Goal: Transaction & Acquisition: Purchase product/service

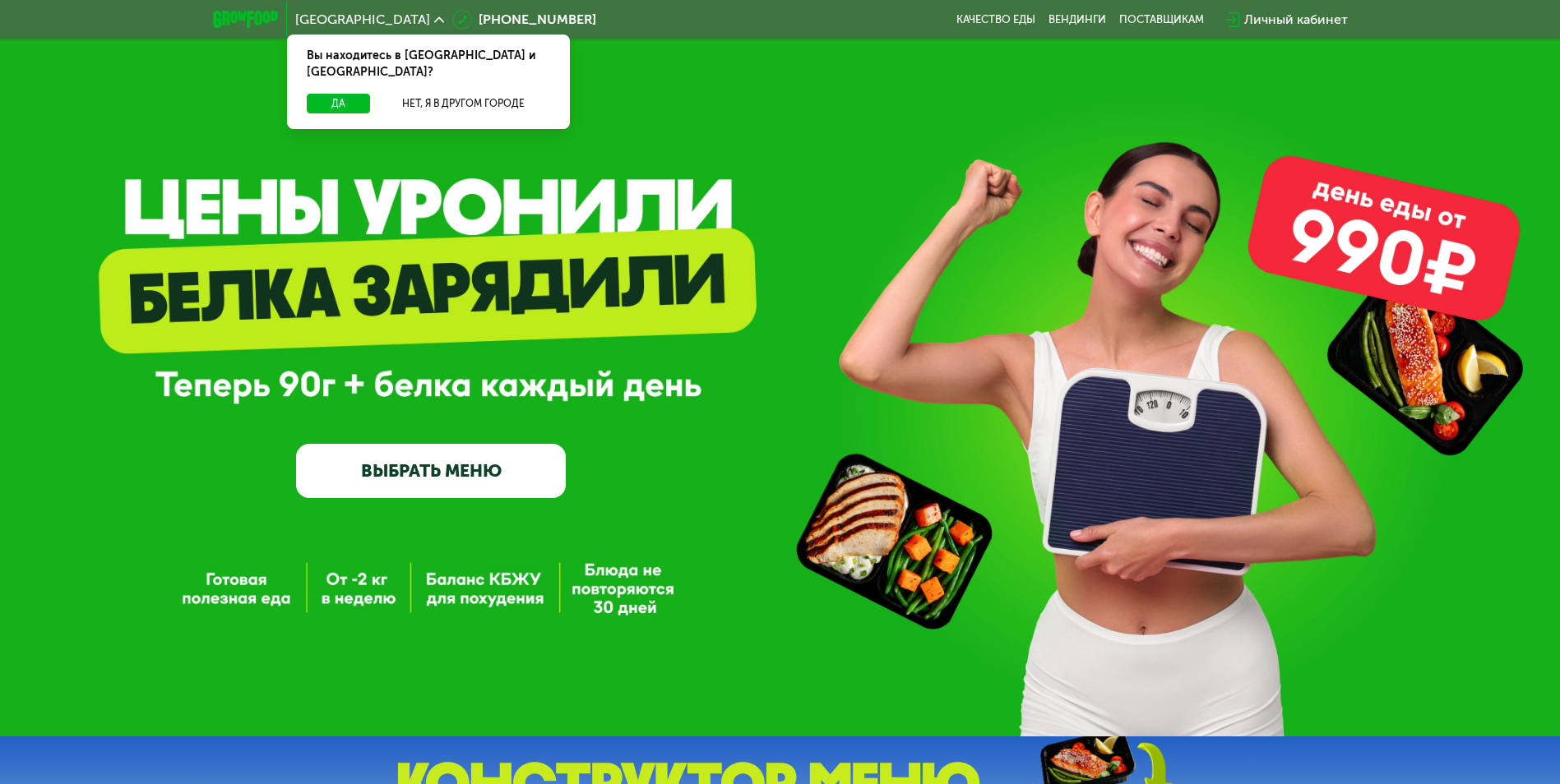
click at [507, 461] on link "ВЫБРАТЬ МЕНЮ" at bounding box center [431, 471] width 269 height 55
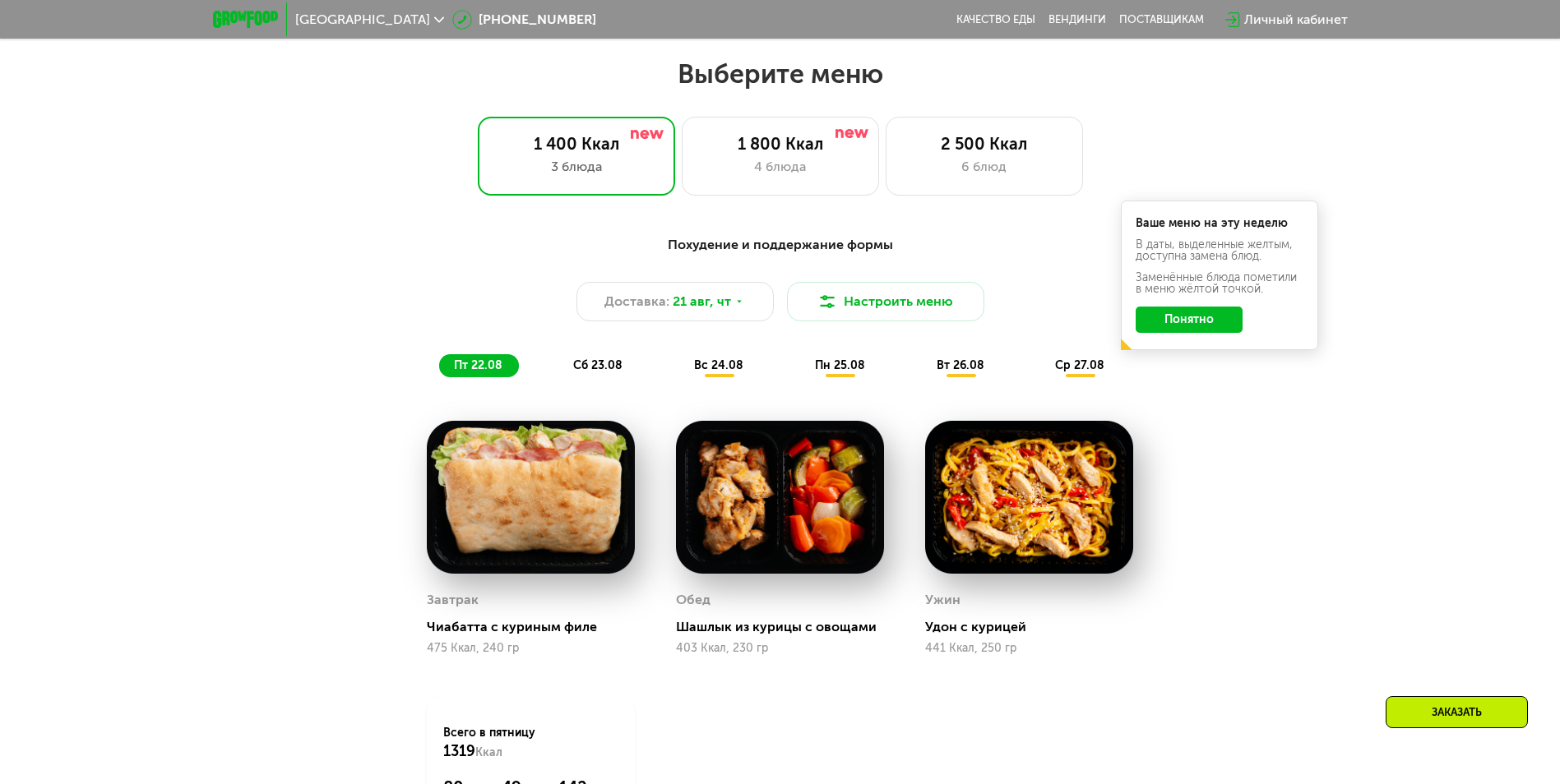
scroll to position [884, 0]
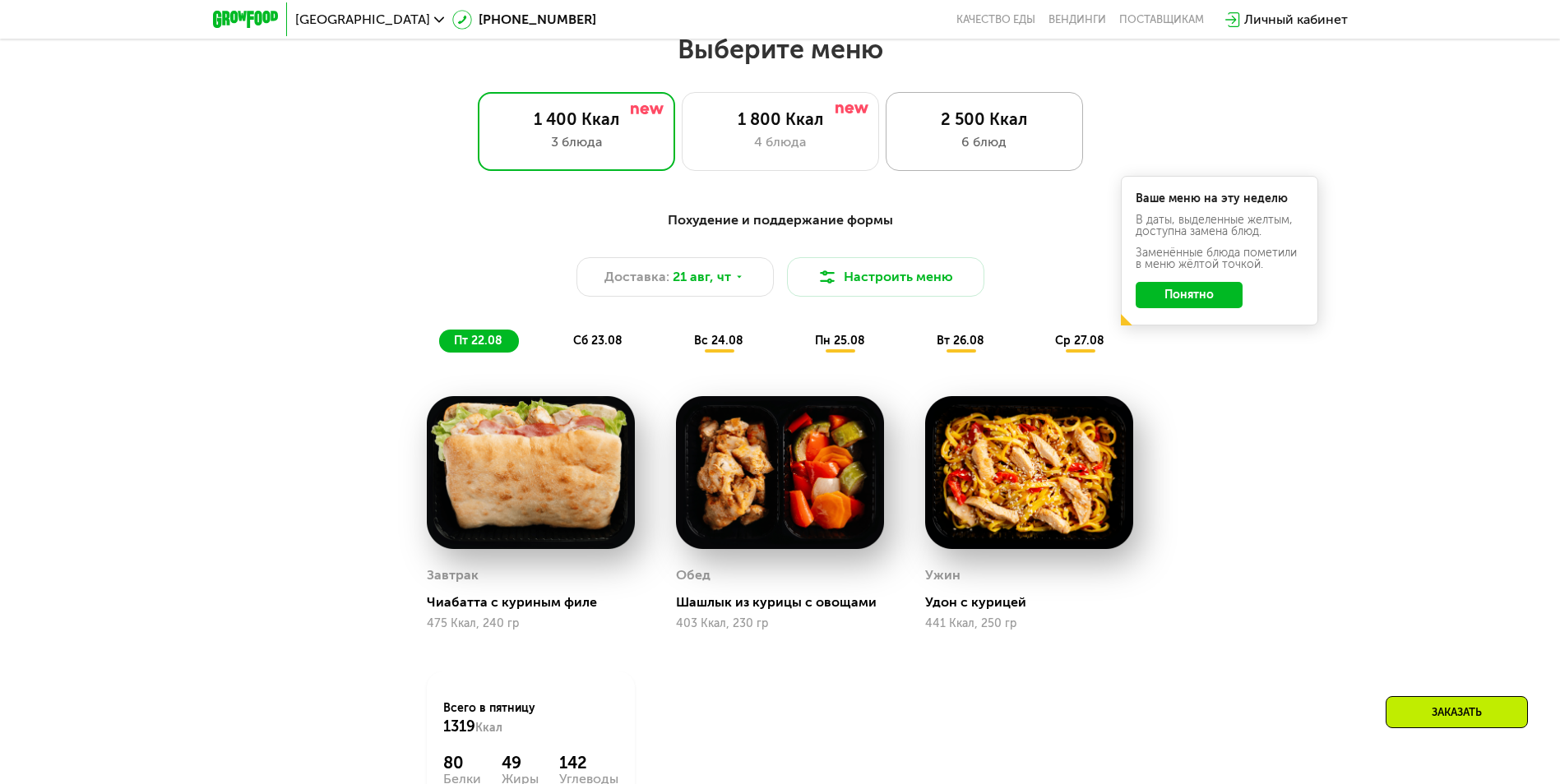
click at [988, 129] on div "2 500 Ккал" at bounding box center [984, 119] width 163 height 20
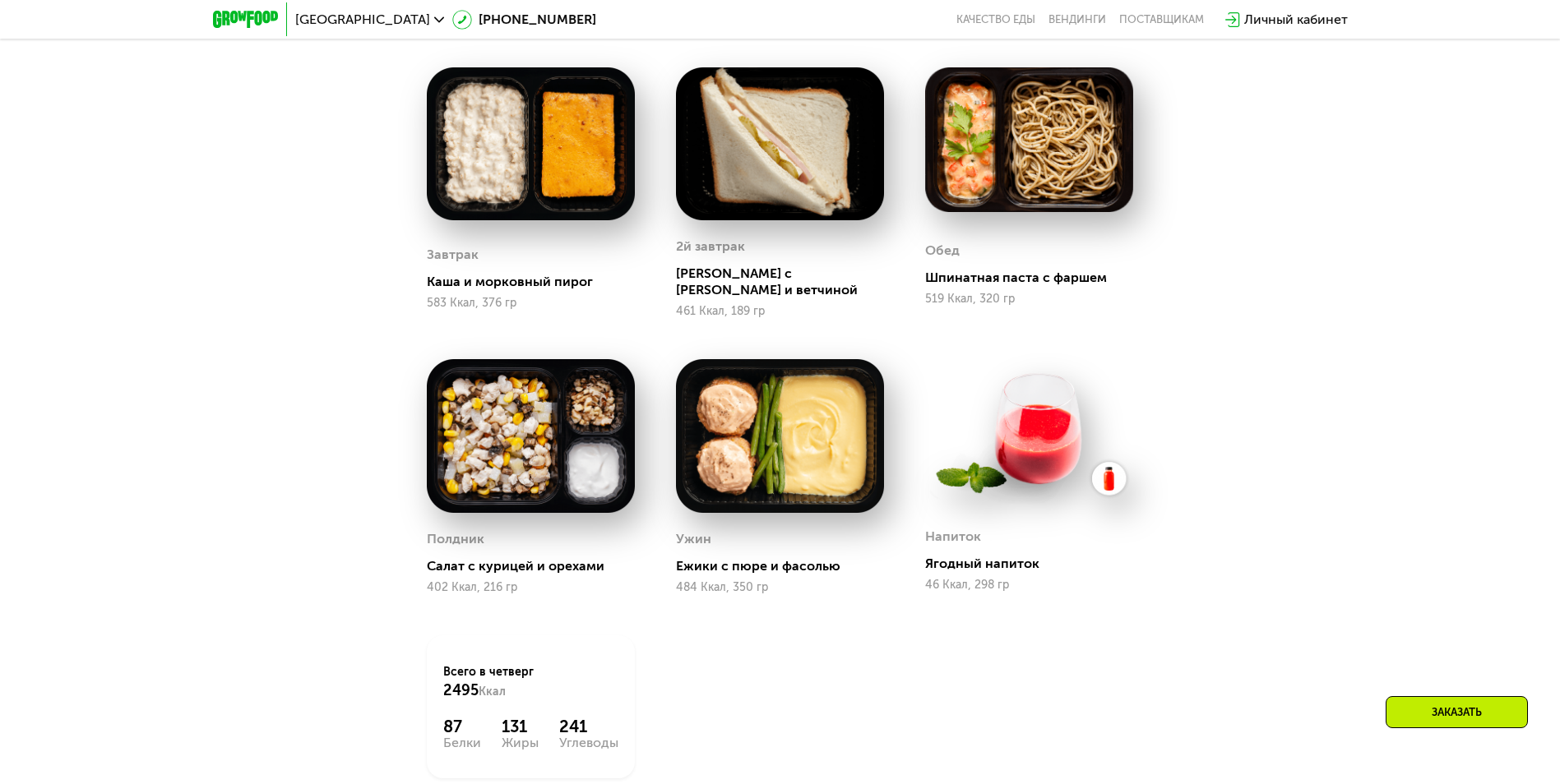
scroll to position [1048, 0]
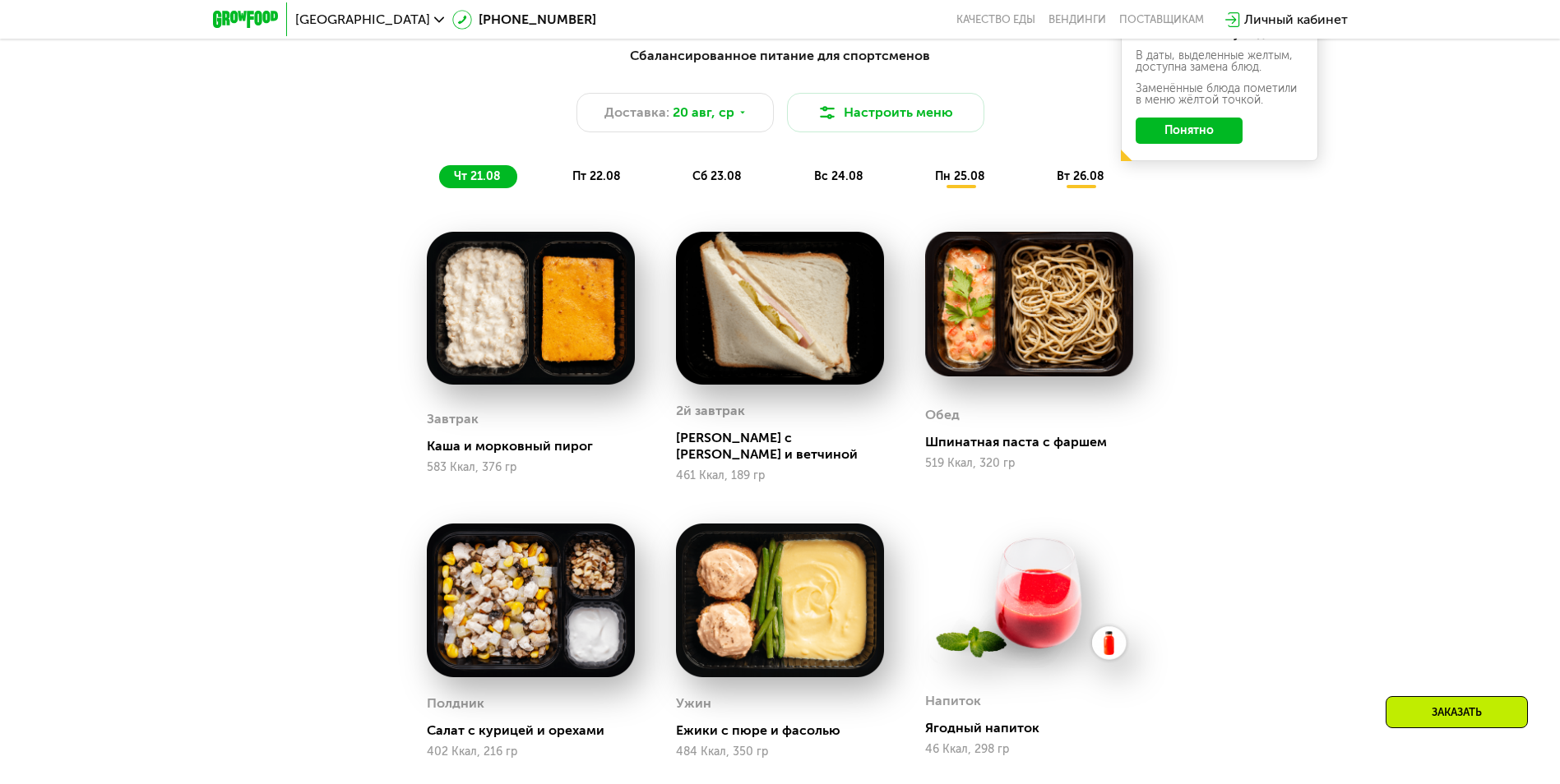
click at [677, 173] on div "пт 22.08" at bounding box center [717, 176] width 81 height 23
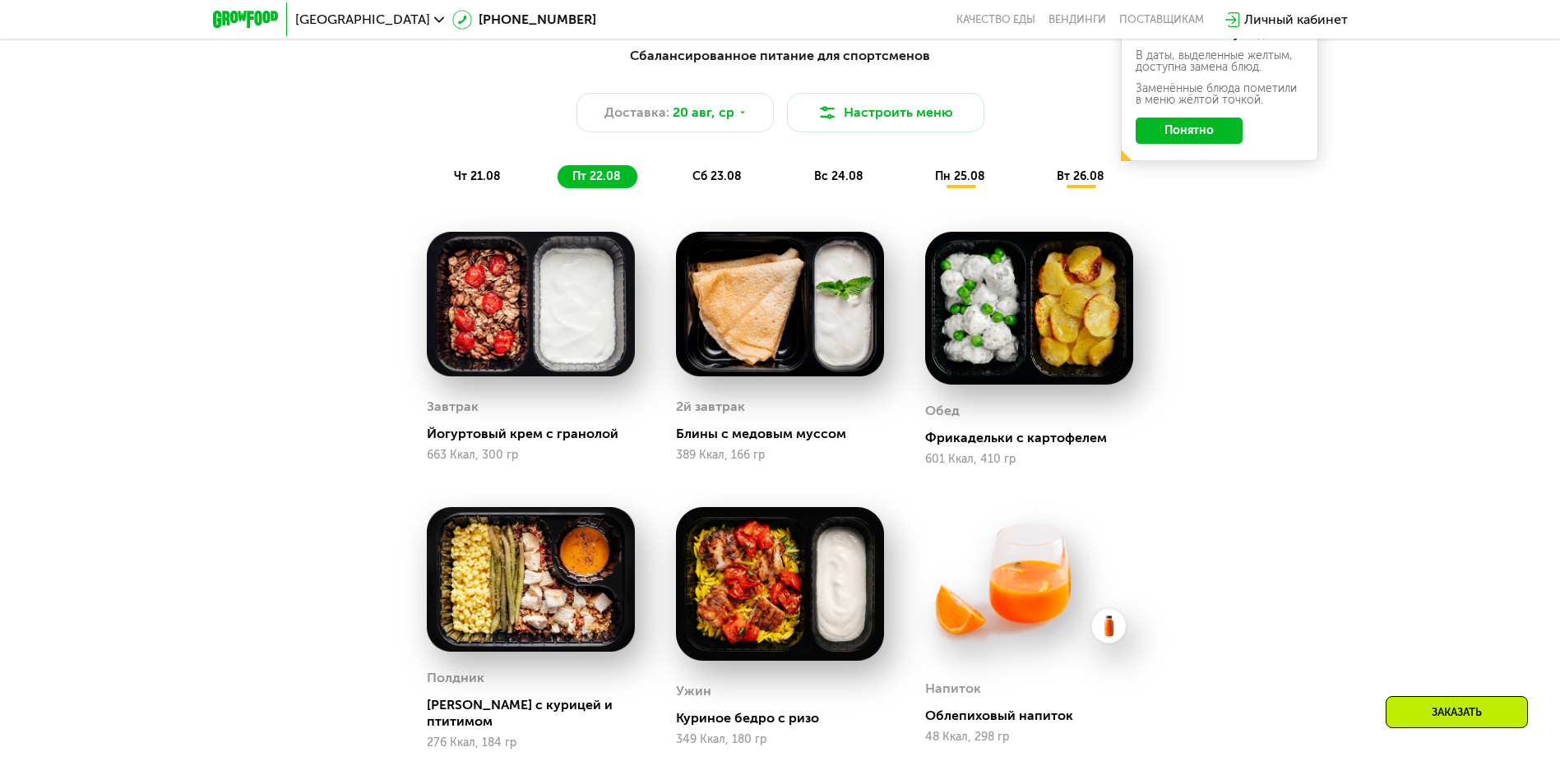
click at [720, 183] on span "сб 23.08" at bounding box center [717, 176] width 50 height 14
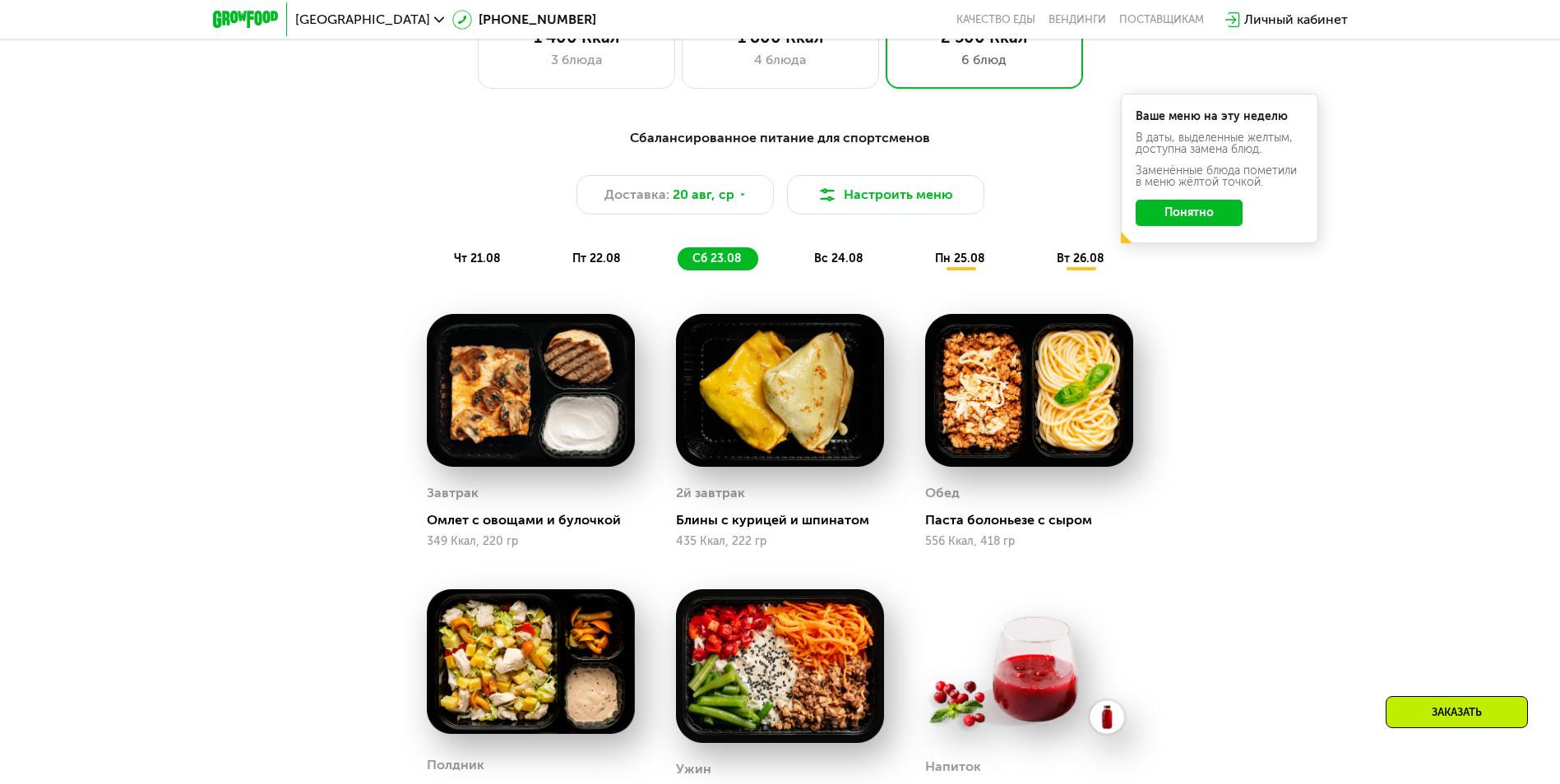
click at [920, 270] on div "вс 24.08" at bounding box center [960, 258] width 82 height 23
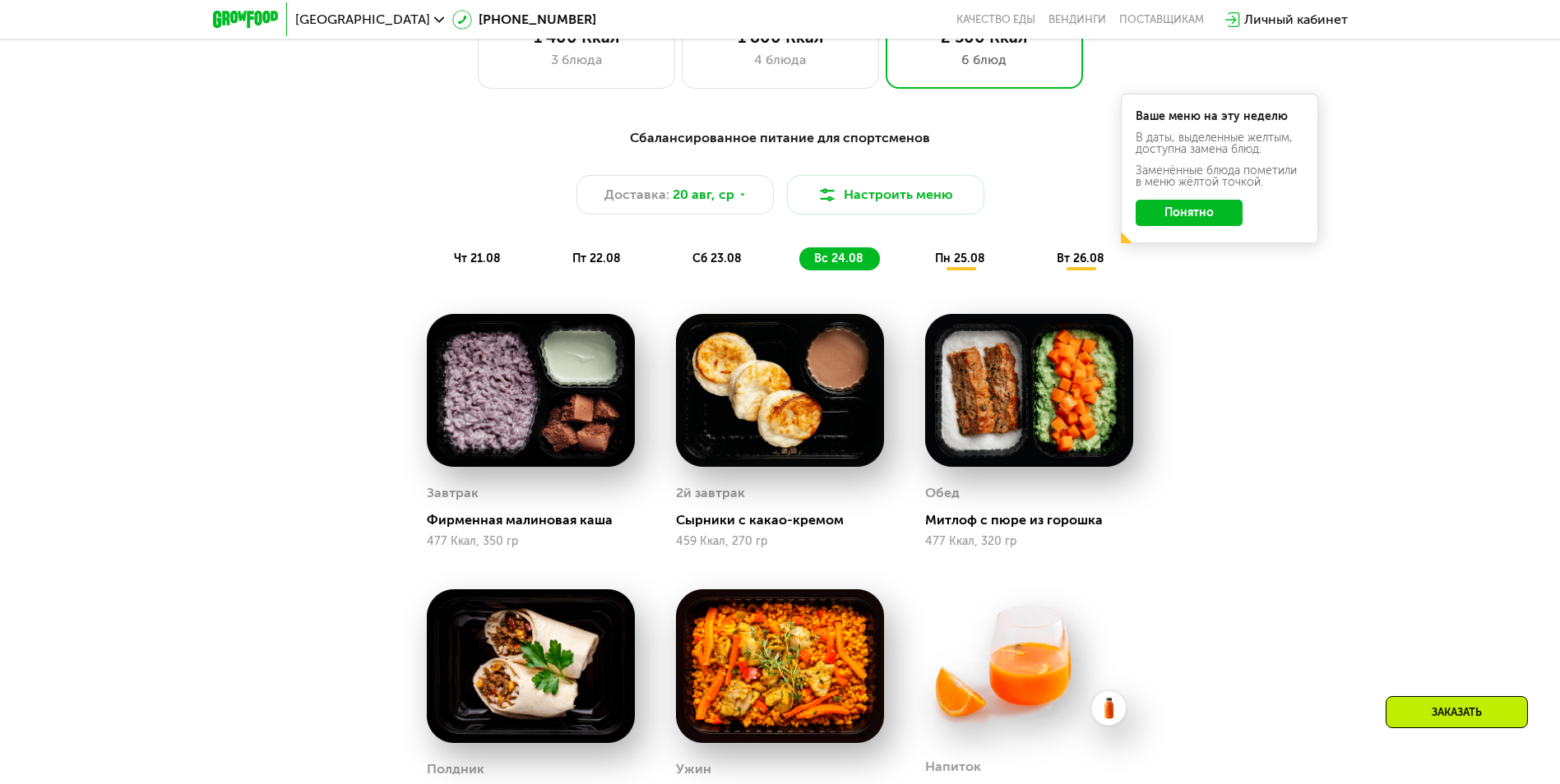
click at [1042, 260] on div "пн 25.08" at bounding box center [1081, 258] width 79 height 23
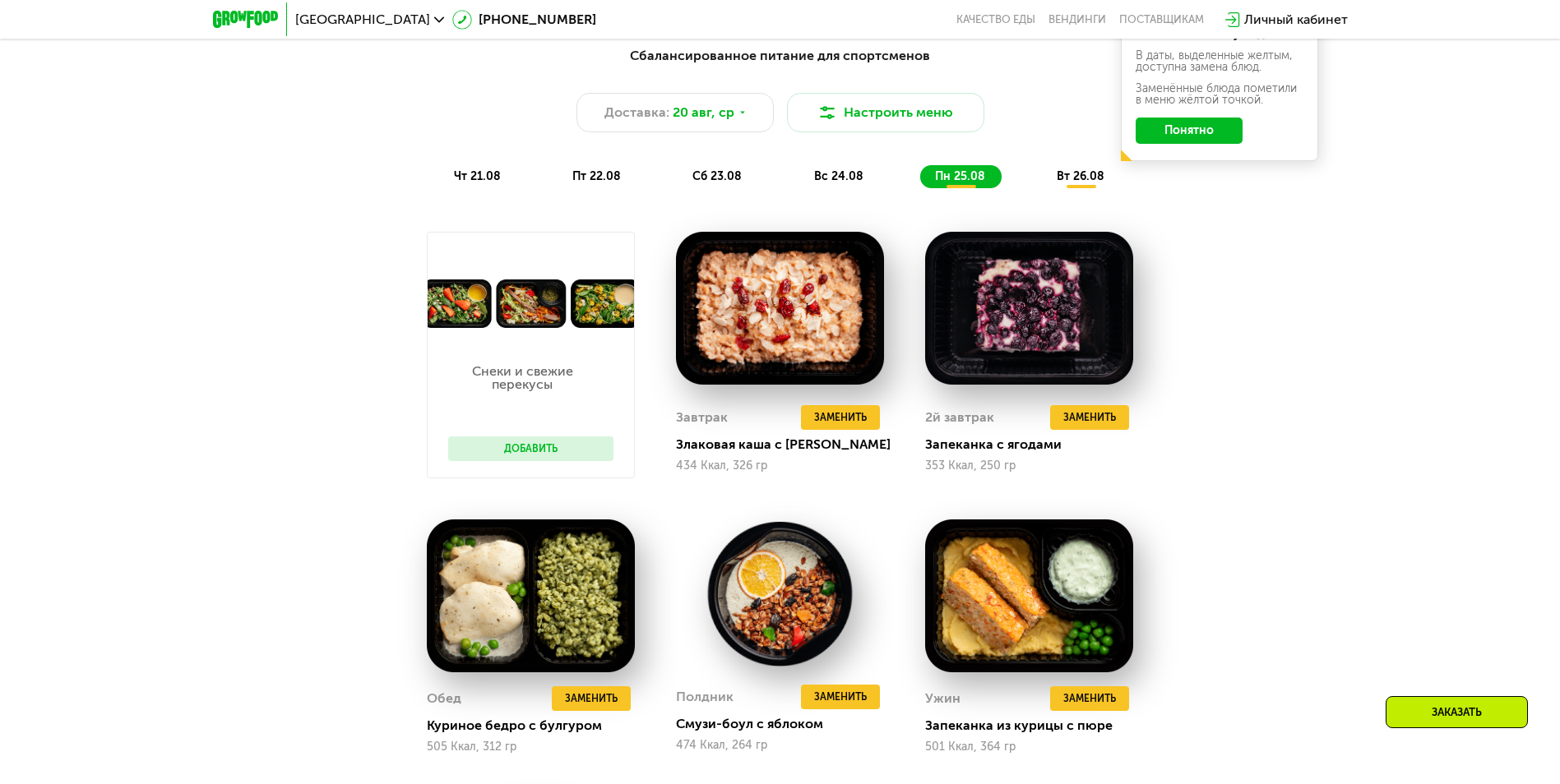
click at [1060, 185] on div "вт 26.08" at bounding box center [1081, 176] width 79 height 23
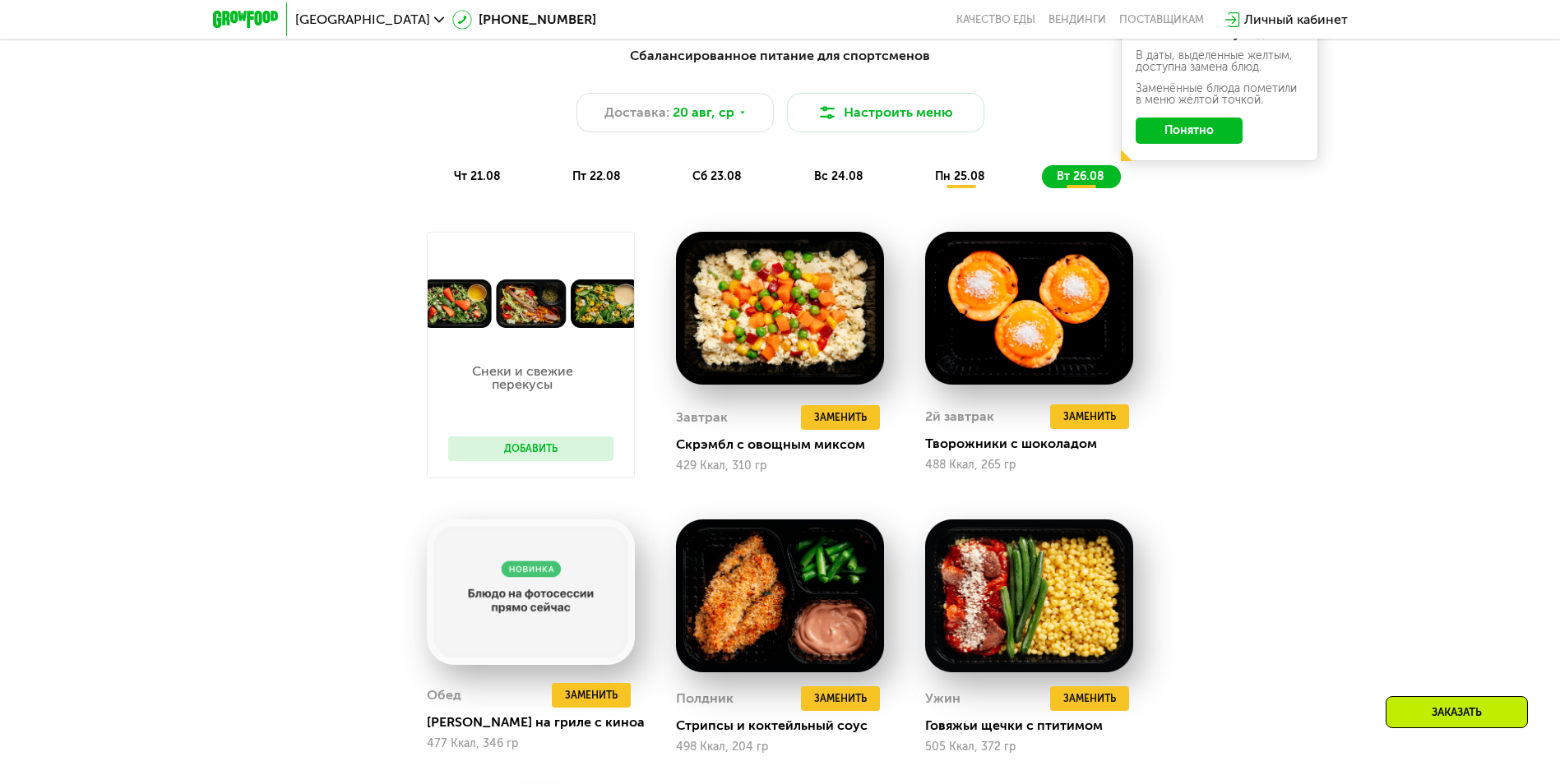
click at [462, 178] on span "чт 21.08" at bounding box center [476, 176] width 47 height 14
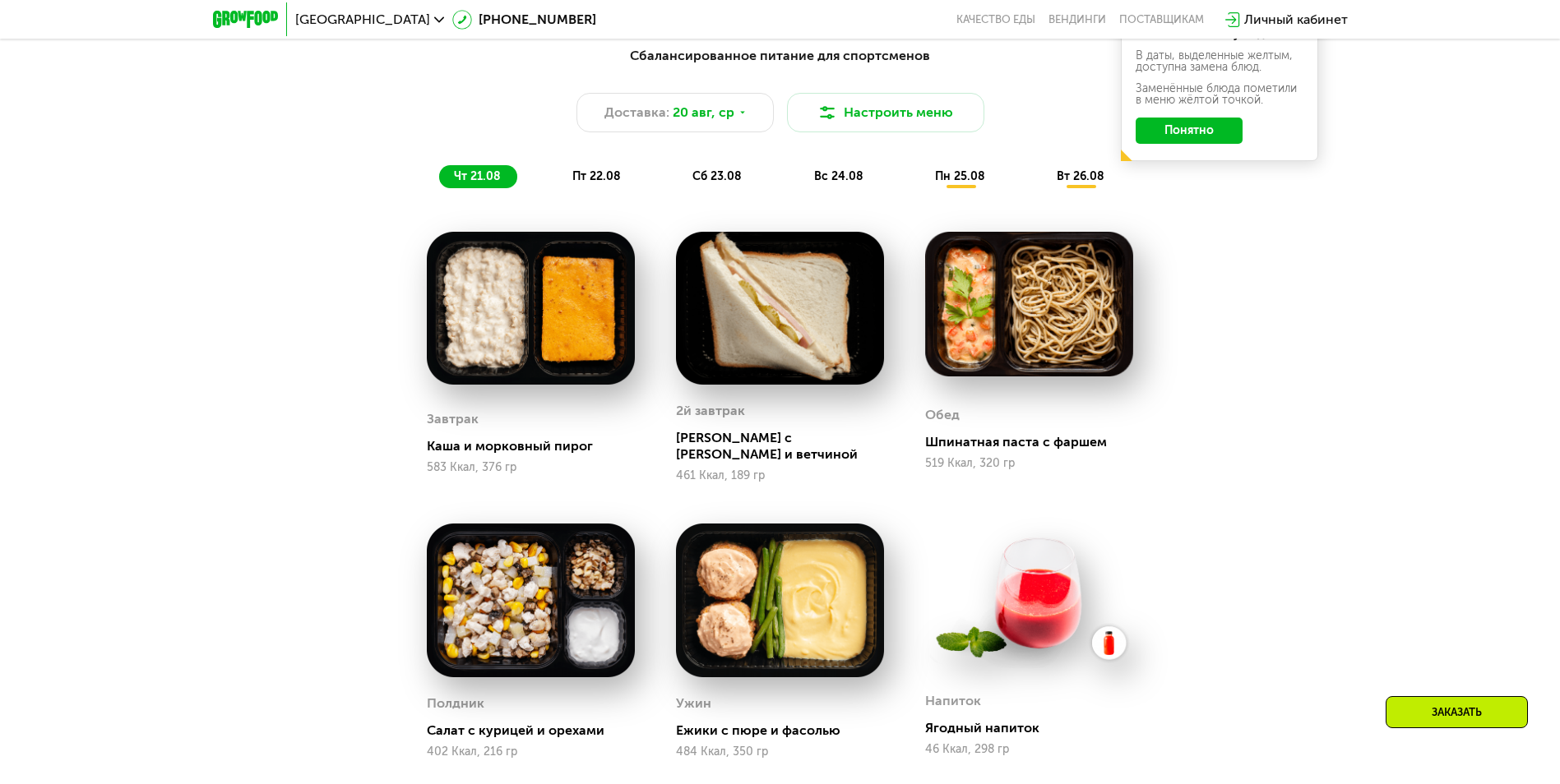
click at [607, 183] on span "пт 22.08" at bounding box center [597, 176] width 49 height 14
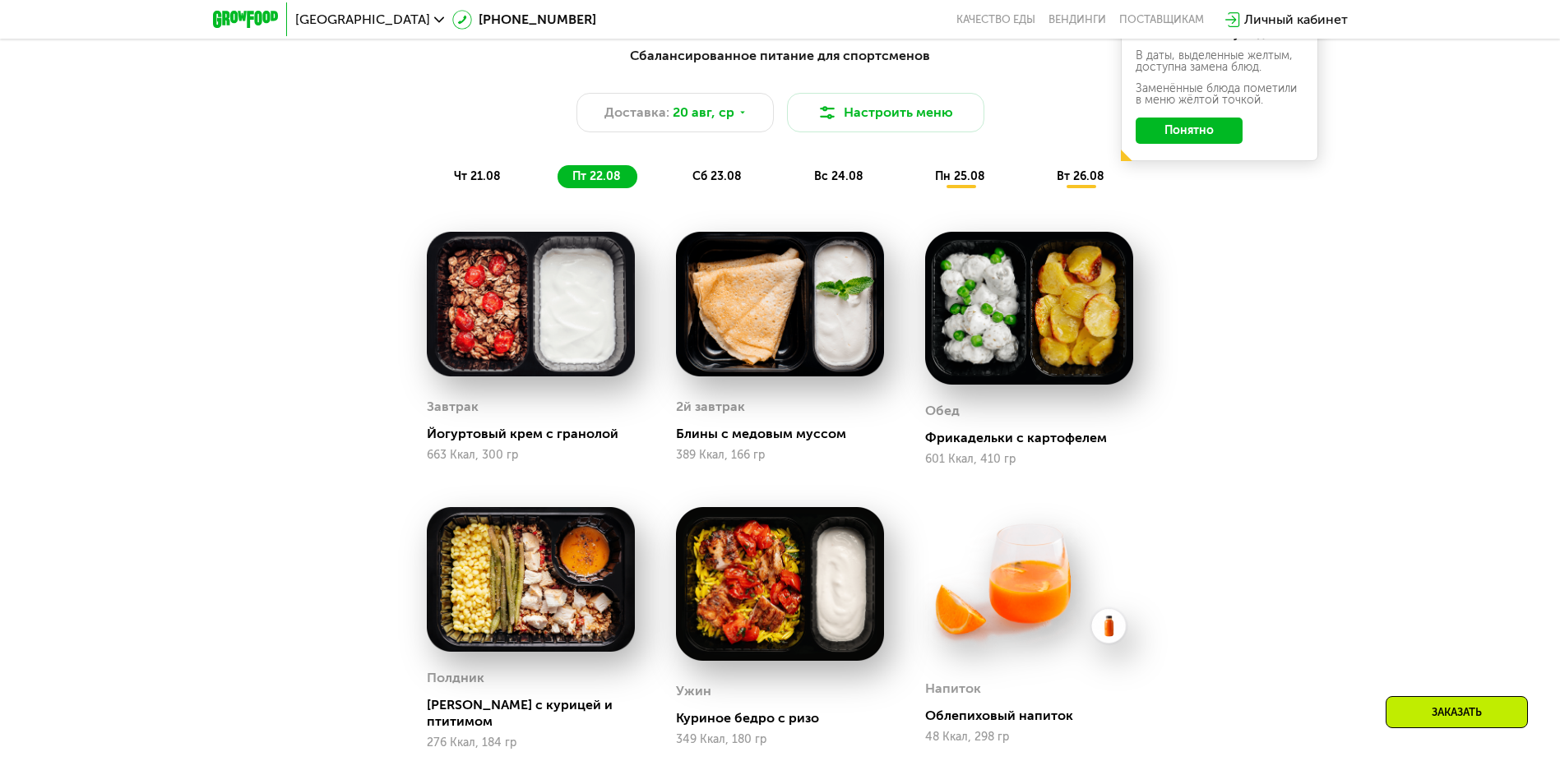
click at [719, 183] on span "сб 23.08" at bounding box center [717, 176] width 50 height 14
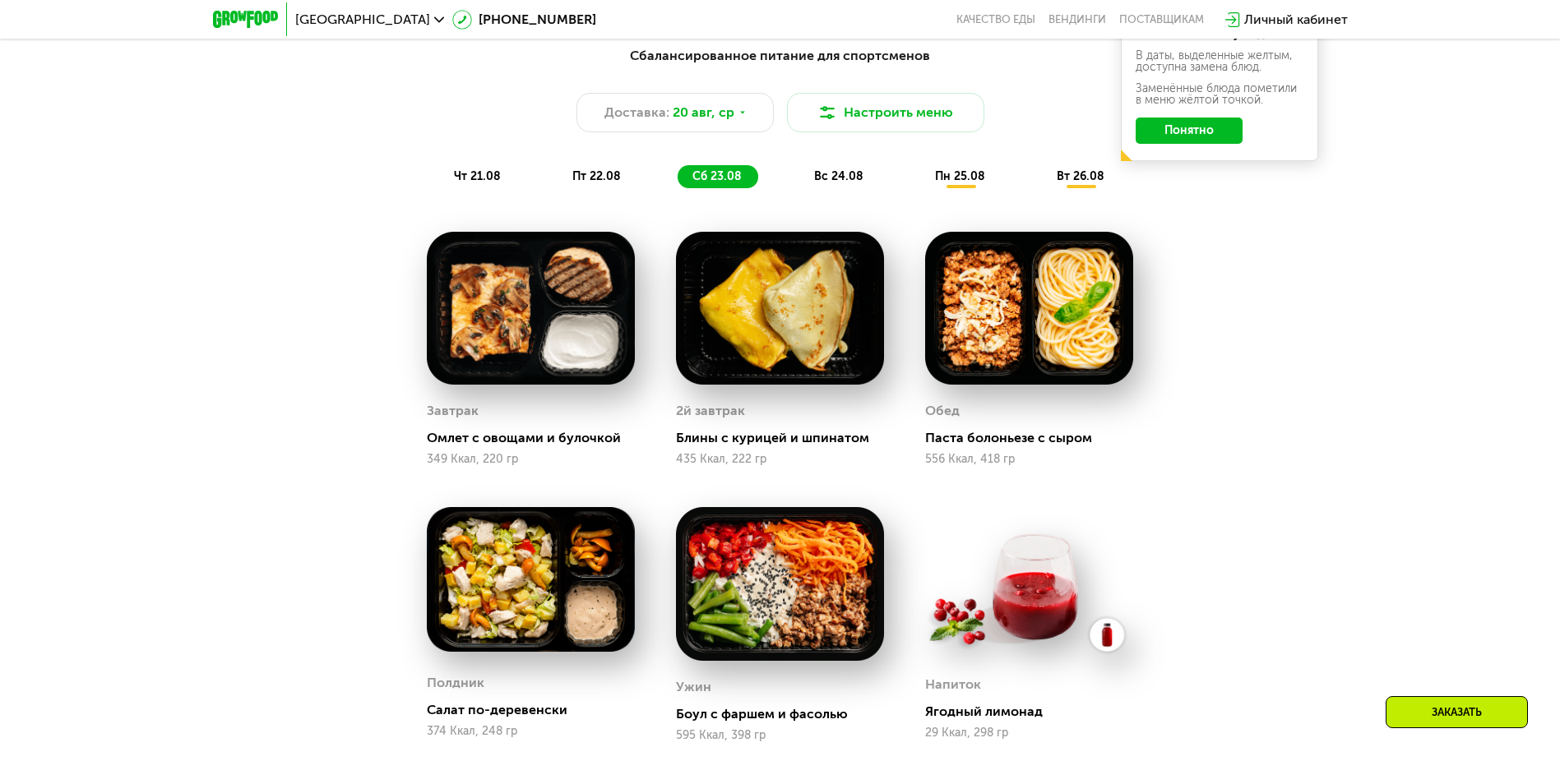
click at [857, 196] on div "Сбалансированное питание для спортсменов Доставка: [DATE] Настроить меню чт 21.…" at bounding box center [780, 116] width 993 height 162
click at [834, 176] on span "вс 24.08" at bounding box center [839, 176] width 50 height 14
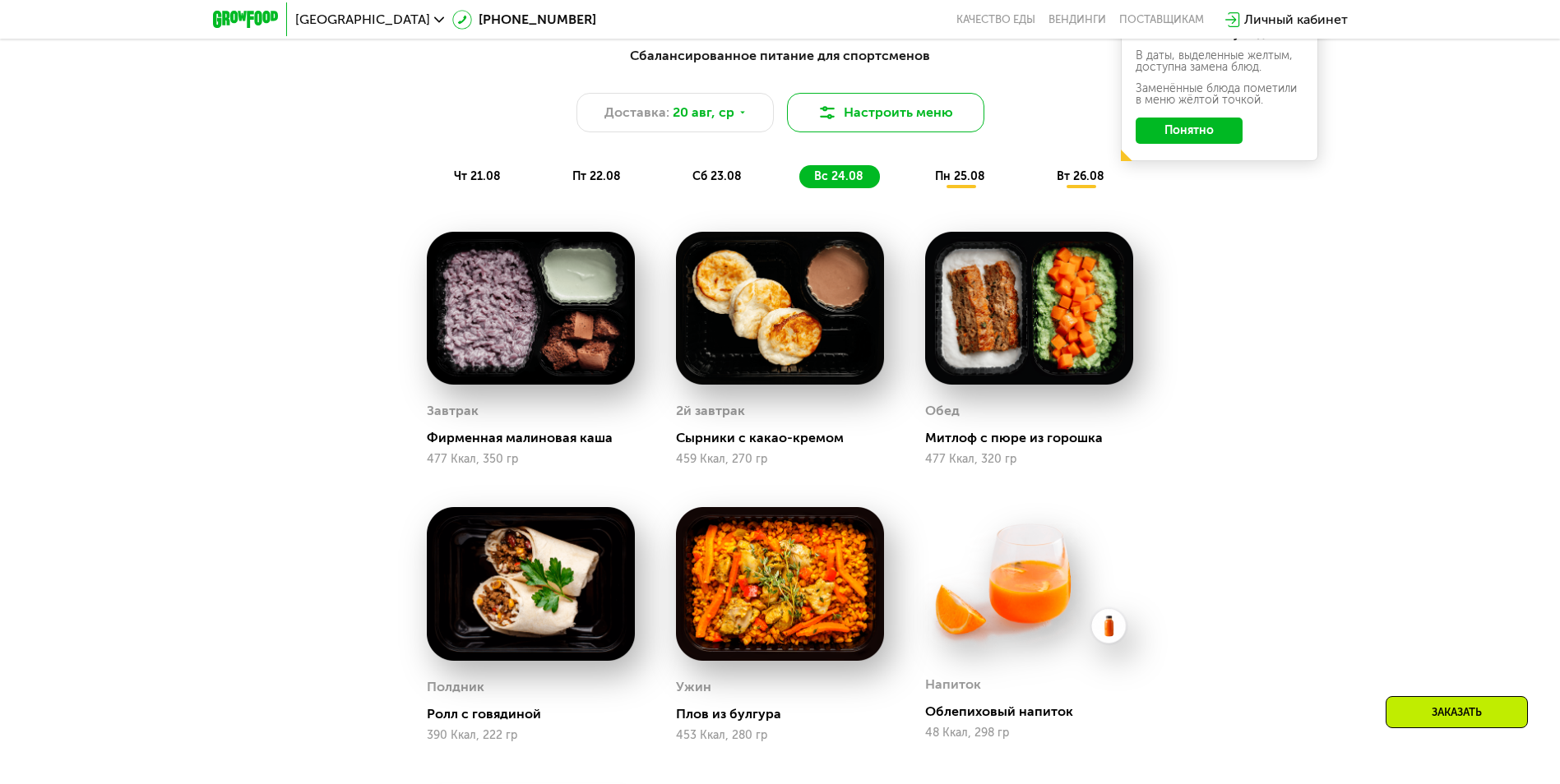
click at [848, 116] on button "Настроить меню" at bounding box center [885, 112] width 197 height 40
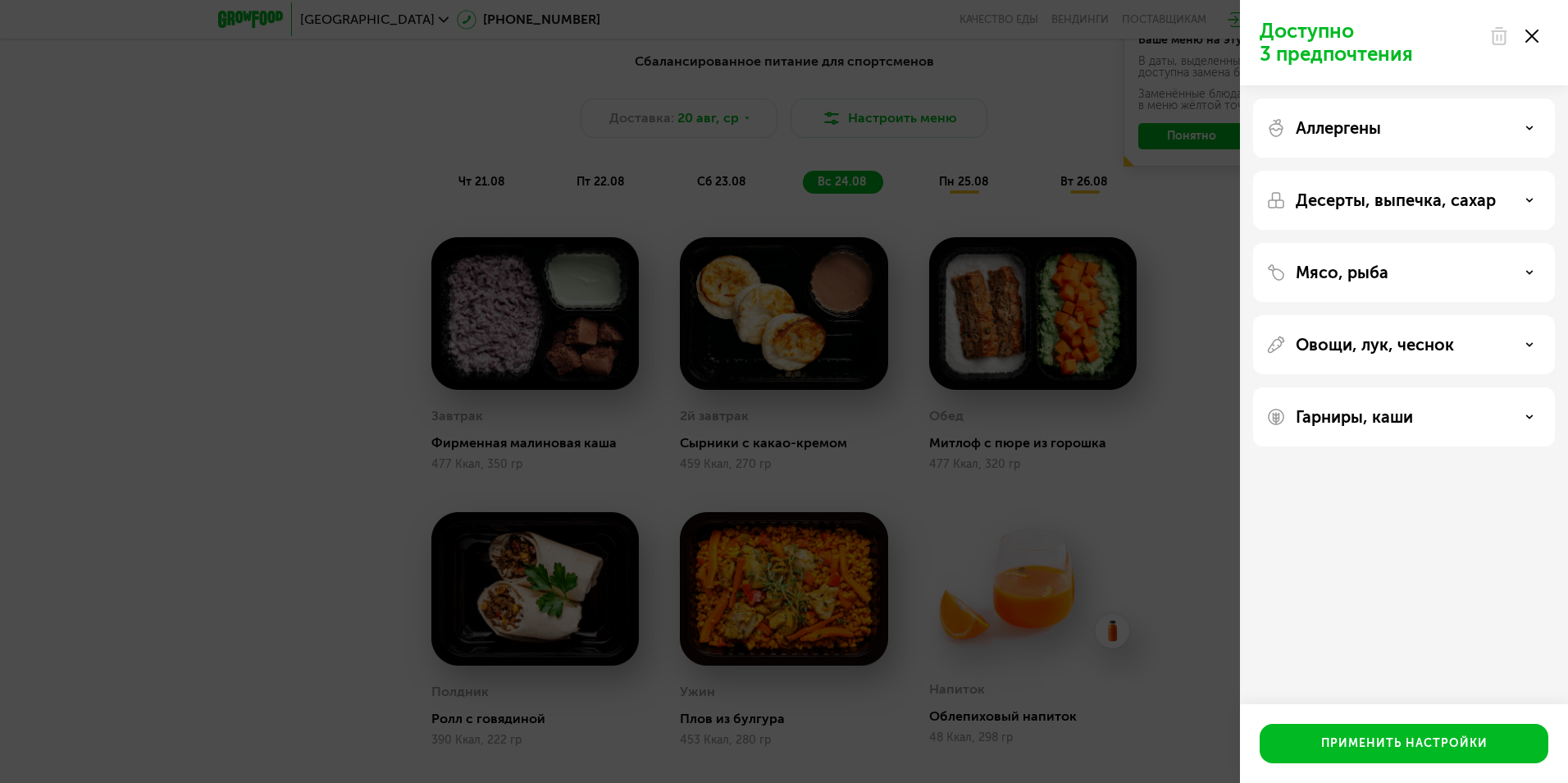
click at [1353, 417] on p "Гарниры, каши" at bounding box center [1355, 417] width 117 height 20
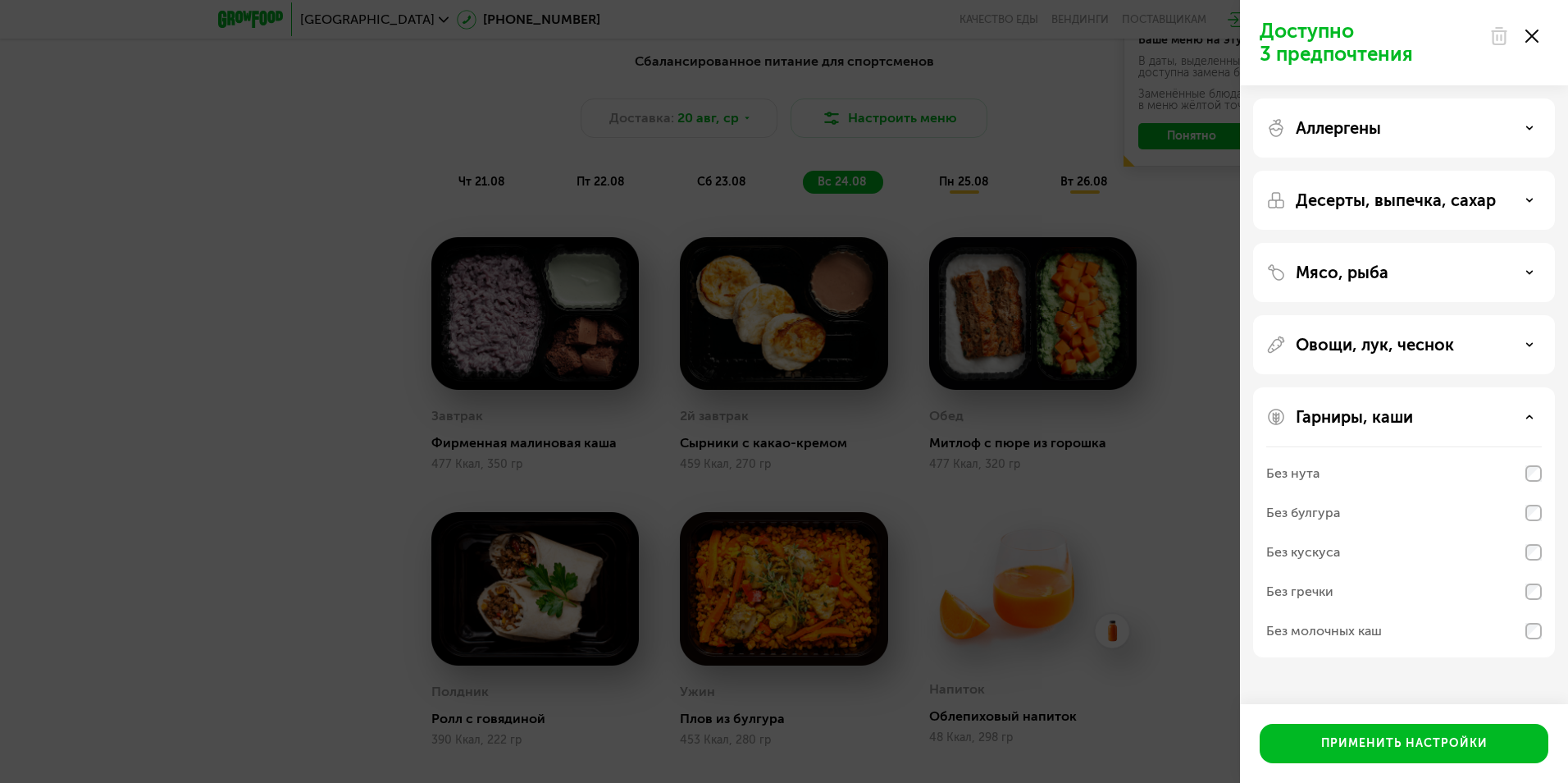
click at [1334, 519] on div "Без булгура" at bounding box center [1303, 513] width 73 height 20
click at [1351, 745] on div "Применить настройки" at bounding box center [1404, 743] width 167 height 17
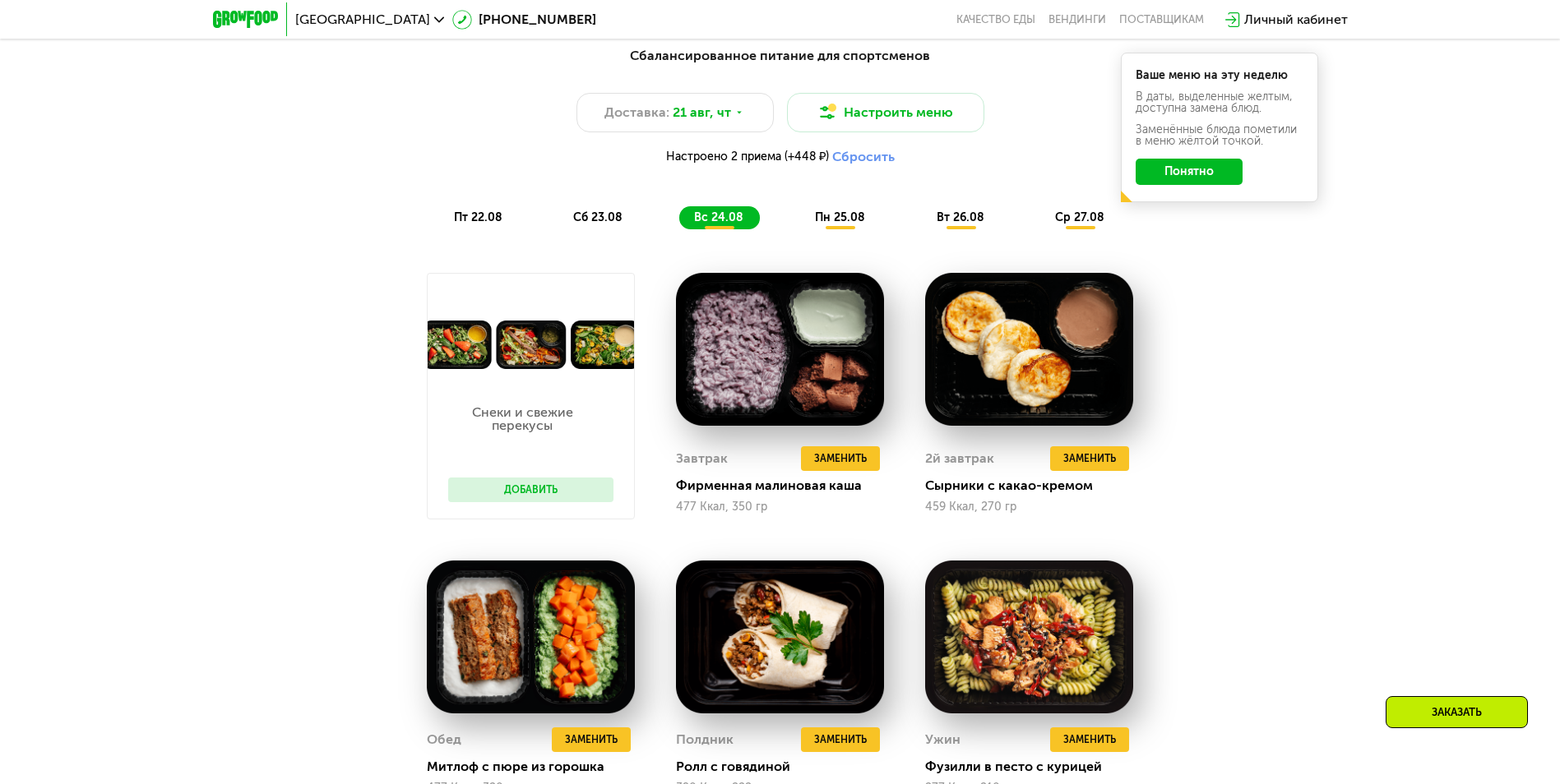
click at [479, 216] on span "пт 22.08" at bounding box center [477, 218] width 49 height 14
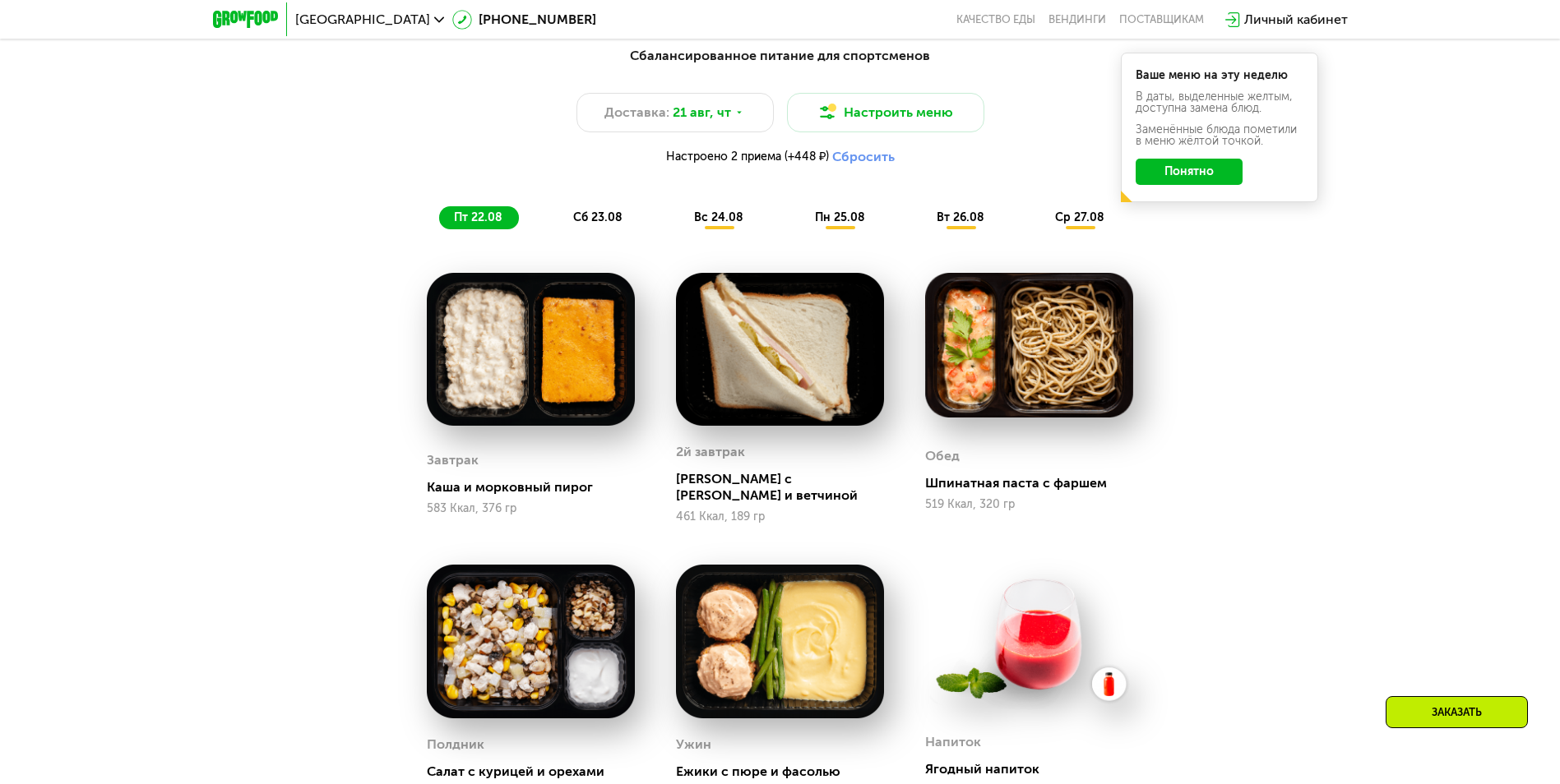
click at [602, 207] on div "Сбалансированное питание для спортсменов Доставка: [DATE] Настроить меню Настро…" at bounding box center [780, 137] width 973 height 183
click at [679, 212] on div "сб 23.08" at bounding box center [719, 218] width 81 height 23
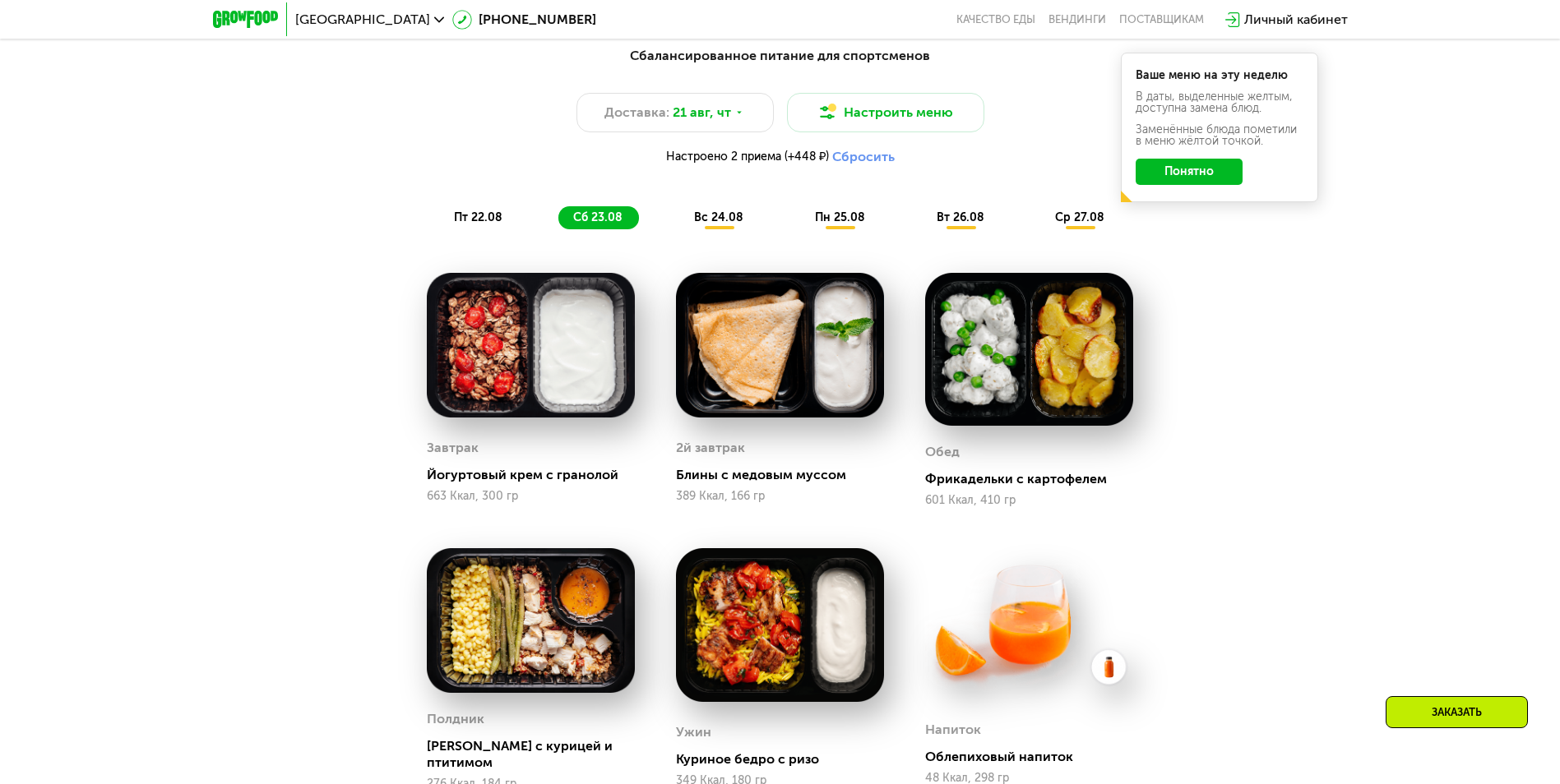
click at [800, 226] on div "вс 24.08" at bounding box center [841, 218] width 82 height 23
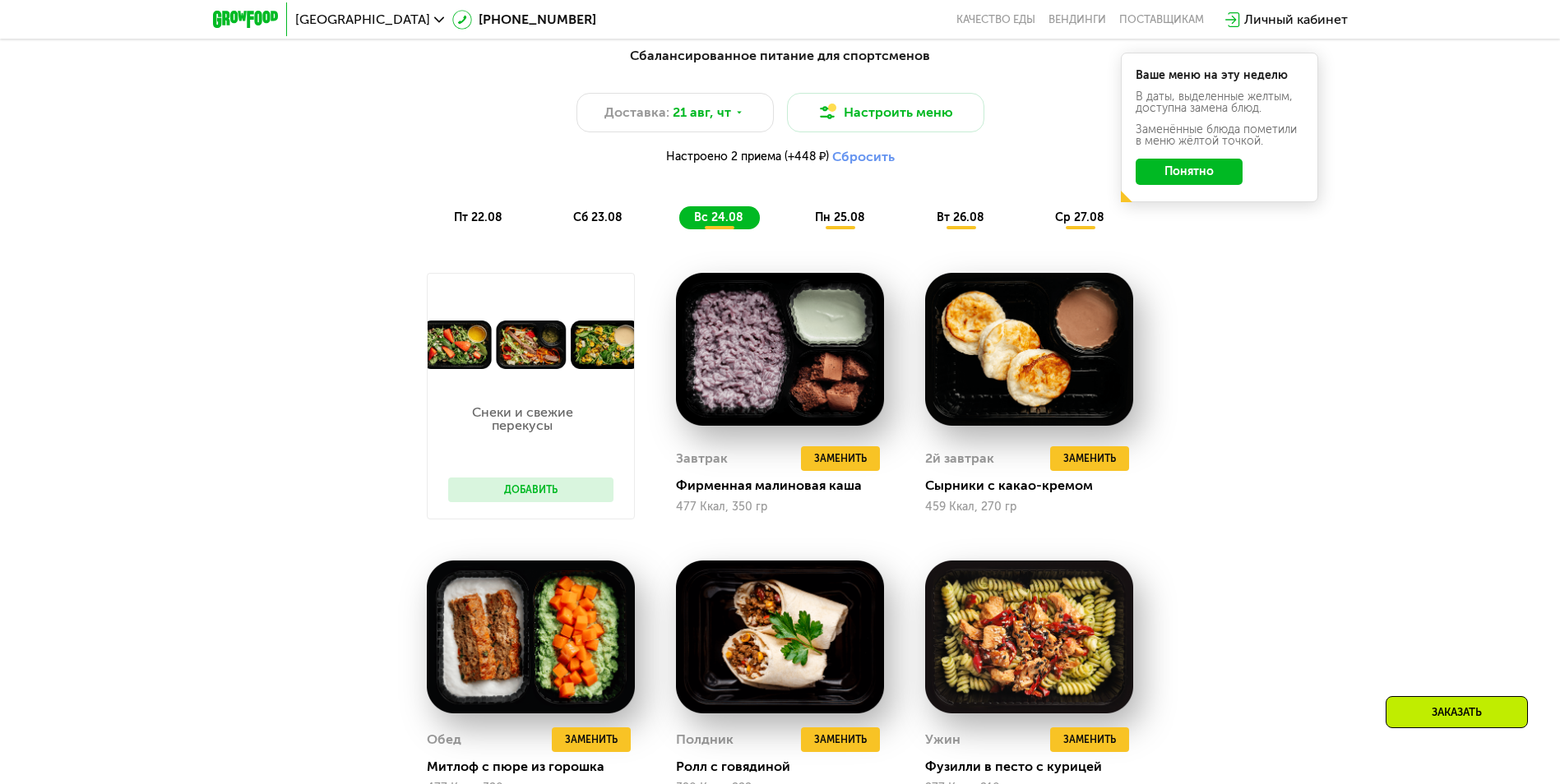
click at [526, 489] on button "Добавить" at bounding box center [531, 489] width 165 height 25
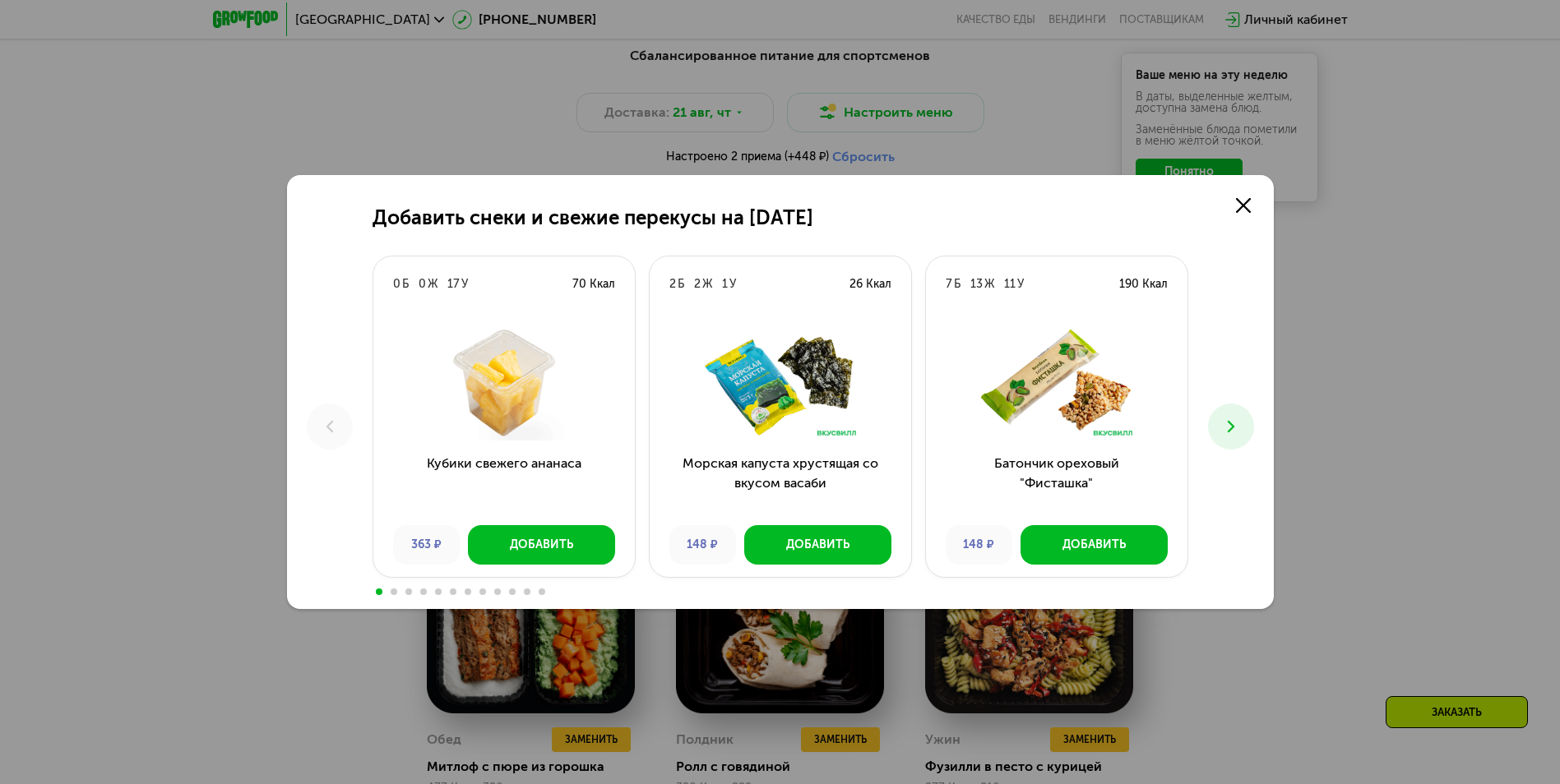
click at [1271, 427] on div "Добавить снеки и свежие перекусы на [DATE] 0 Б 0 Ж 17 У 70 Ккал Кубики свежего …" at bounding box center [780, 392] width 986 height 434
click at [1221, 415] on button at bounding box center [1231, 426] width 46 height 46
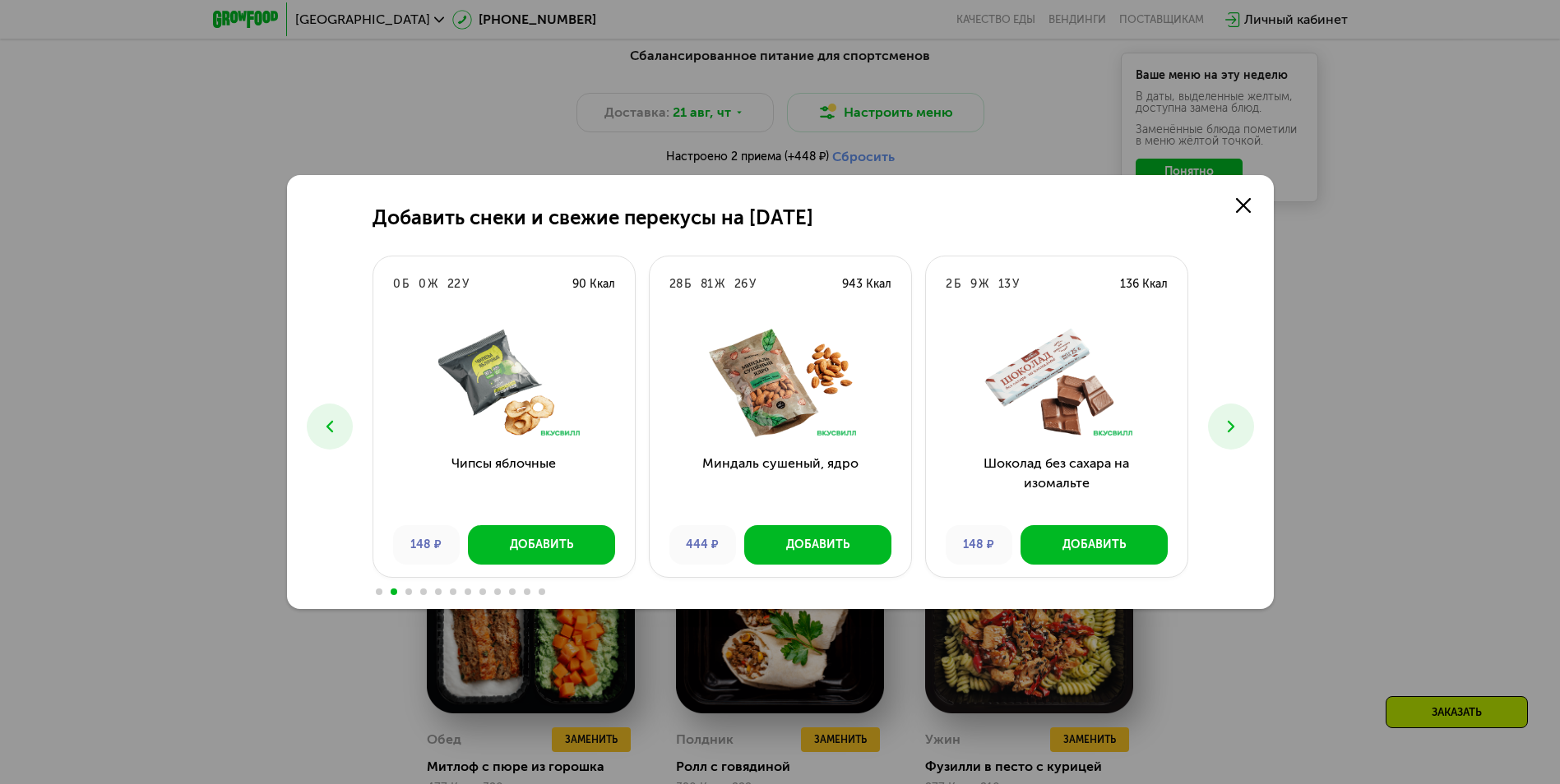
click at [1221, 415] on button at bounding box center [1231, 426] width 46 height 46
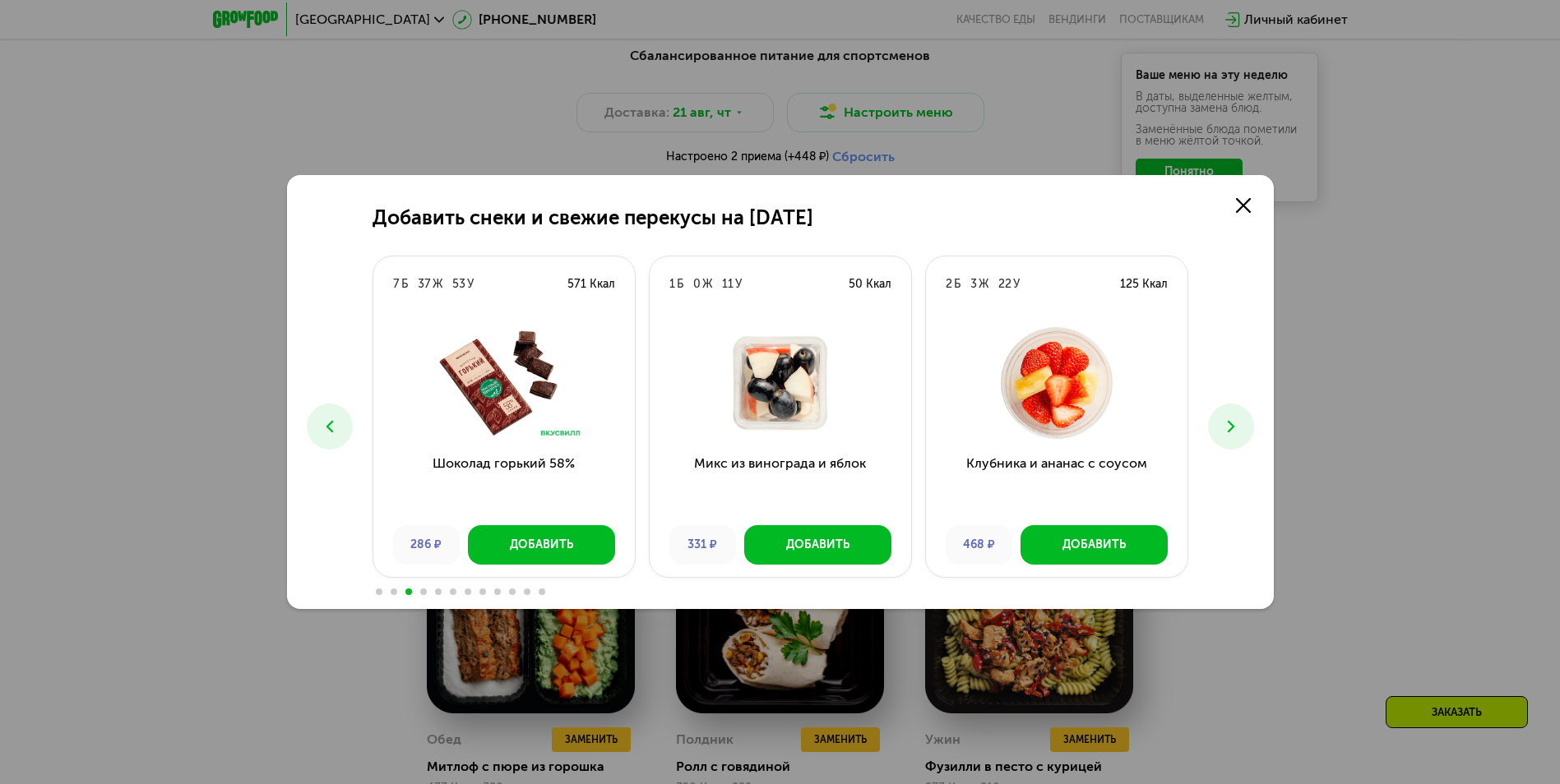
click at [1221, 415] on button at bounding box center [1231, 426] width 46 height 46
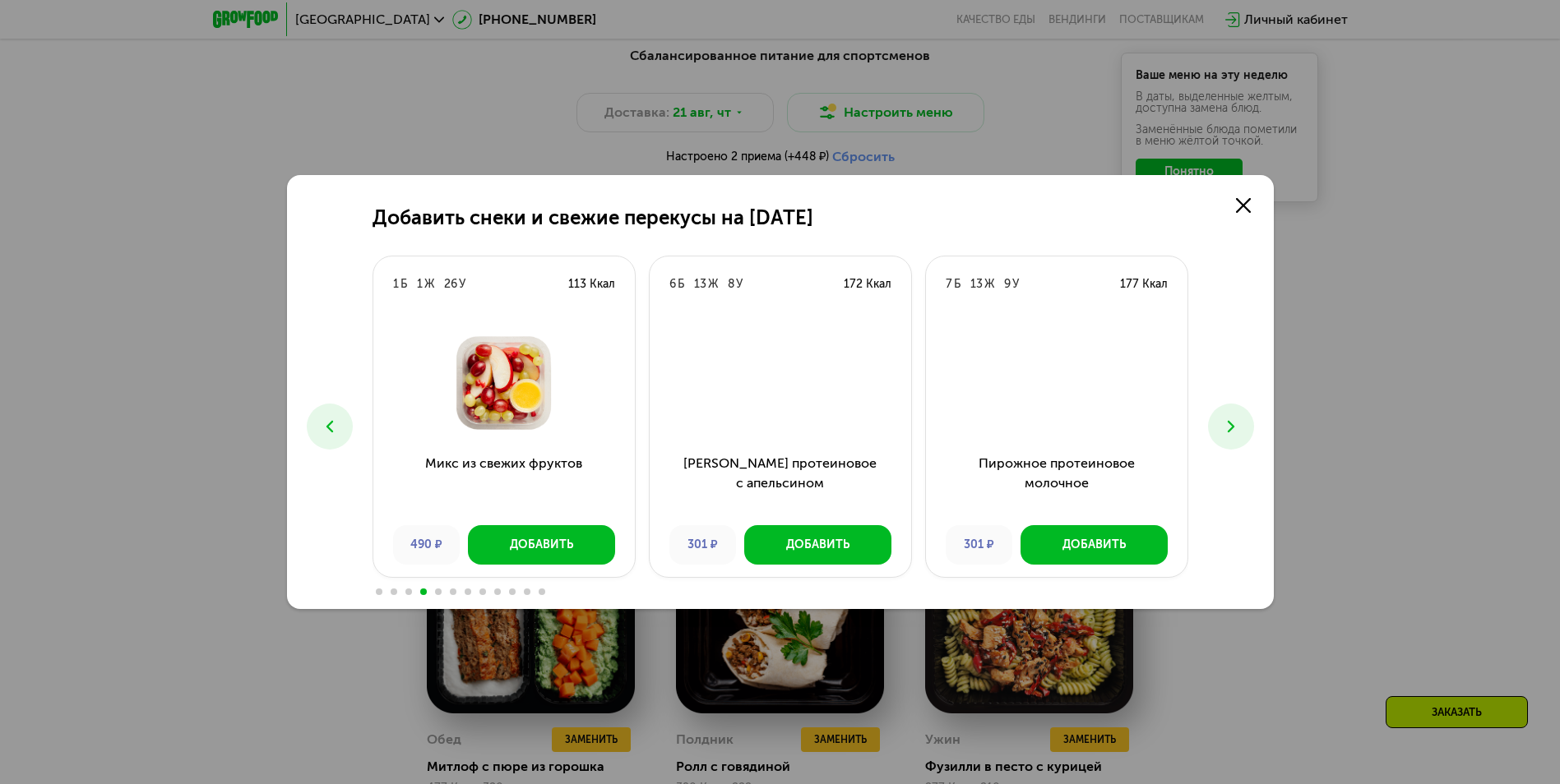
click at [1221, 414] on button at bounding box center [1231, 426] width 46 height 46
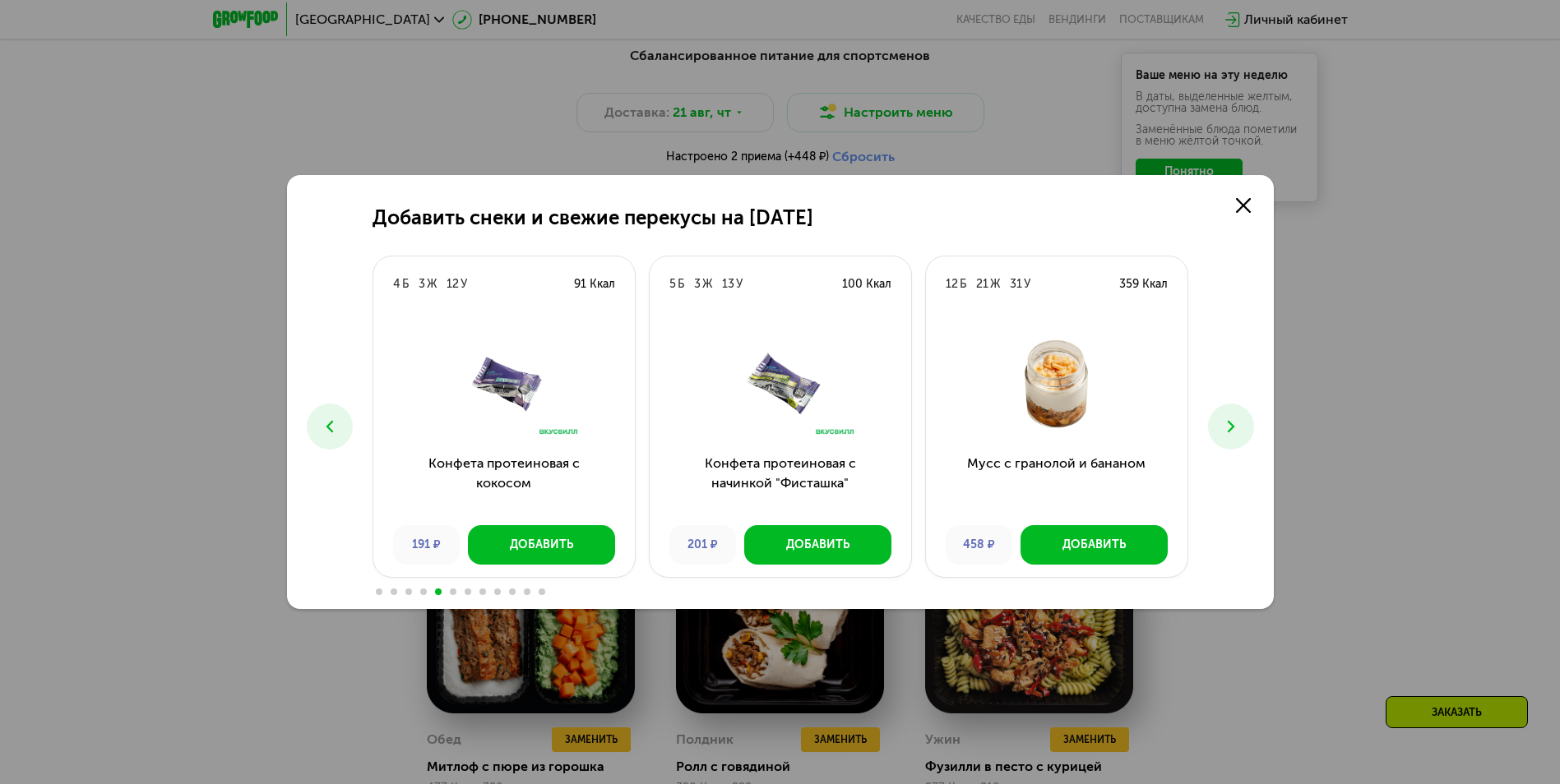
click at [1218, 411] on button at bounding box center [1231, 426] width 46 height 46
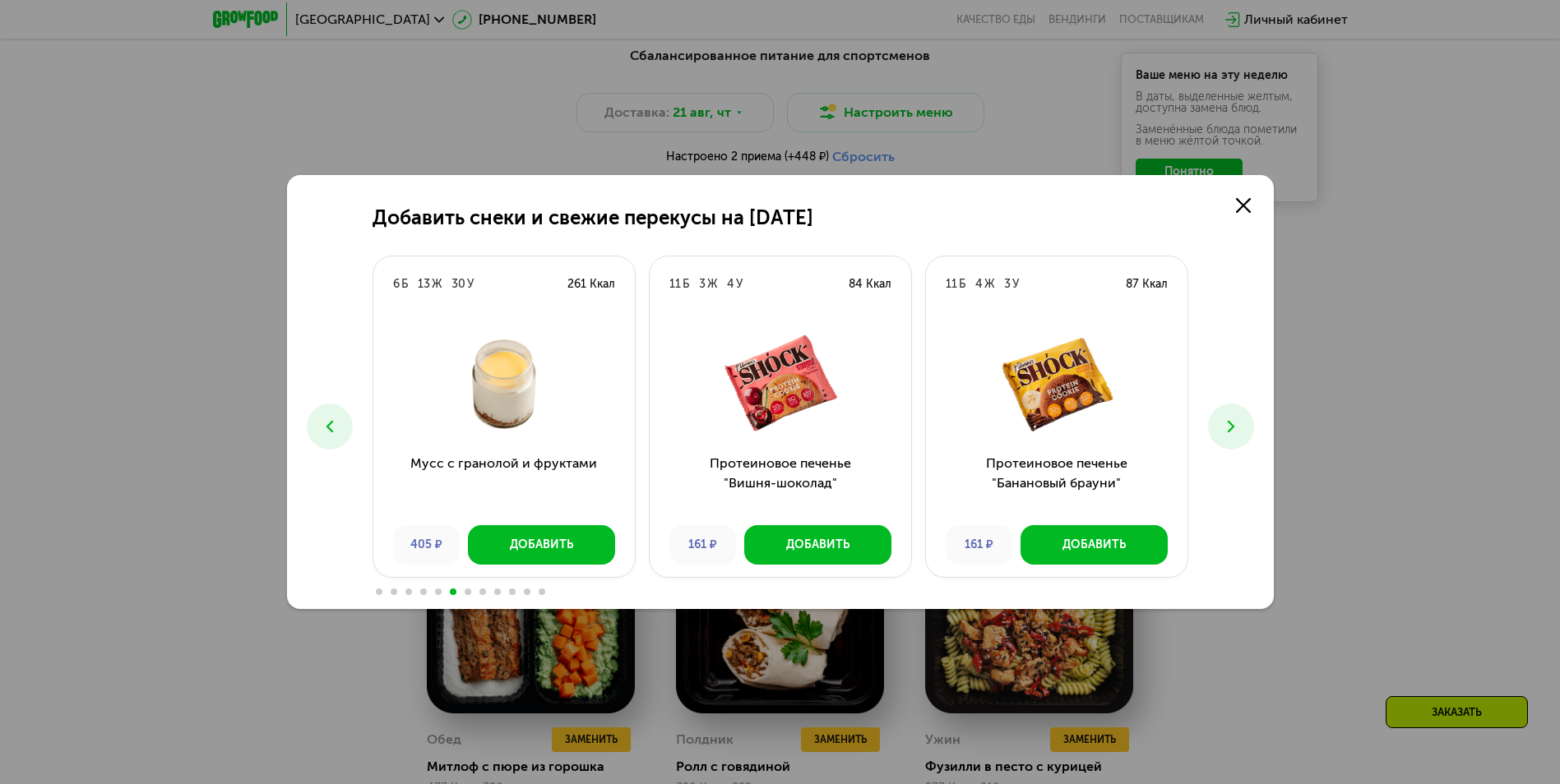
click at [1215, 411] on button at bounding box center [1231, 426] width 46 height 46
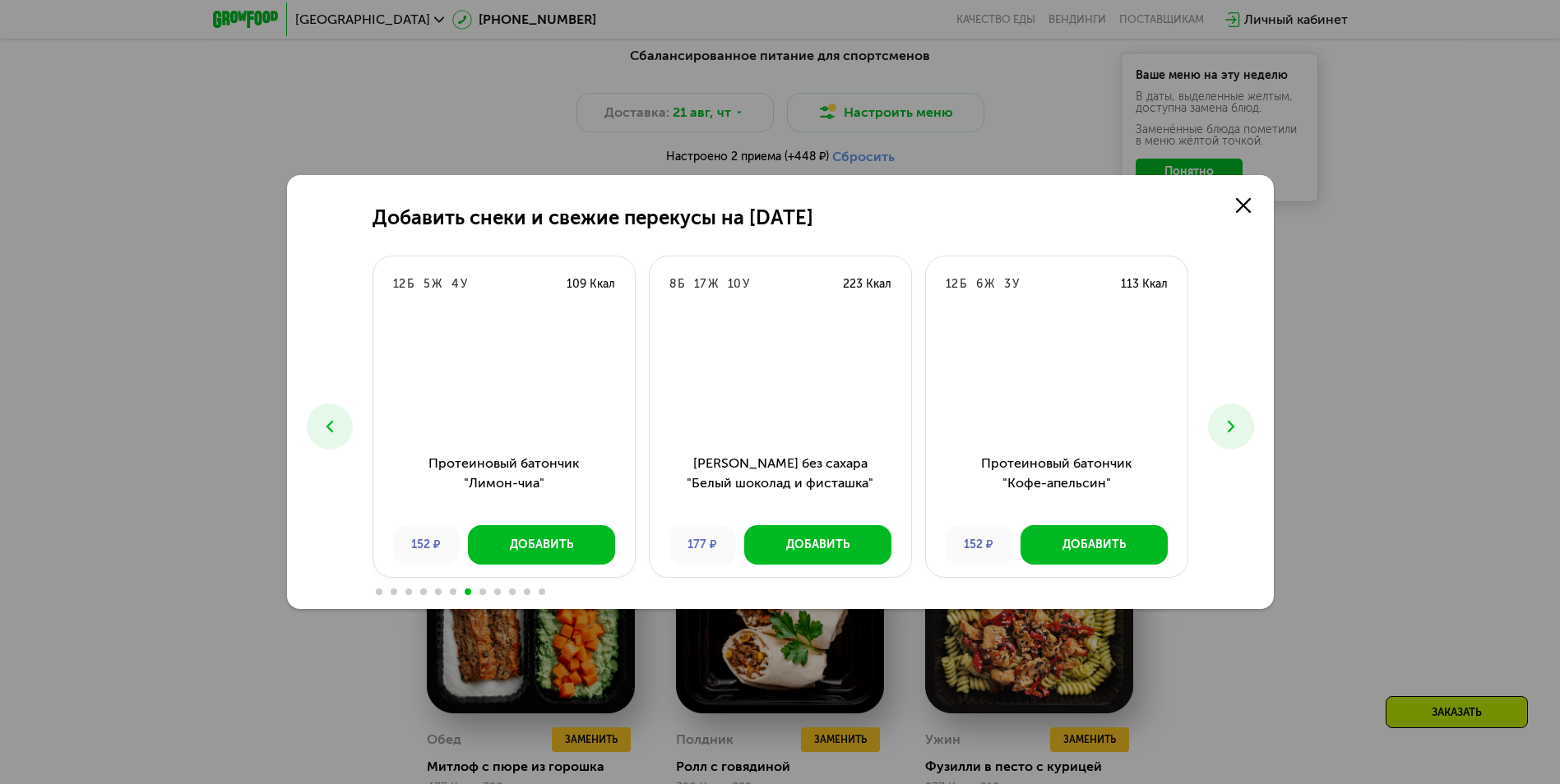
click at [1203, 402] on div "Добавить снеки и свежие перекусы на [DATE] 0 Б 0 Ж 17 У 70 Ккал Кубики свежего …" at bounding box center [780, 392] width 986 height 434
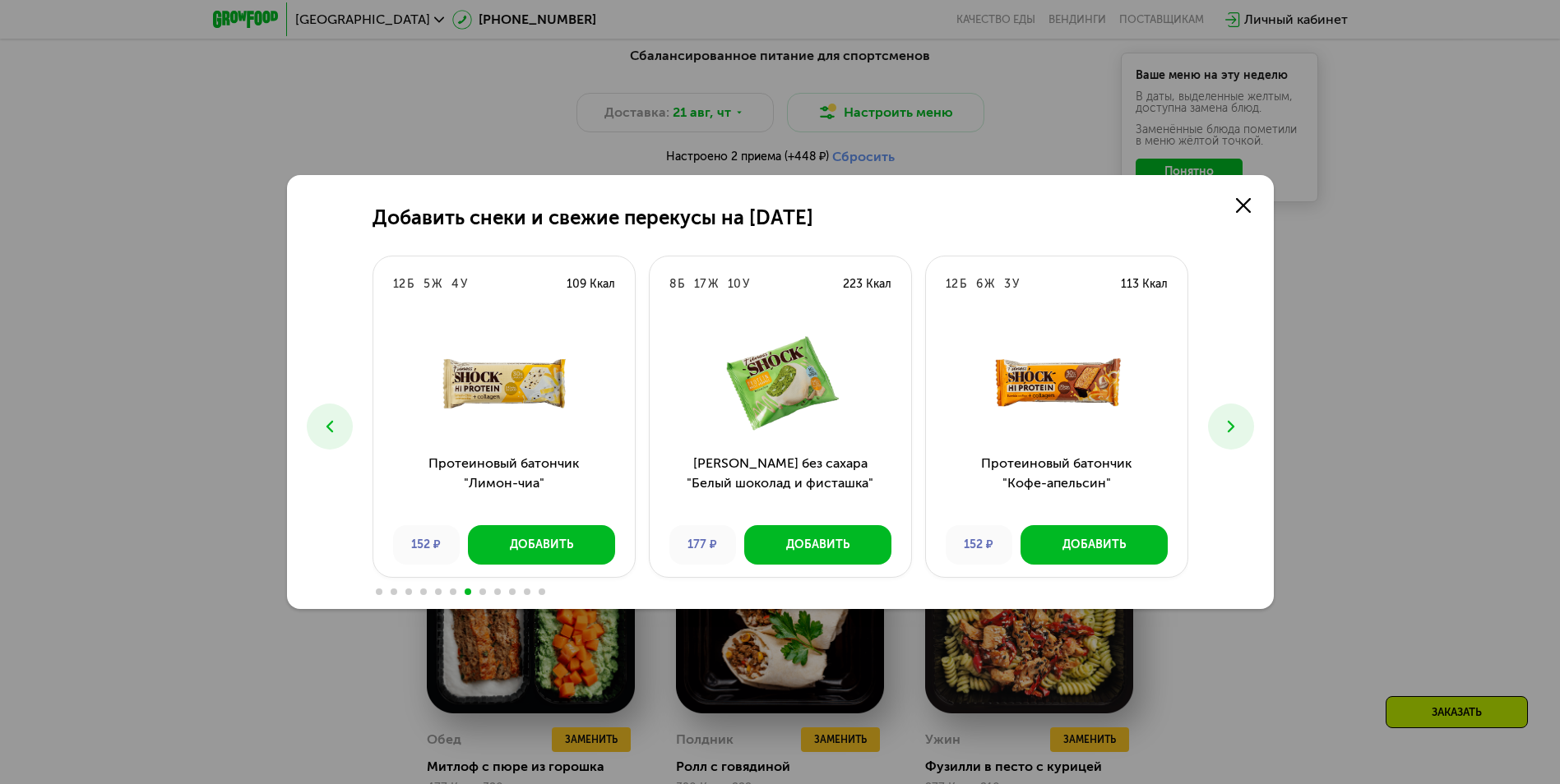
click at [1224, 213] on div "Добавить снеки и свежие перекусы на [DATE] 0 Б 0 Ж 17 У 70 Ккал Кубики свежего …" at bounding box center [780, 392] width 986 height 434
click at [1252, 200] on link at bounding box center [1243, 205] width 33 height 33
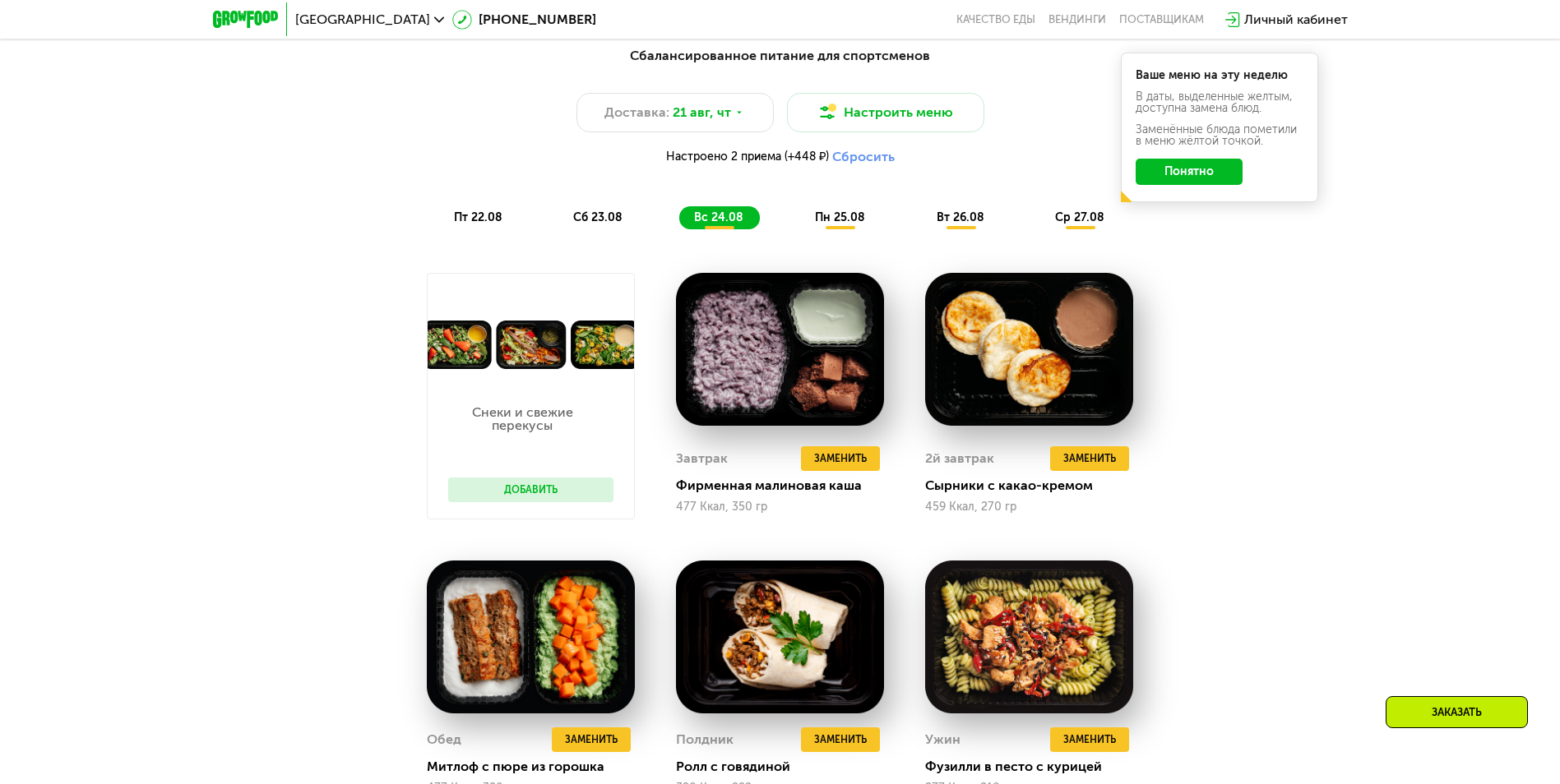
click at [844, 225] on span "пн 25.08" at bounding box center [840, 218] width 50 height 14
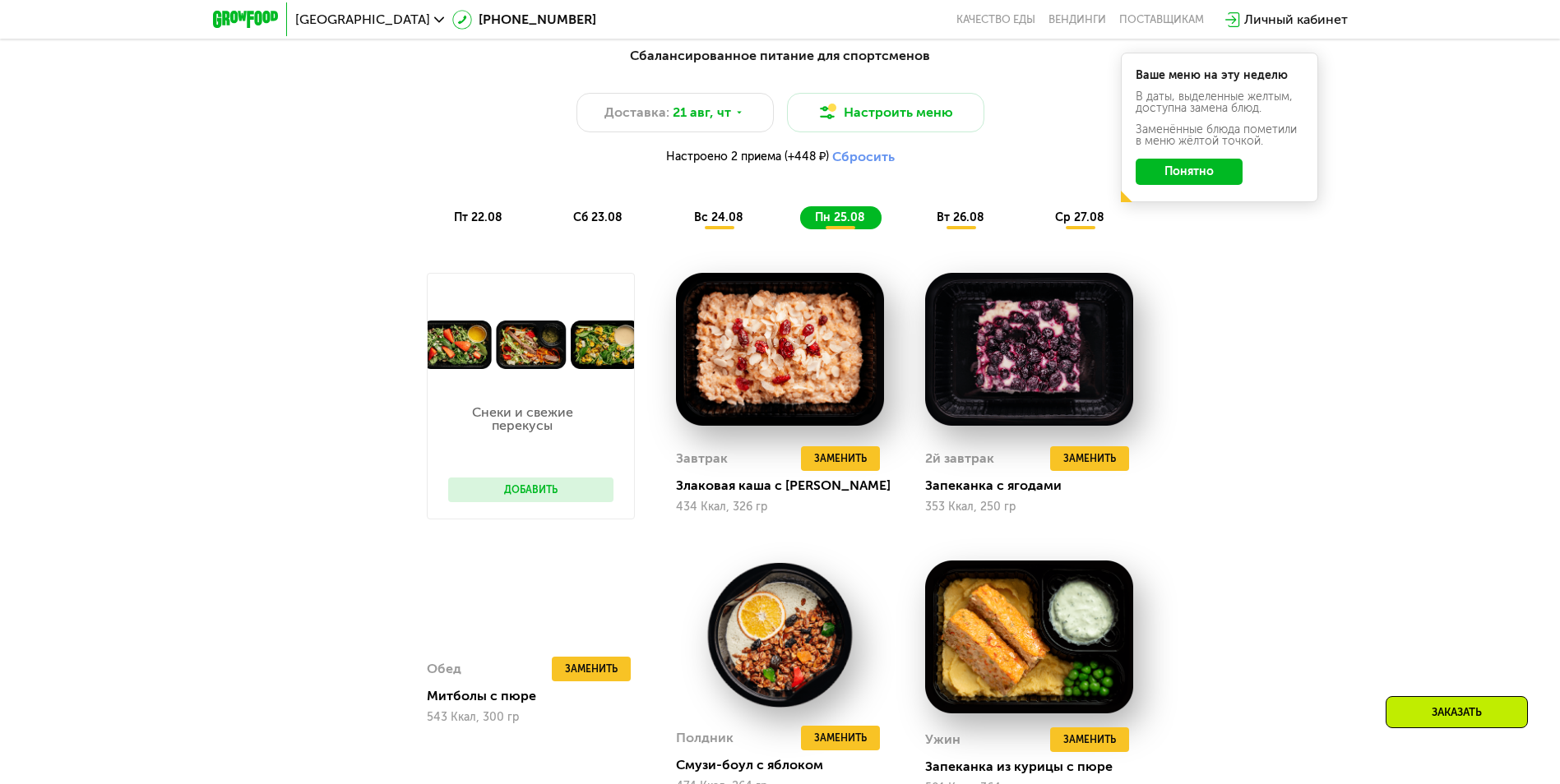
click at [948, 220] on span "вт 26.08" at bounding box center [960, 218] width 48 height 14
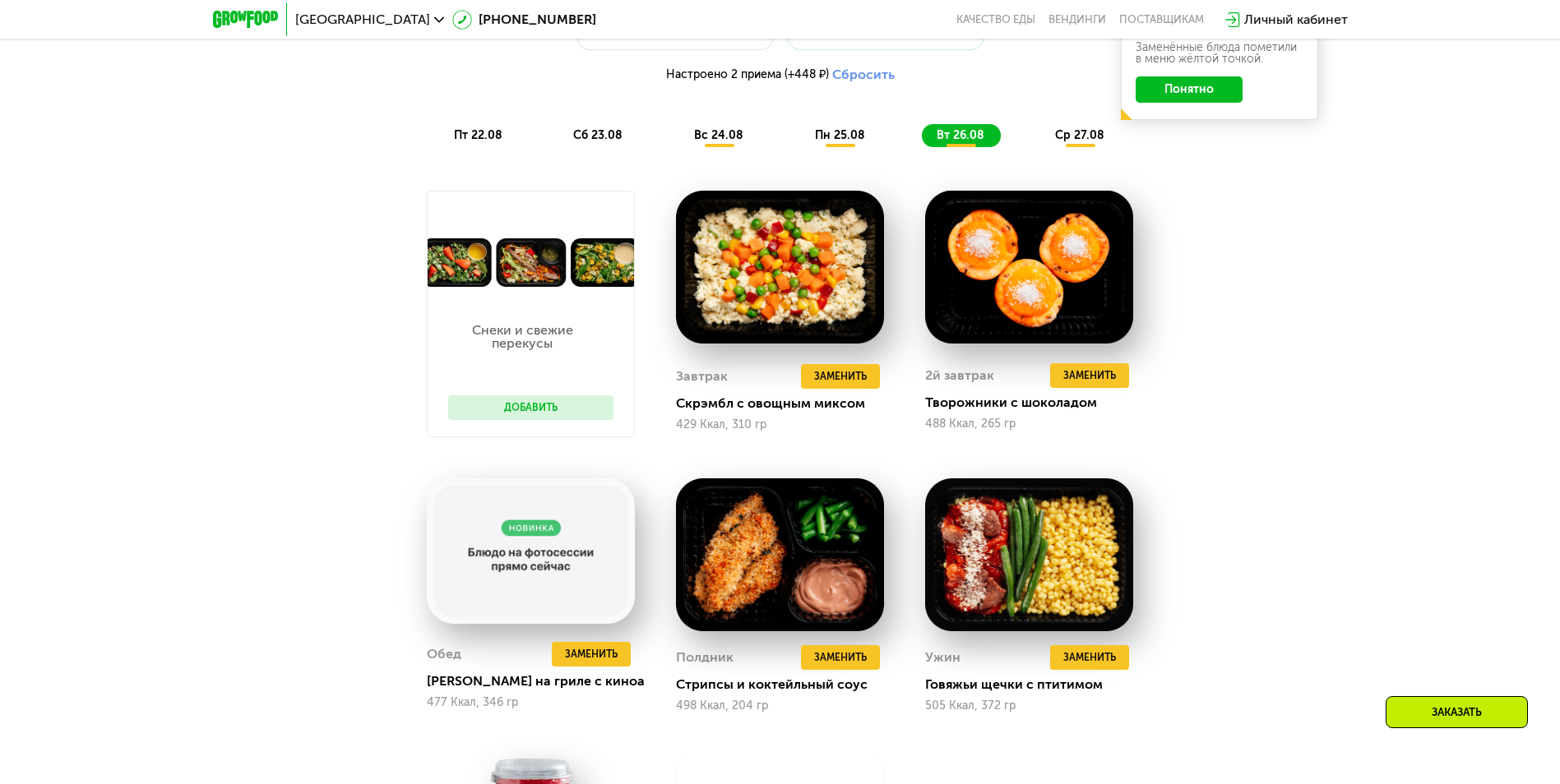
scroll to position [967, 0]
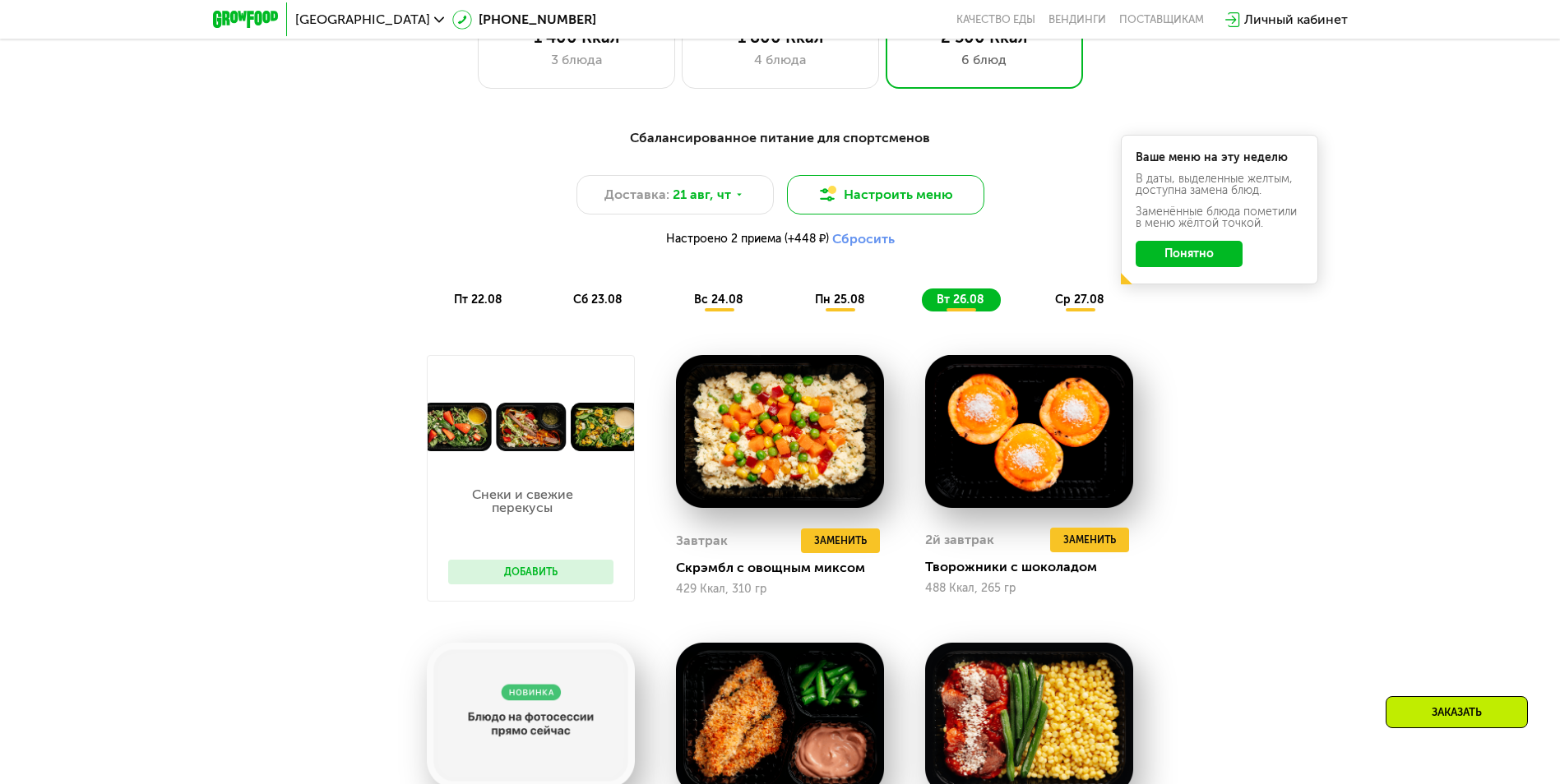
click at [903, 200] on button "Настроить меню" at bounding box center [885, 195] width 197 height 40
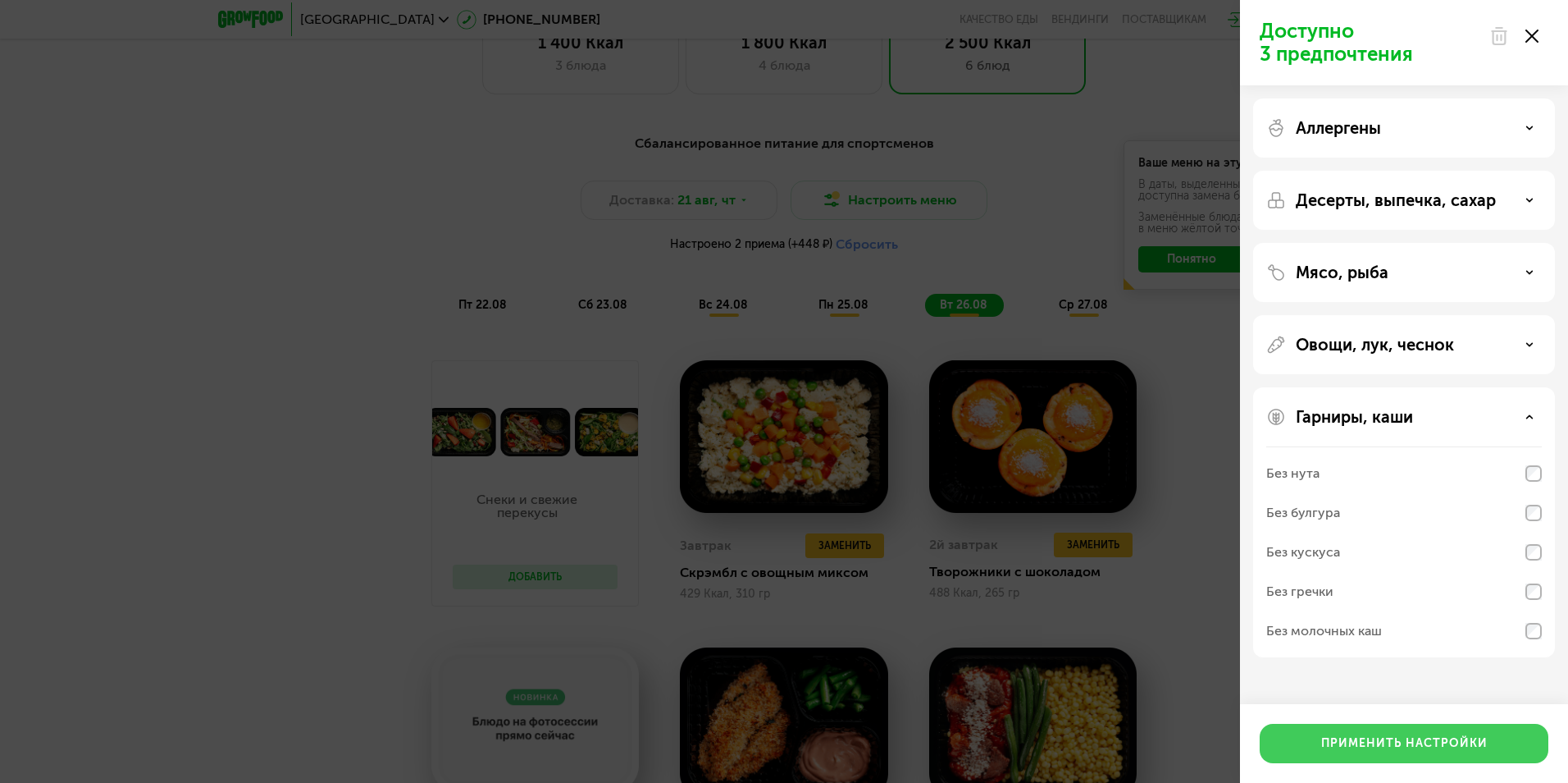
click at [1357, 729] on button "Применить настройки" at bounding box center [1403, 743] width 289 height 40
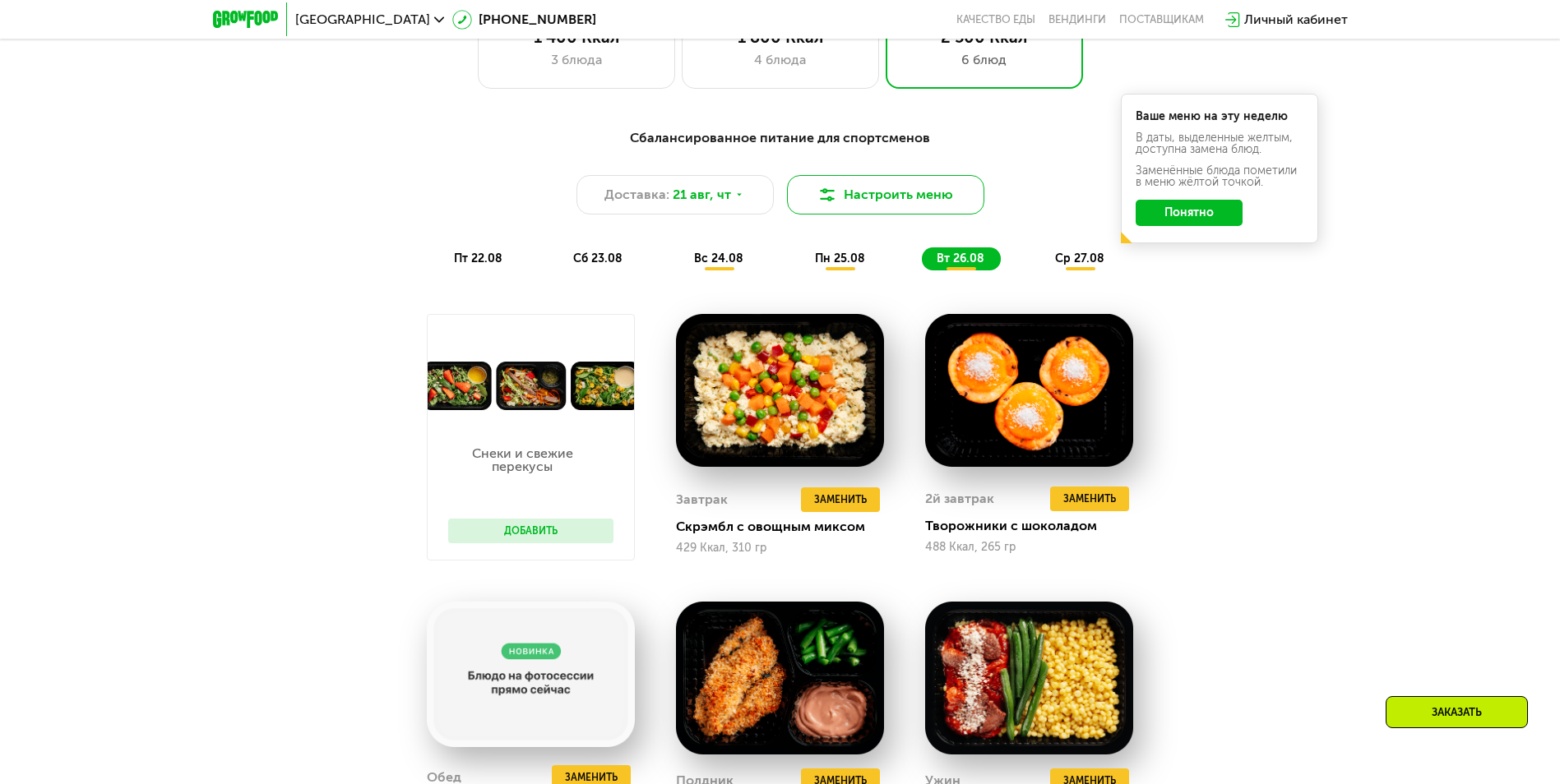
scroll to position [802, 0]
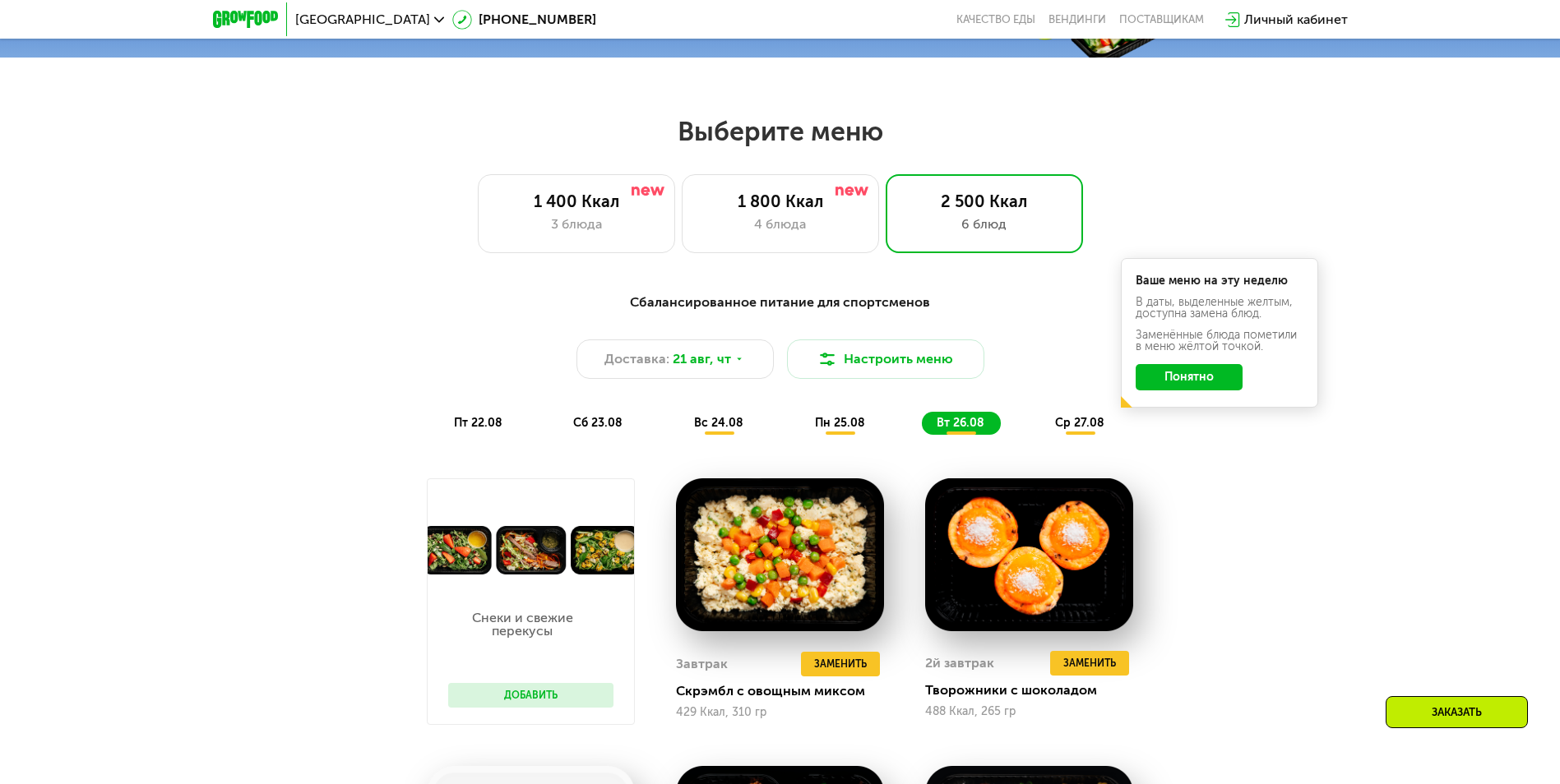
click at [1058, 415] on div "Сбалансированное питание для спортсменов Доставка: [DATE] Настроить меню пт 22.…" at bounding box center [780, 363] width 973 height 142
click at [1066, 430] on span "ср 27.08" at bounding box center [1080, 422] width 50 height 14
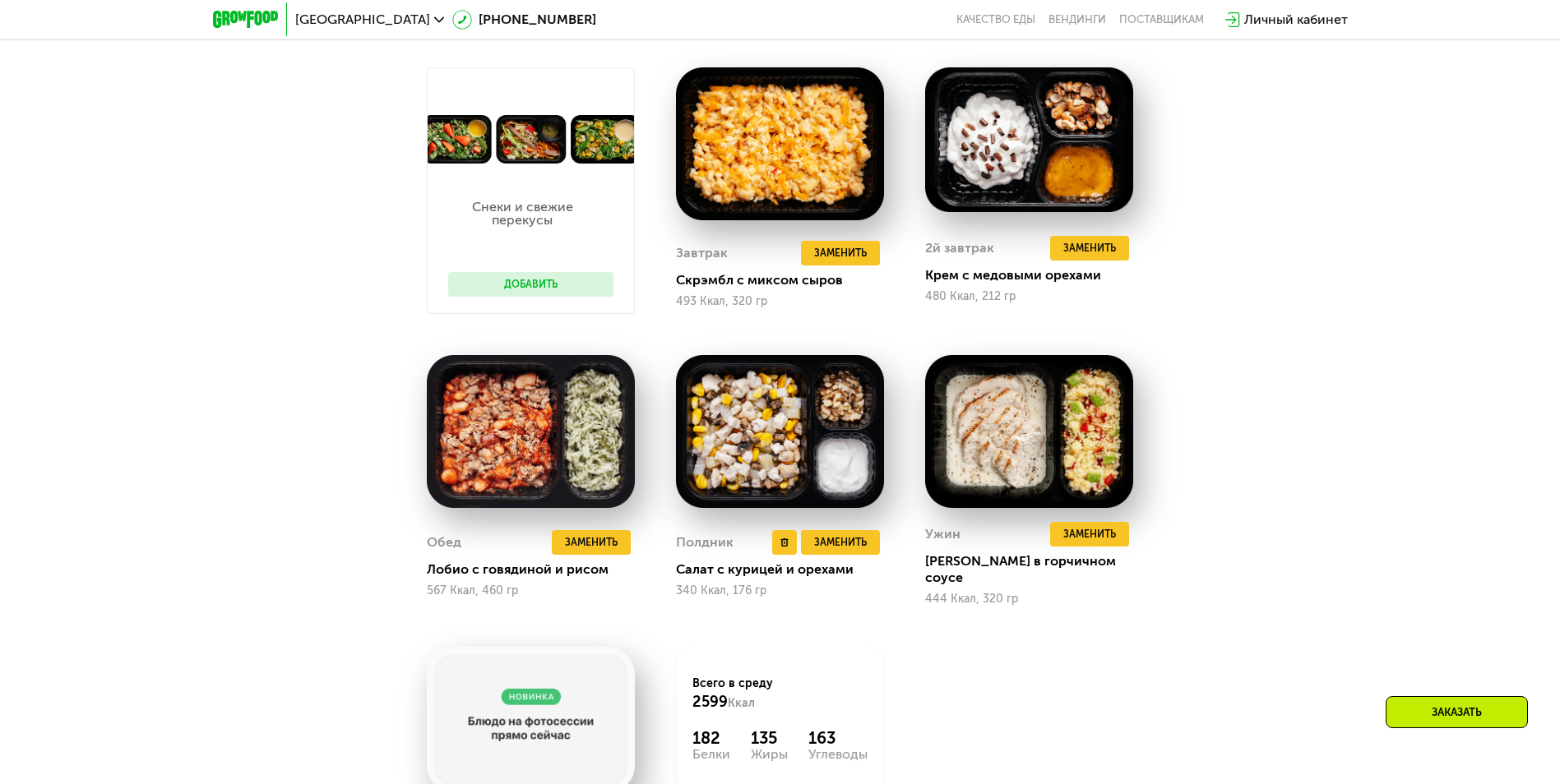
scroll to position [967, 0]
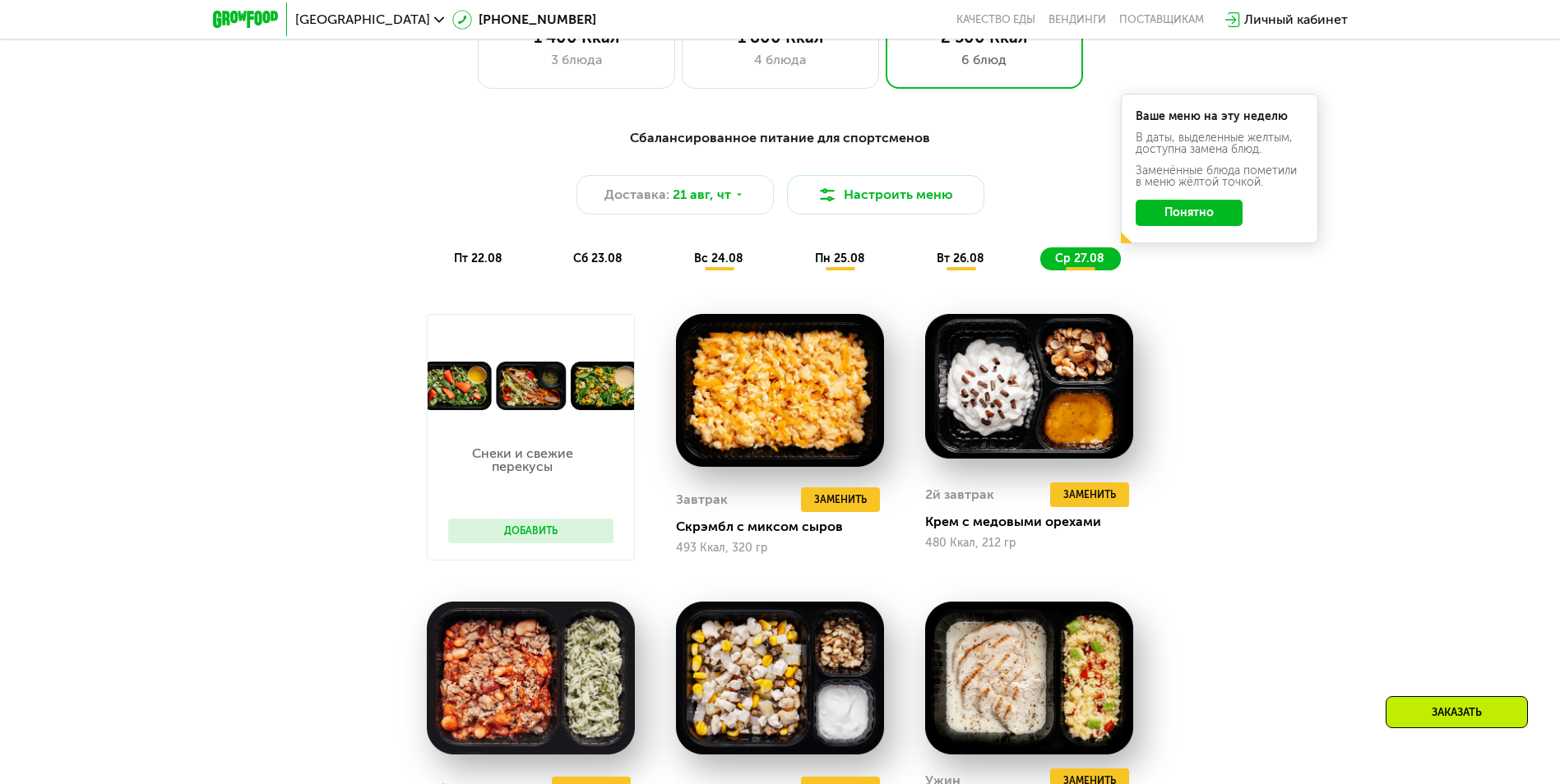
click at [944, 264] on span "вт 26.08" at bounding box center [960, 258] width 48 height 14
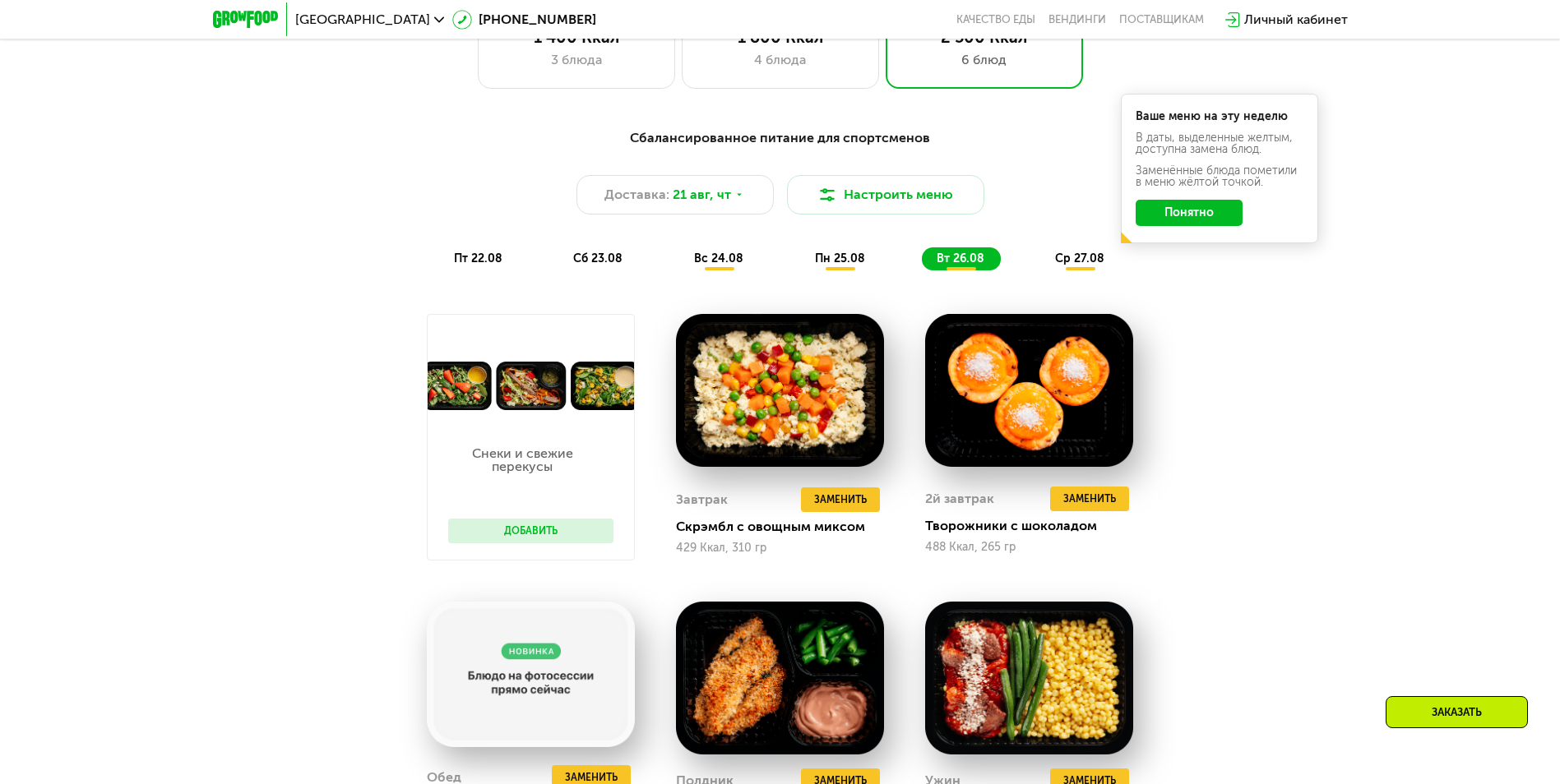
click at [843, 265] on span "пн 25.08" at bounding box center [840, 258] width 50 height 14
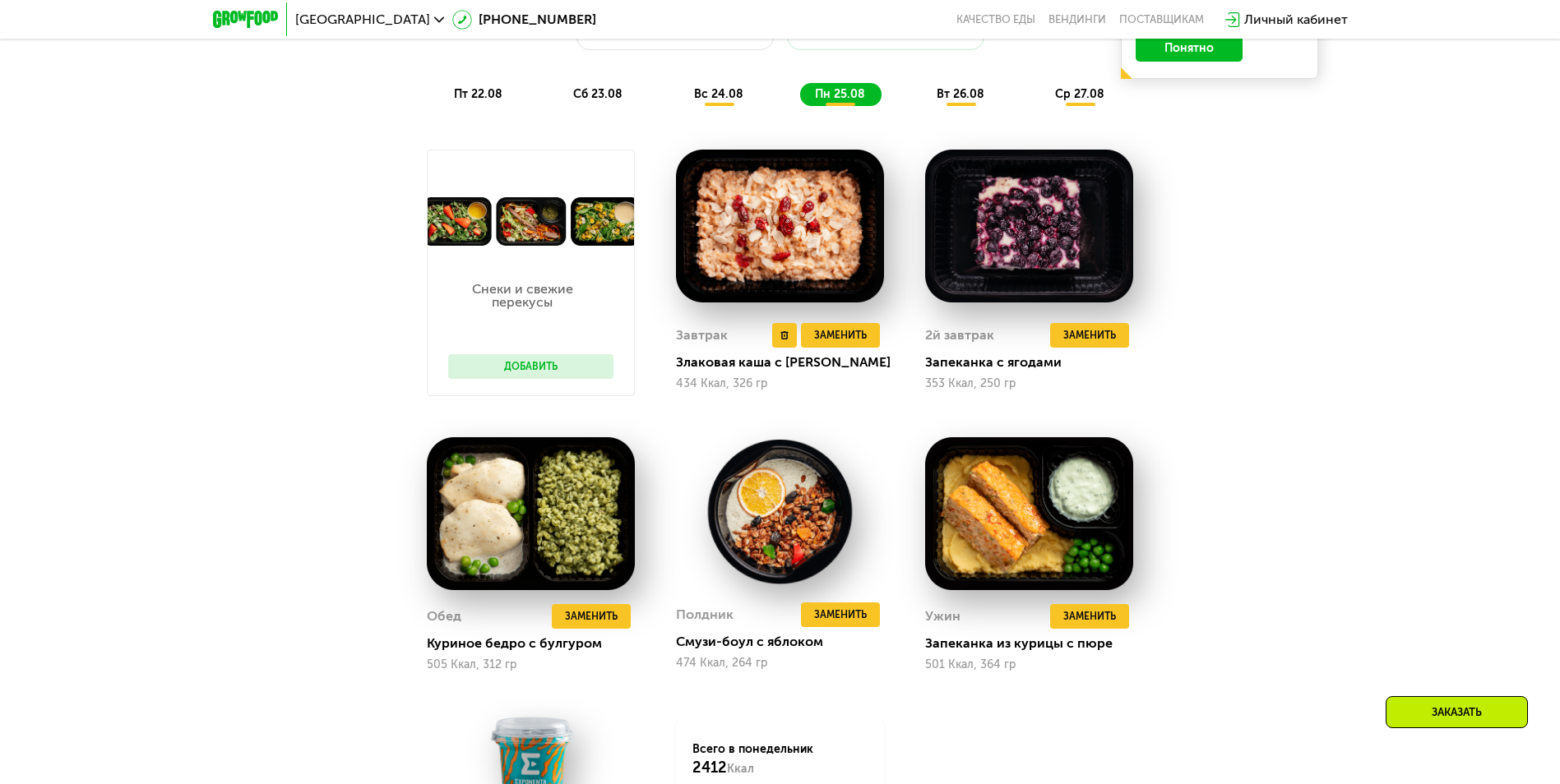
scroll to position [1213, 0]
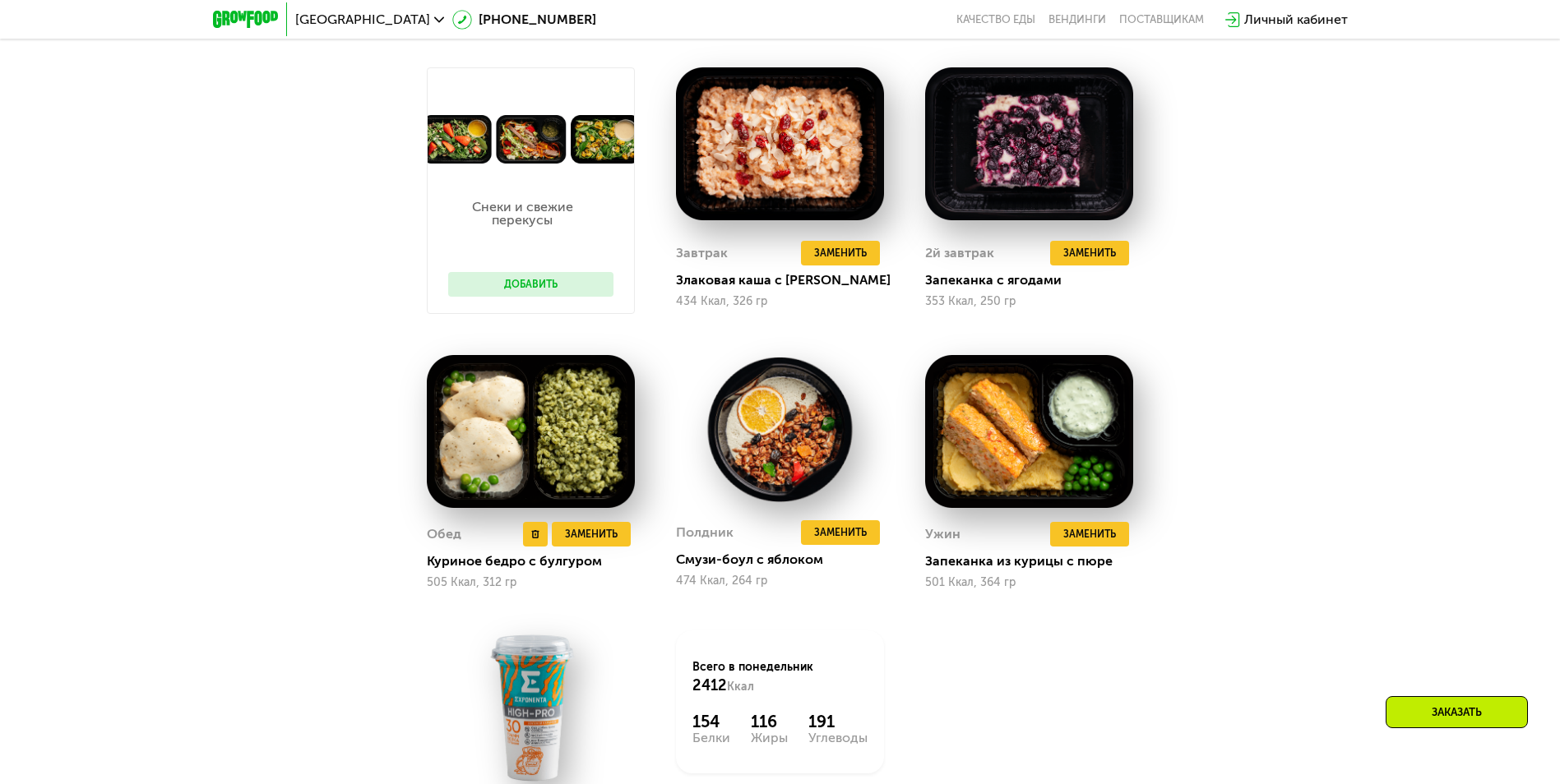
click at [563, 426] on img at bounding box center [530, 431] width 208 height 154
click at [1010, 434] on img at bounding box center [1028, 431] width 208 height 154
click at [618, 535] on button "Заменить" at bounding box center [591, 534] width 79 height 25
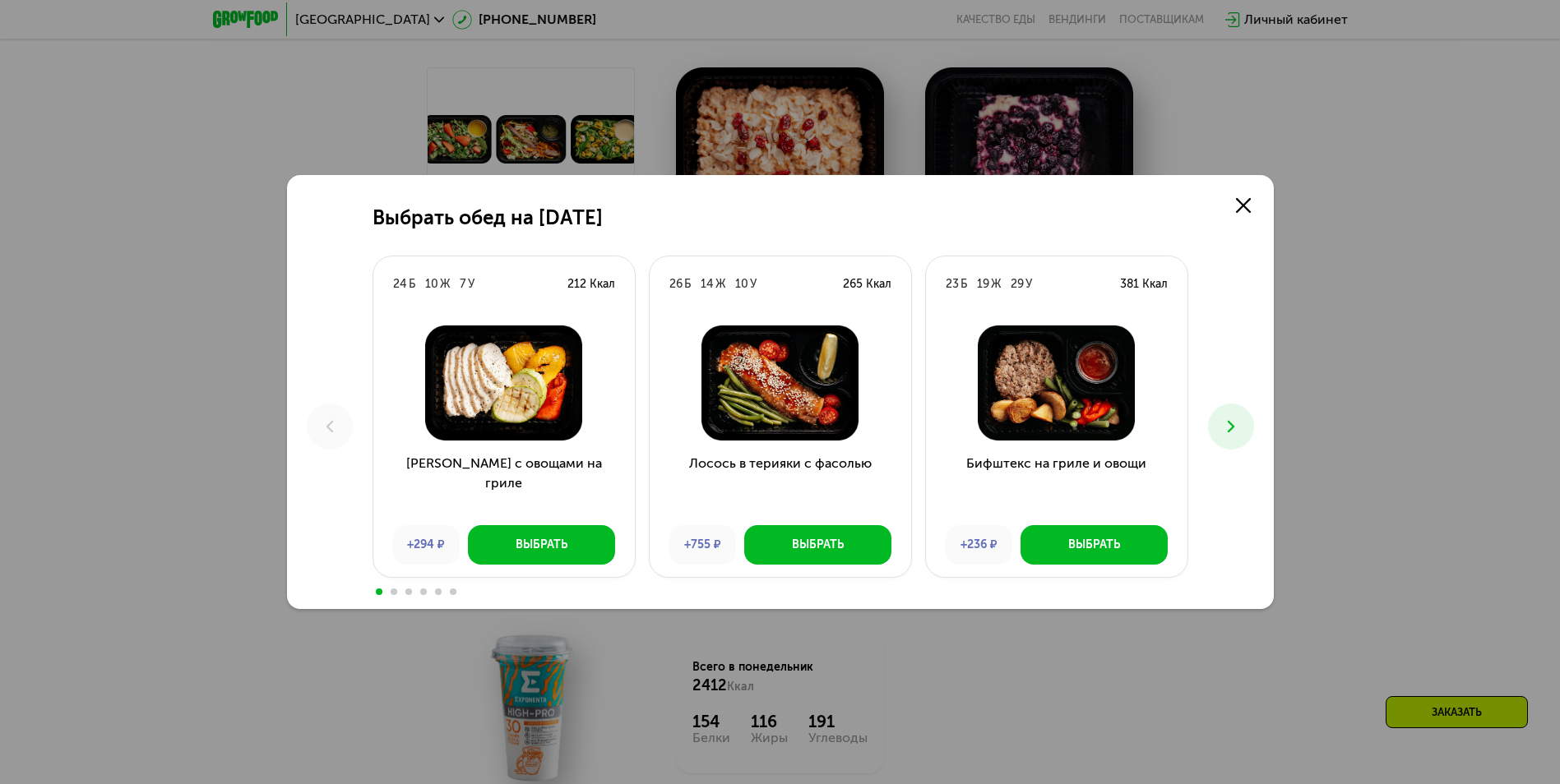
click at [1228, 427] on icon at bounding box center [1231, 426] width 20 height 20
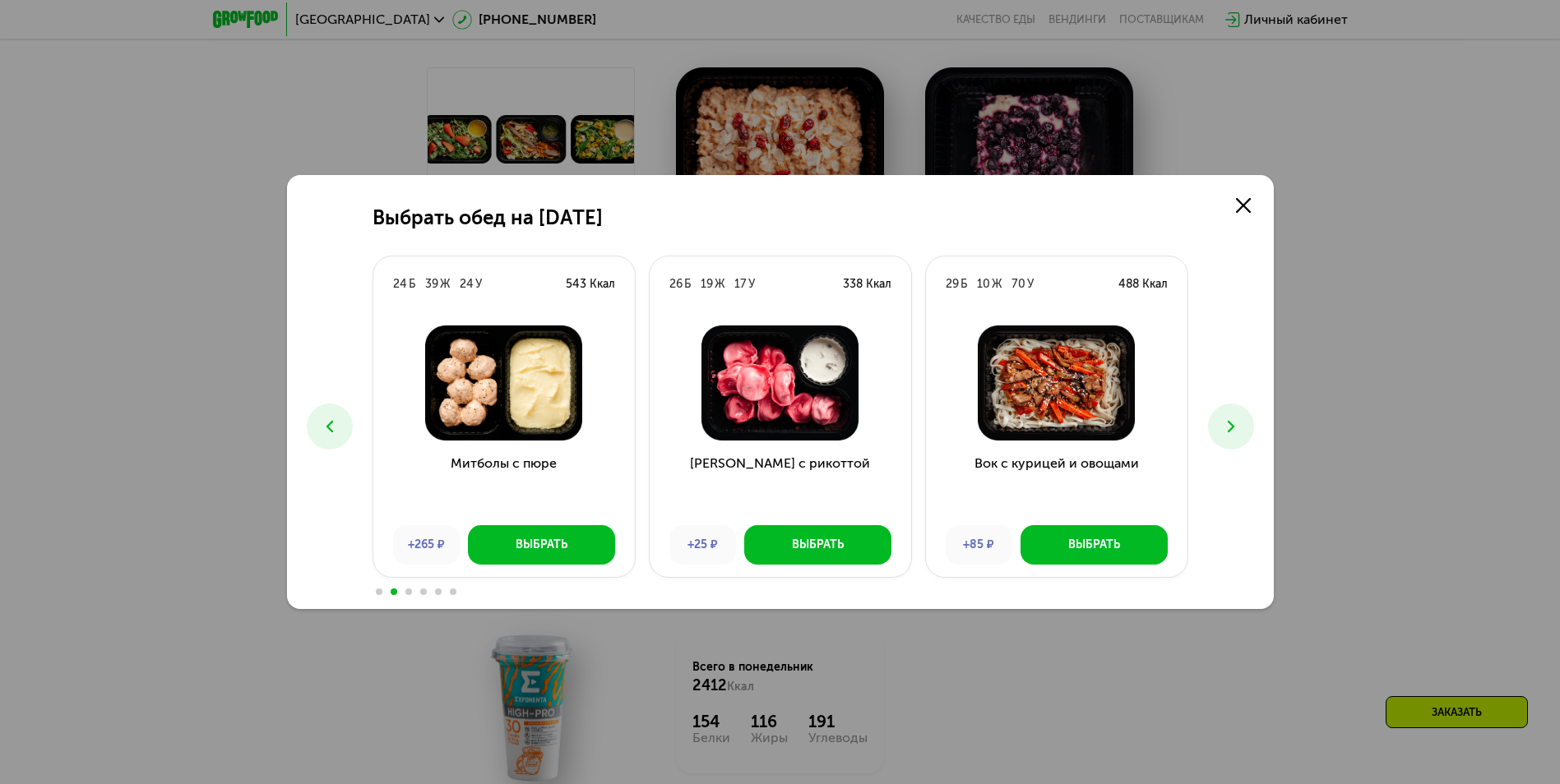
click at [1228, 427] on icon at bounding box center [1231, 426] width 20 height 20
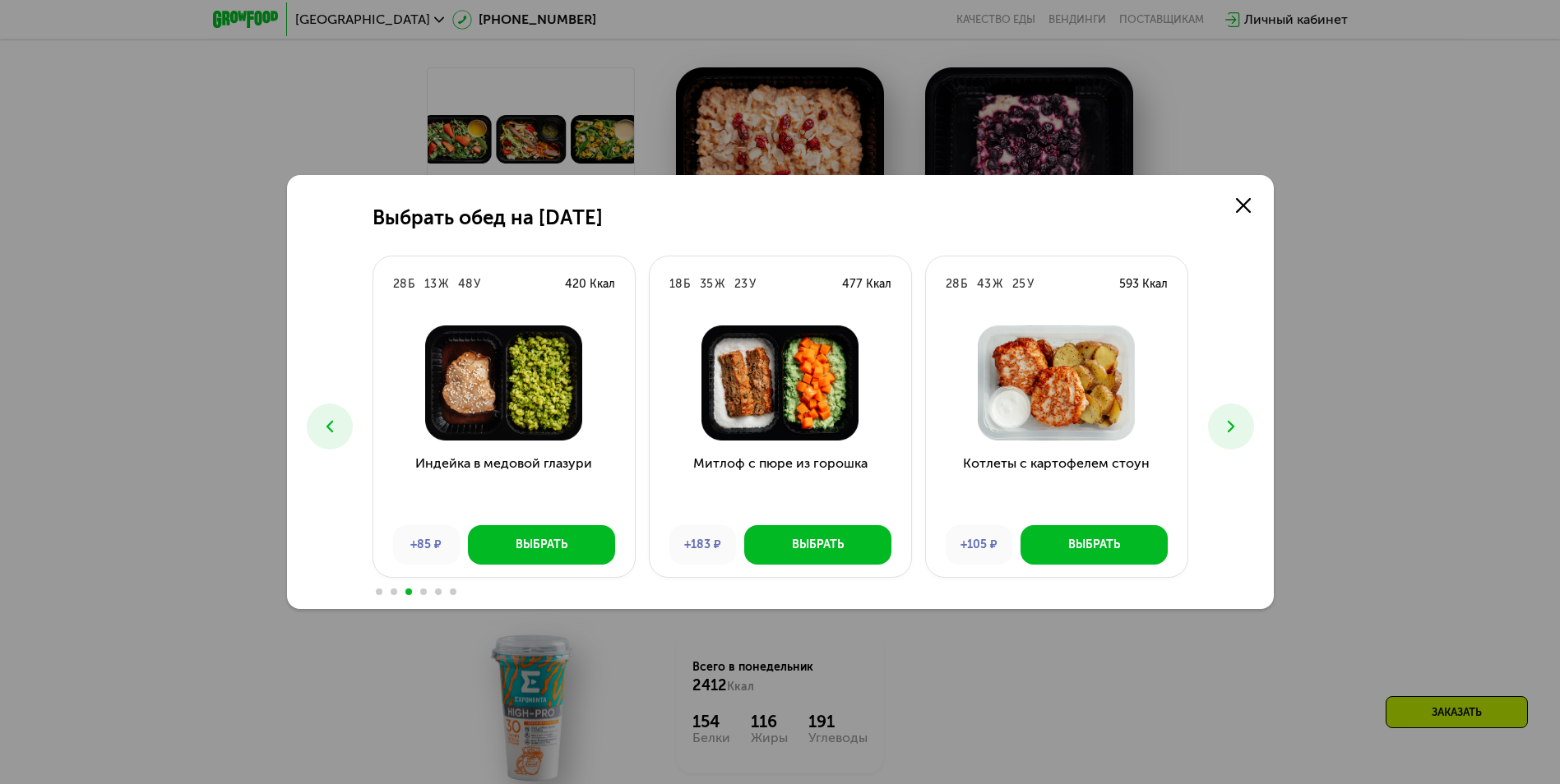
click at [1235, 419] on icon at bounding box center [1231, 426] width 20 height 20
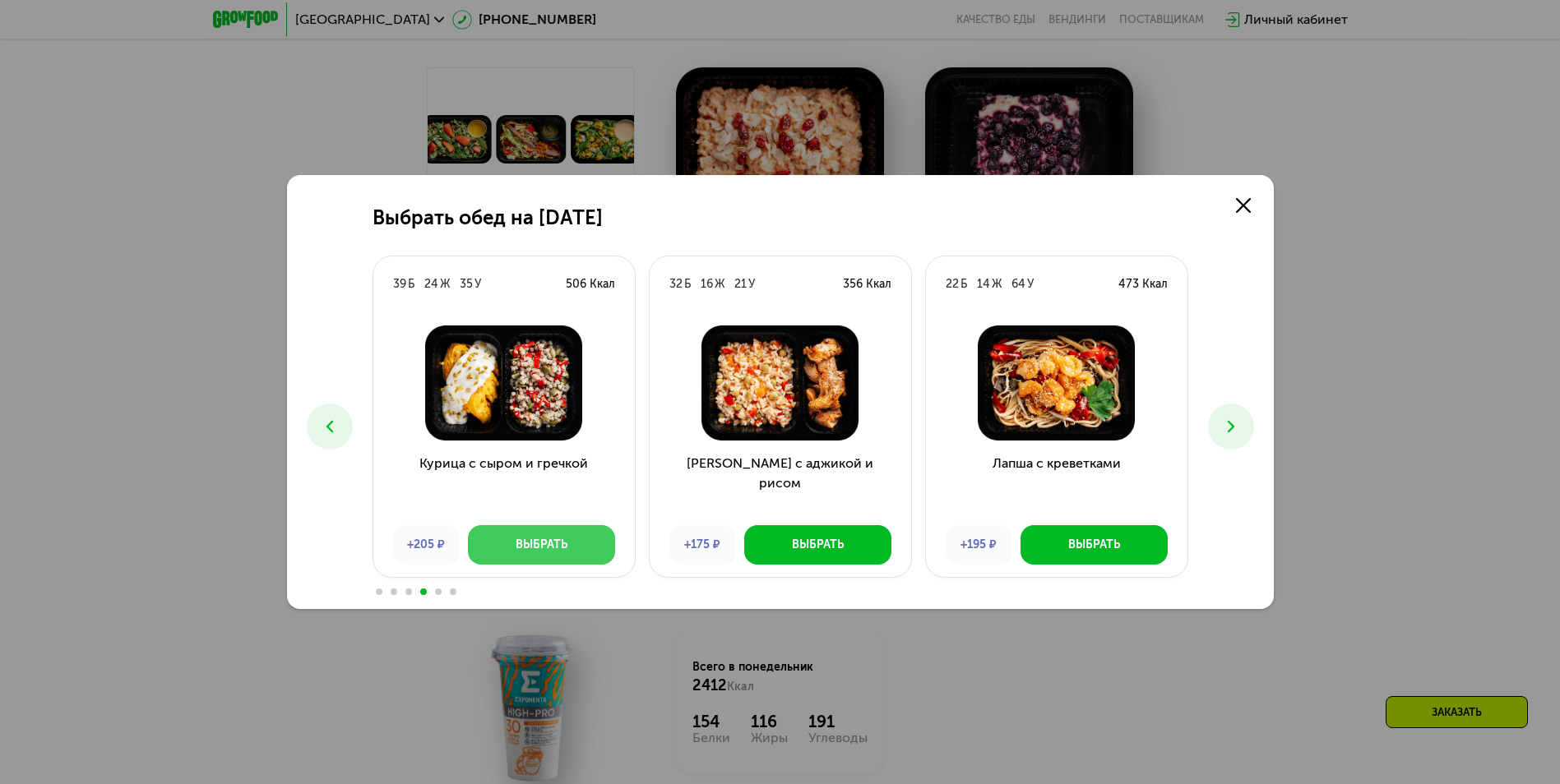
click at [528, 549] on div "Выбрать" at bounding box center [542, 545] width 52 height 17
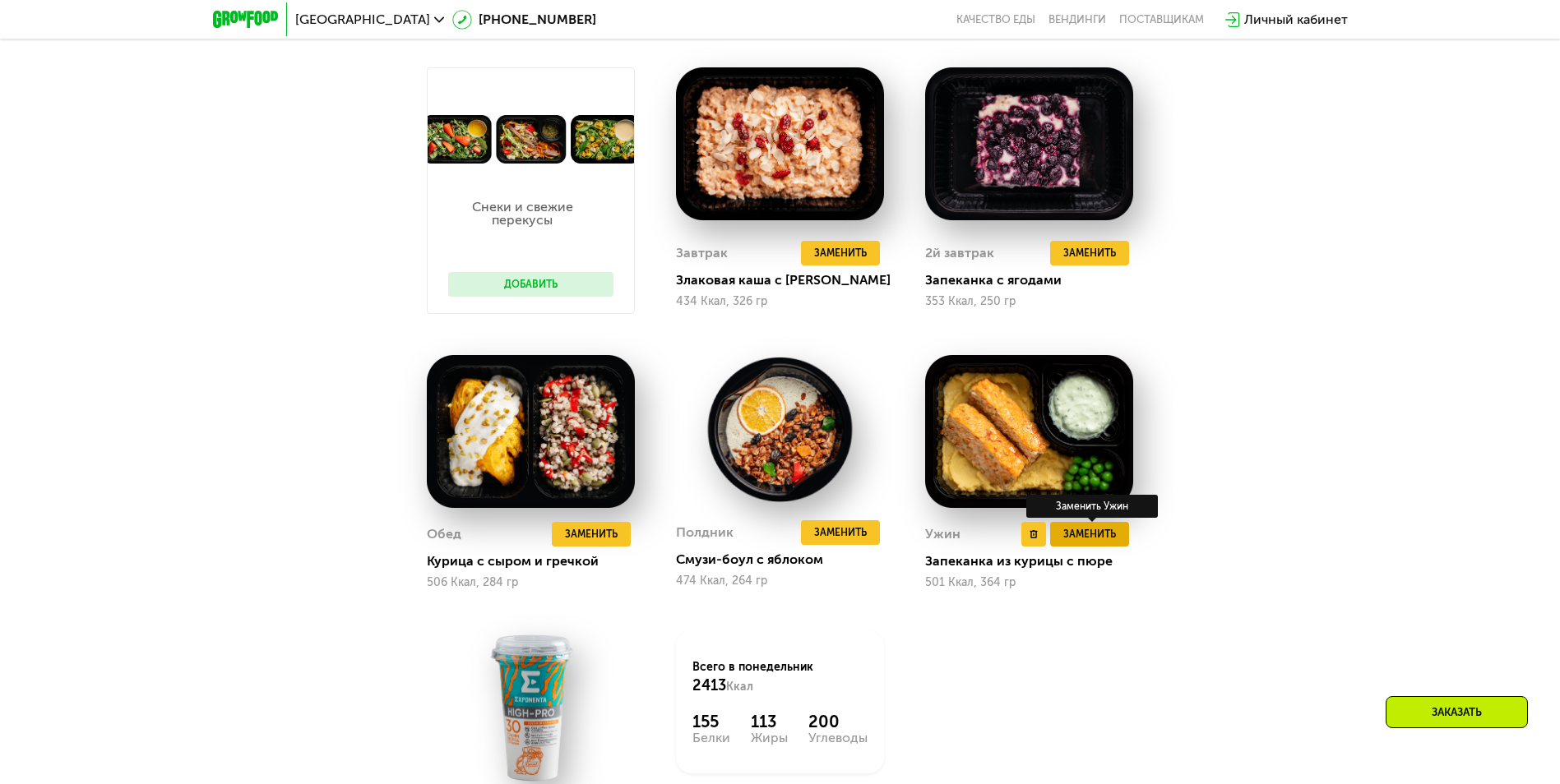
click at [1090, 536] on span "Заменить" at bounding box center [1089, 534] width 53 height 17
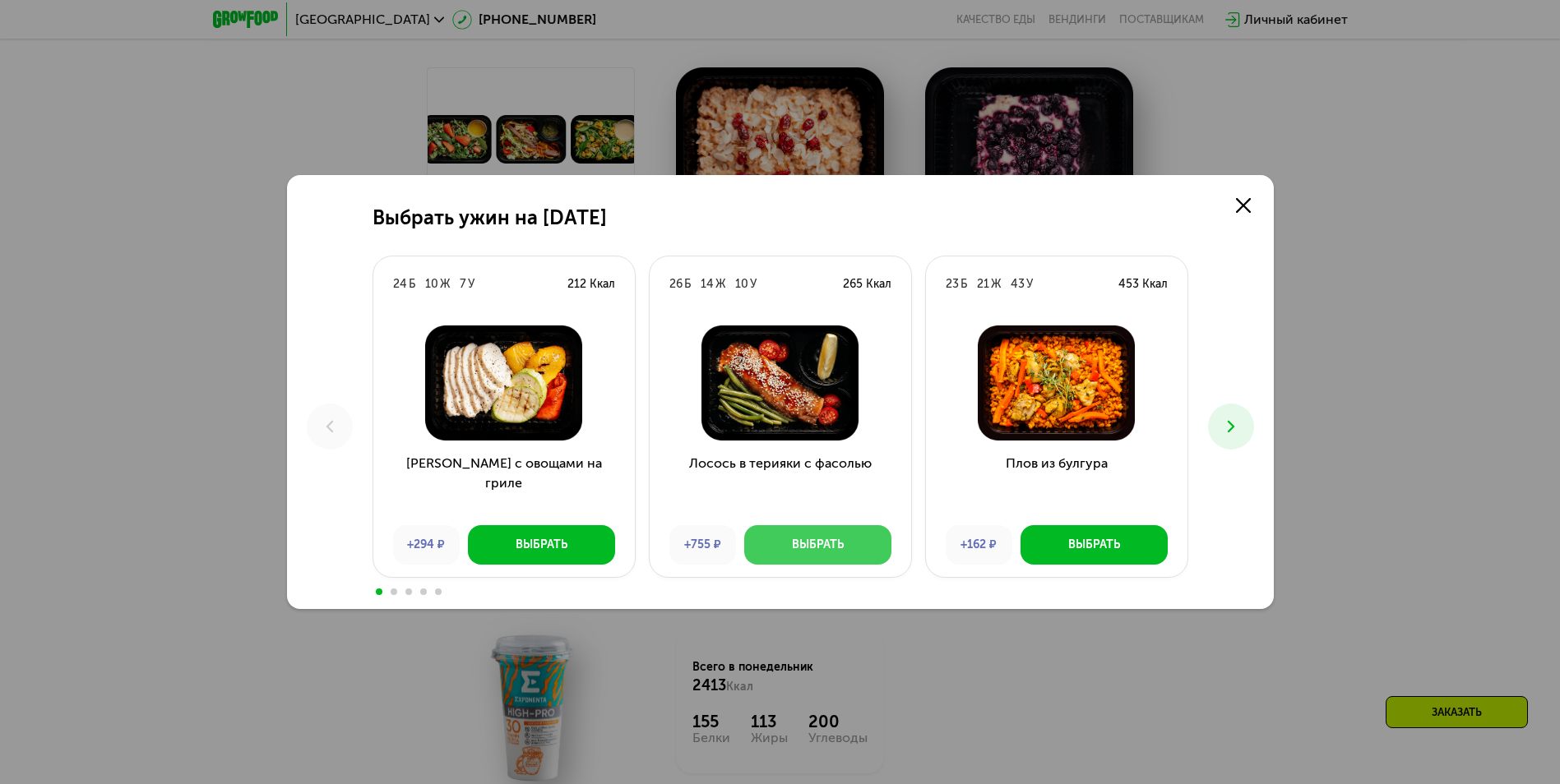
click at [786, 541] on button "Выбрать" at bounding box center [817, 545] width 147 height 40
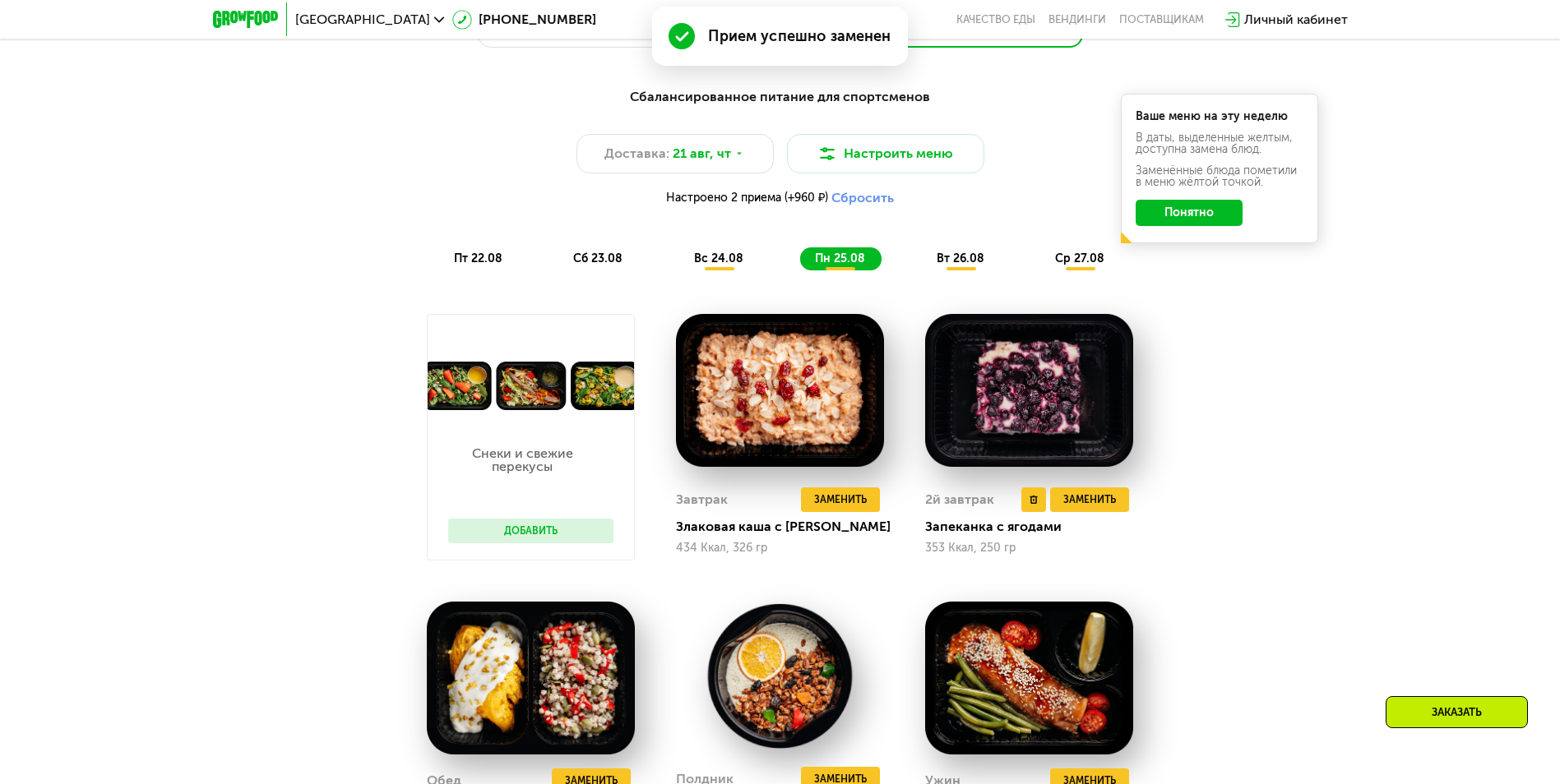
scroll to position [1090, 0]
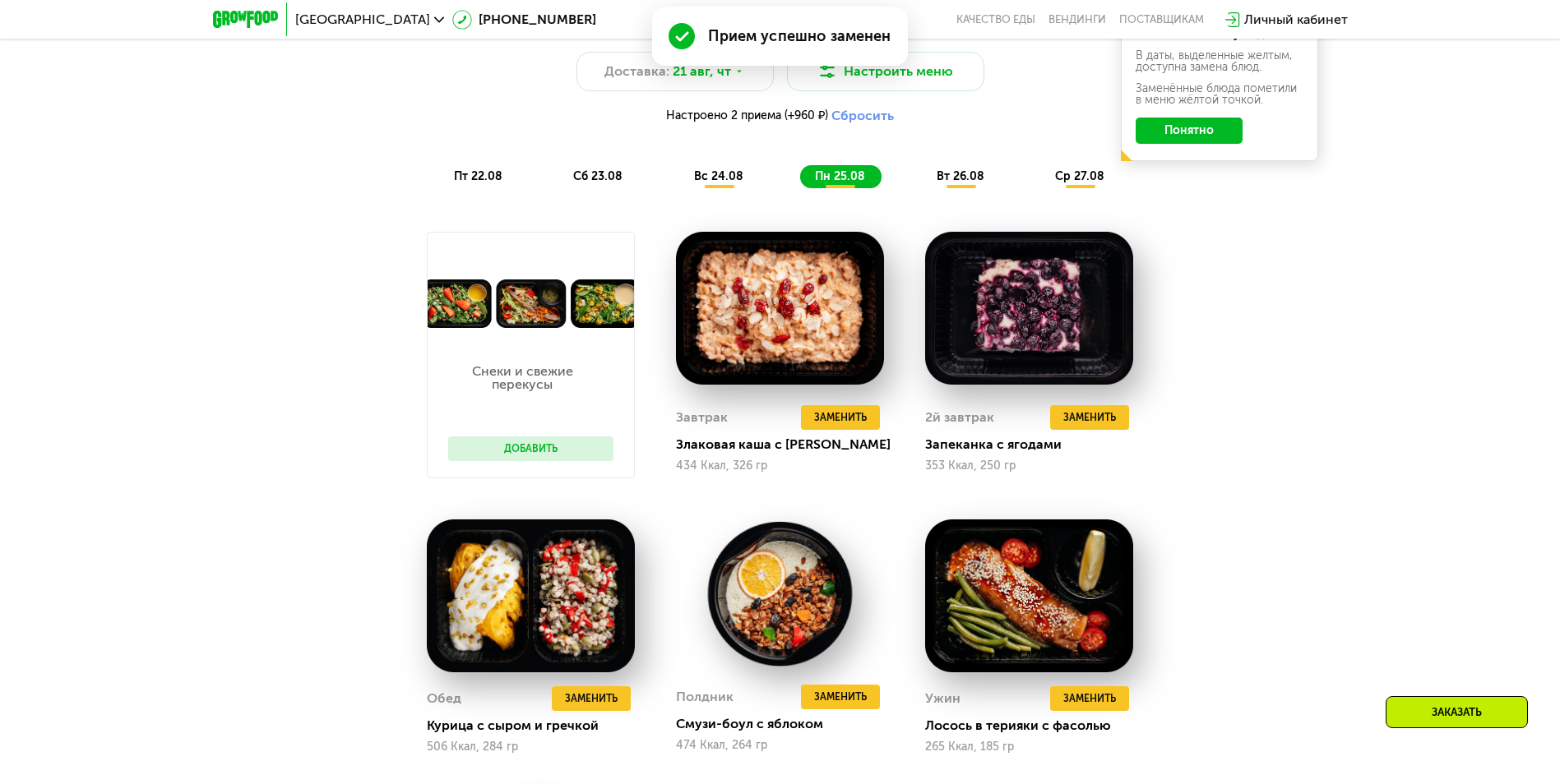
click at [729, 183] on span "вс 24.08" at bounding box center [719, 176] width 50 height 14
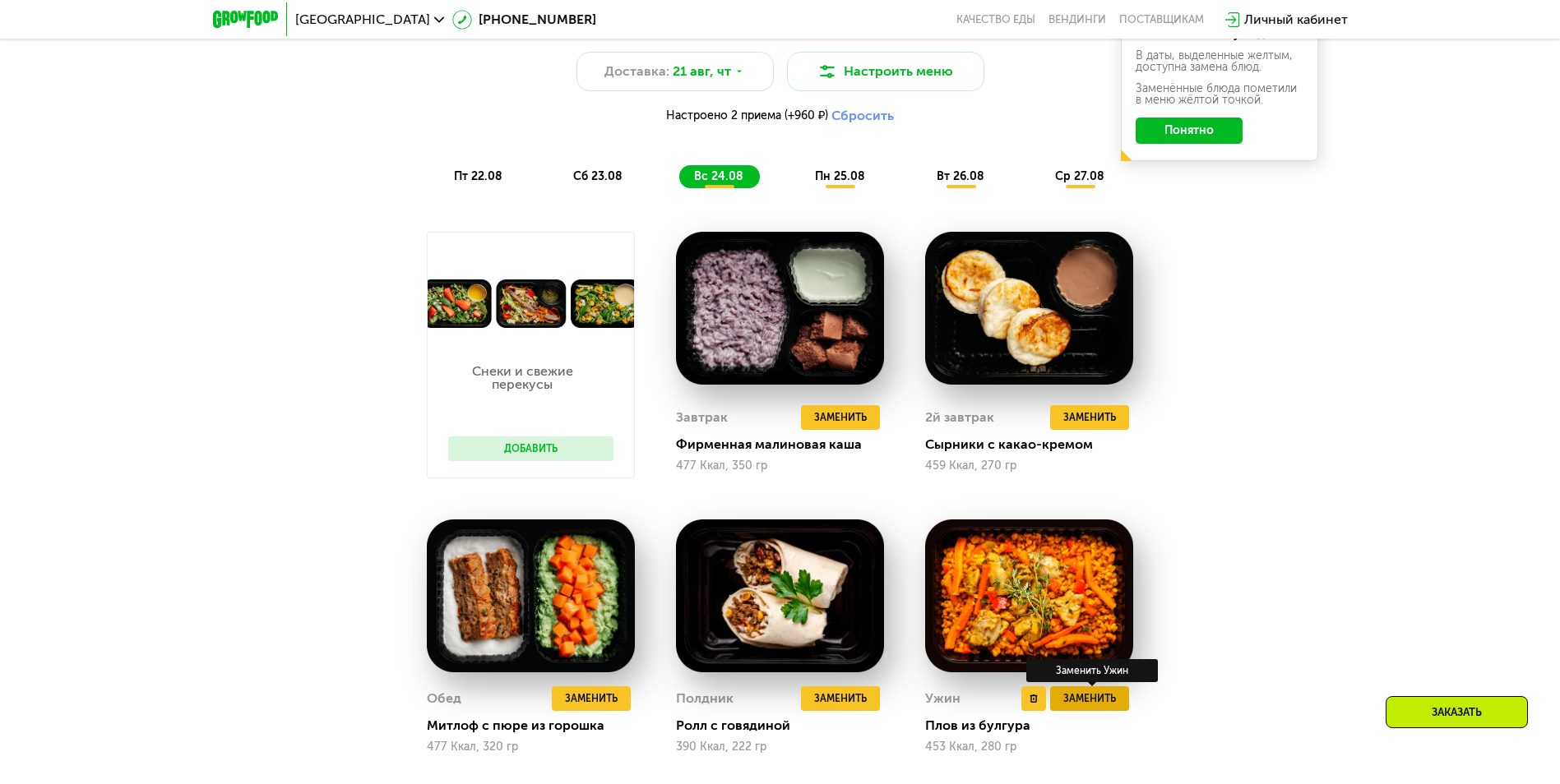
click at [1099, 706] on span "Заменить" at bounding box center [1089, 699] width 53 height 17
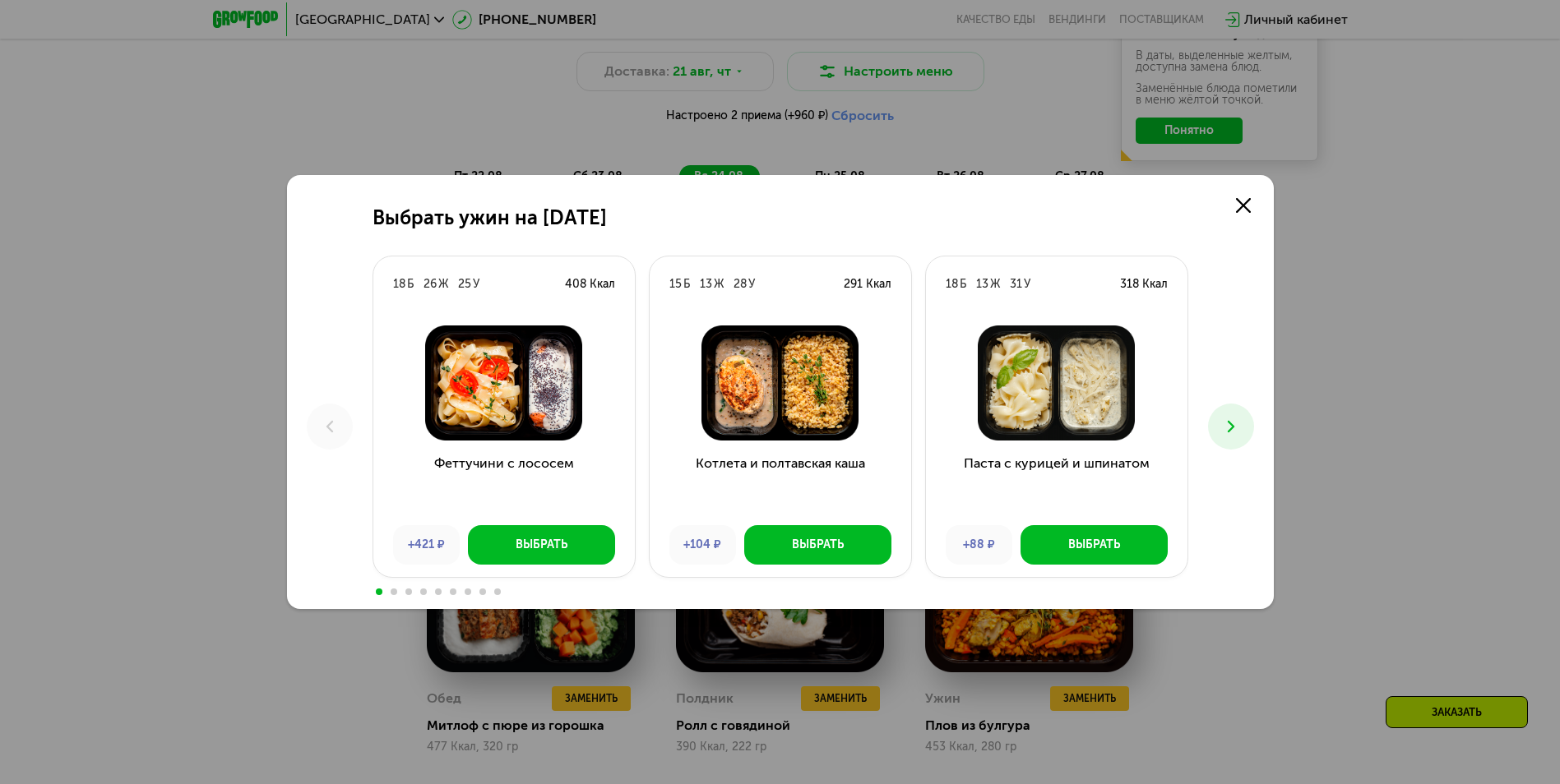
click at [1242, 431] on button at bounding box center [1231, 426] width 46 height 46
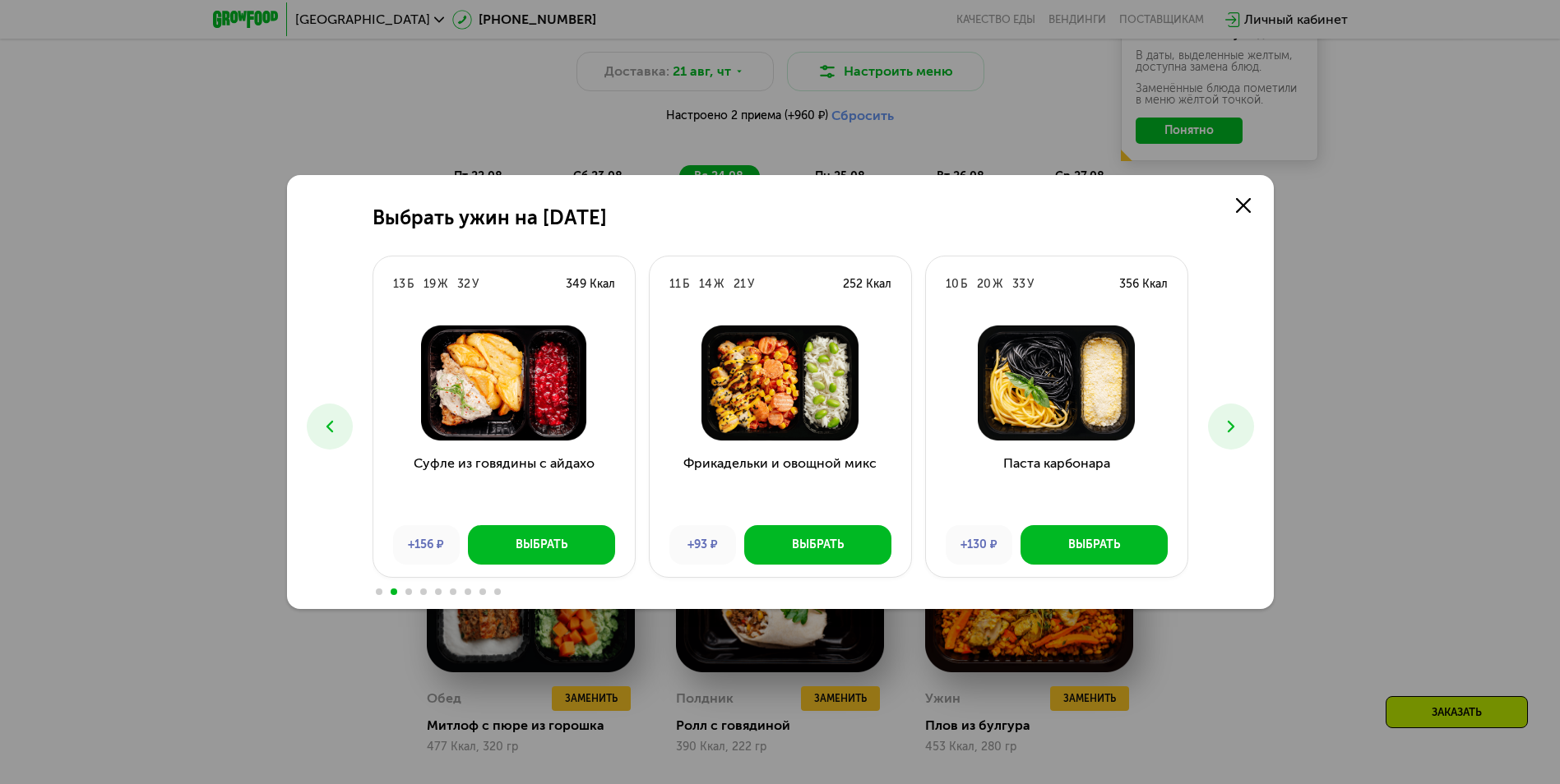
click at [1242, 431] on button at bounding box center [1231, 426] width 46 height 46
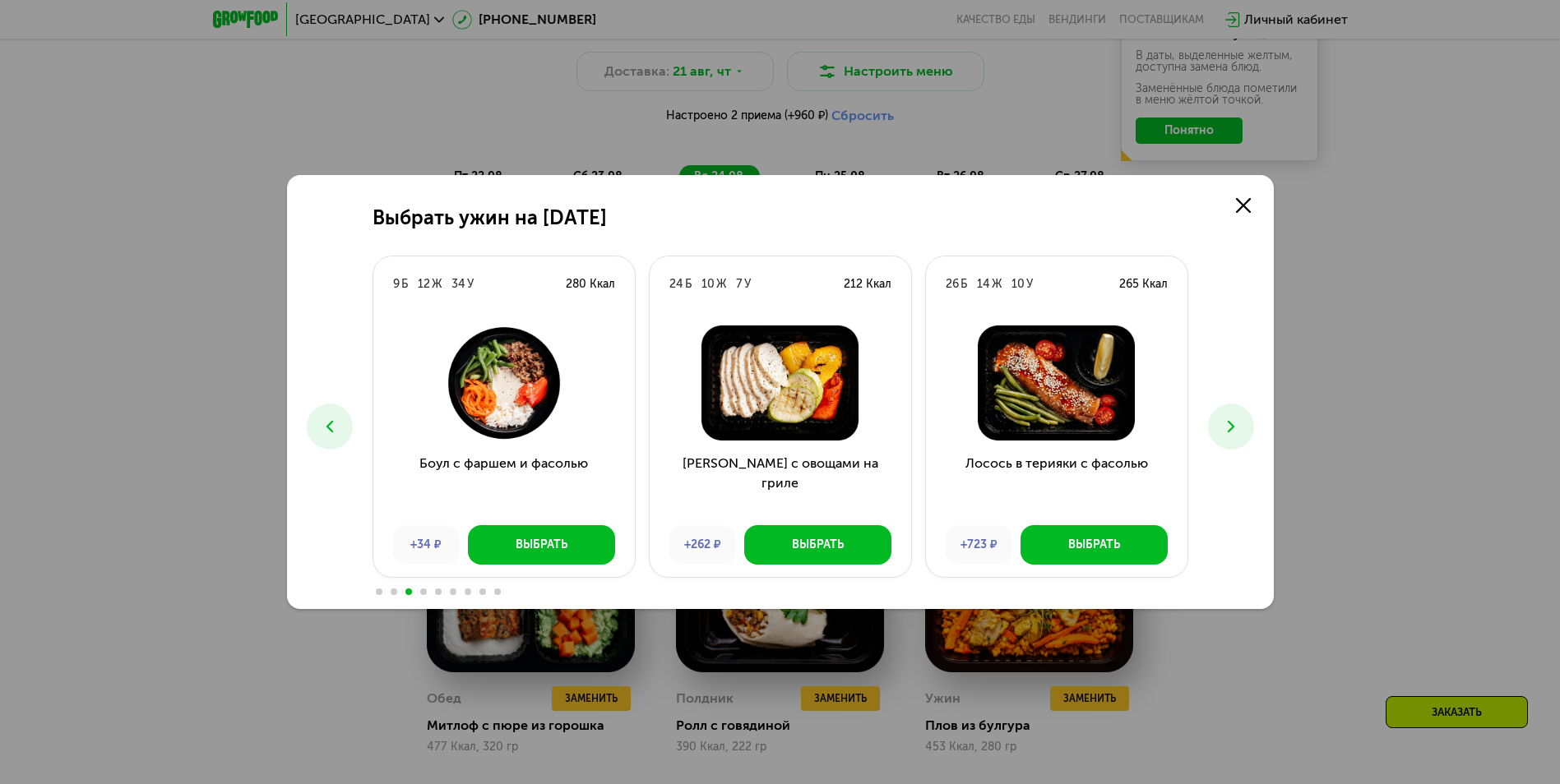
click at [334, 424] on icon at bounding box center [330, 426] width 20 height 20
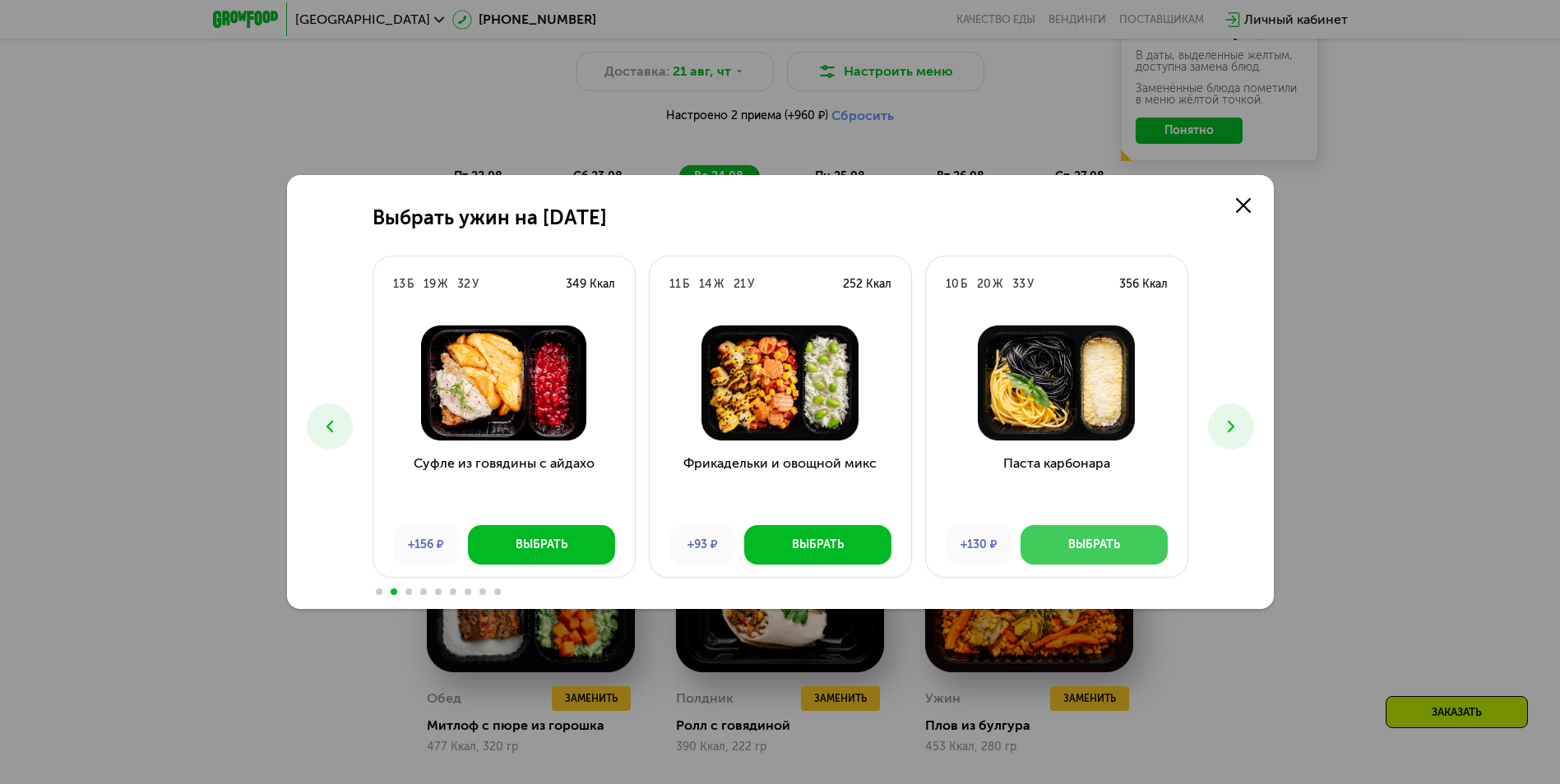
click at [1091, 544] on div "Выбрать" at bounding box center [1094, 545] width 52 height 17
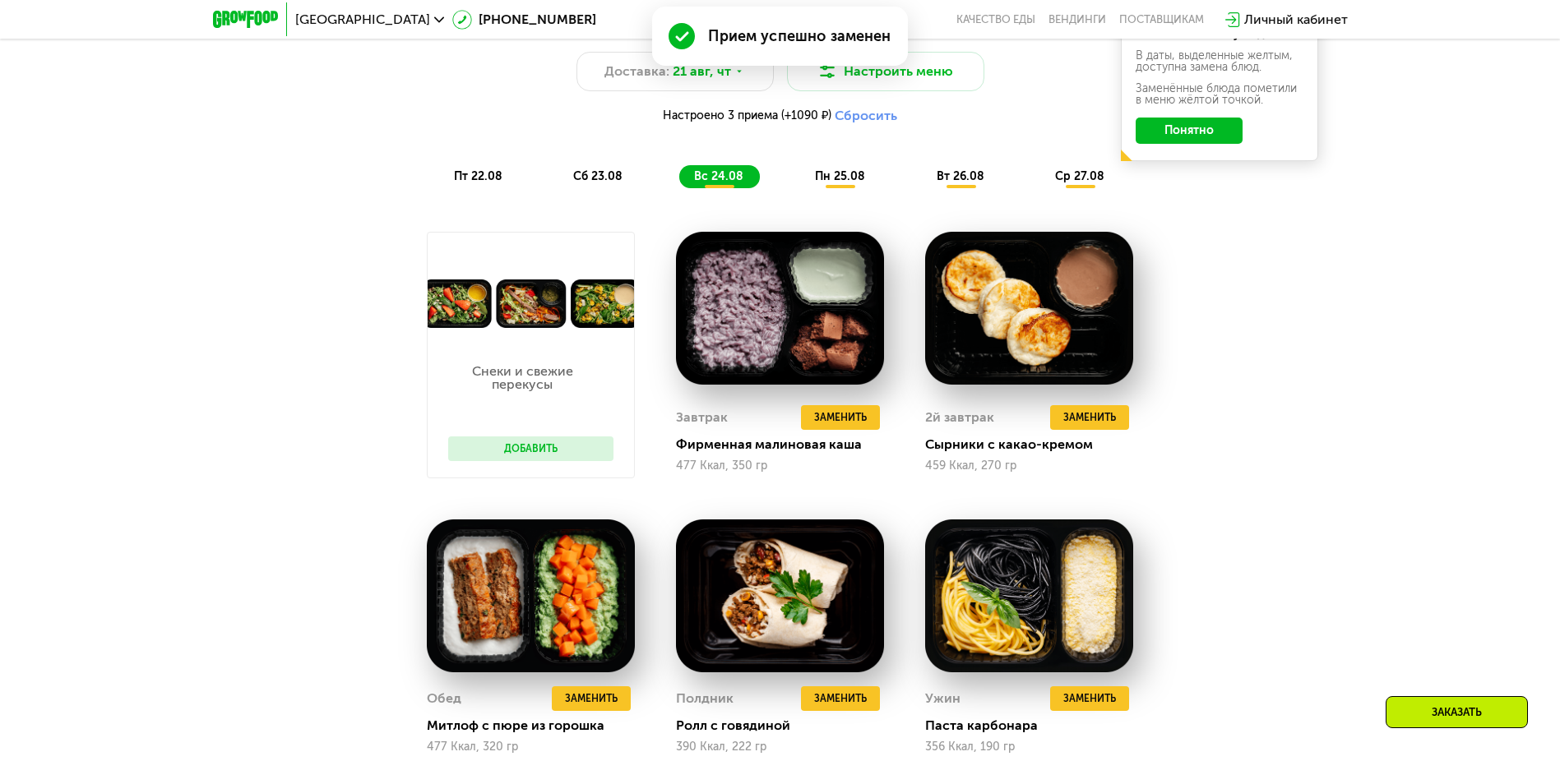
click at [604, 183] on span "сб 23.08" at bounding box center [598, 176] width 50 height 14
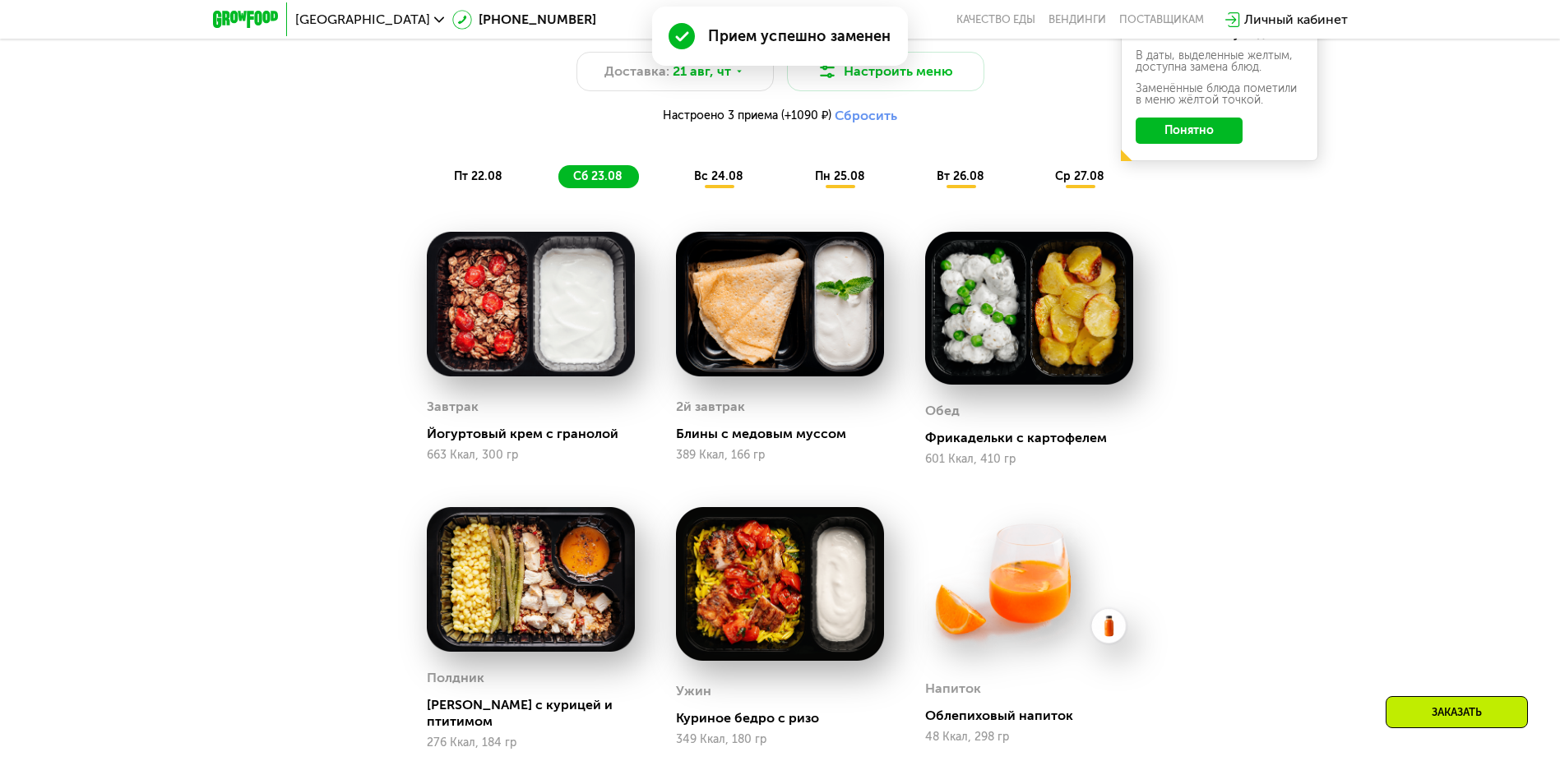
click at [486, 183] on span "пт 22.08" at bounding box center [477, 176] width 49 height 14
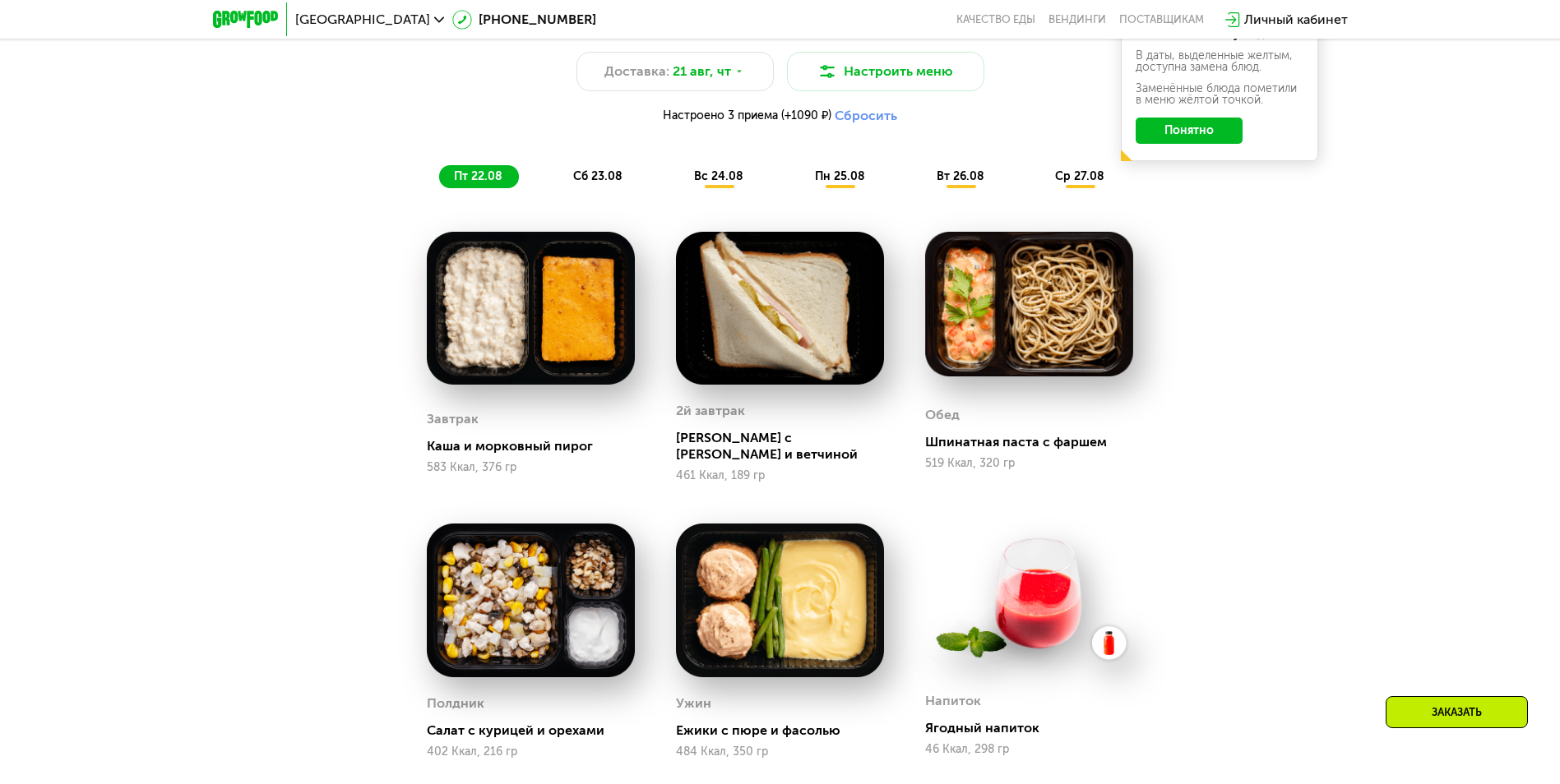
scroll to position [1172, 0]
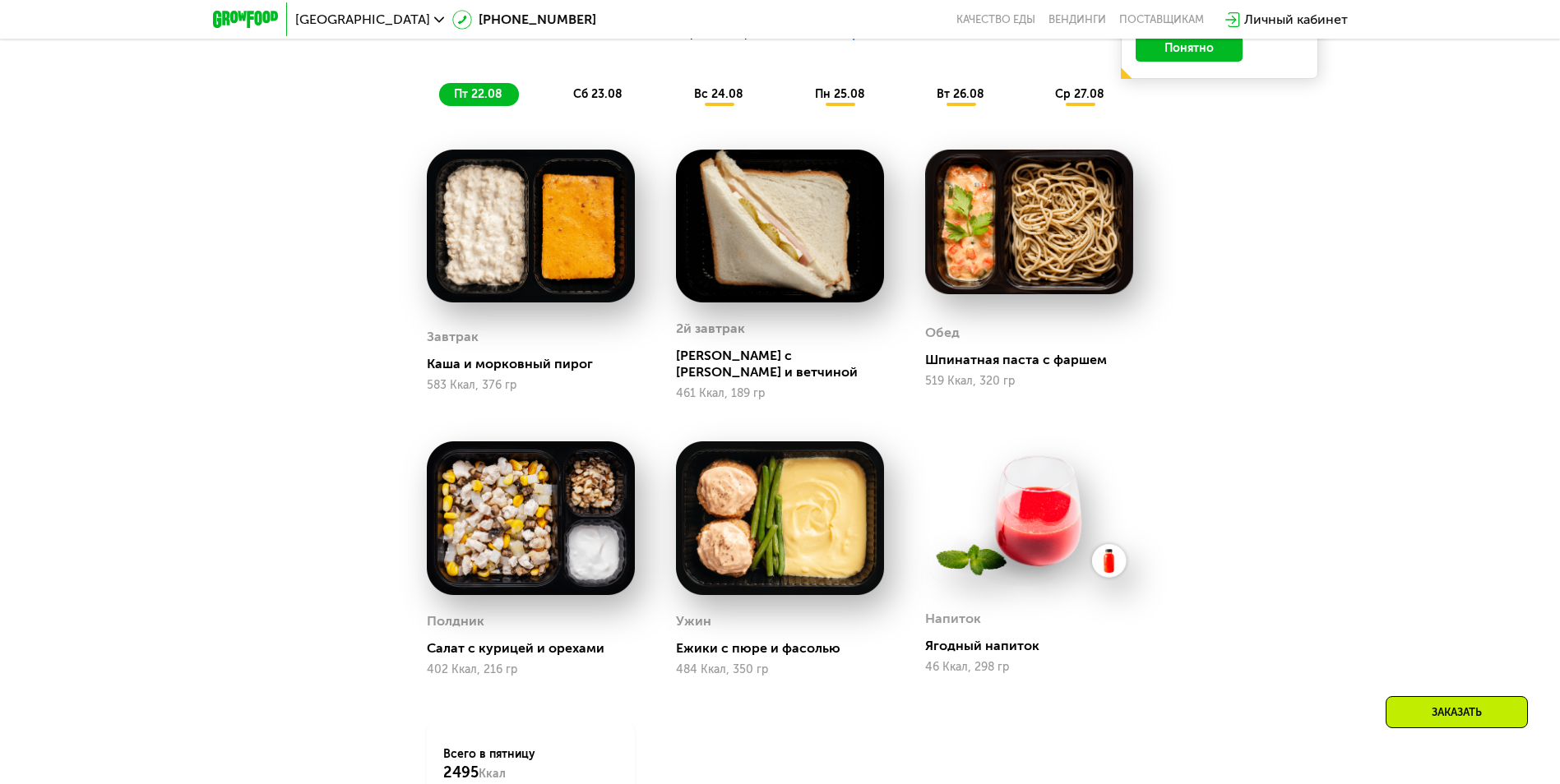
click at [777, 535] on img at bounding box center [780, 518] width 208 height 154
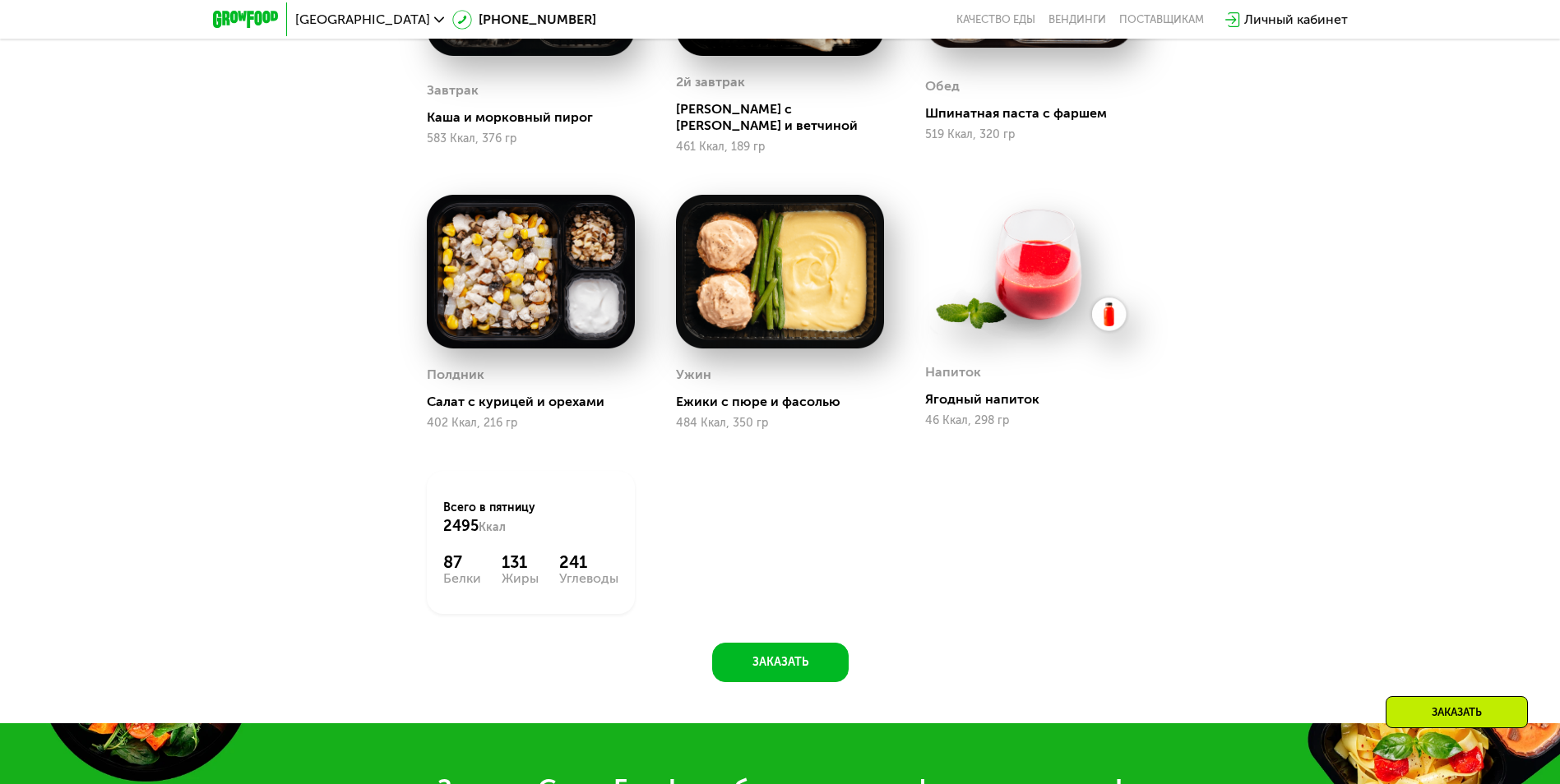
scroll to position [1090, 0]
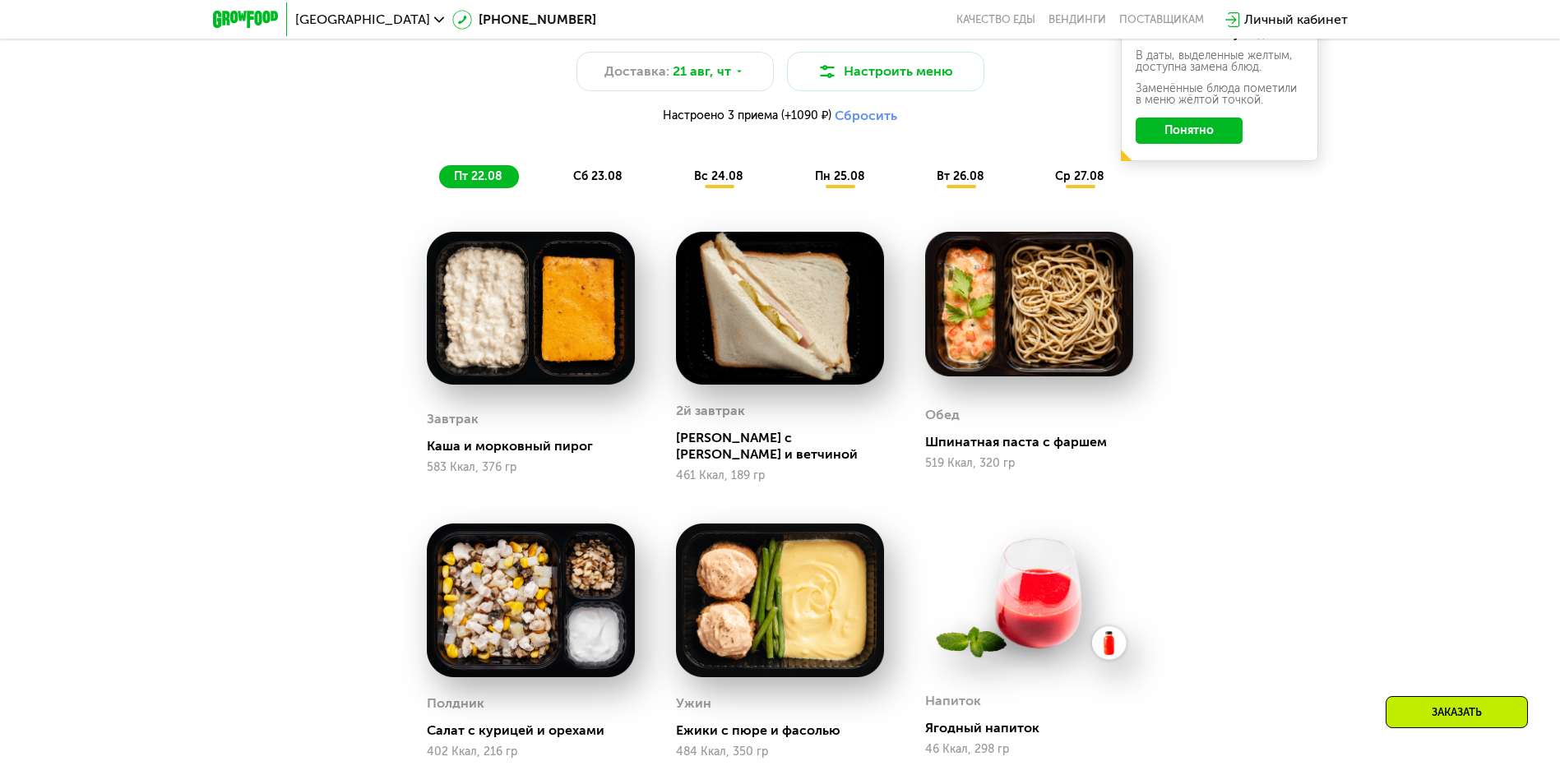
click at [810, 581] on img at bounding box center [780, 600] width 208 height 154
click at [602, 178] on span "сб 23.08" at bounding box center [598, 176] width 50 height 14
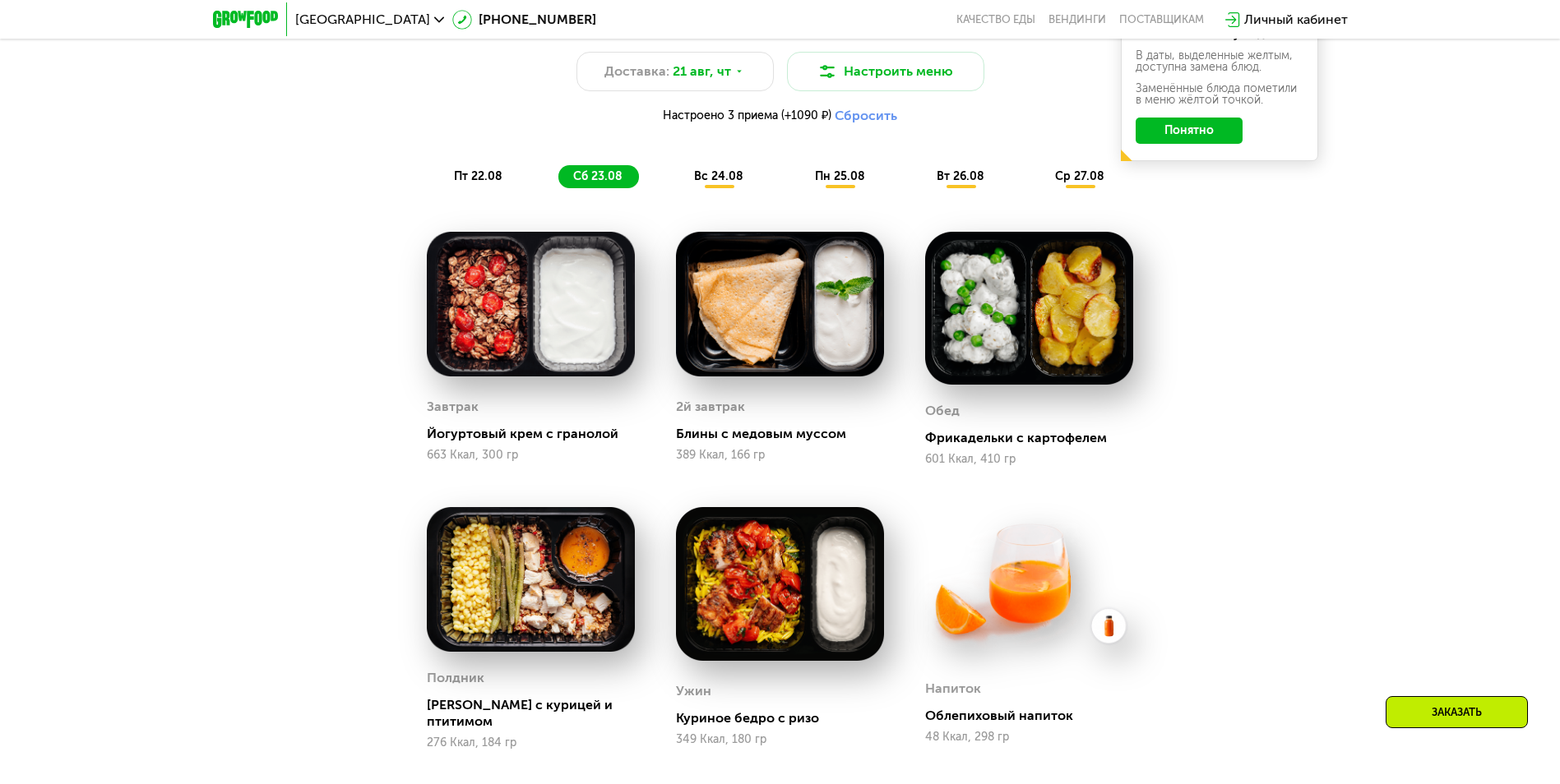
click at [729, 183] on span "вс 24.08" at bounding box center [719, 176] width 50 height 14
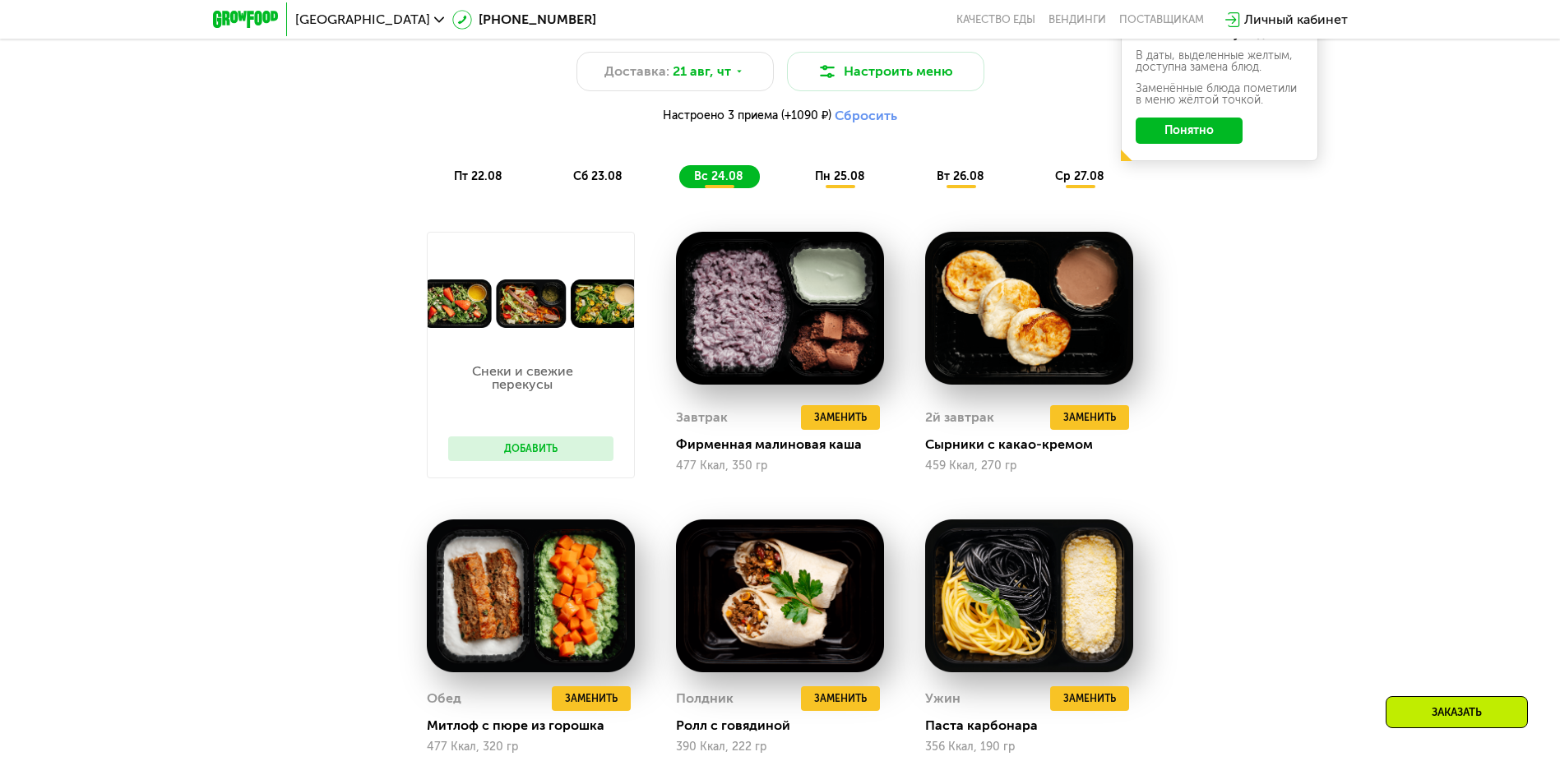
click at [831, 177] on span "пн 25.08" at bounding box center [840, 176] width 50 height 14
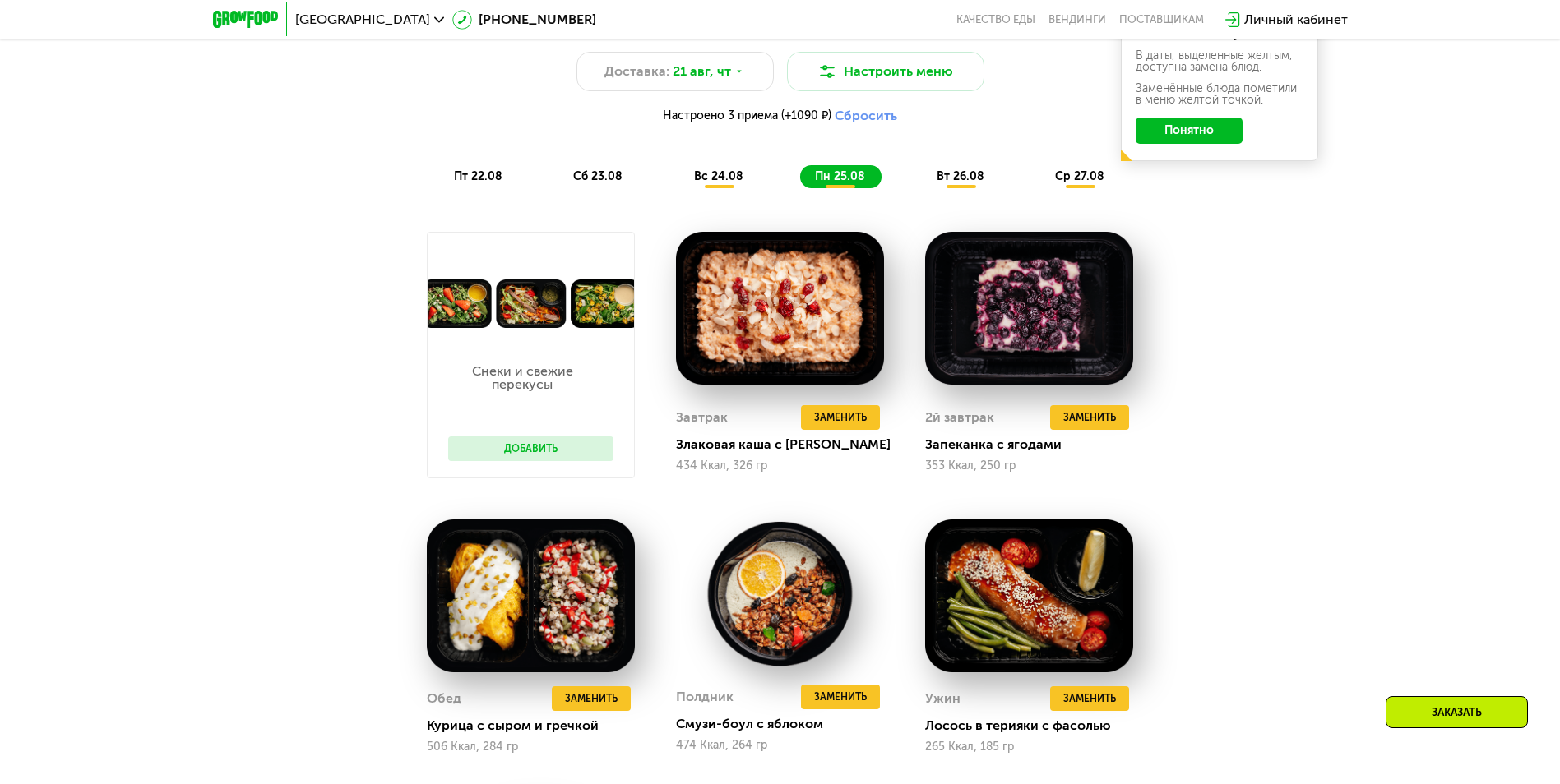
click at [947, 183] on span "вт 26.08" at bounding box center [960, 176] width 48 height 14
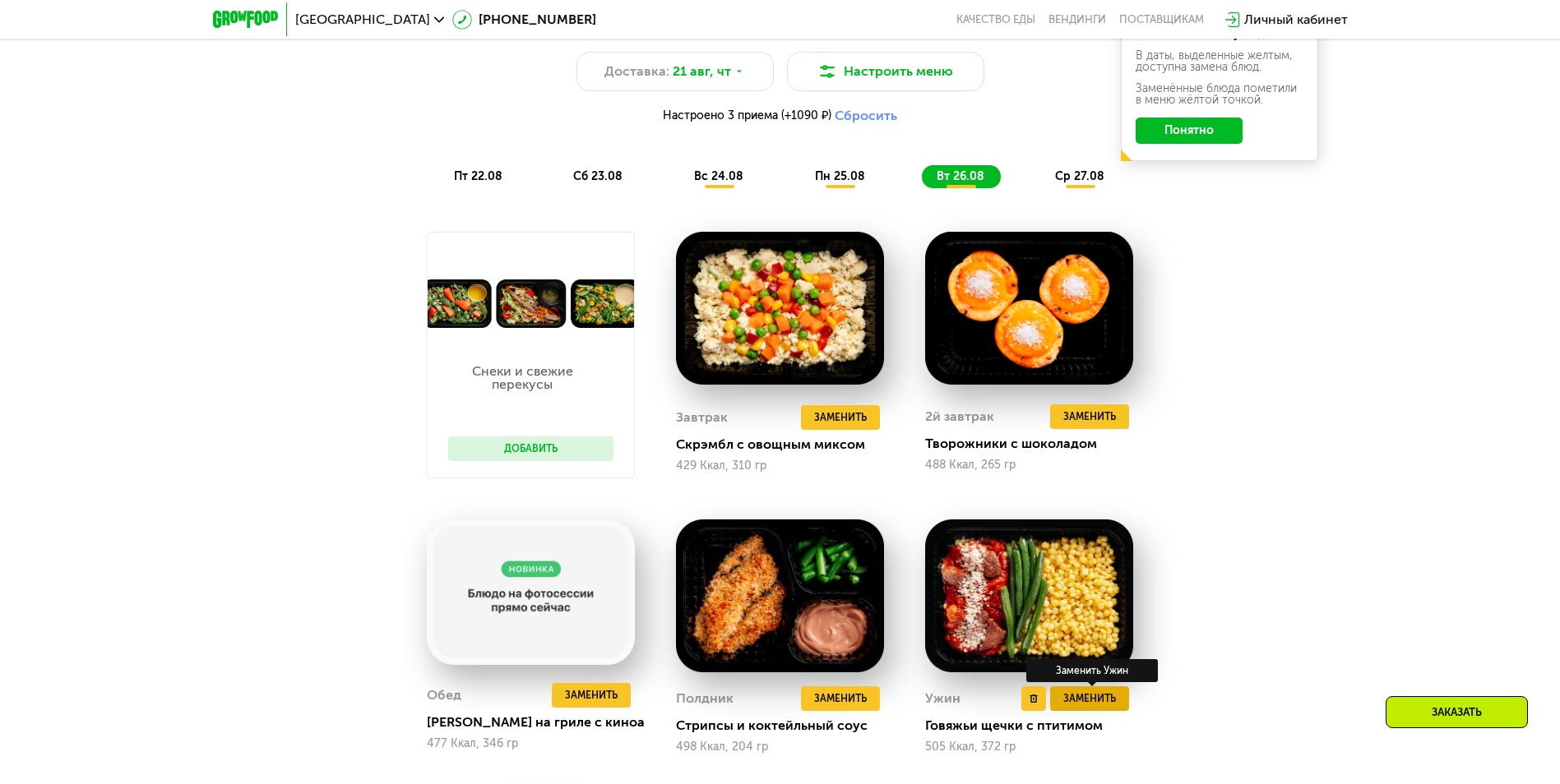
click at [1083, 701] on span "Заменить" at bounding box center [1089, 699] width 53 height 17
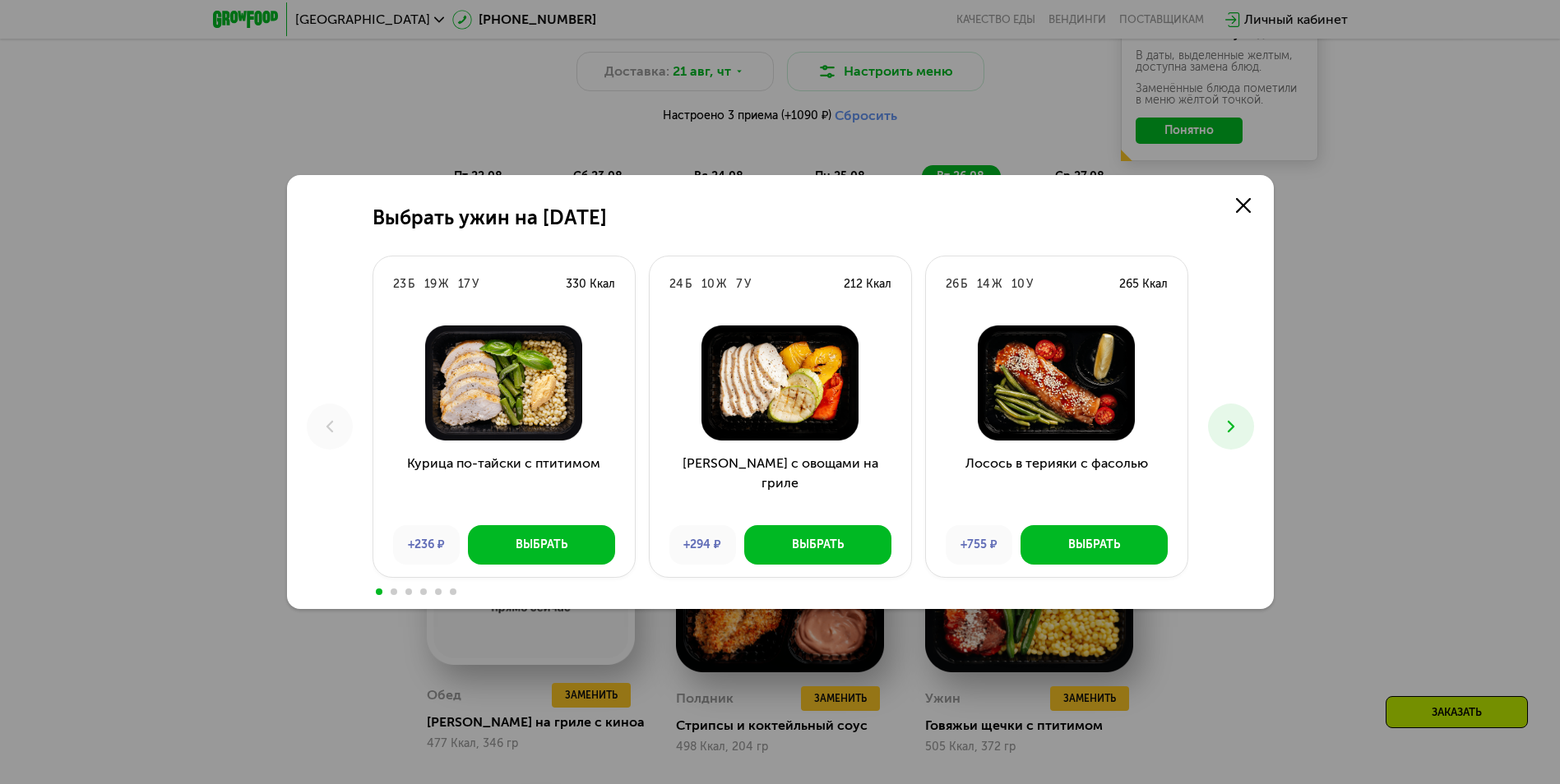
click at [1226, 415] on button at bounding box center [1231, 426] width 46 height 46
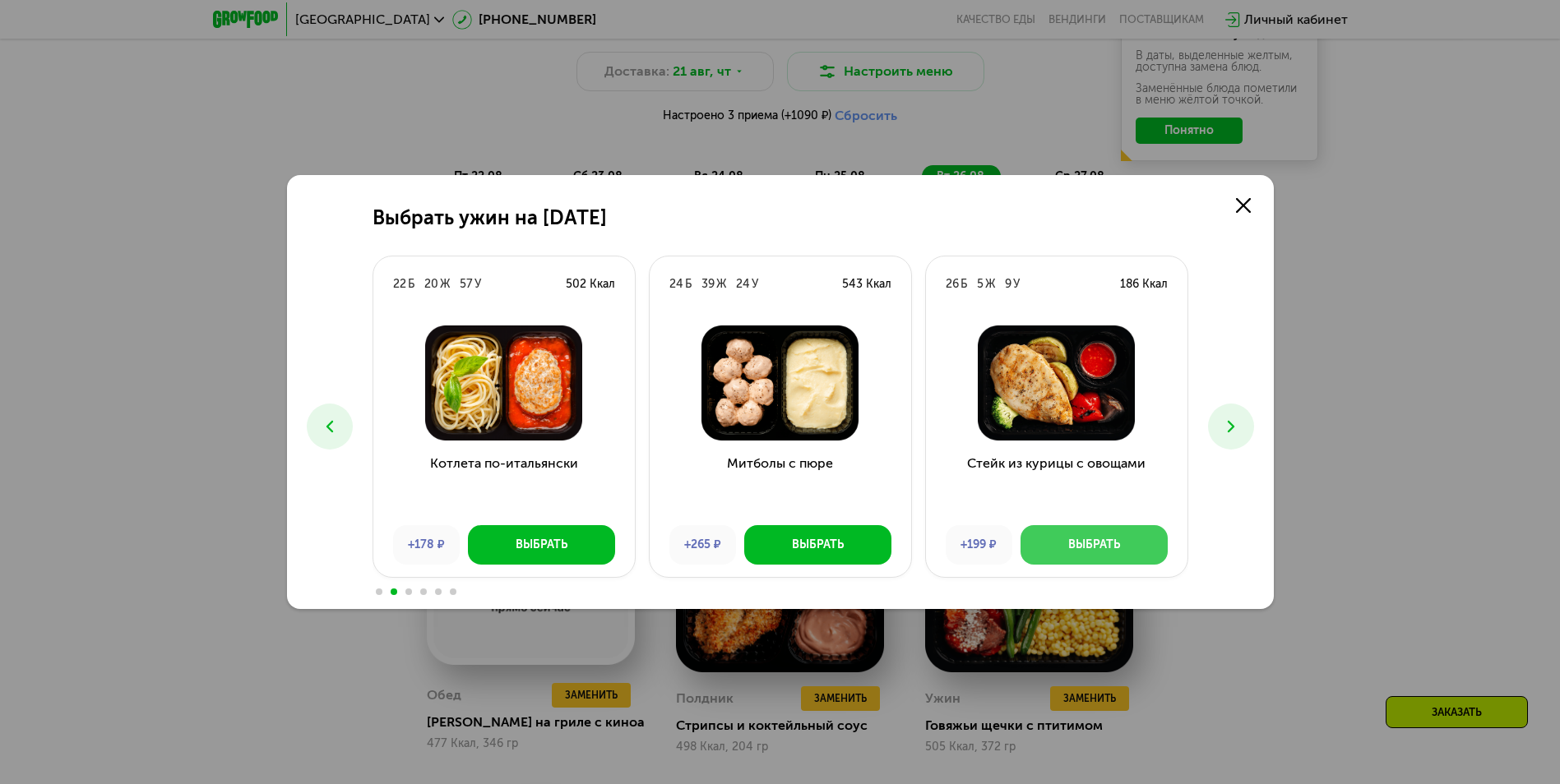
click at [1118, 555] on button "Выбрать" at bounding box center [1094, 545] width 147 height 40
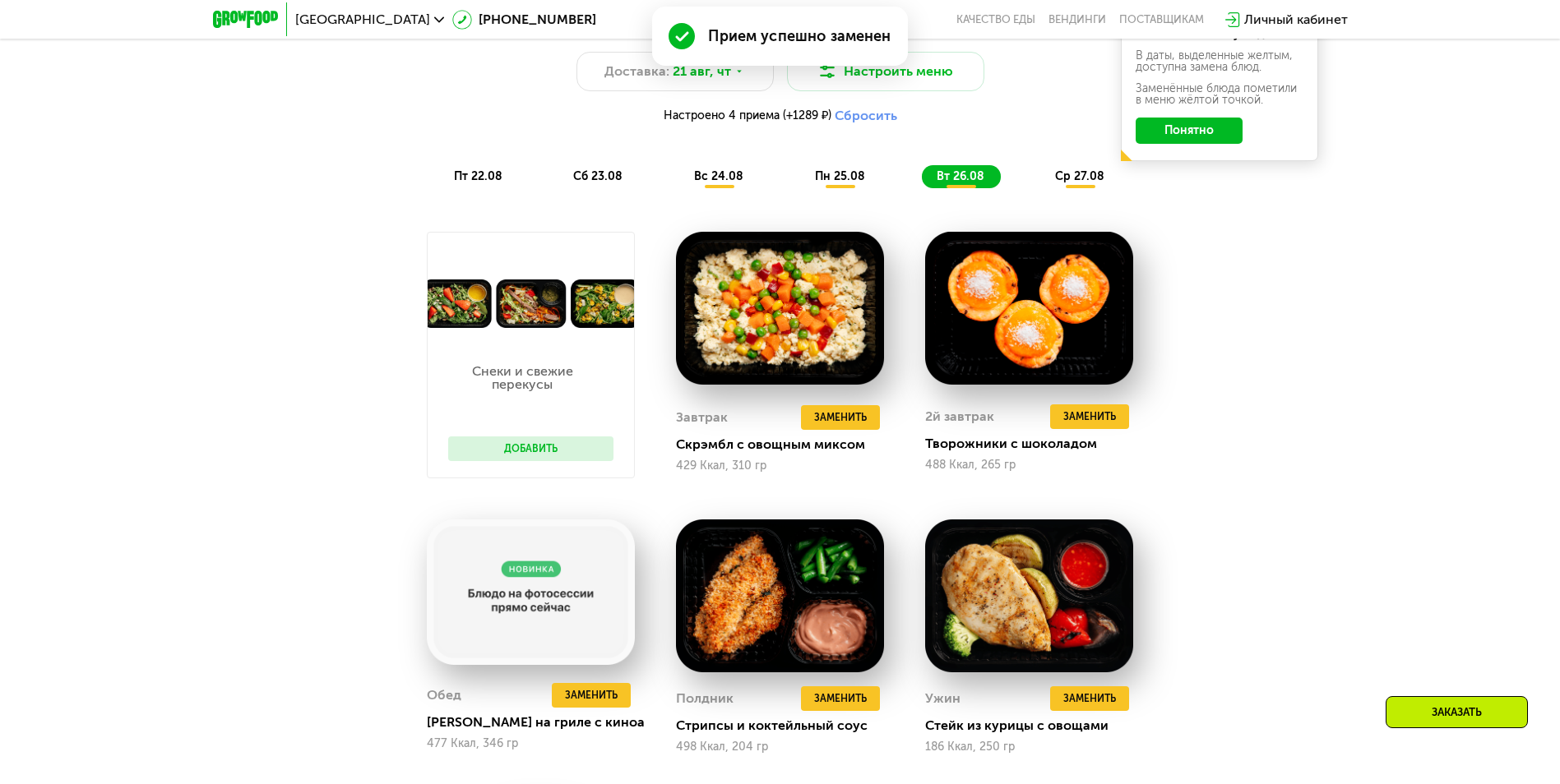
click at [1072, 169] on div "Сбалансированное питание для спортсменов Доставка: [DATE] Настроить меню Настро…" at bounding box center [780, 96] width 973 height 183
click at [1073, 178] on span "ср 27.08" at bounding box center [1080, 176] width 50 height 14
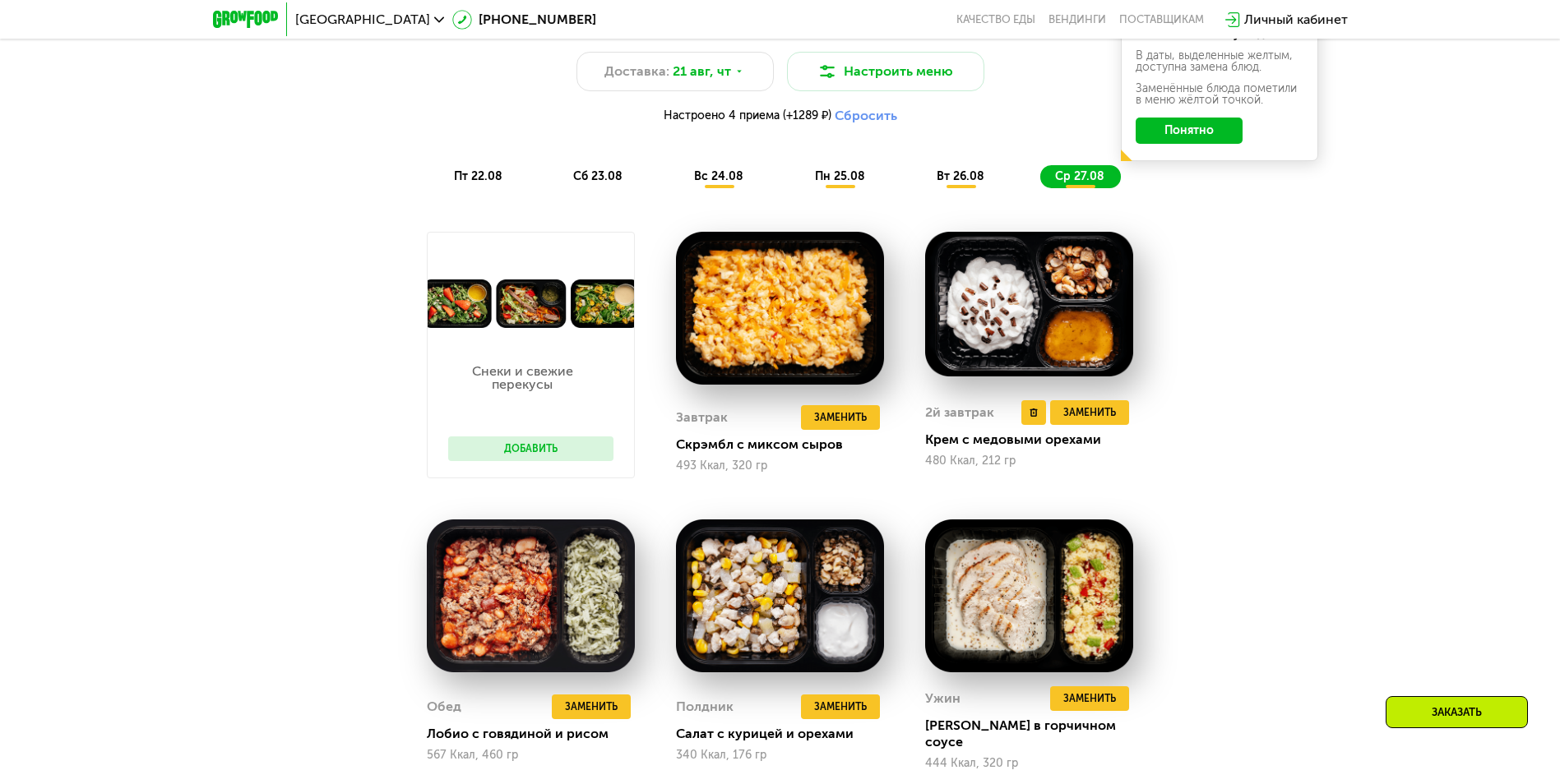
scroll to position [1008, 0]
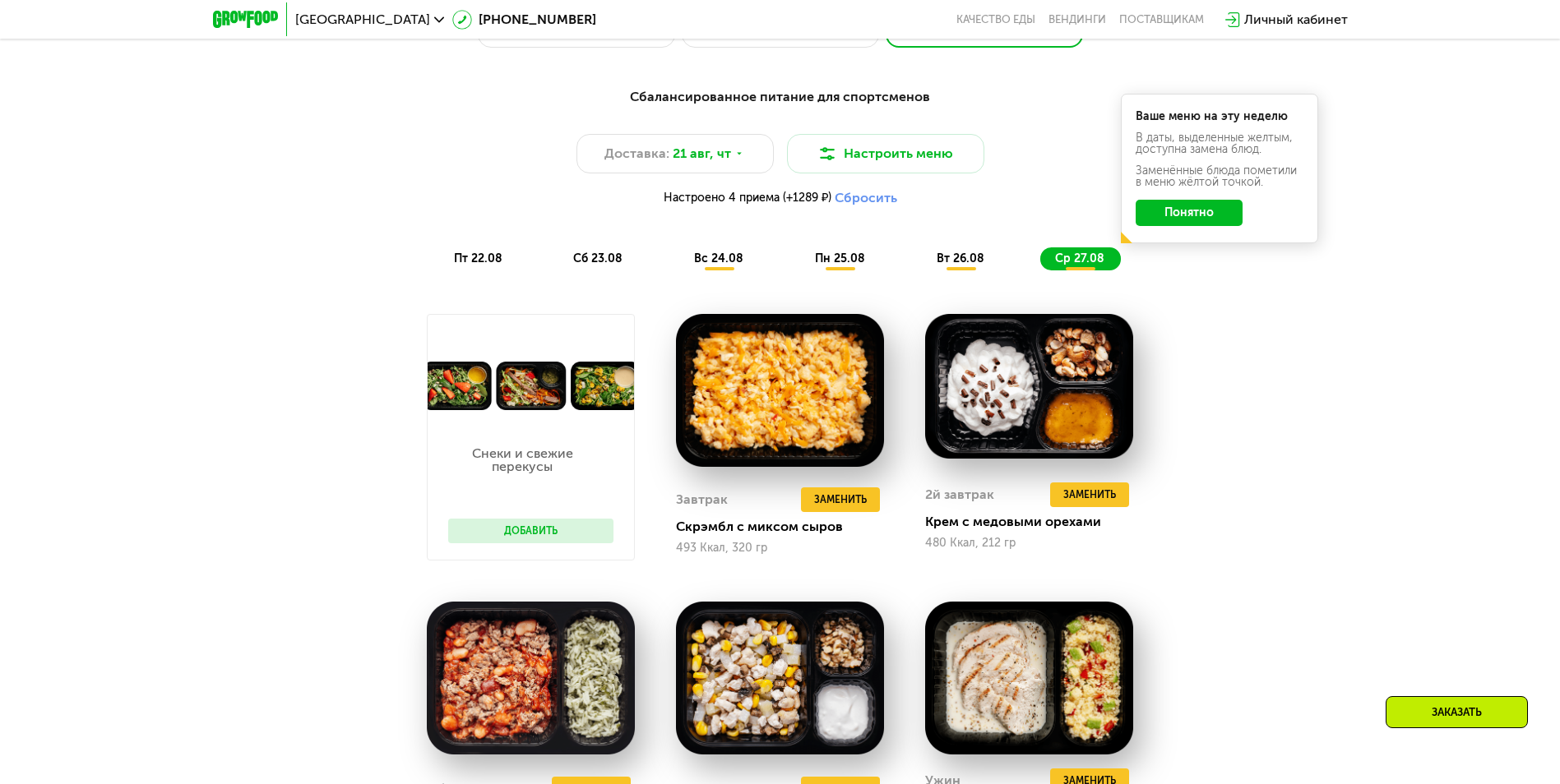
click at [1040, 258] on div "вт 26.08" at bounding box center [1080, 258] width 81 height 23
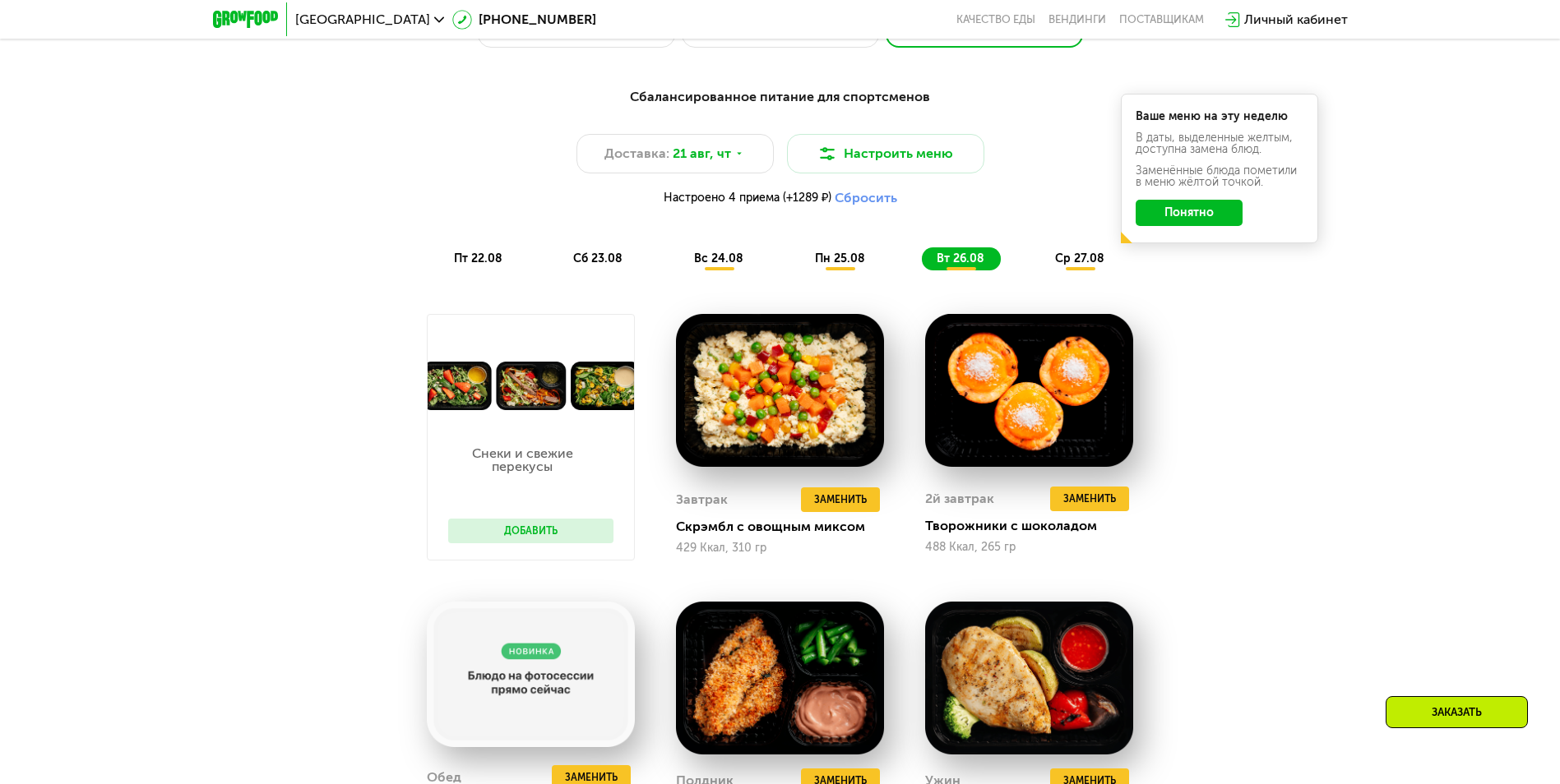
click at [834, 260] on span "пн 25.08" at bounding box center [840, 258] width 50 height 14
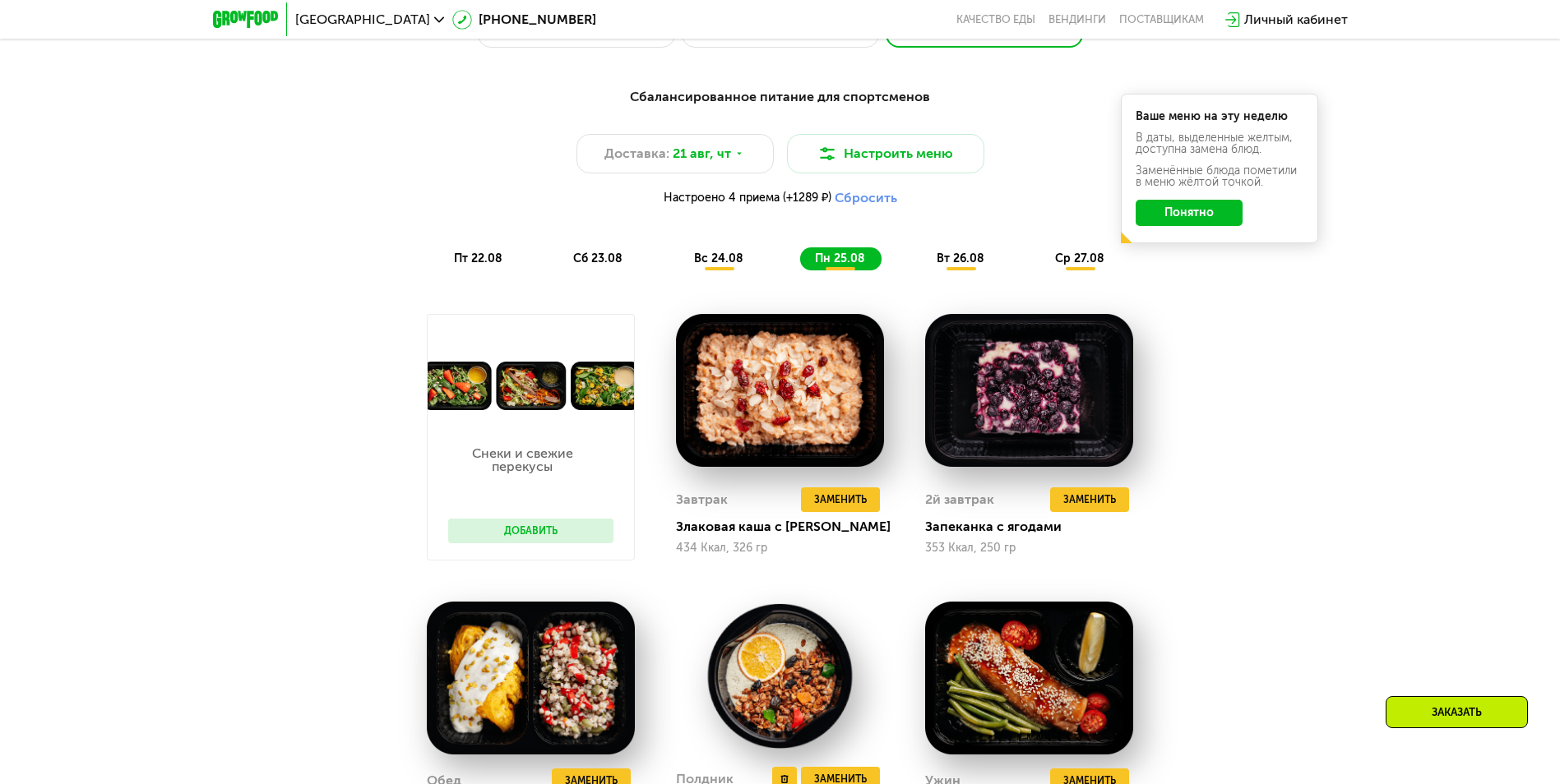
scroll to position [1336, 0]
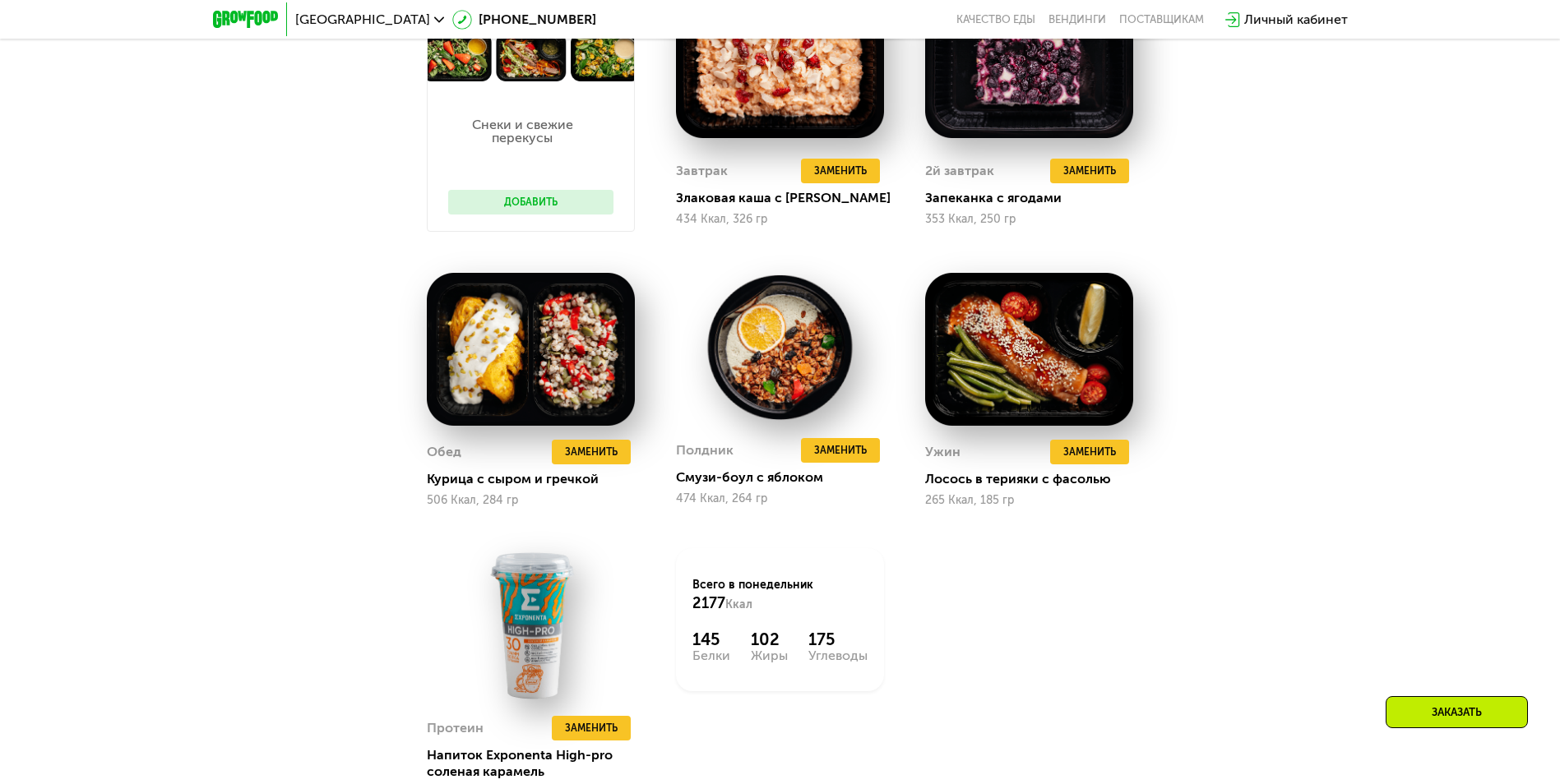
click at [1422, 705] on div "Заказать" at bounding box center [1456, 711] width 142 height 32
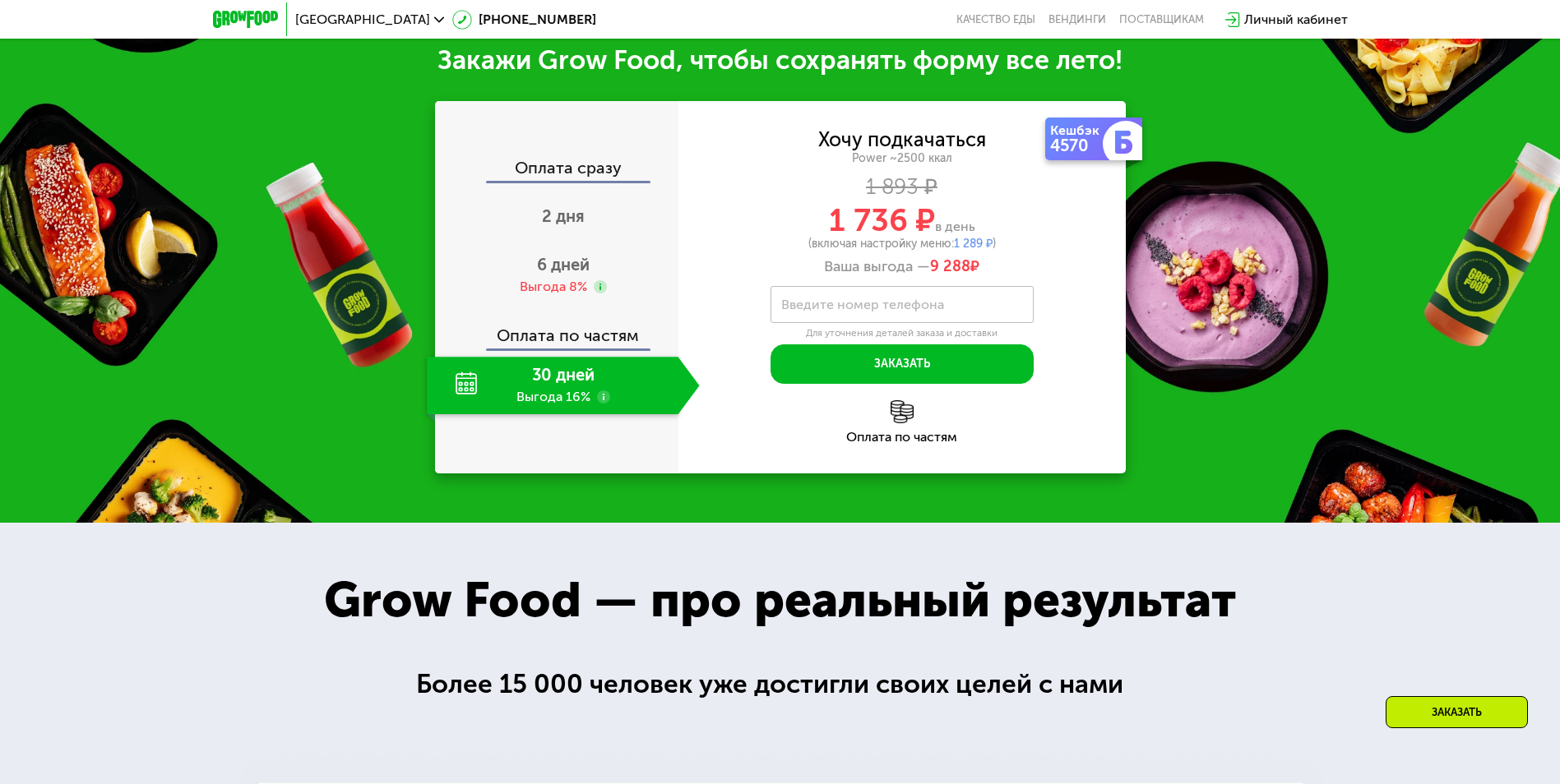
click at [538, 400] on div "30 дней Выгода 16%" at bounding box center [552, 386] width 252 height 58
click at [559, 226] on span "2 дня" at bounding box center [563, 217] width 43 height 20
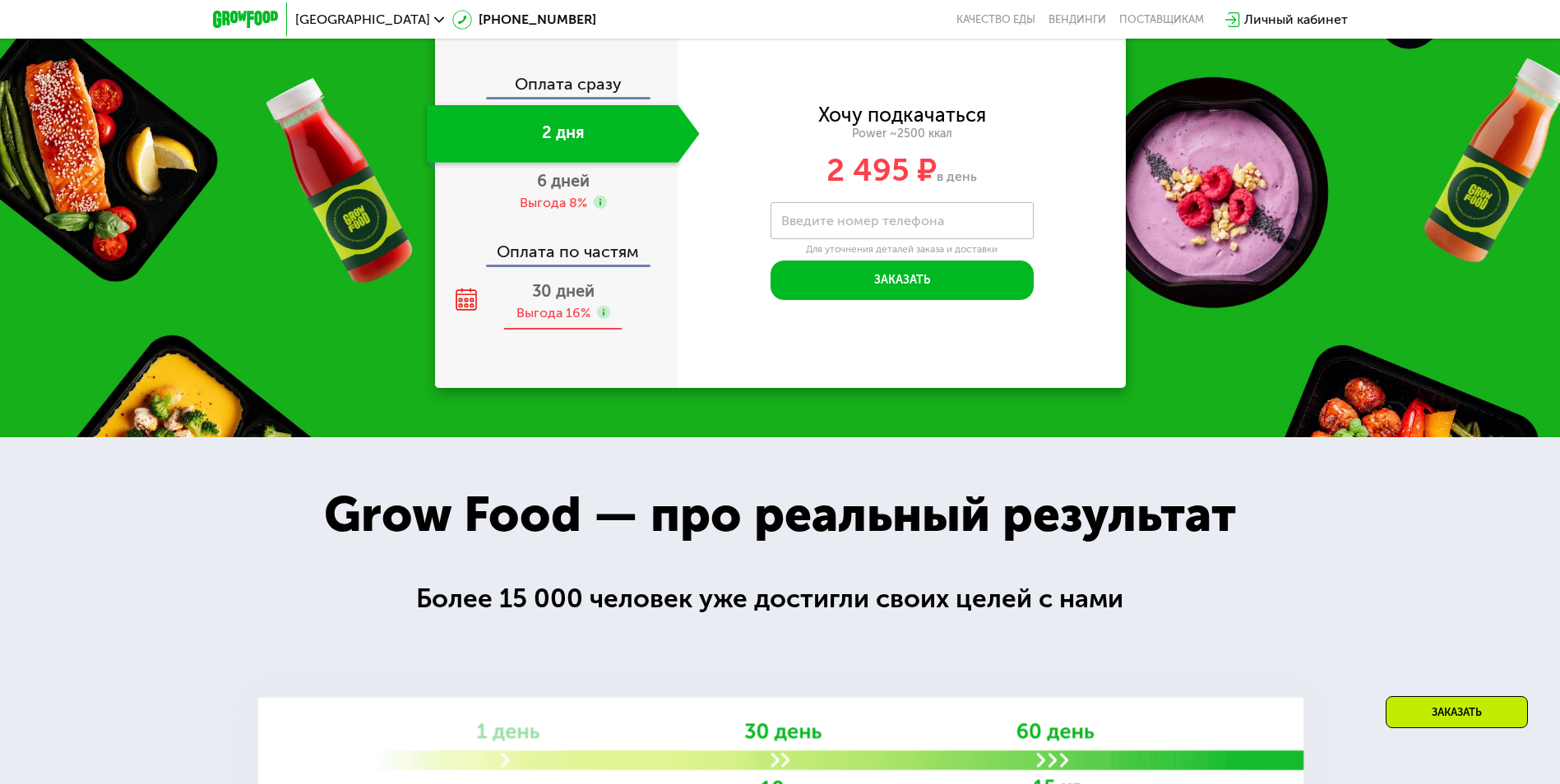
click at [564, 298] on span "30 дней" at bounding box center [563, 291] width 63 height 20
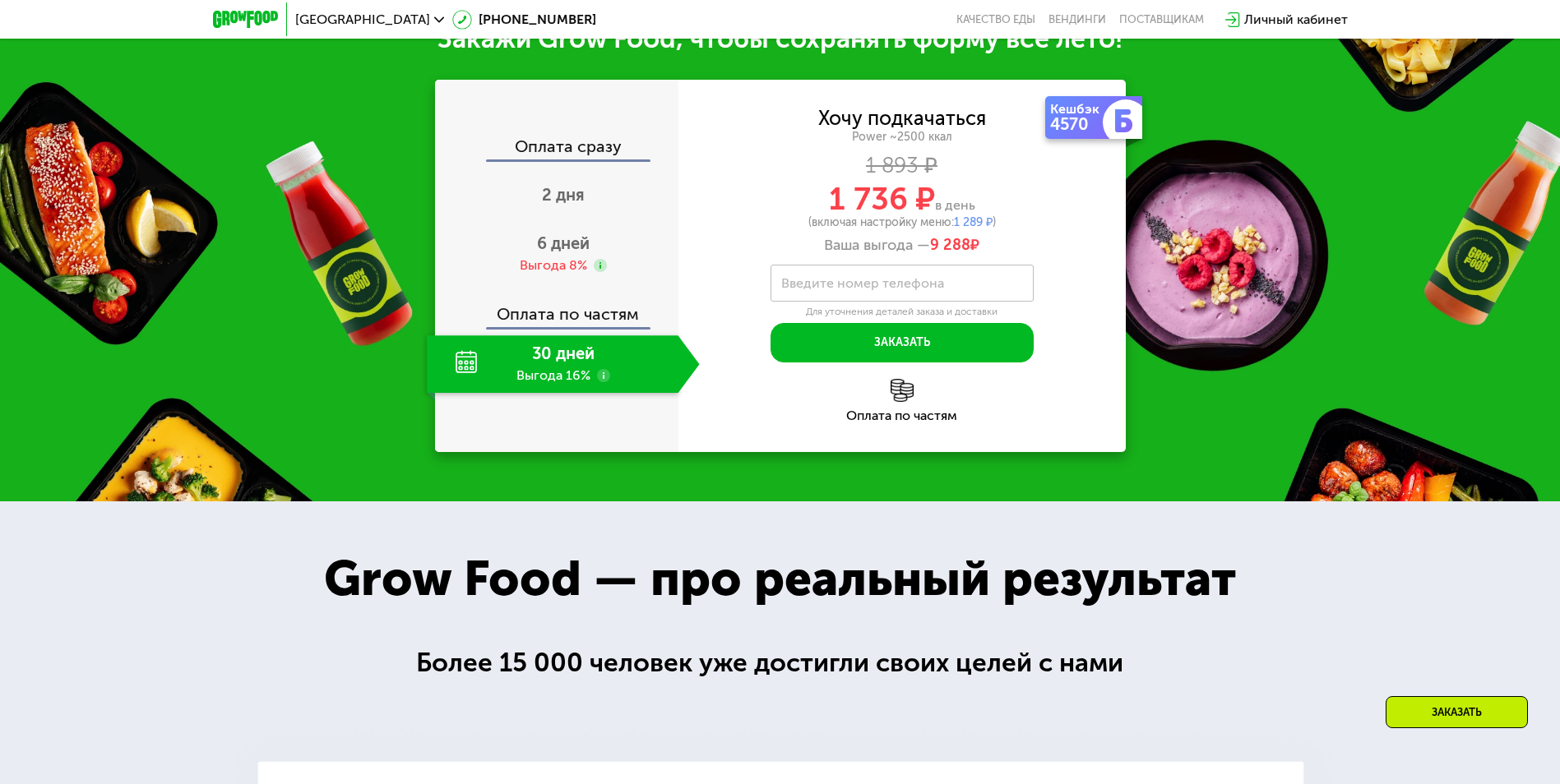
scroll to position [2087, 0]
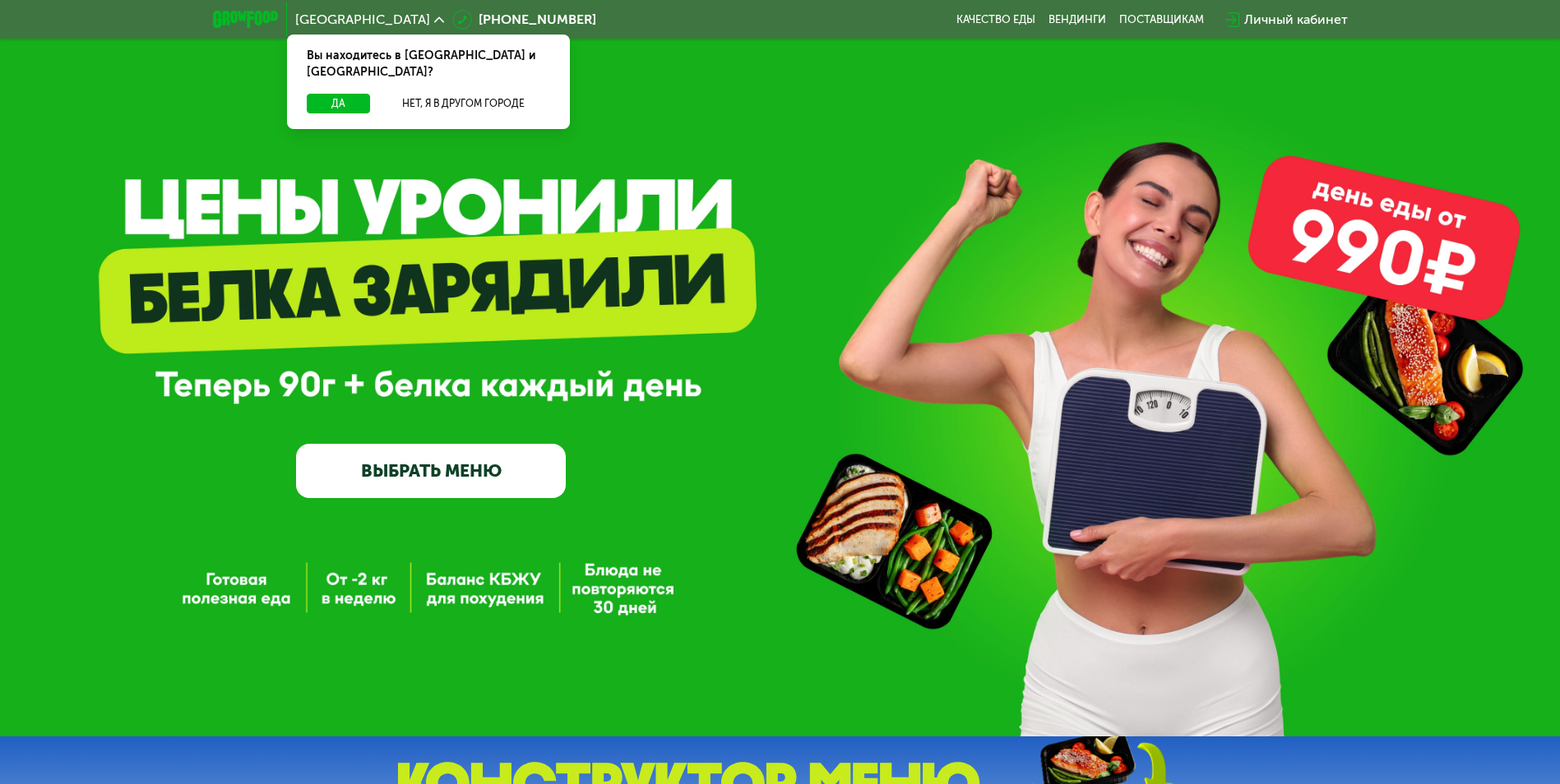
click at [439, 484] on link "ВЫБРАТЬ МЕНЮ" at bounding box center [431, 471] width 269 height 55
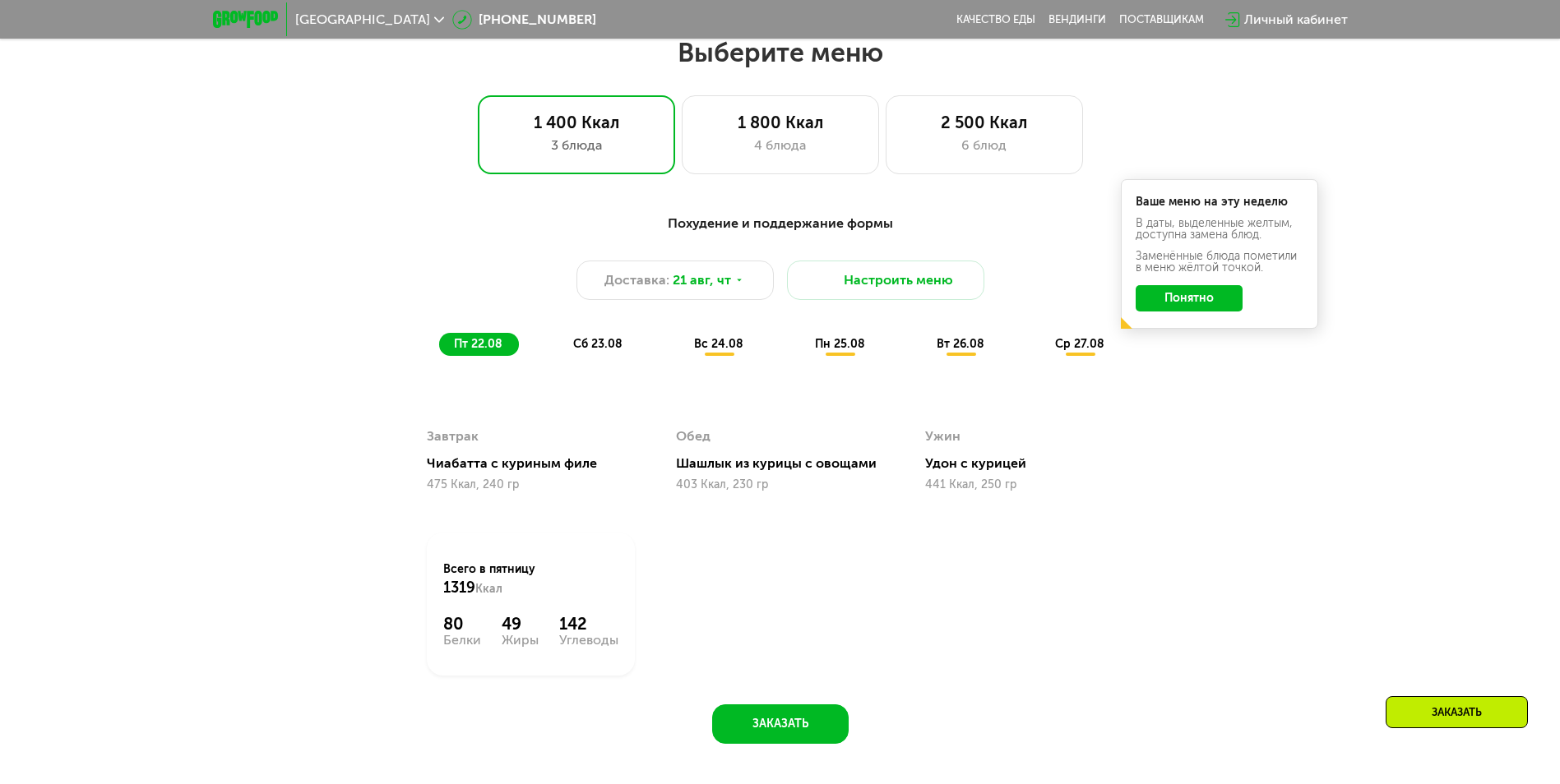
scroll to position [884, 0]
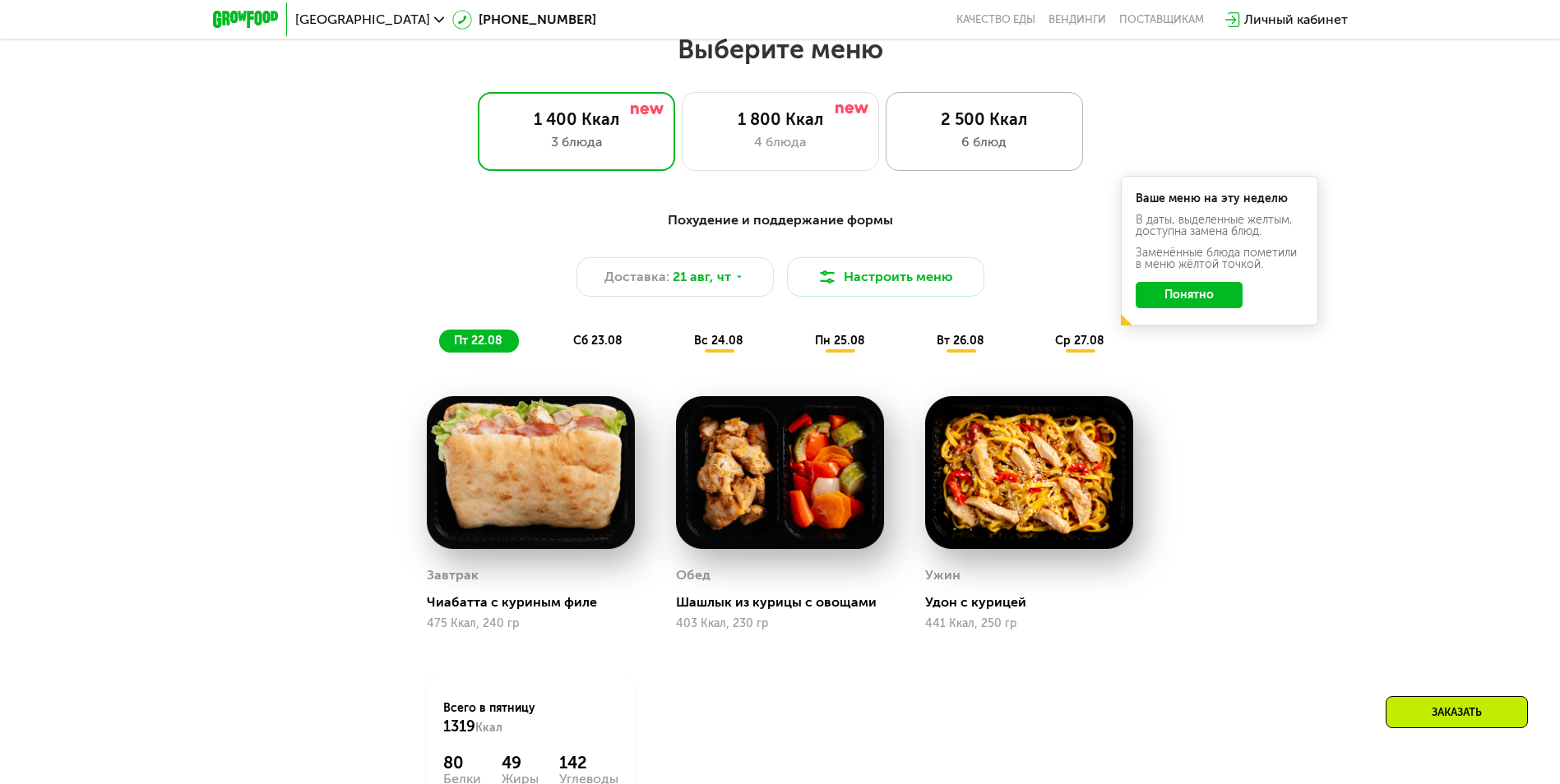
click at [957, 162] on div "2 500 Ккал 6 блюд" at bounding box center [984, 131] width 197 height 78
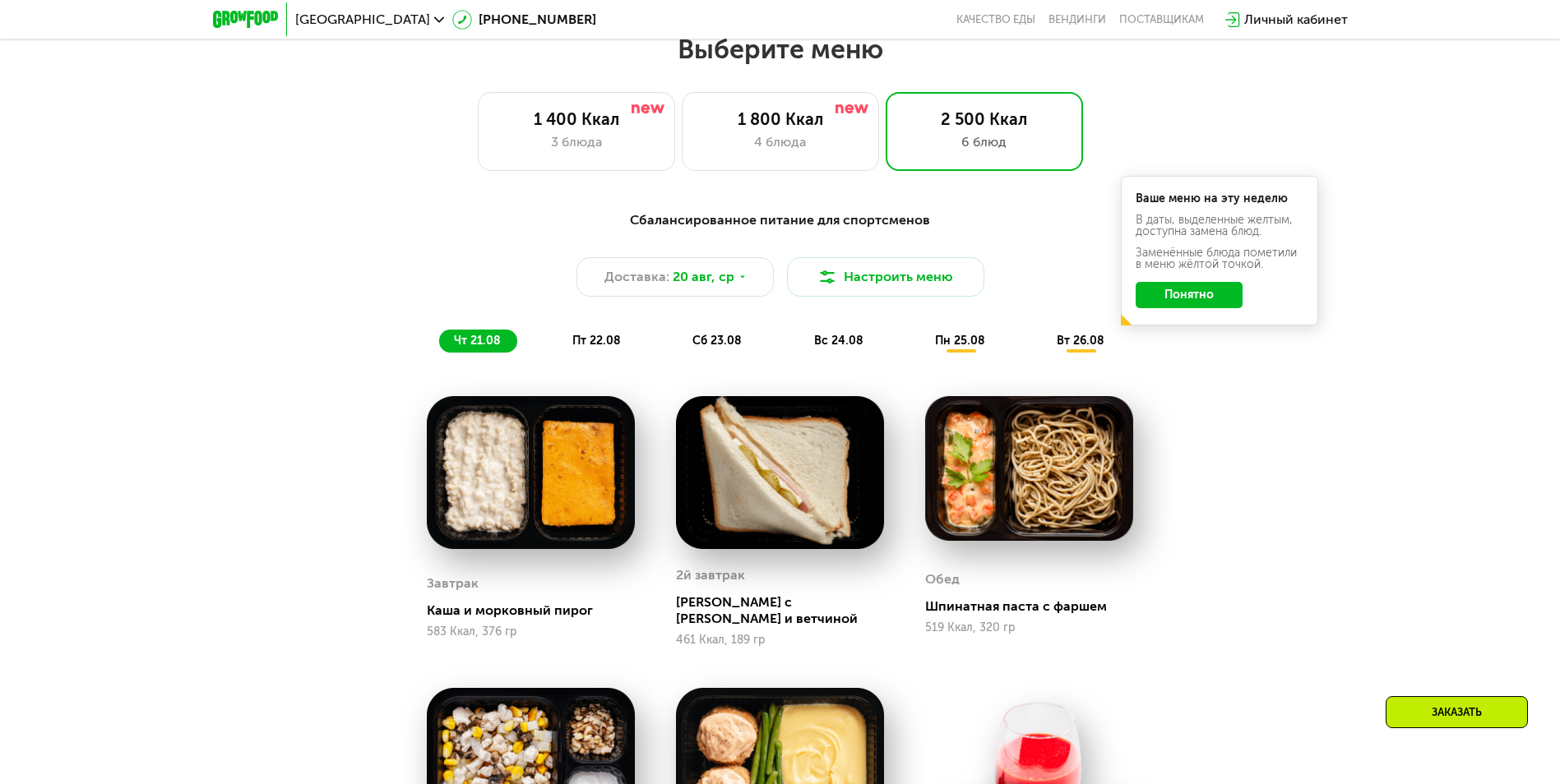
click at [1442, 719] on div "Заказать" at bounding box center [1456, 711] width 142 height 32
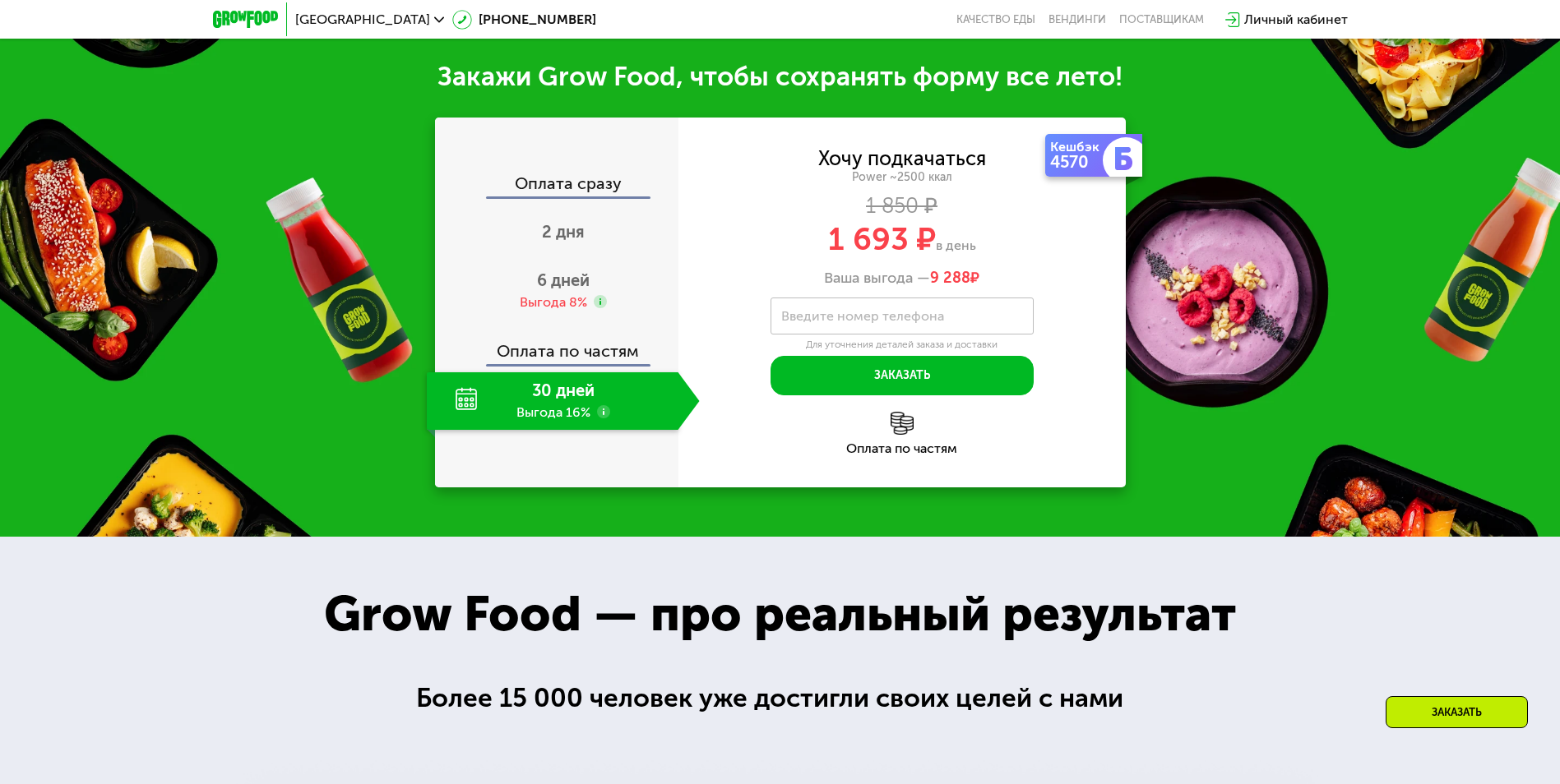
click at [563, 394] on div "30 дней Выгода 16%" at bounding box center [552, 401] width 252 height 58
click at [897, 415] on img at bounding box center [902, 422] width 23 height 23
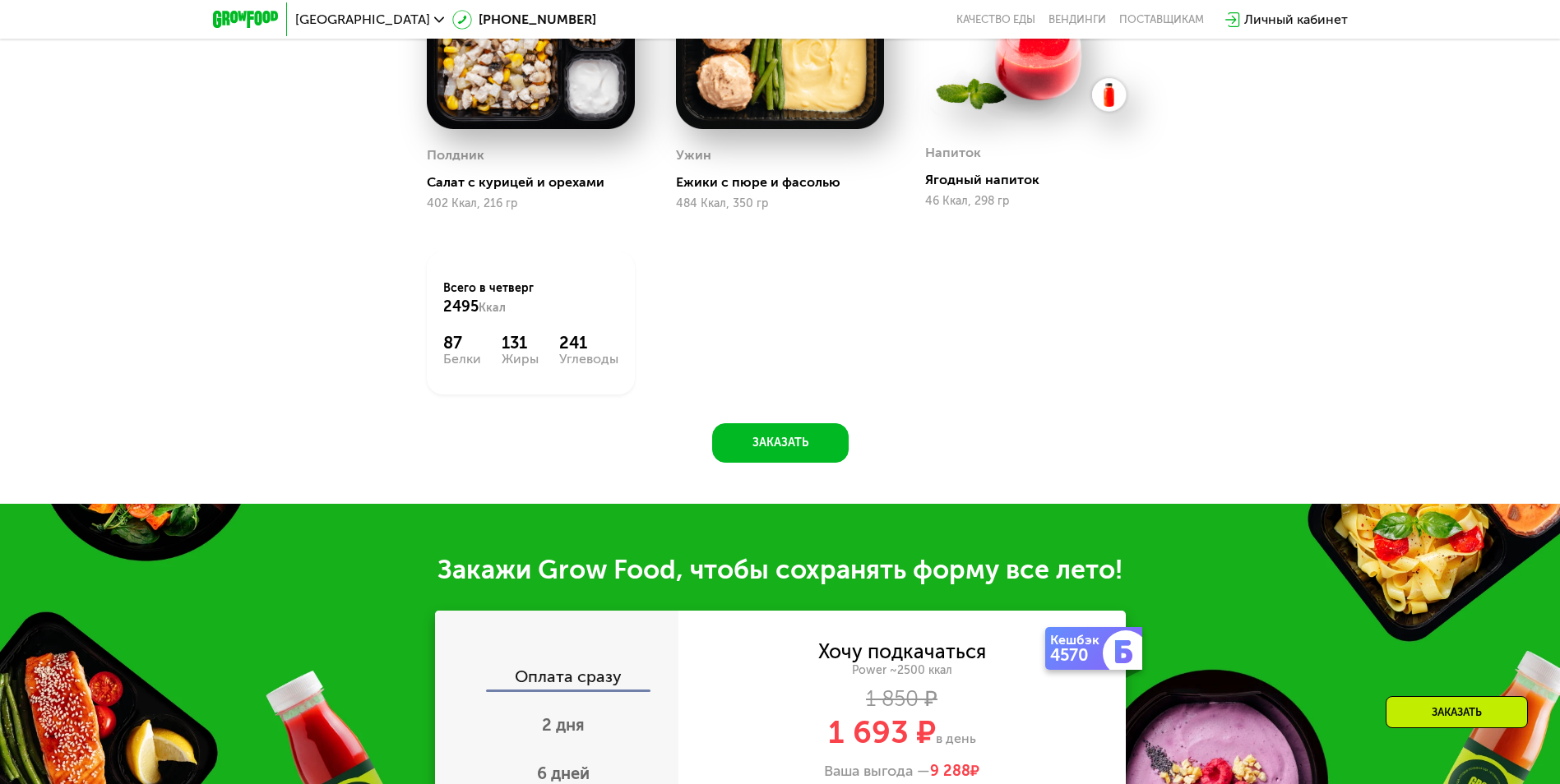
scroll to position [1843, 0]
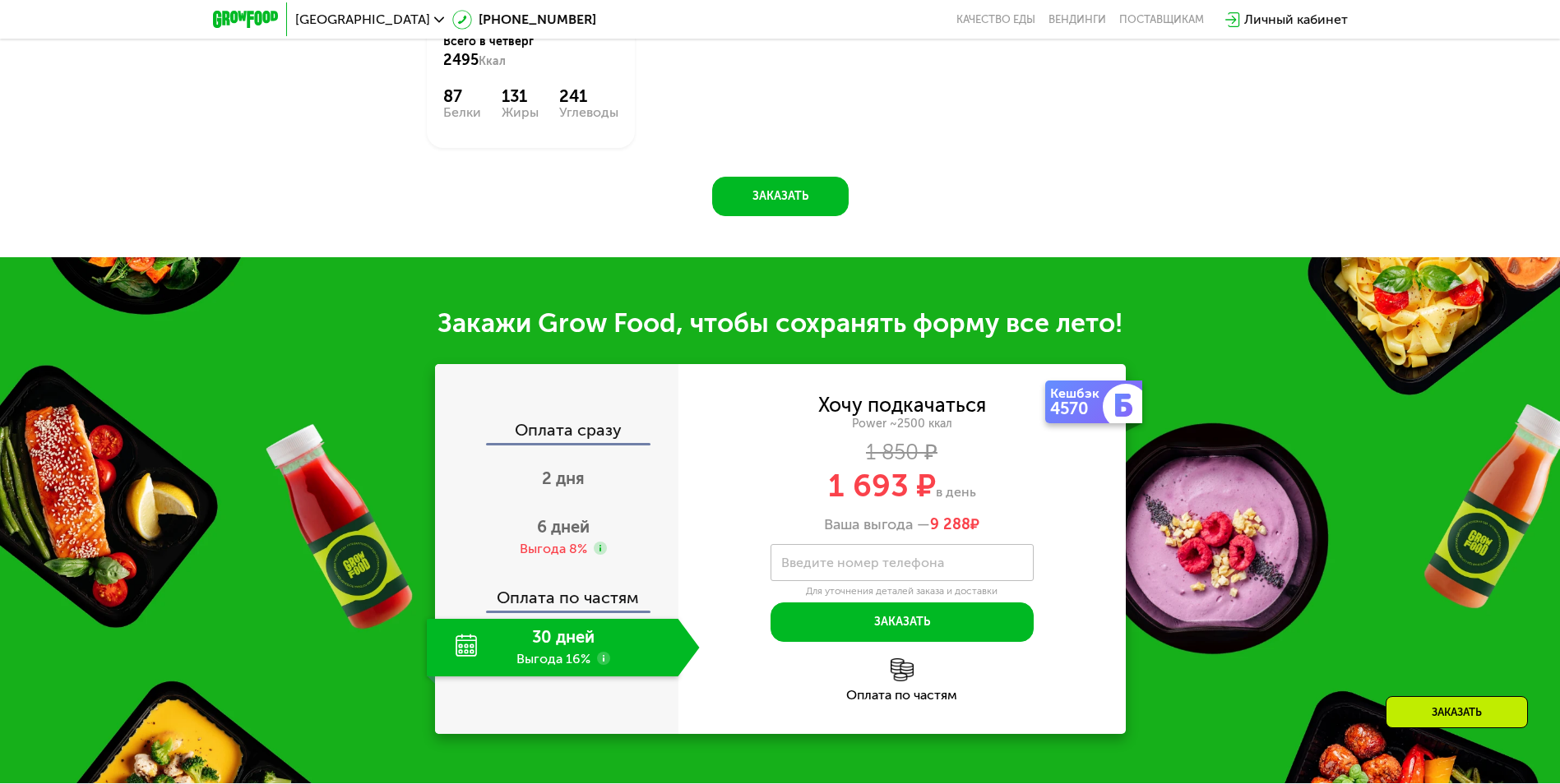
click at [885, 665] on div "Оплата по частям" at bounding box center [902, 680] width 447 height 44
click at [917, 689] on div "Оплата по частям" at bounding box center [902, 695] width 447 height 13
click at [906, 674] on div "Оплата по частям" at bounding box center [902, 680] width 447 height 44
click at [918, 558] on label "Введите номер телефона" at bounding box center [863, 562] width 163 height 9
click at [918, 546] on input "Введите номер телефона" at bounding box center [902, 561] width 263 height 37
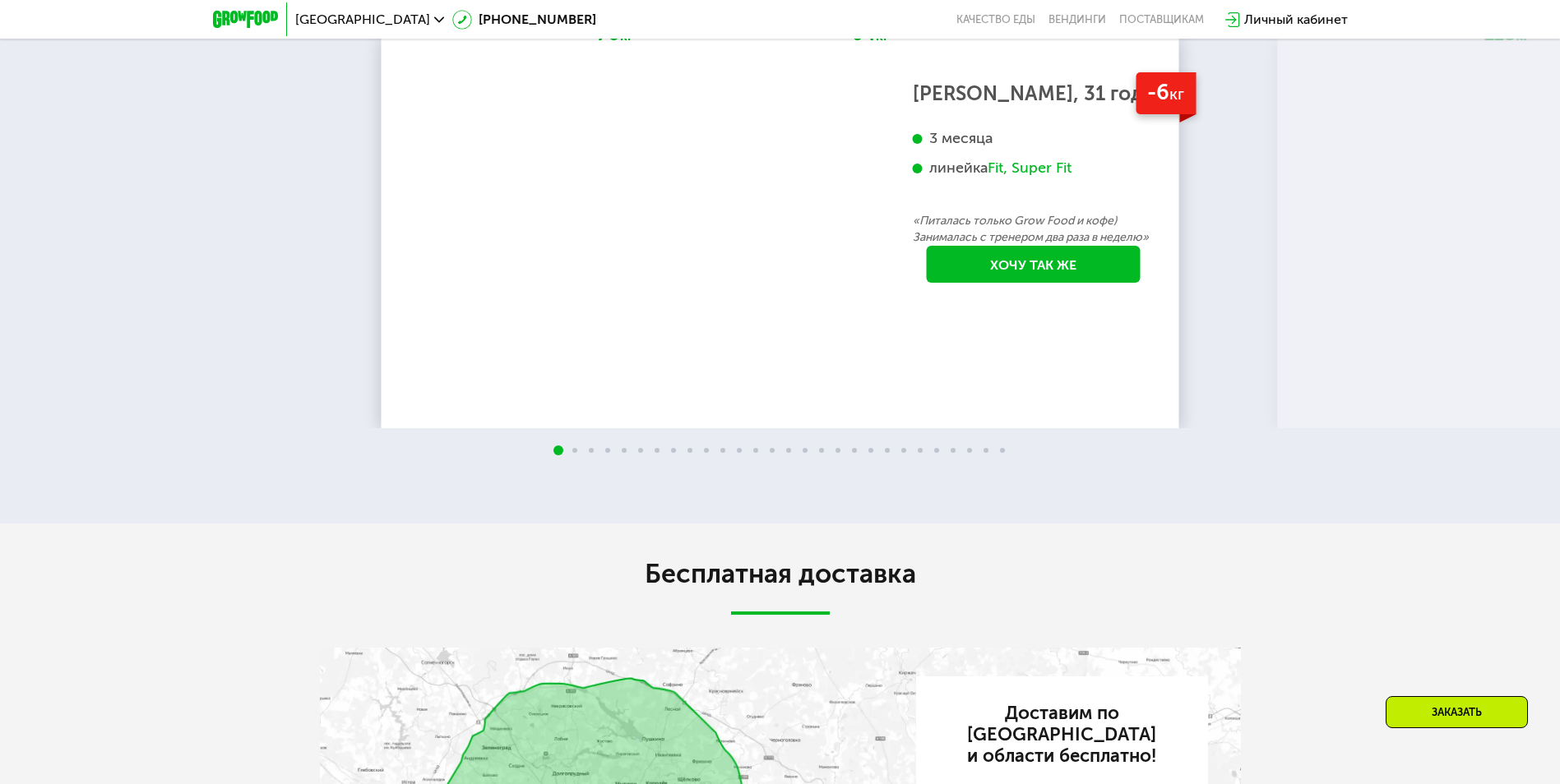
scroll to position [3569, 0]
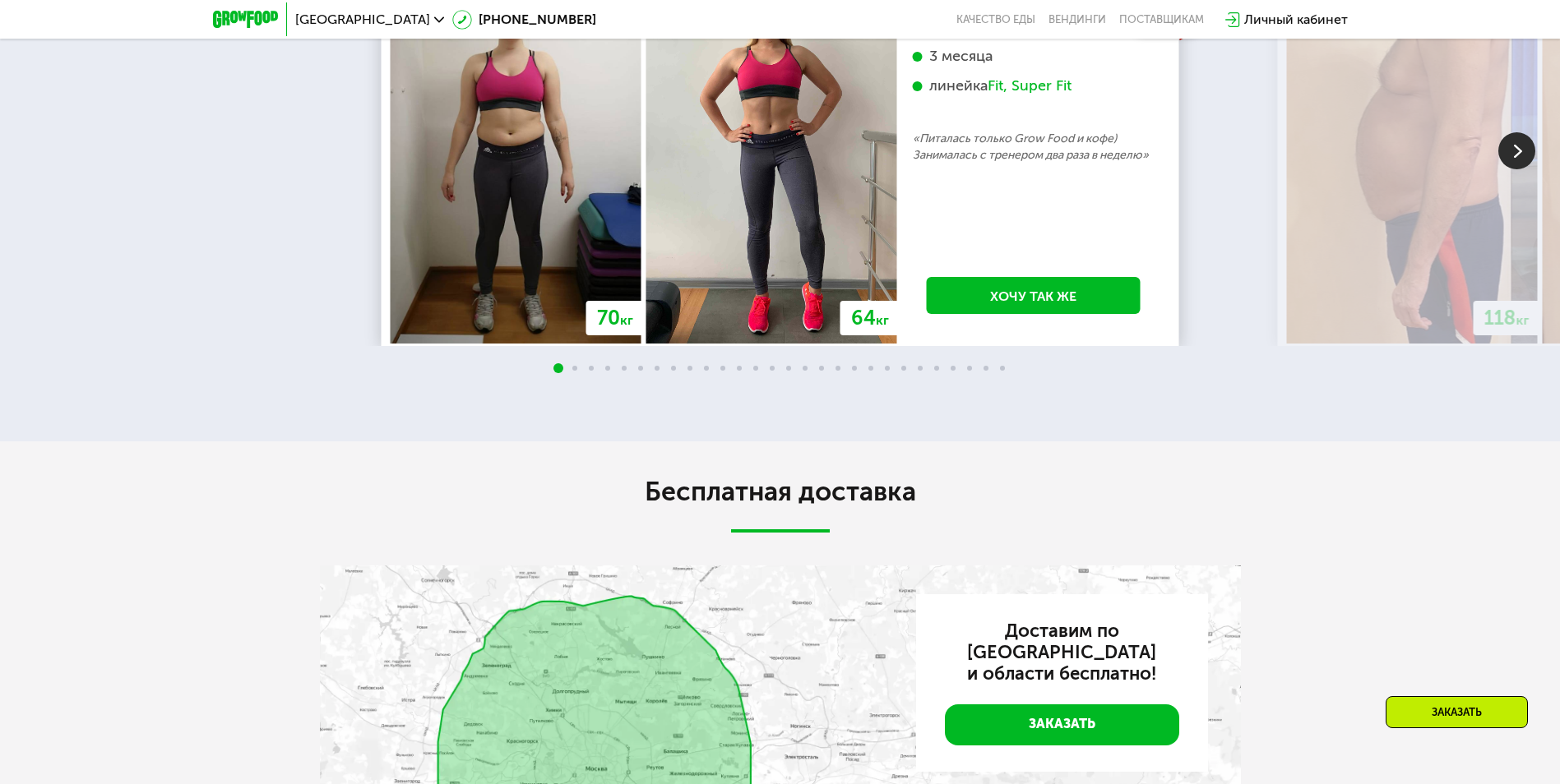
click at [774, 366] on span at bounding box center [772, 368] width 5 height 5
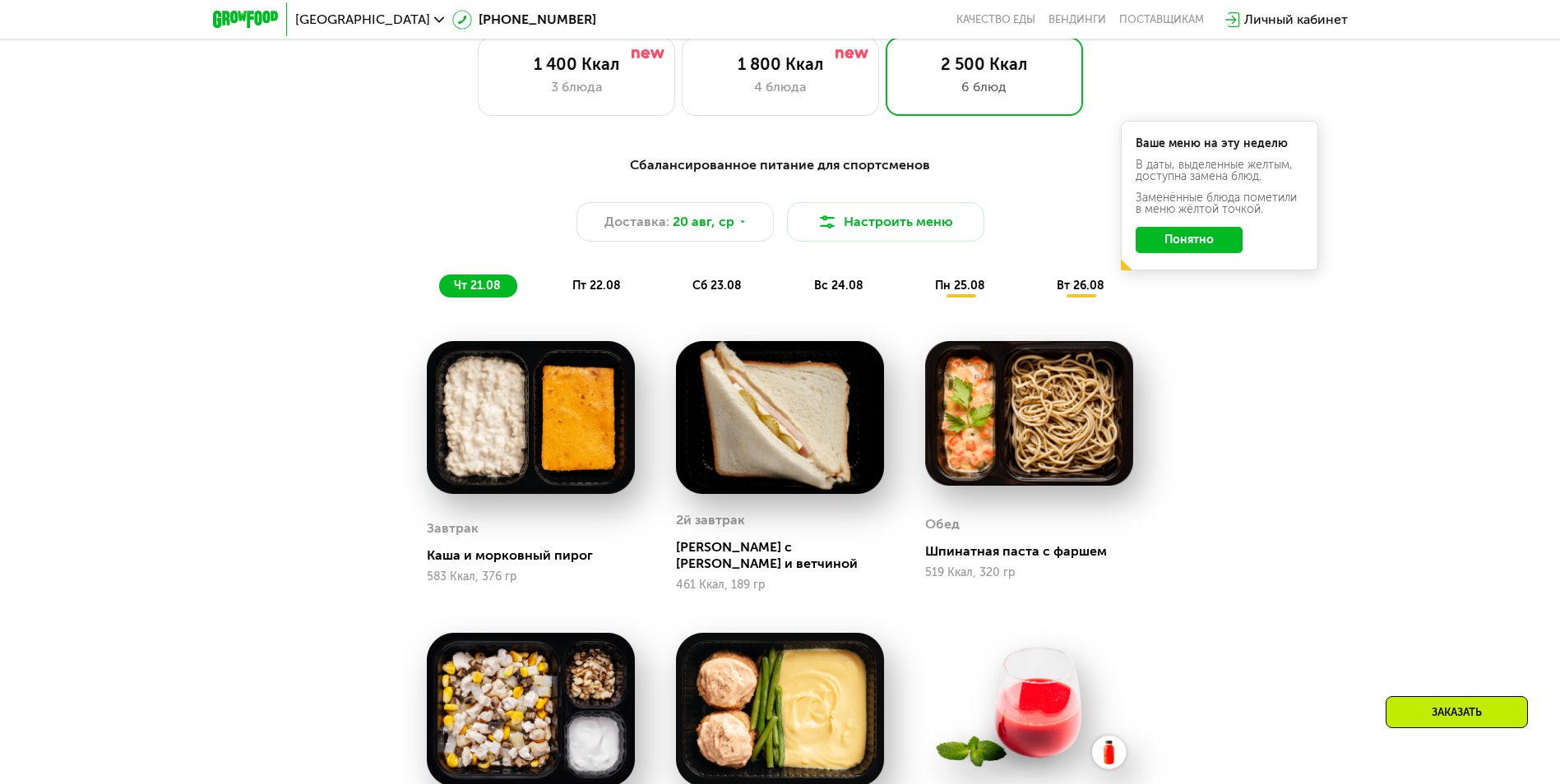
scroll to position [1021, 0]
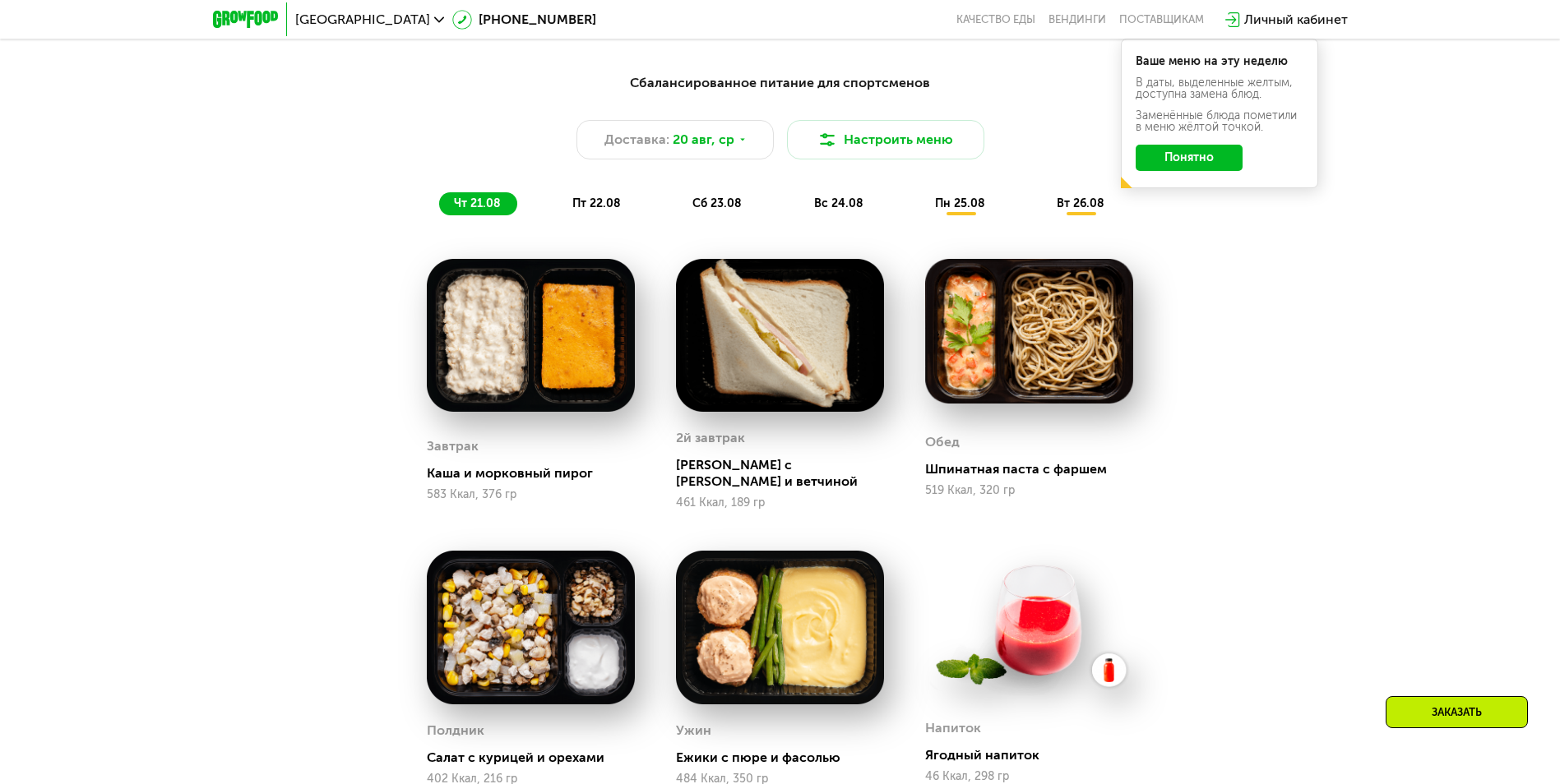
click at [815, 644] on img at bounding box center [780, 627] width 208 height 154
click at [592, 211] on span "пт 22.08" at bounding box center [597, 204] width 49 height 14
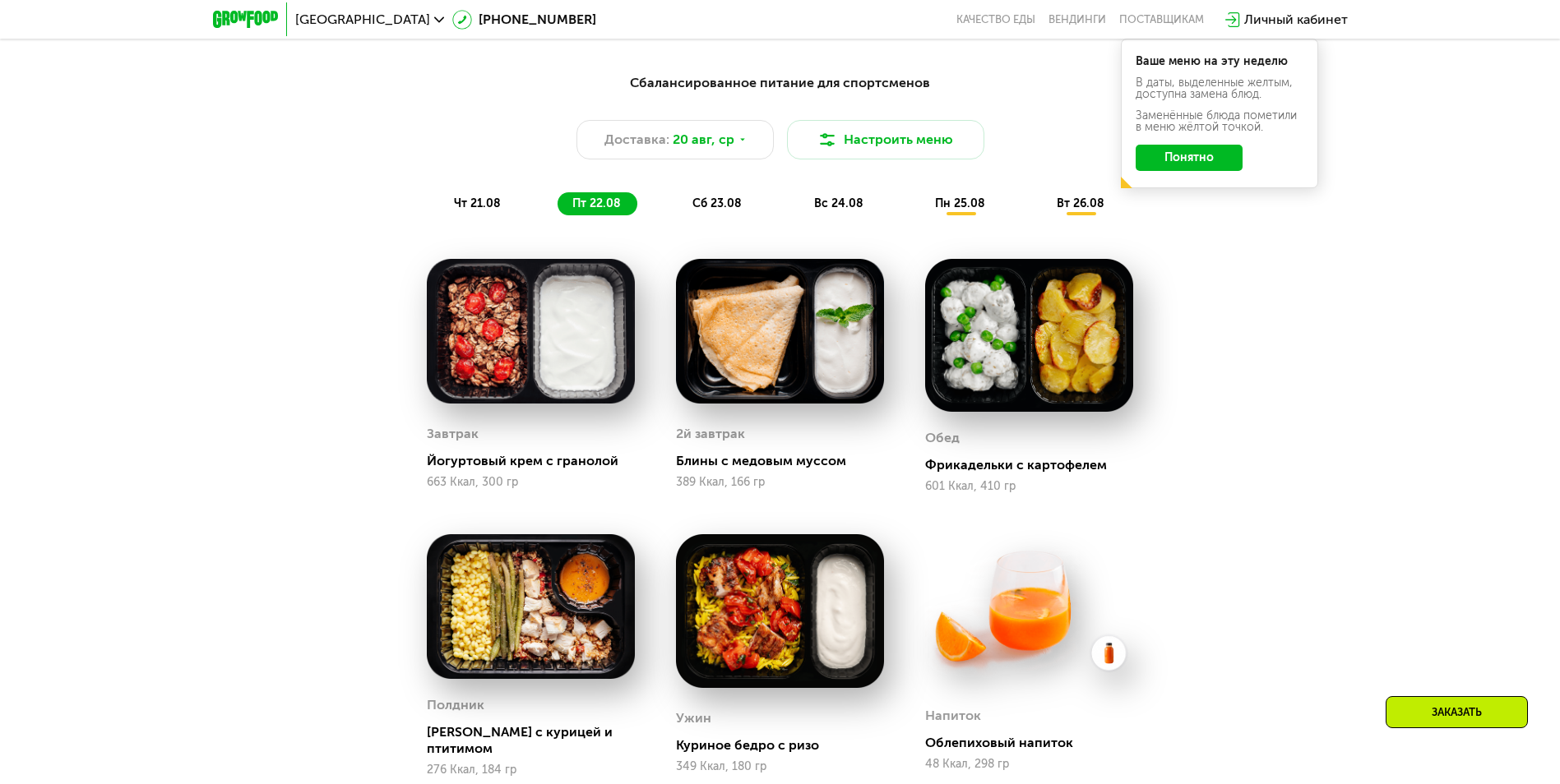
click at [799, 216] on div "сб 23.08" at bounding box center [839, 204] width 81 height 23
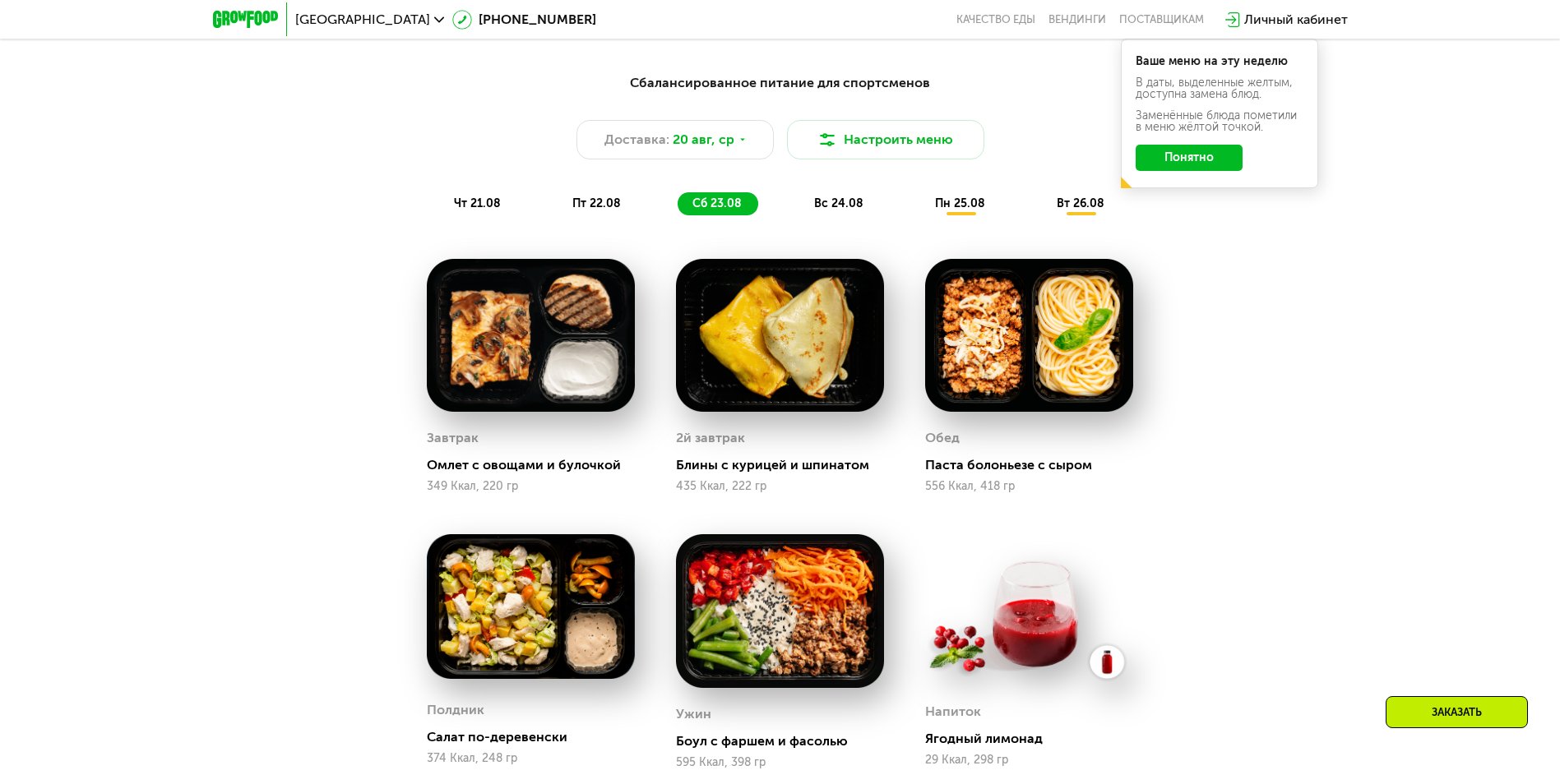
click at [920, 216] on div "вс 24.08" at bounding box center [960, 204] width 82 height 23
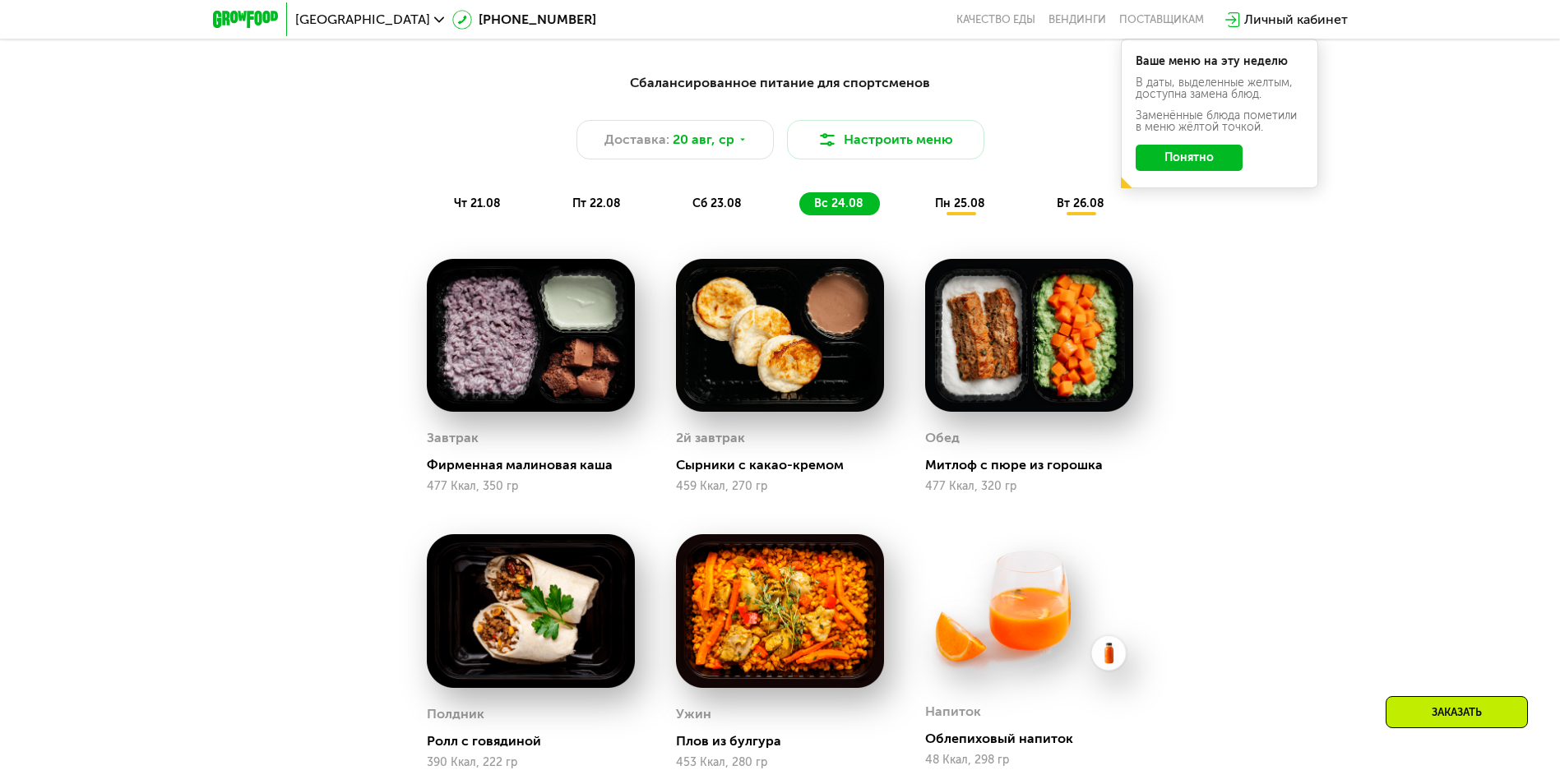
click at [968, 366] on img at bounding box center [1028, 335] width 208 height 154
click at [1042, 208] on div "пн 25.08" at bounding box center [1081, 204] width 79 height 23
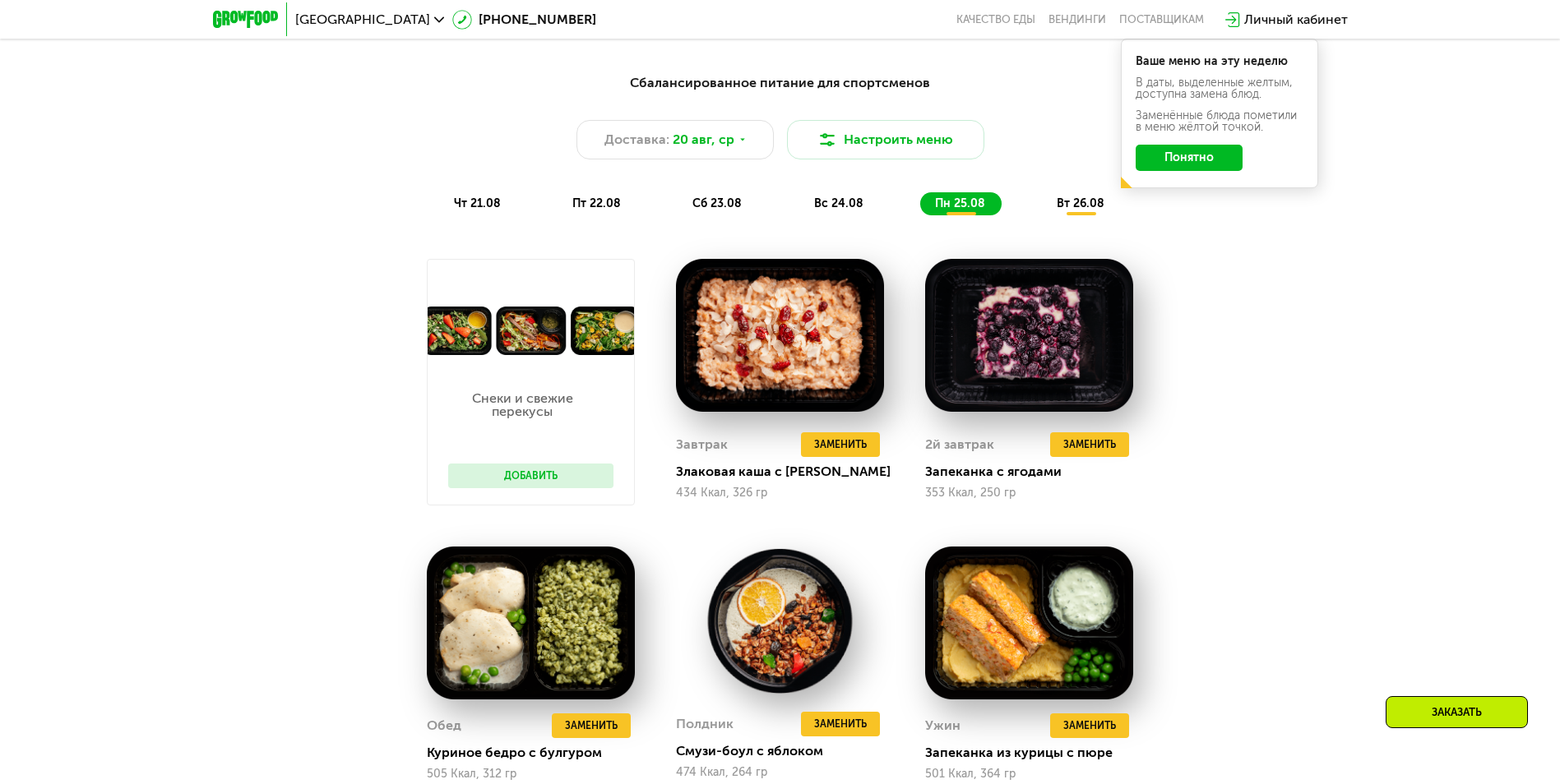
click at [920, 199] on div "вс 24.08" at bounding box center [960, 204] width 82 height 23
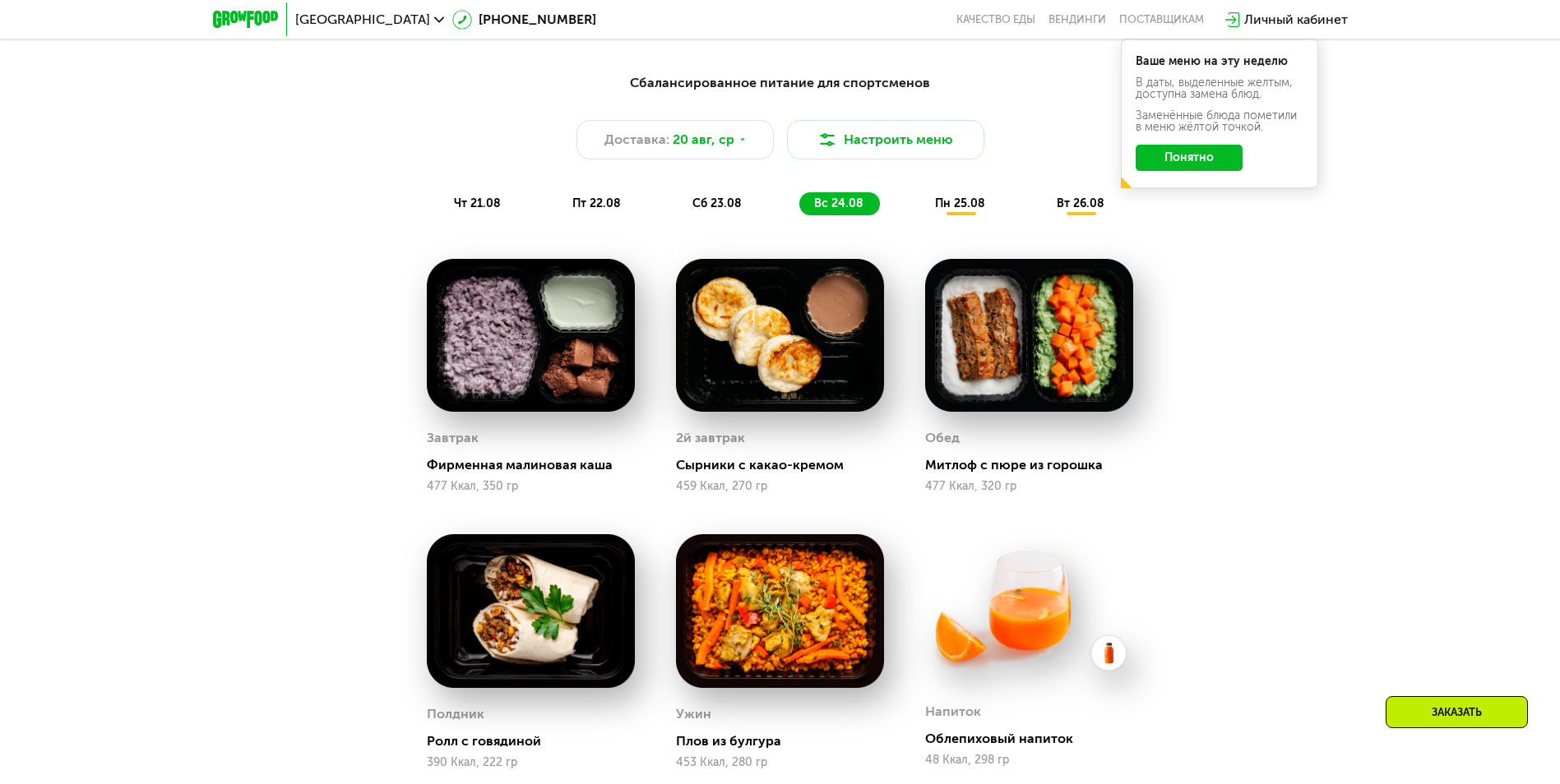
click at [1219, 156] on button "Понятно" at bounding box center [1189, 158] width 107 height 26
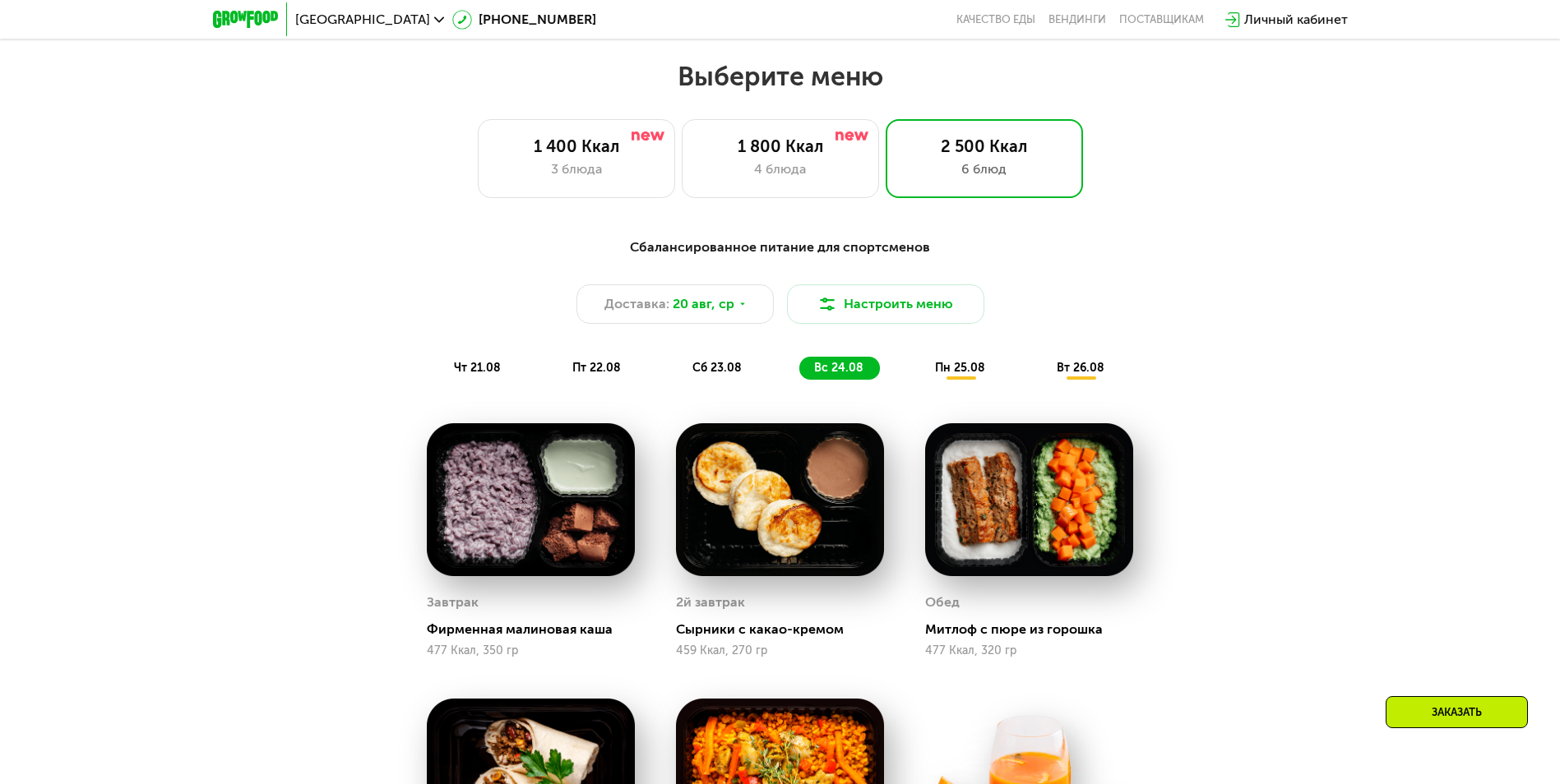
scroll to position [775, 0]
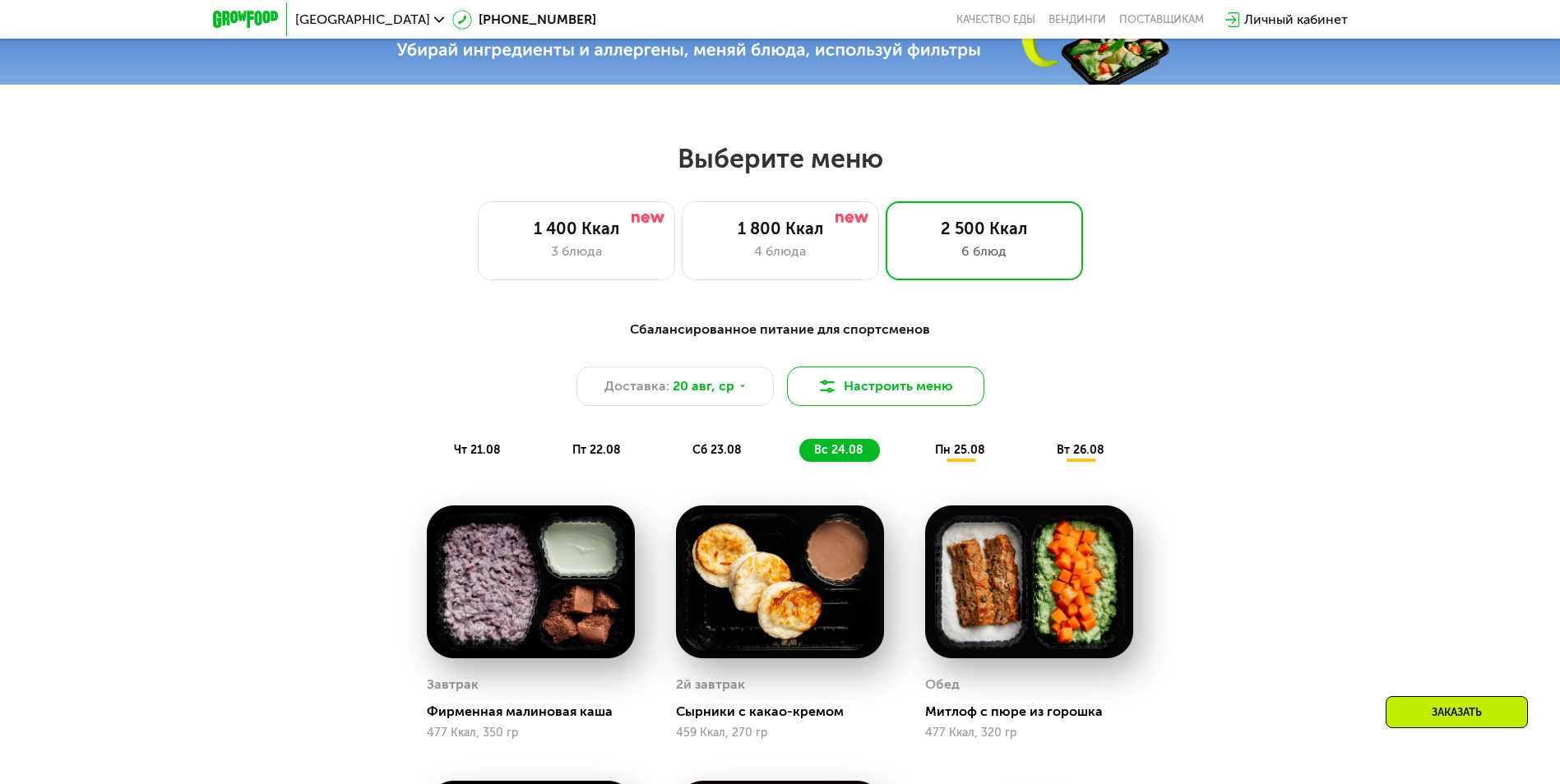
click at [963, 375] on button "Настроить меню" at bounding box center [885, 387] width 197 height 40
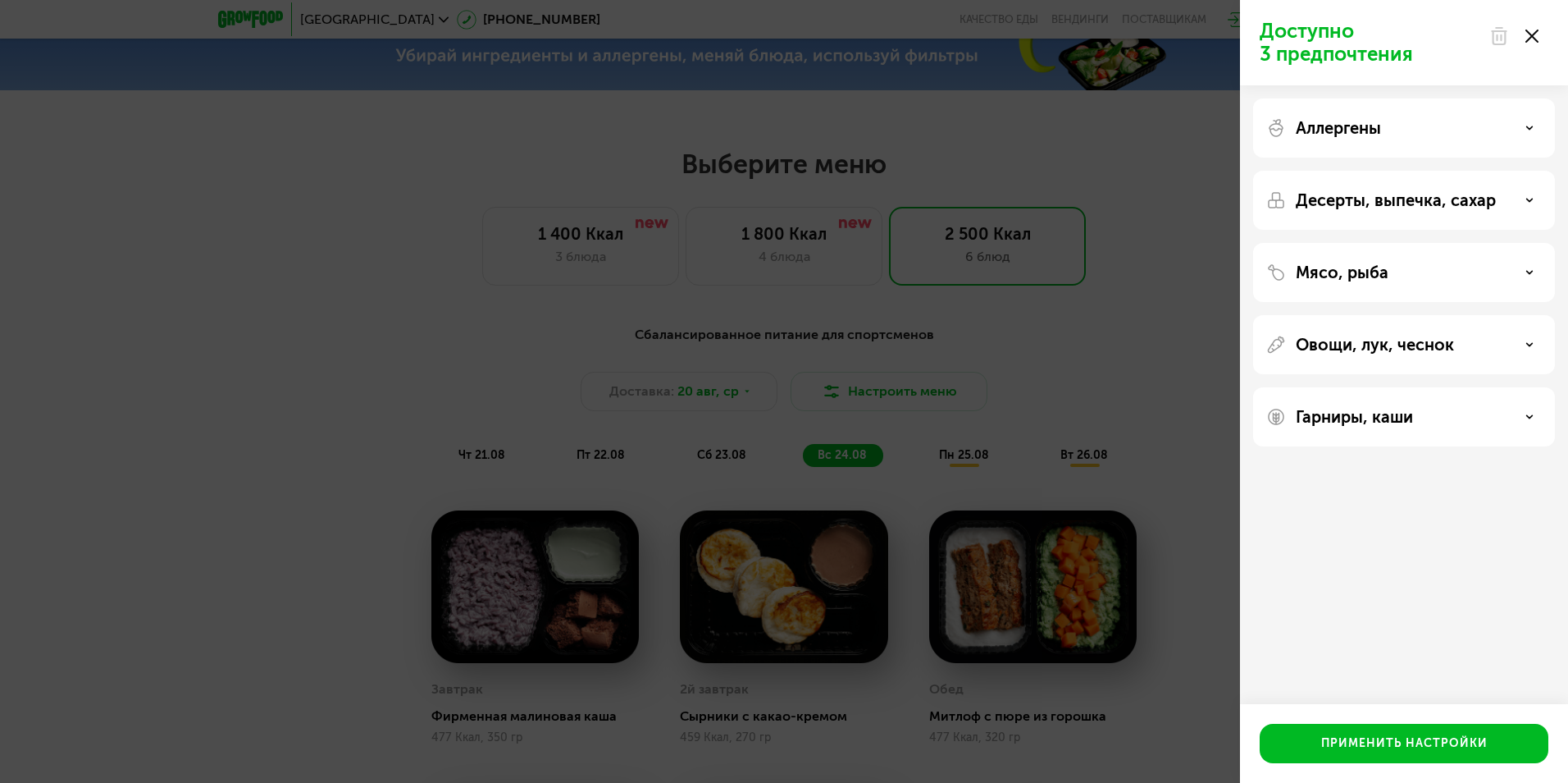
click at [1343, 410] on p "Гарниры, каши" at bounding box center [1355, 417] width 117 height 20
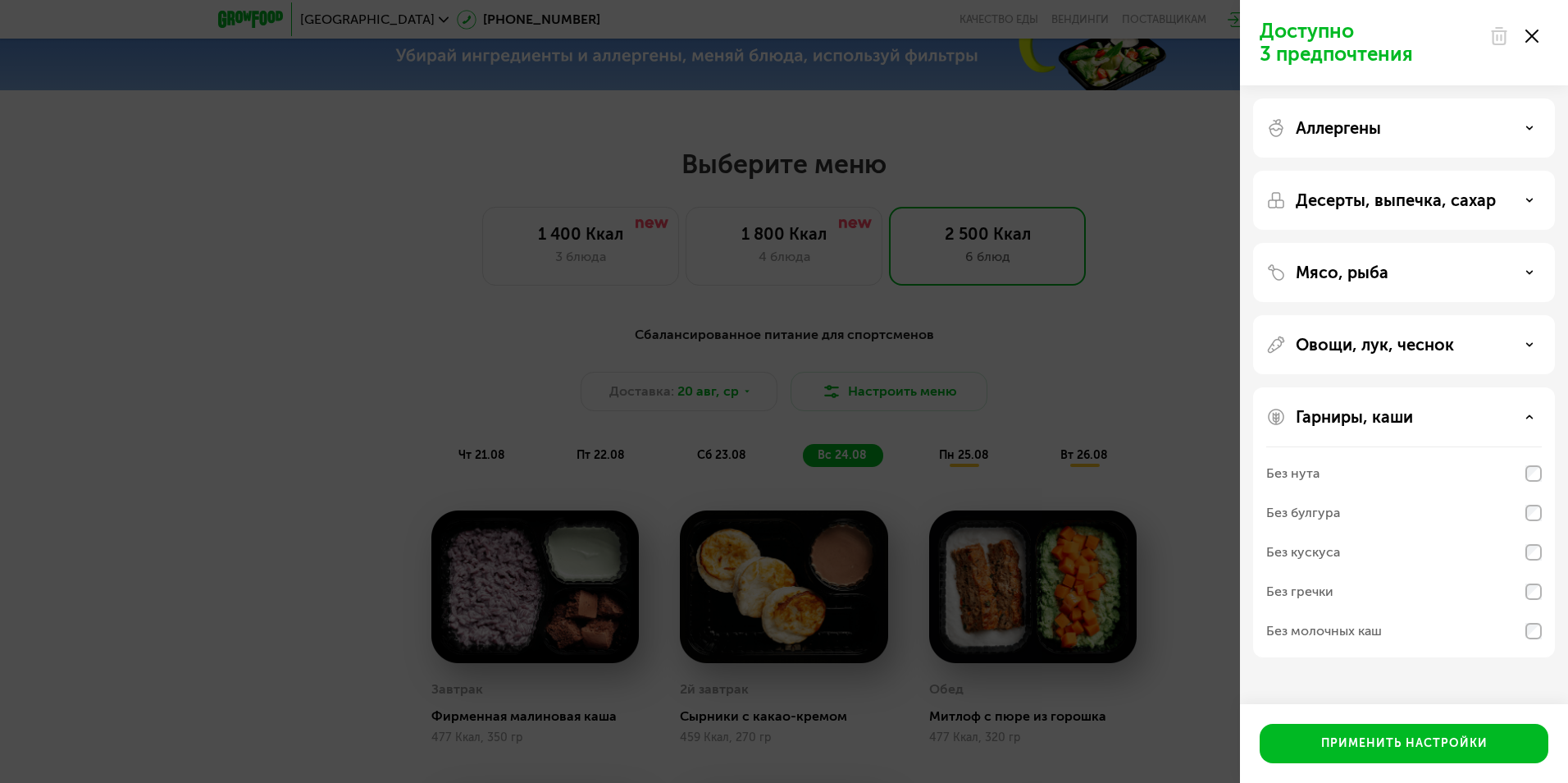
click at [1334, 510] on div "Без булгура" at bounding box center [1303, 513] width 73 height 20
click at [1334, 734] on button "Применить настройки" at bounding box center [1403, 743] width 289 height 40
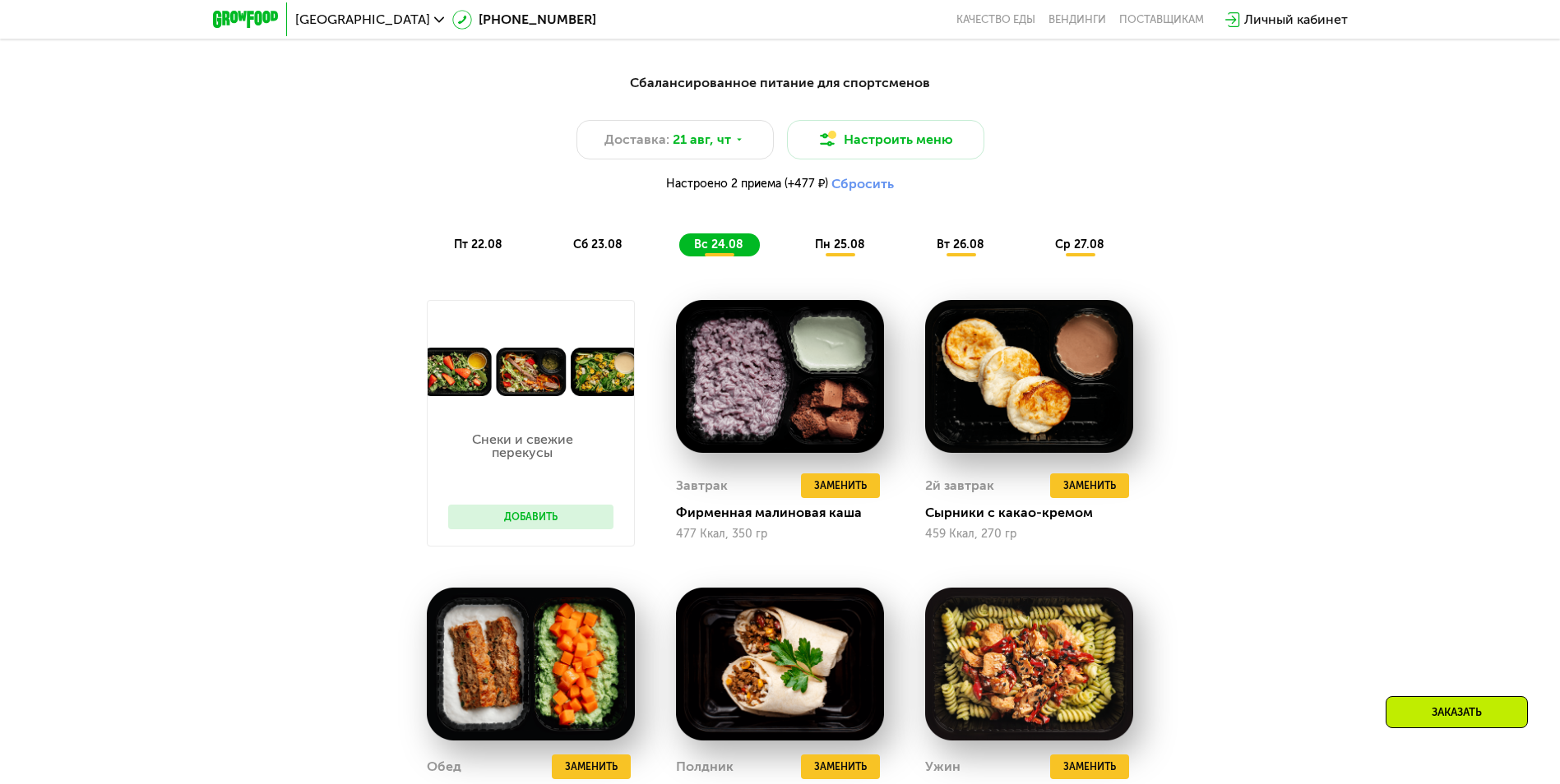
scroll to position [1104, 0]
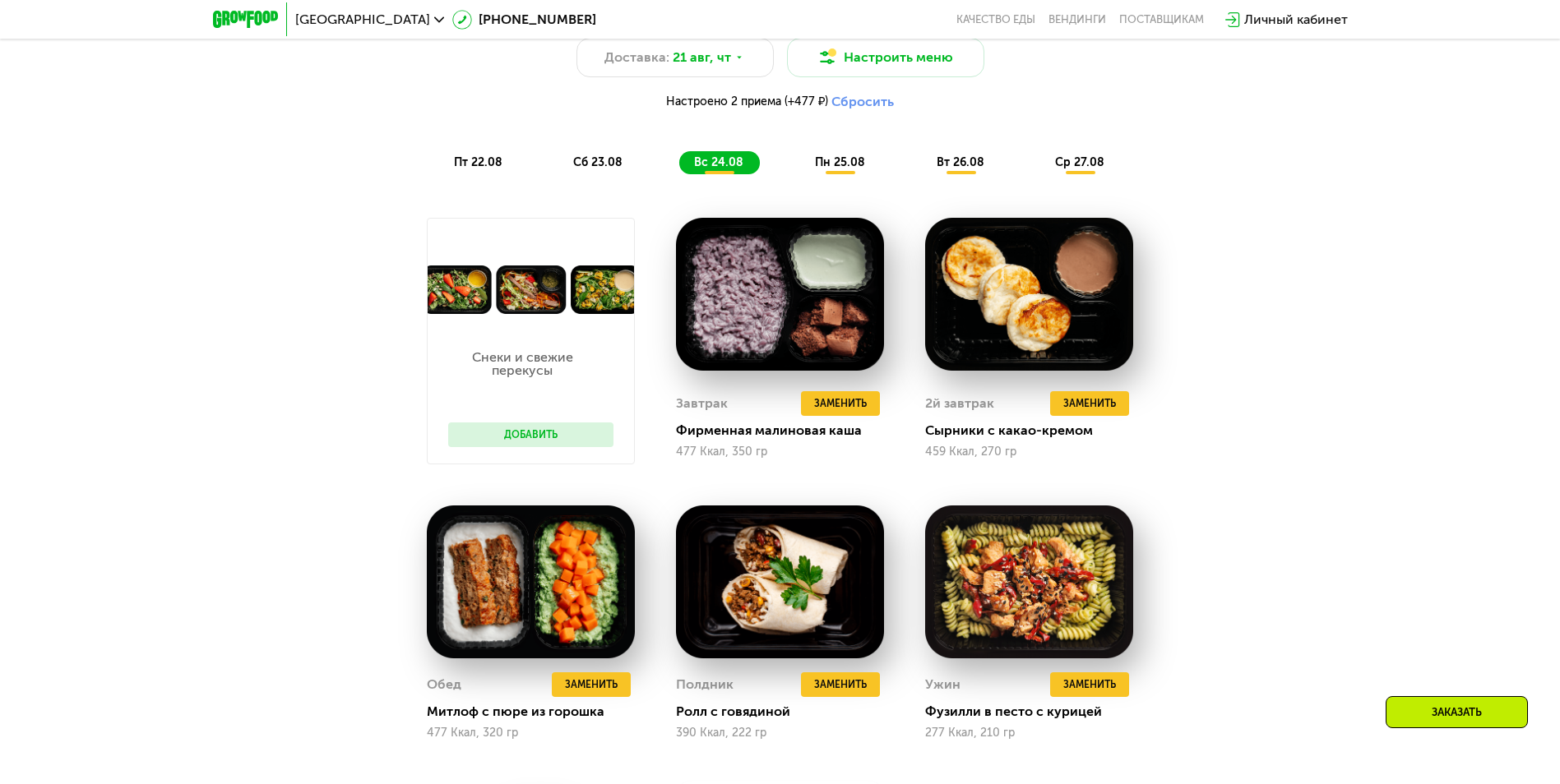
click at [602, 169] on span "сб 23.08" at bounding box center [598, 162] width 50 height 14
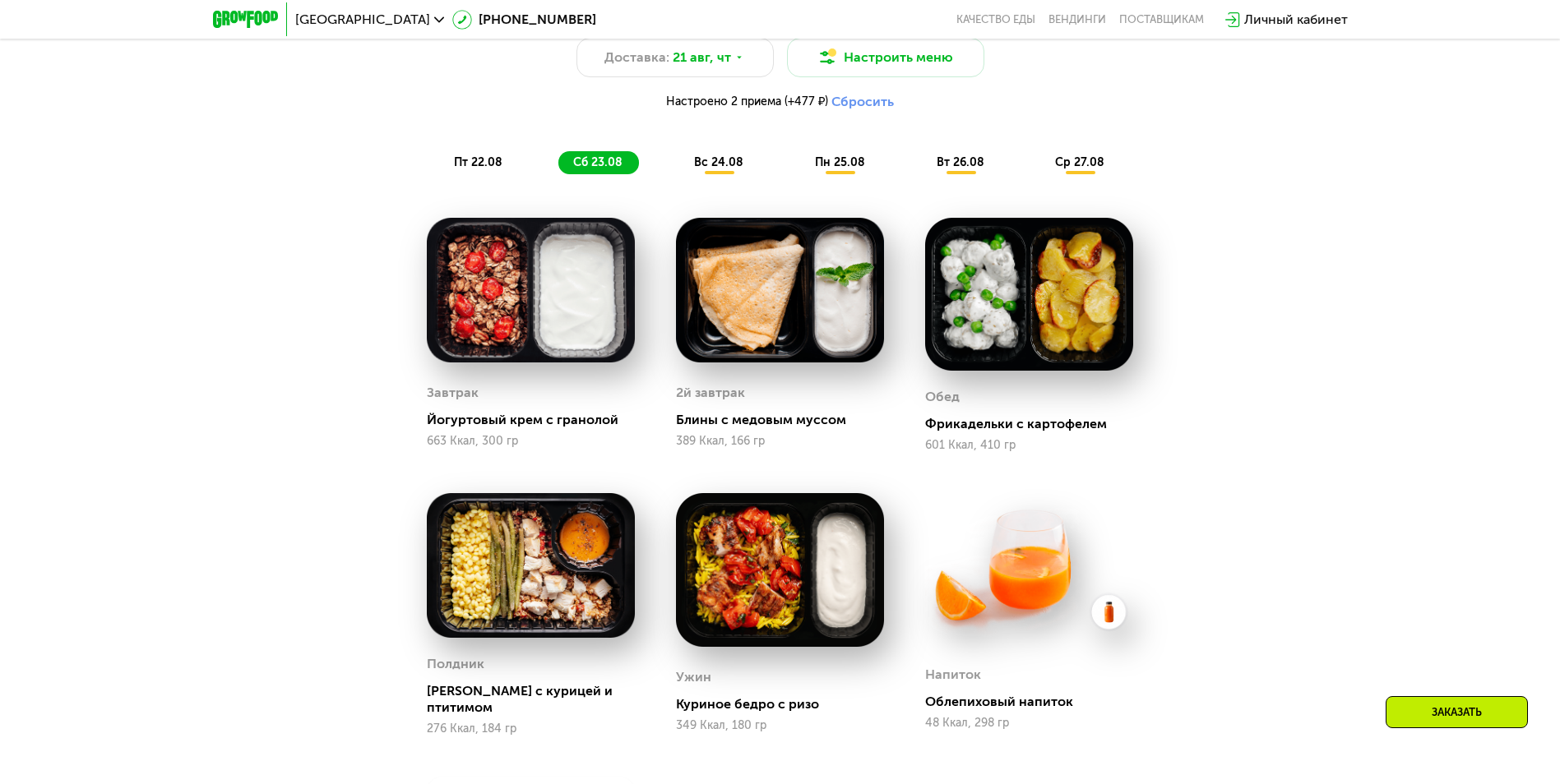
click at [475, 164] on span "пт 22.08" at bounding box center [477, 162] width 49 height 14
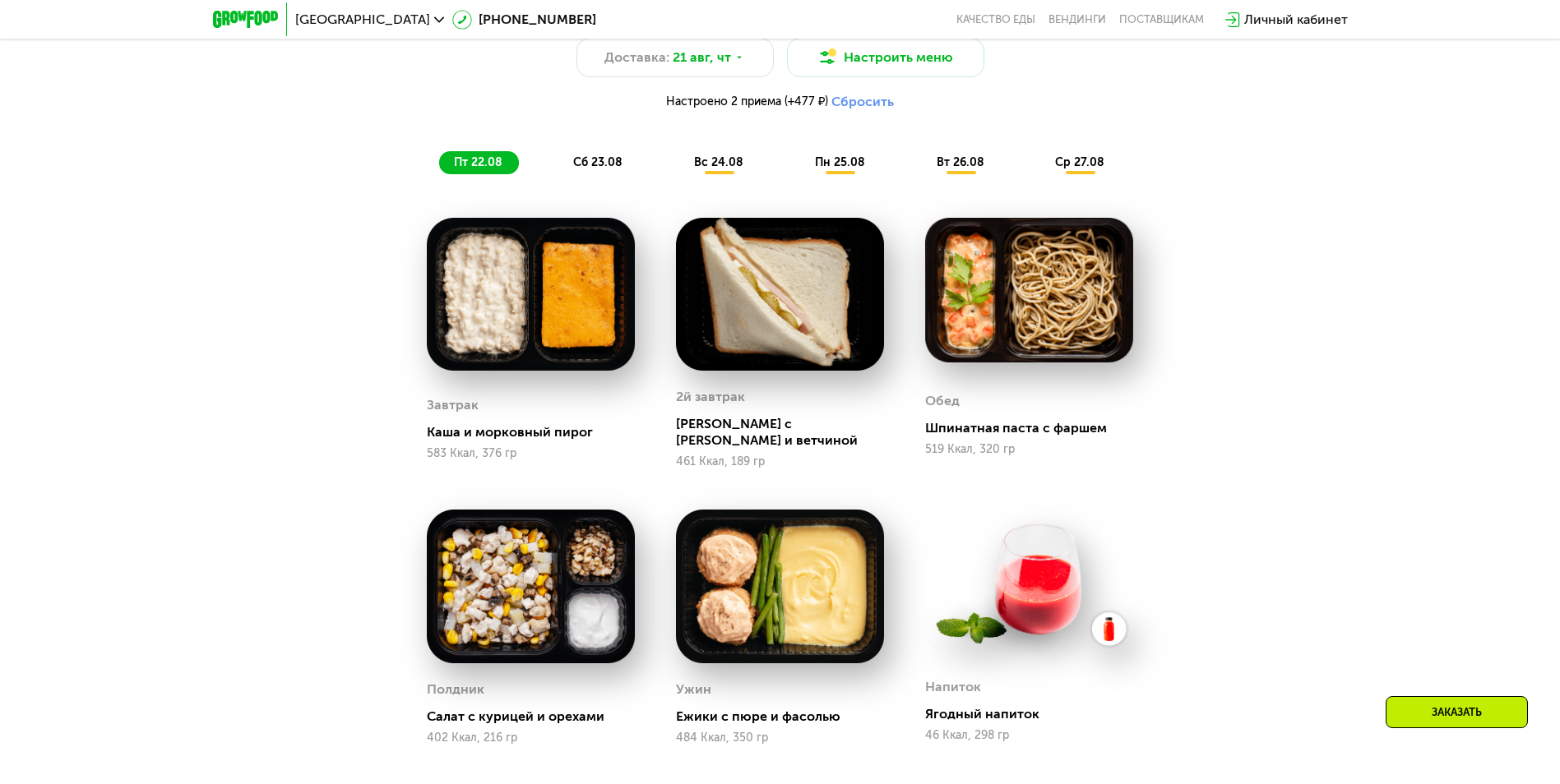
click at [723, 168] on span "вс 24.08" at bounding box center [719, 162] width 50 height 14
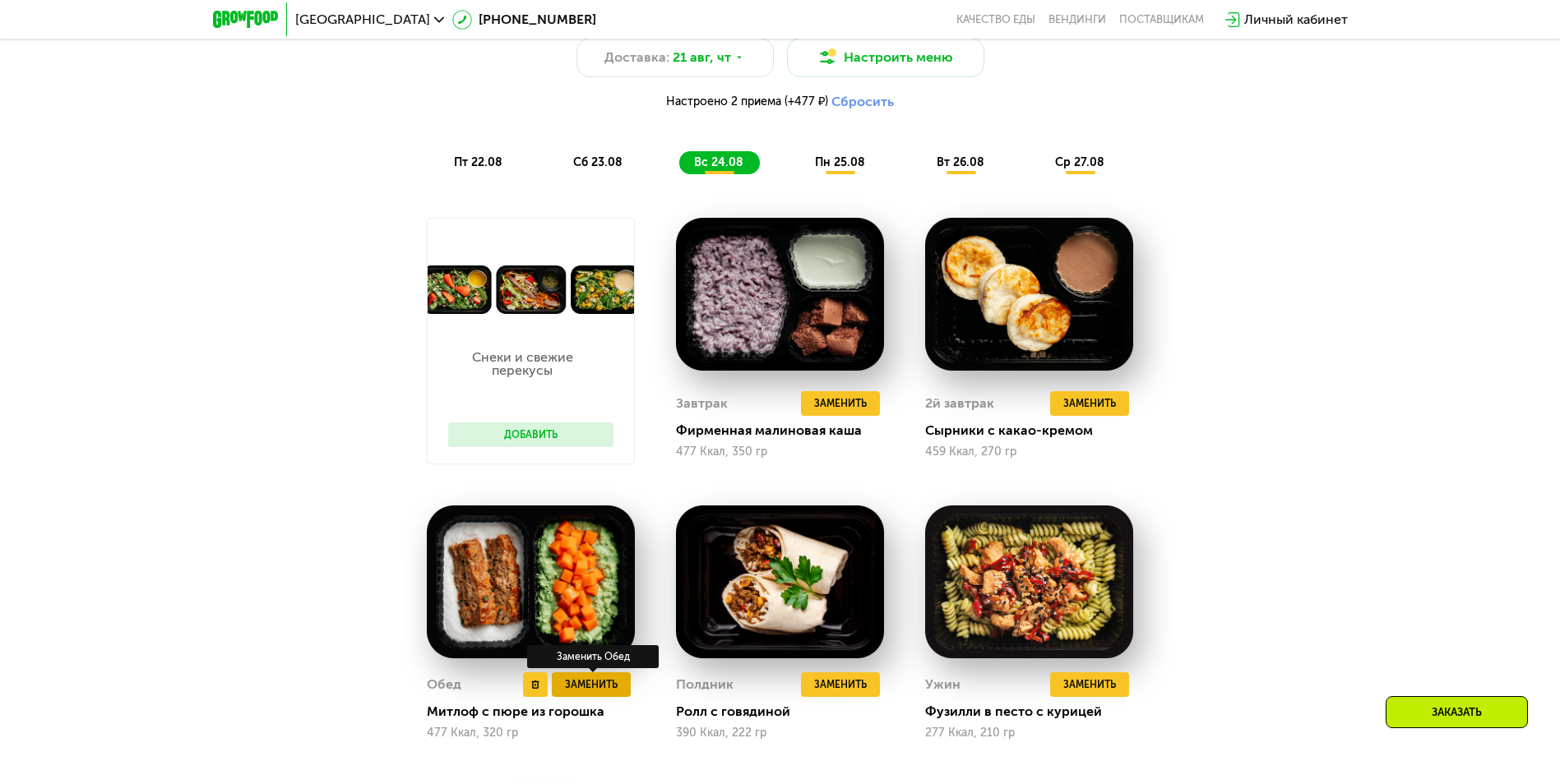
click at [593, 693] on span "Заменить" at bounding box center [591, 685] width 53 height 17
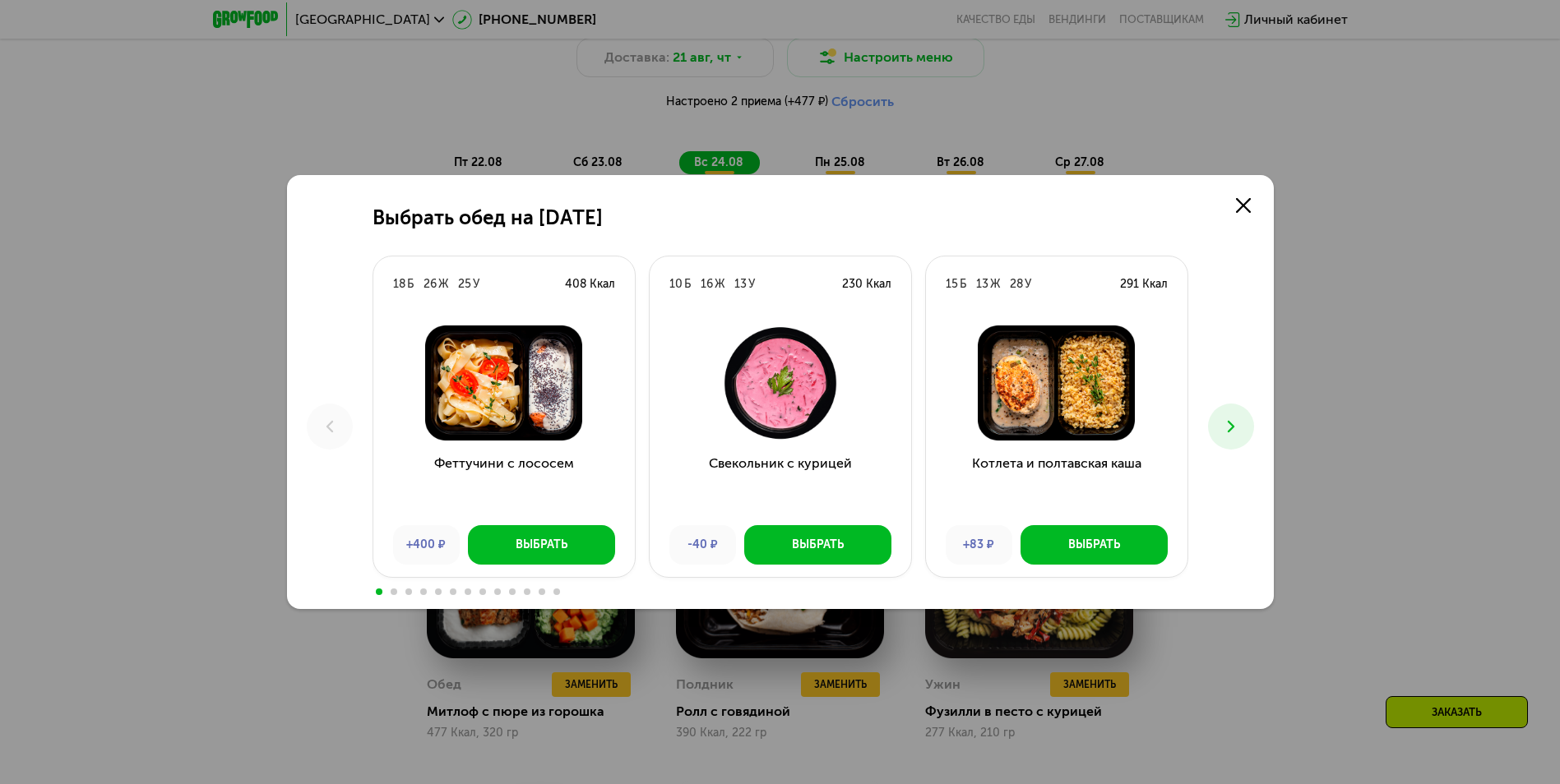
click at [1246, 426] on button at bounding box center [1231, 426] width 46 height 46
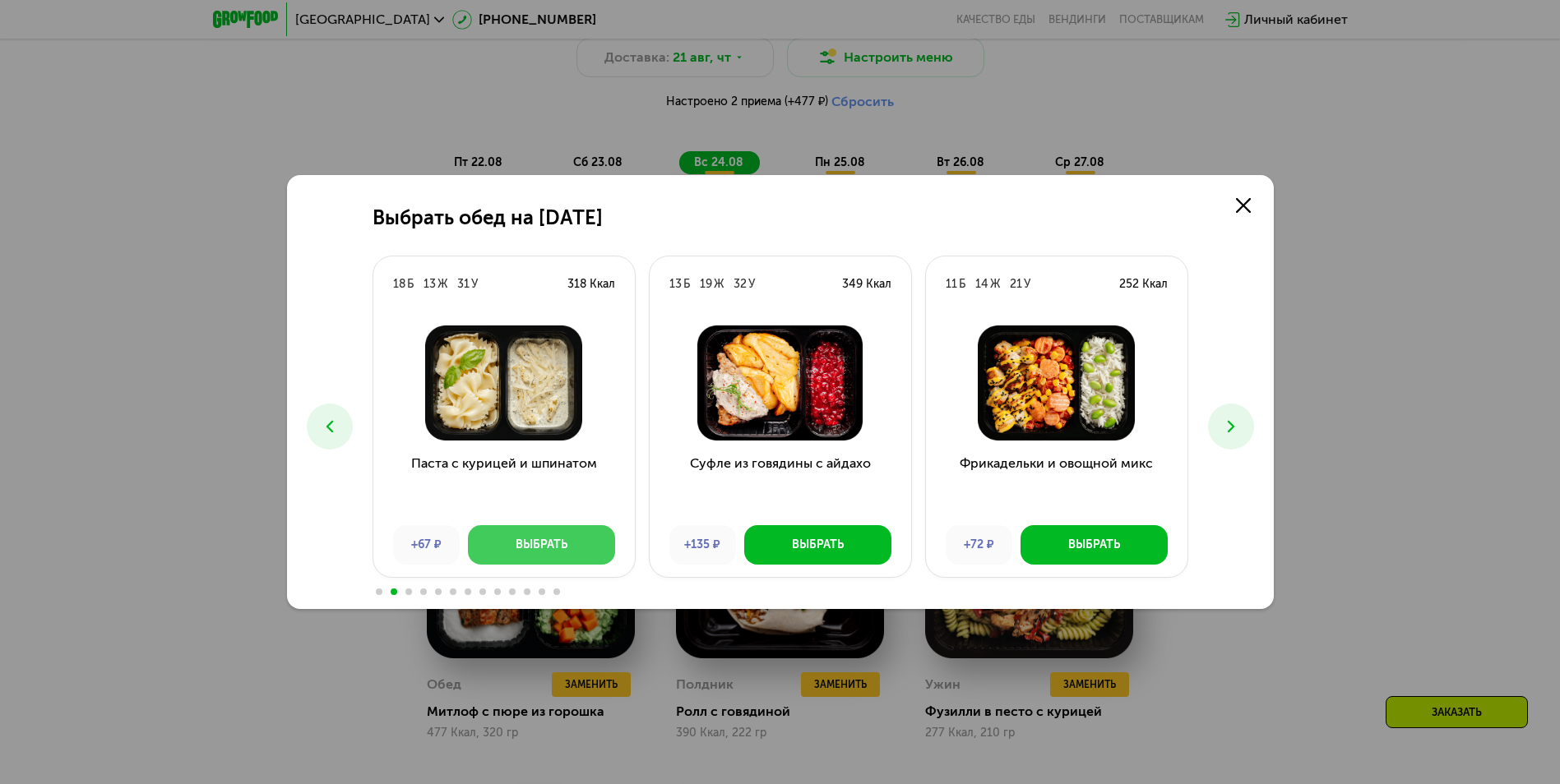
click at [568, 550] on button "Выбрать" at bounding box center [542, 545] width 147 height 40
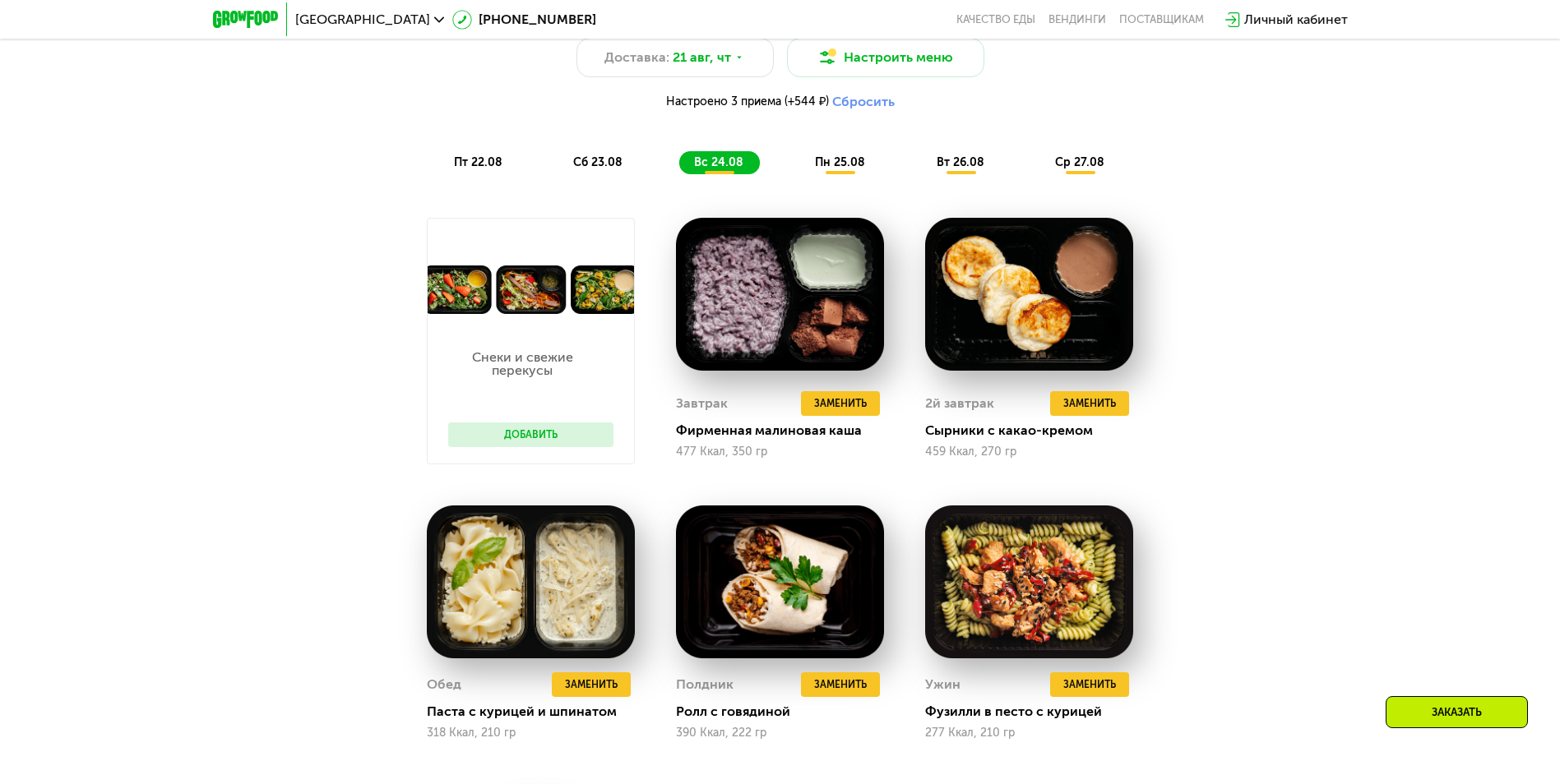
click at [826, 169] on span "пн 25.08" at bounding box center [840, 162] width 50 height 14
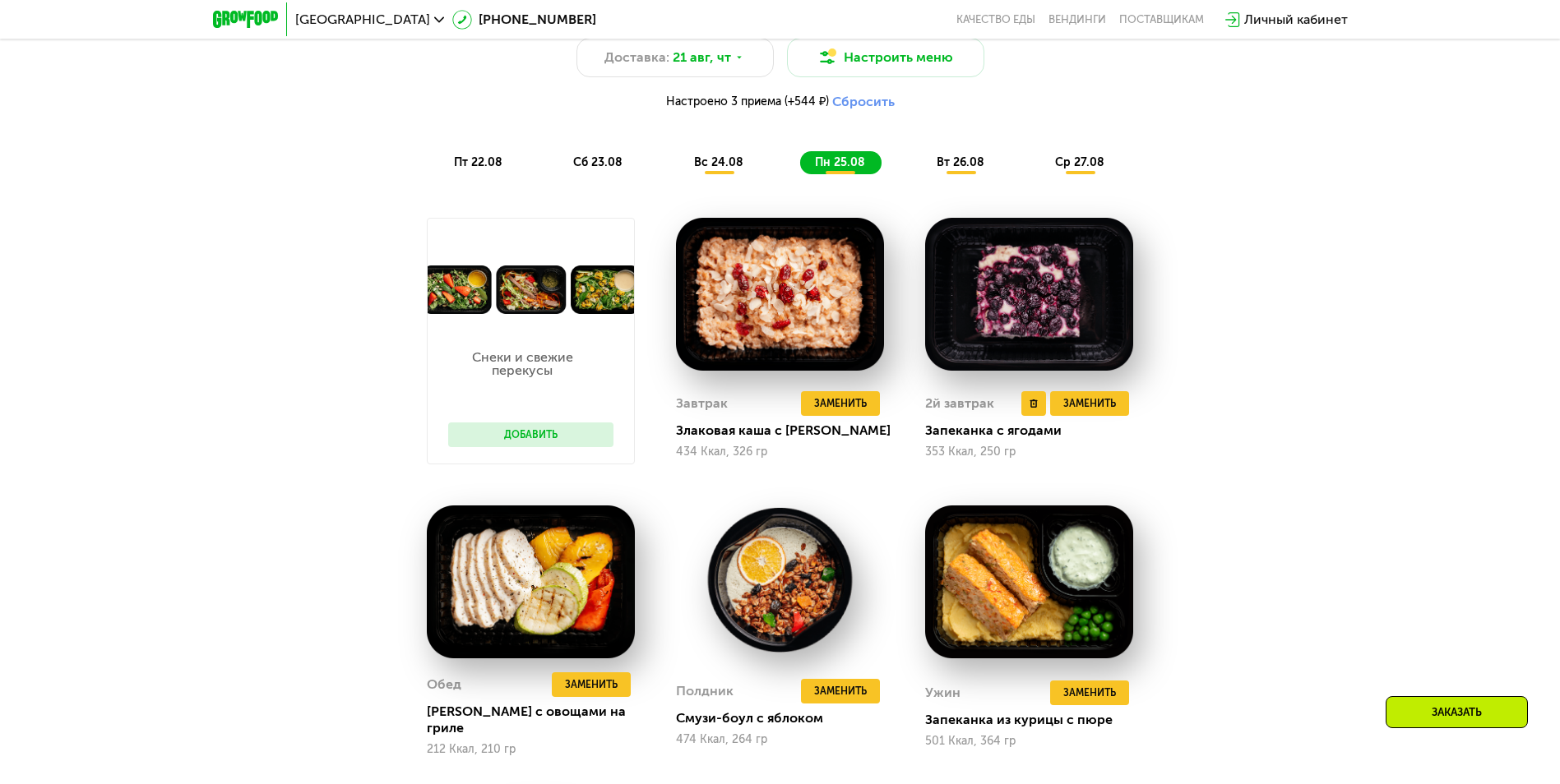
scroll to position [1268, 0]
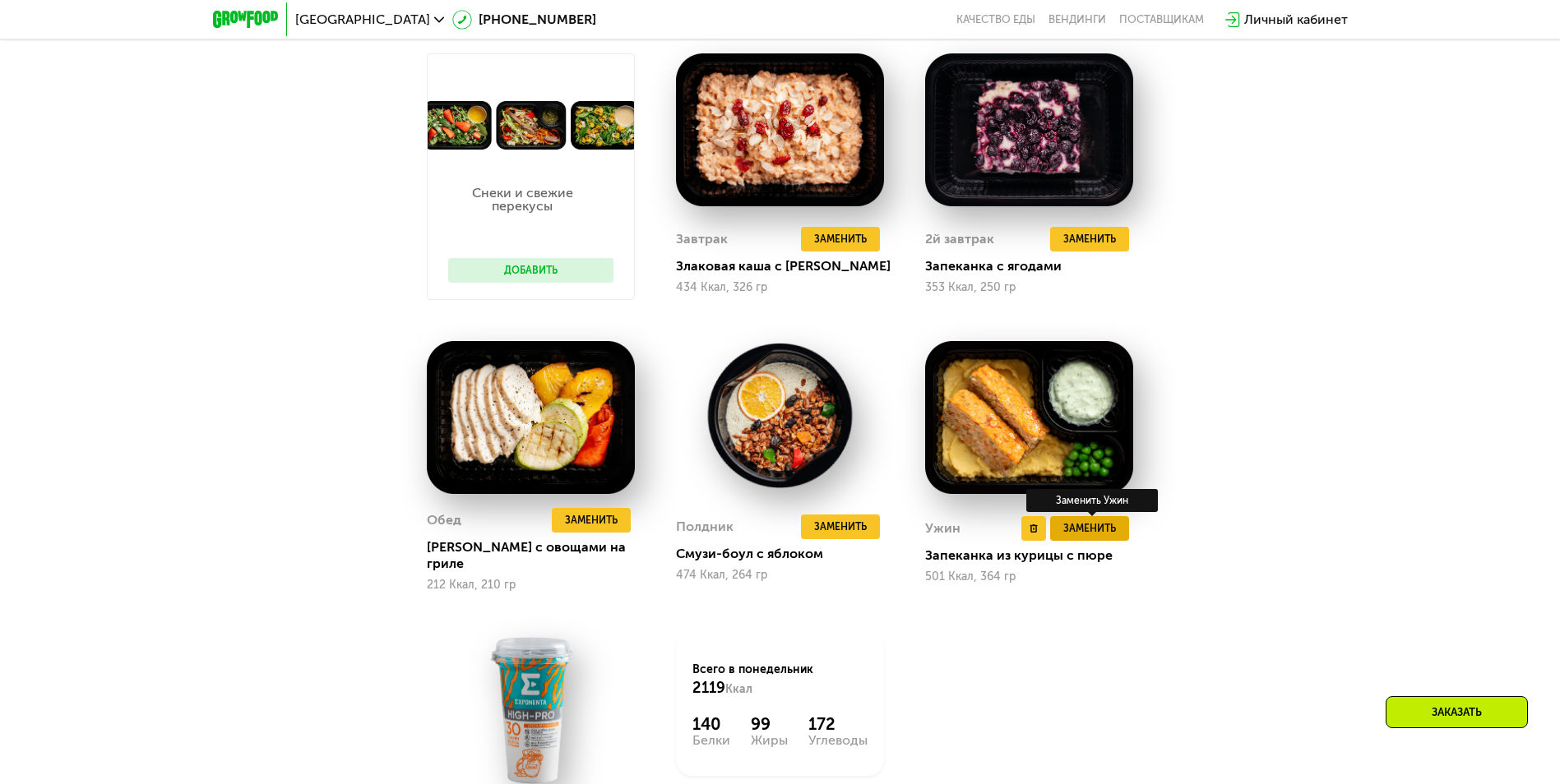
click at [1116, 533] on span "Заменить" at bounding box center [1089, 528] width 53 height 17
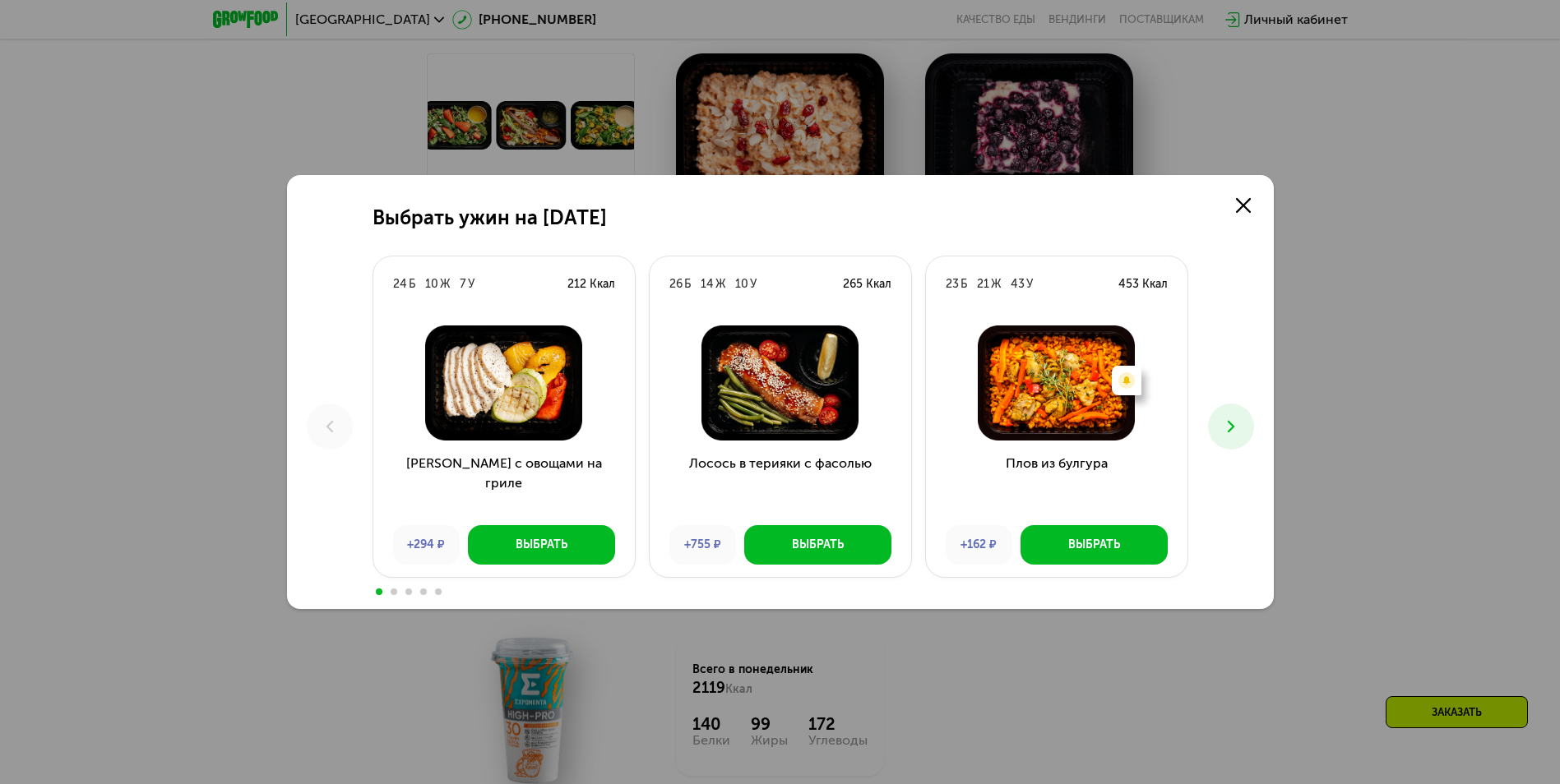
click at [1228, 425] on icon at bounding box center [1231, 426] width 20 height 20
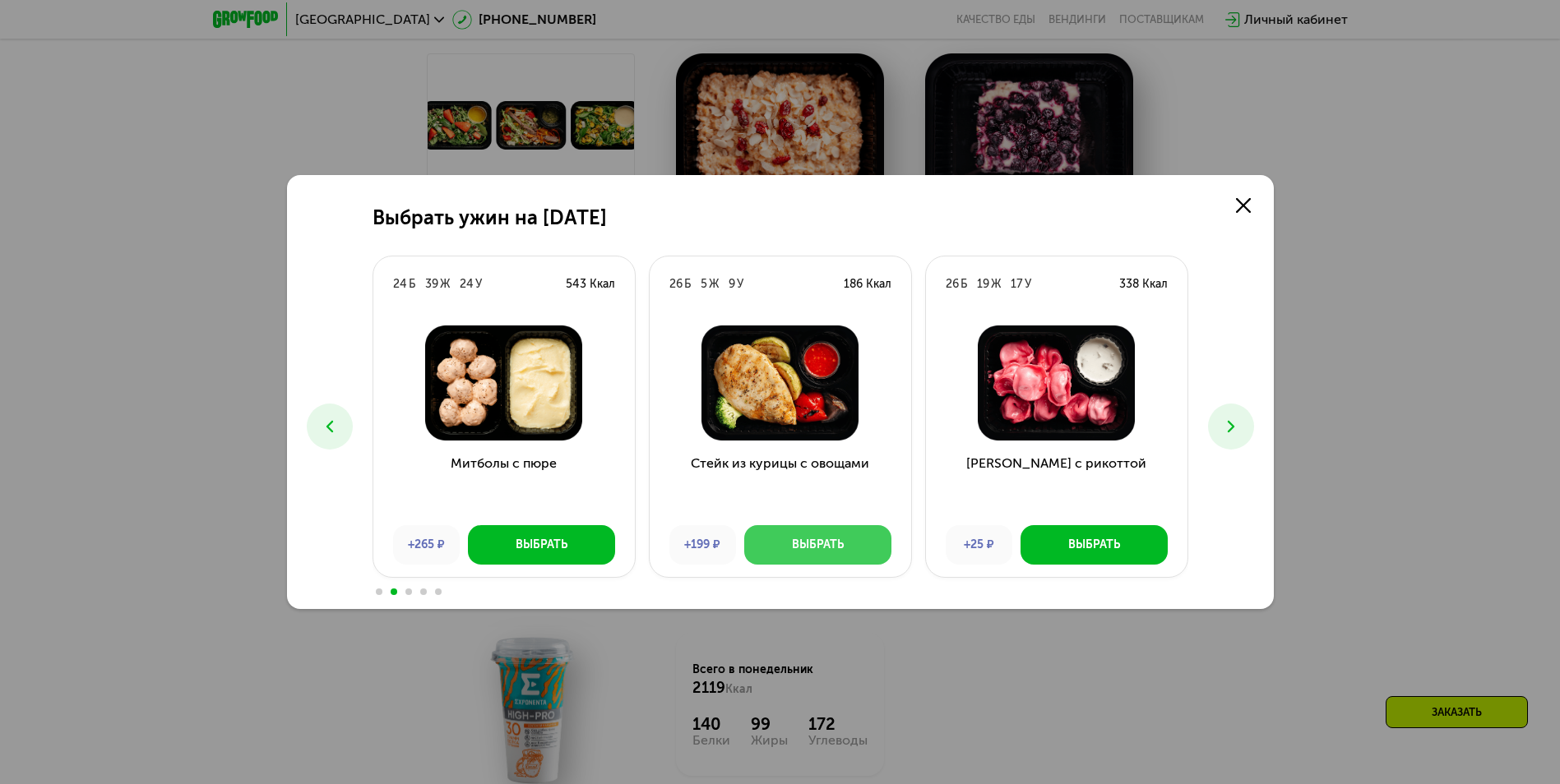
click at [798, 550] on div "Выбрать" at bounding box center [817, 545] width 52 height 17
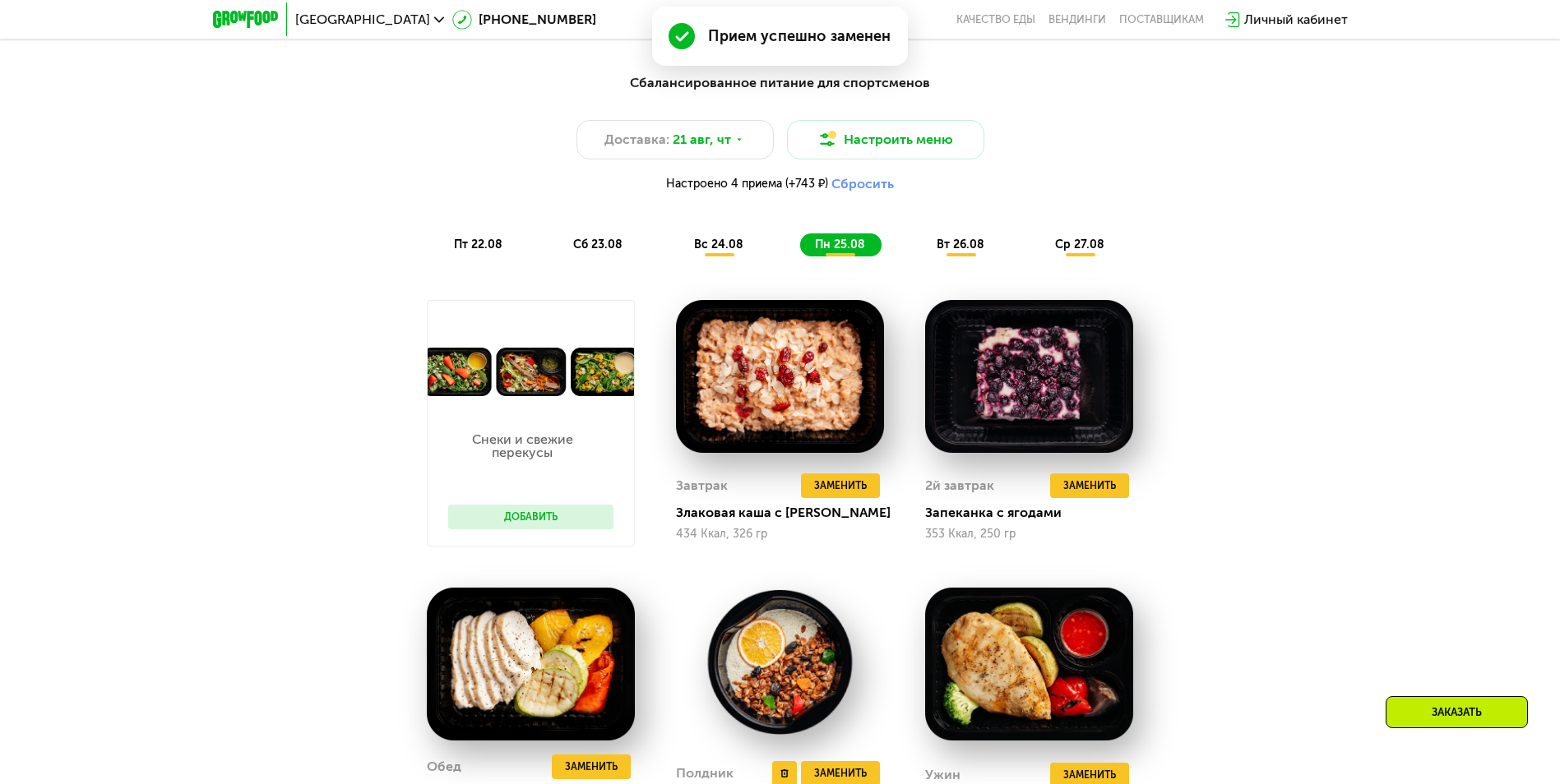
scroll to position [939, 0]
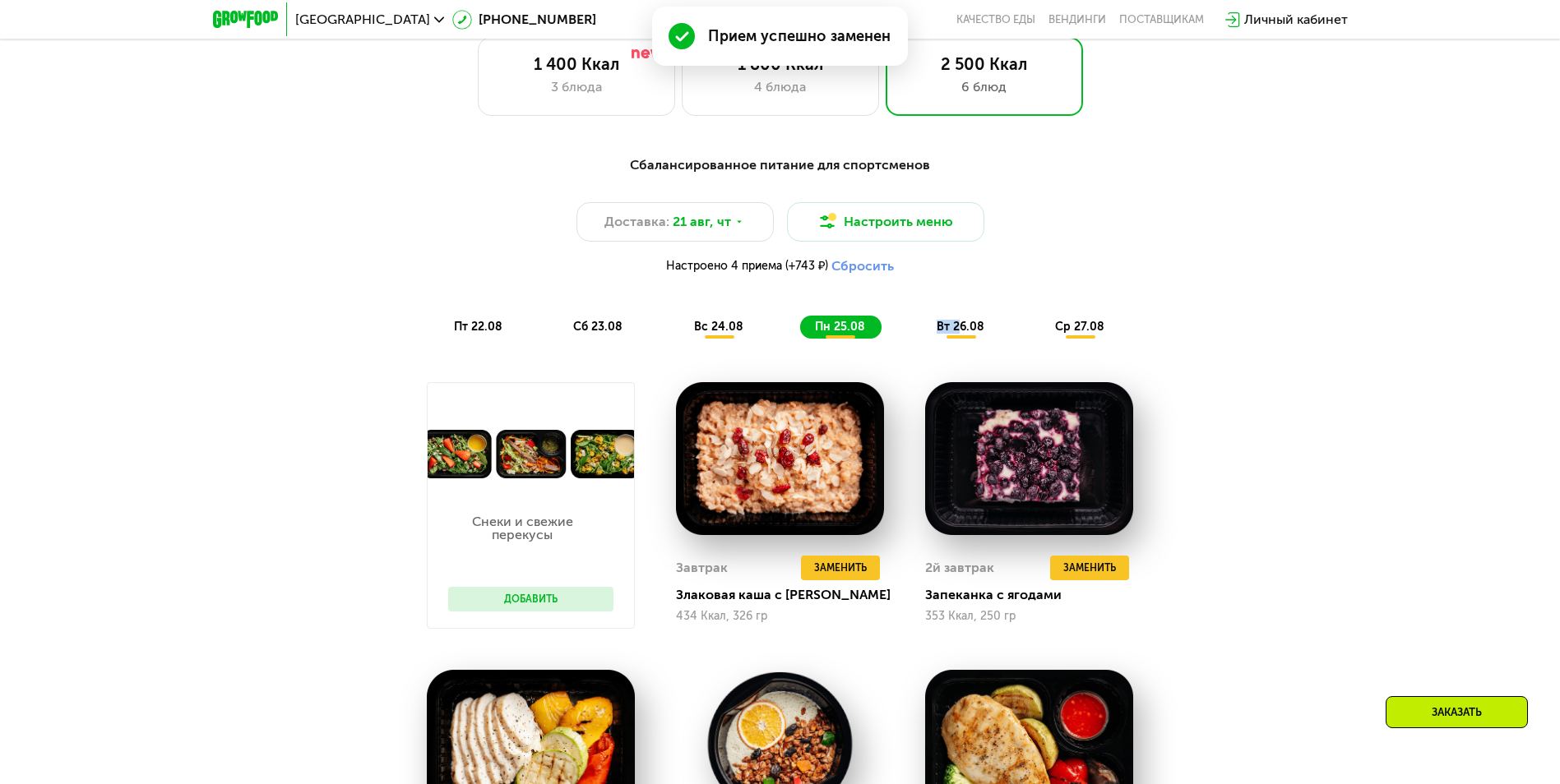
click at [1040, 339] on div "вт 26.08" at bounding box center [1080, 327] width 81 height 23
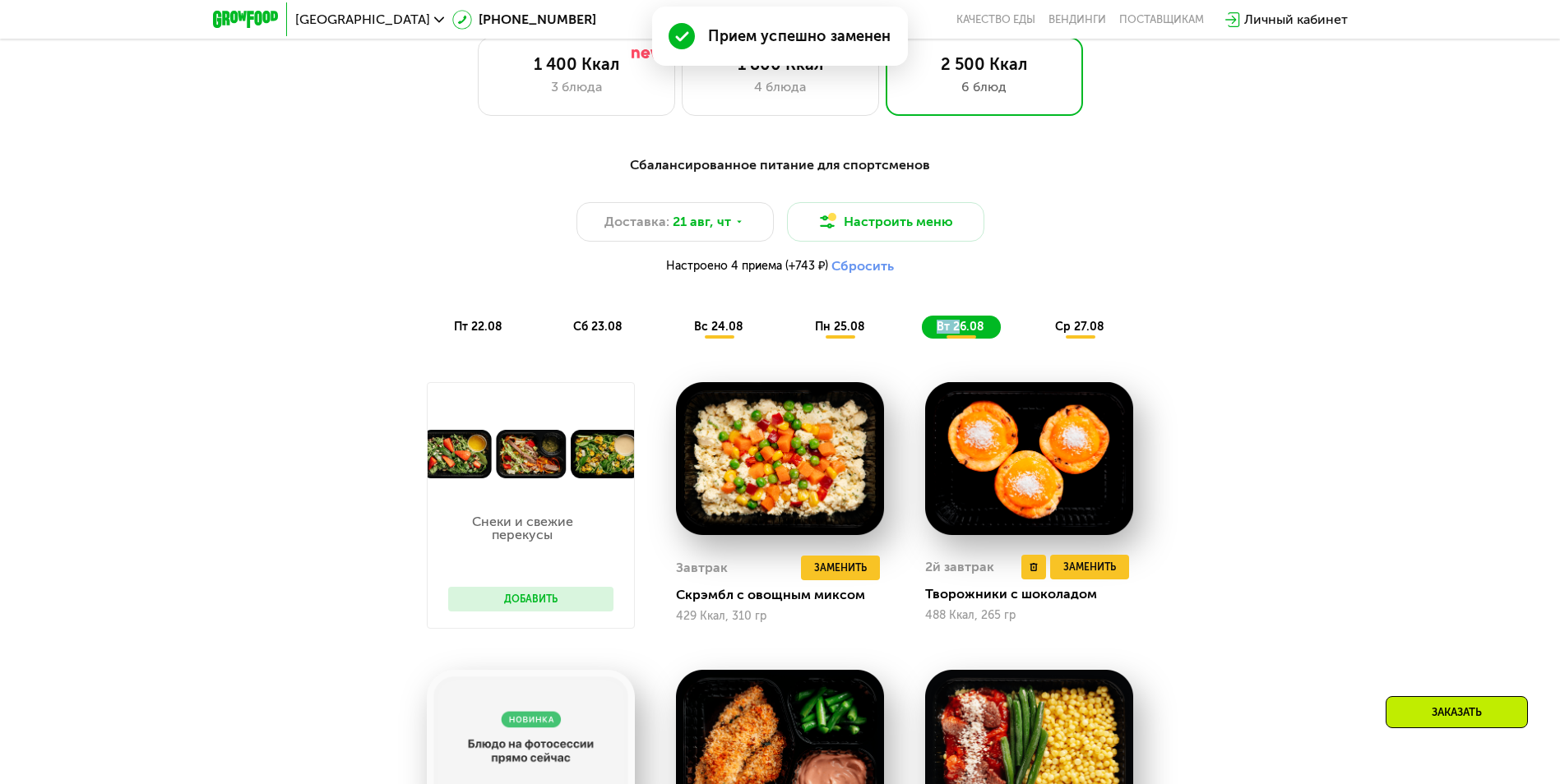
scroll to position [1268, 0]
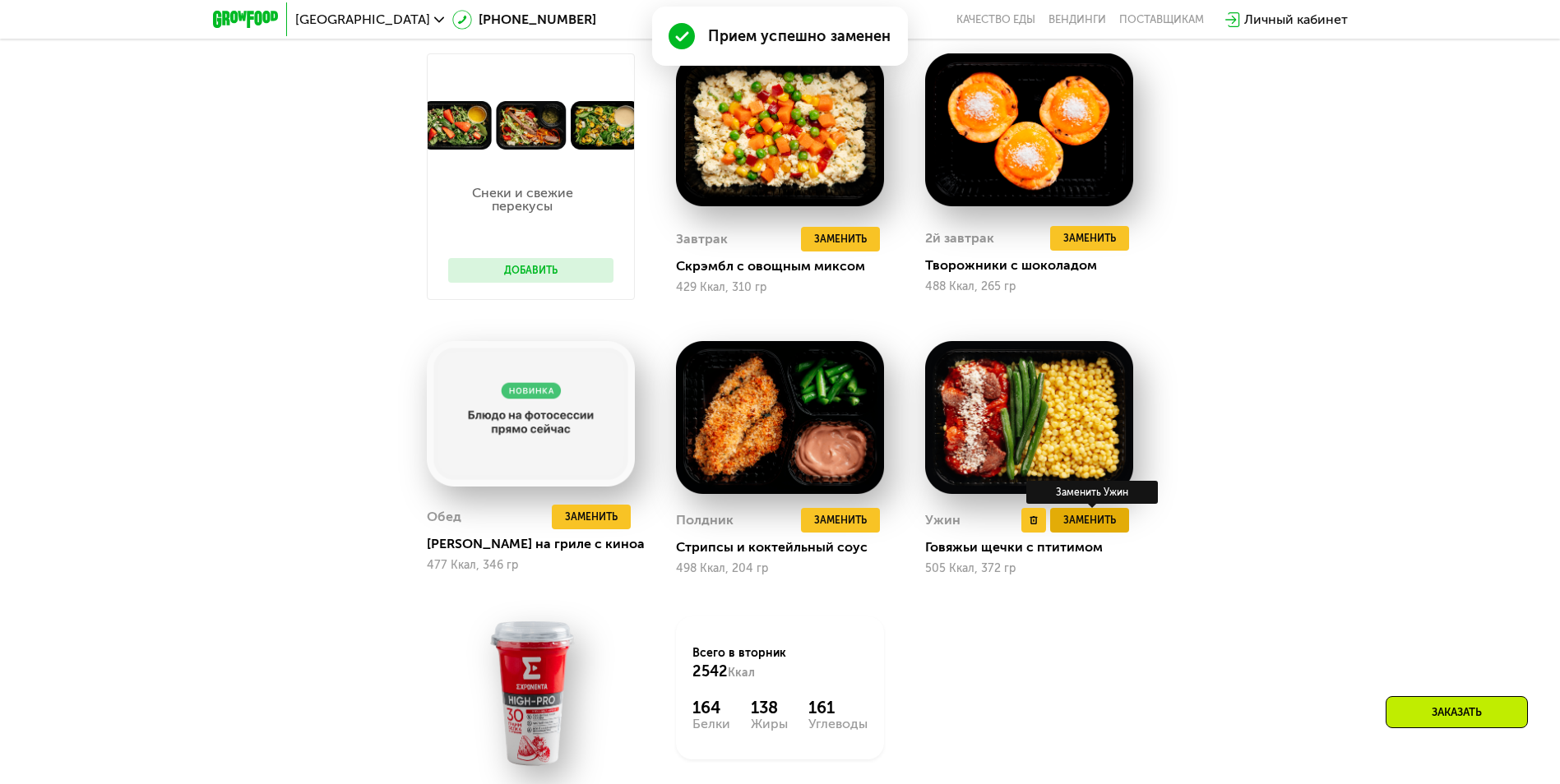
click at [1103, 529] on span "Заменить" at bounding box center [1089, 520] width 53 height 17
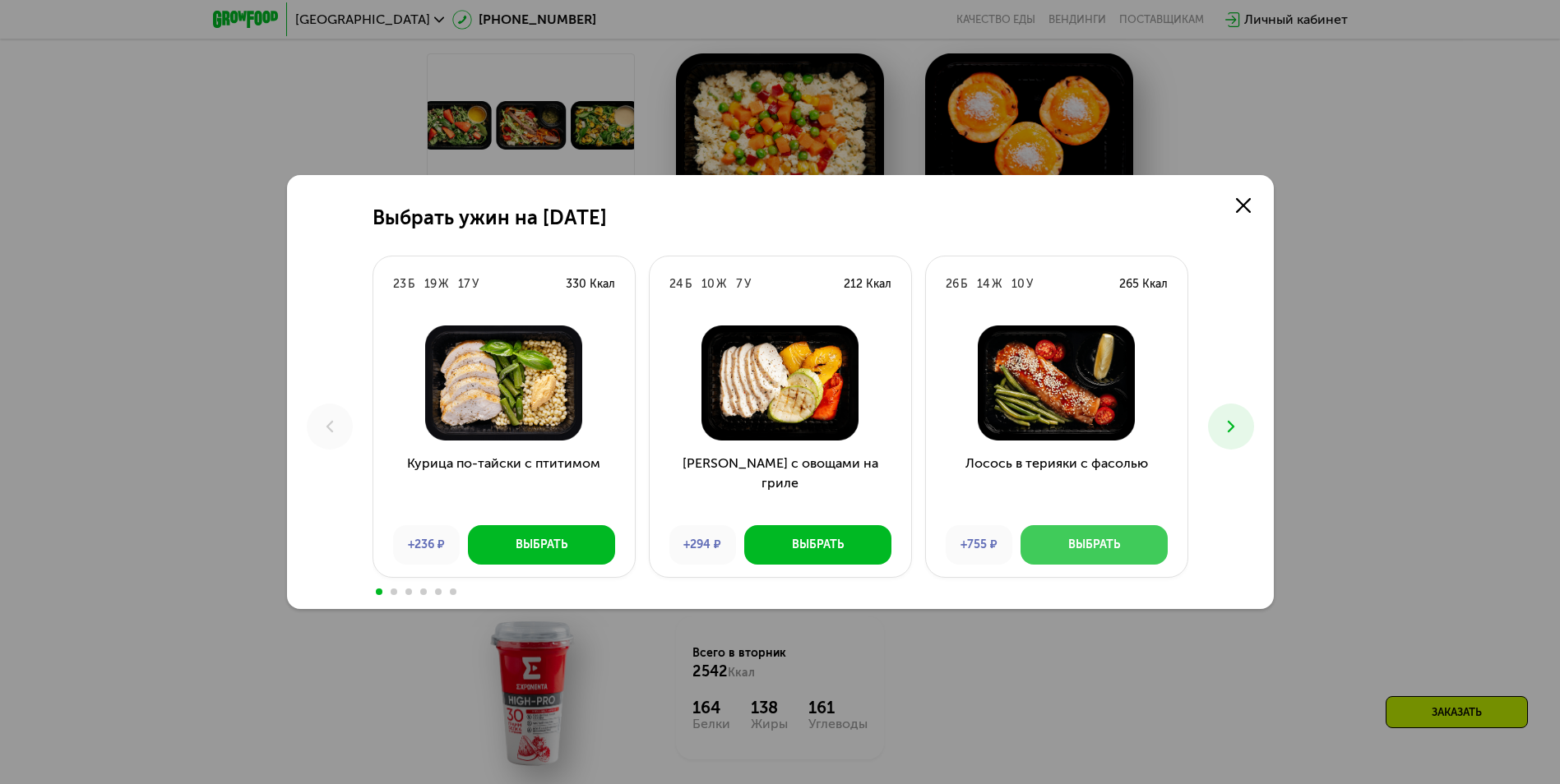
click at [1072, 553] on button "Выбрать" at bounding box center [1094, 545] width 147 height 40
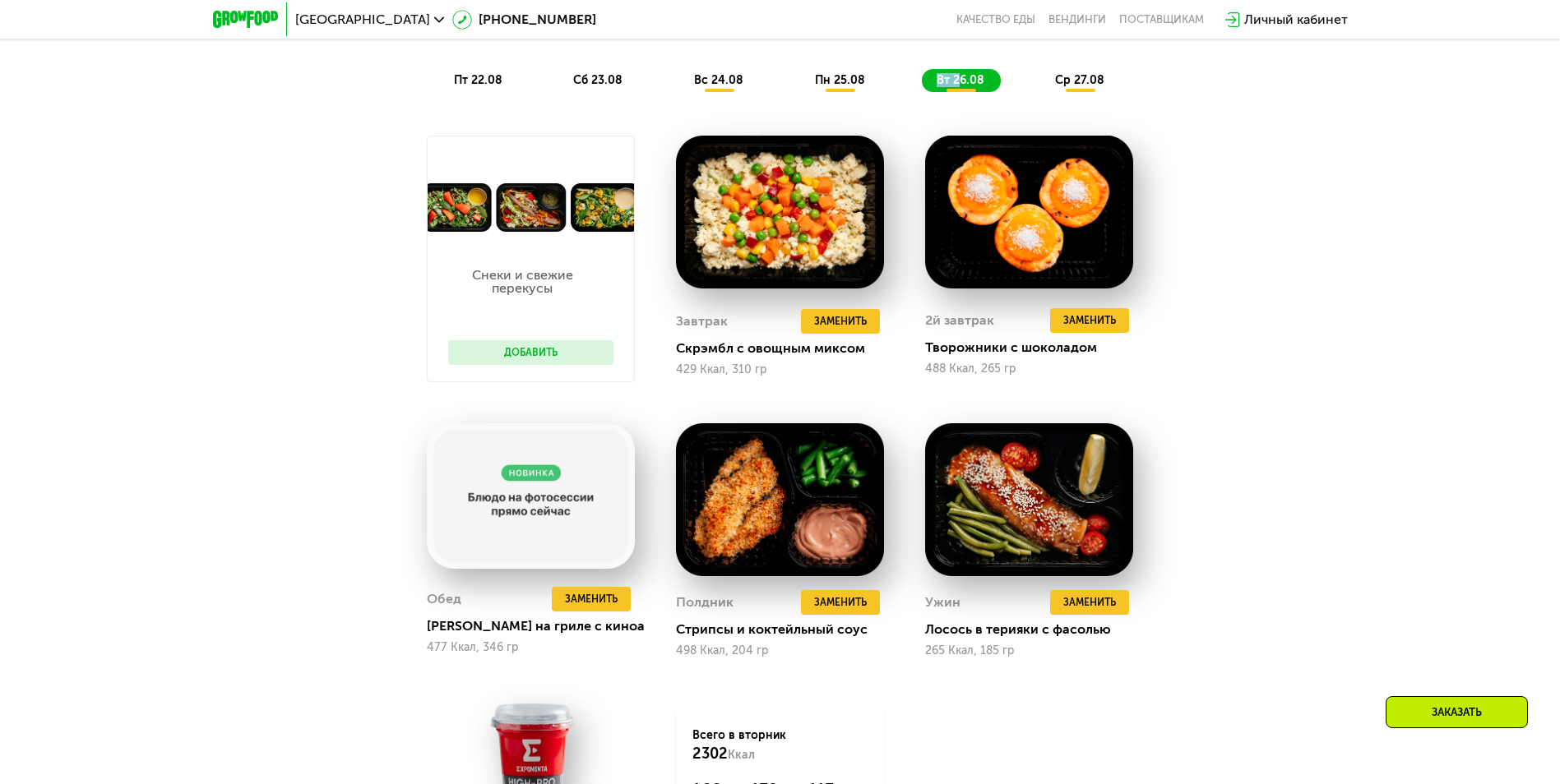
scroll to position [1104, 0]
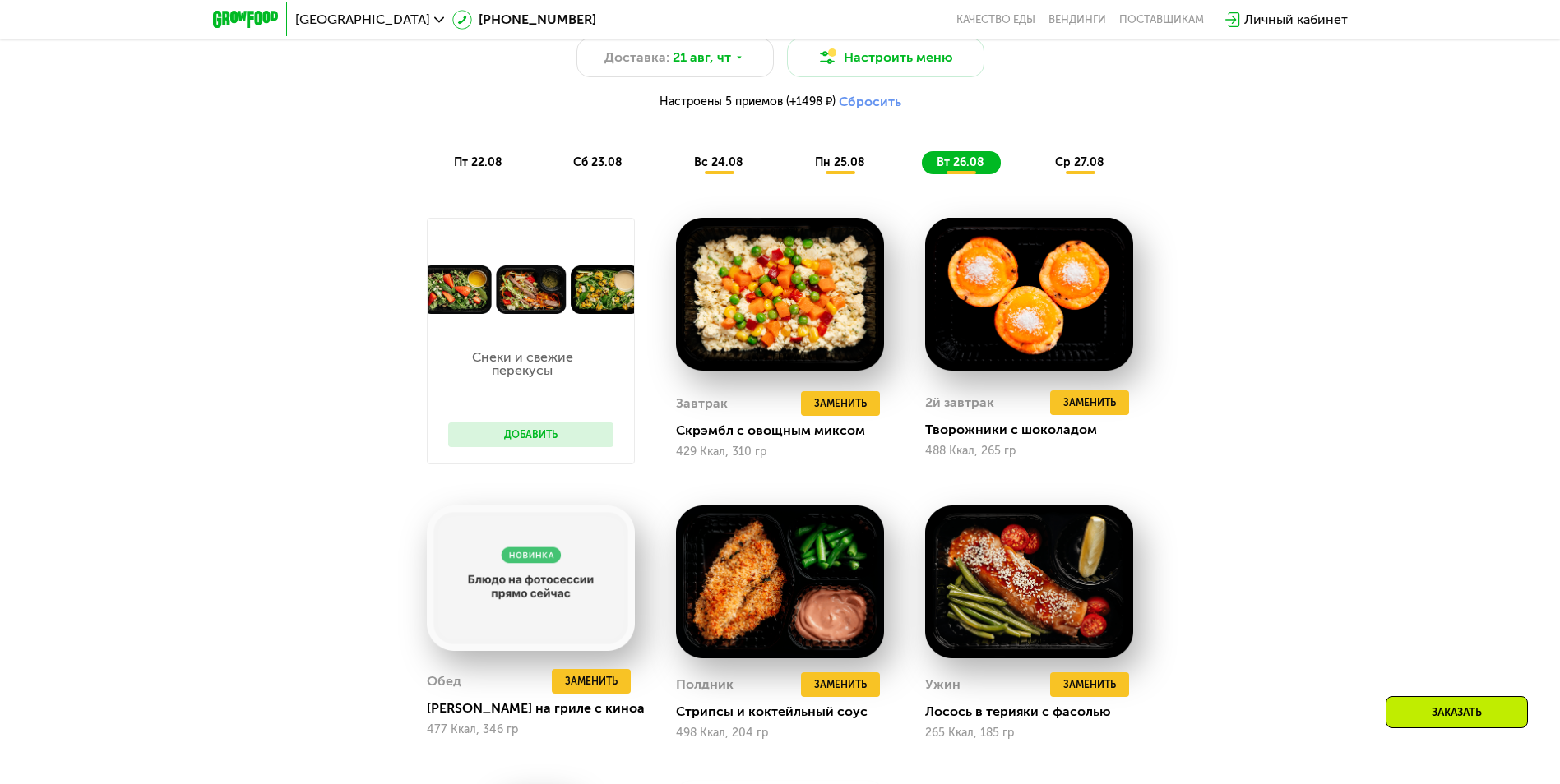
click at [1101, 169] on span "ср 27.08" at bounding box center [1080, 162] width 50 height 14
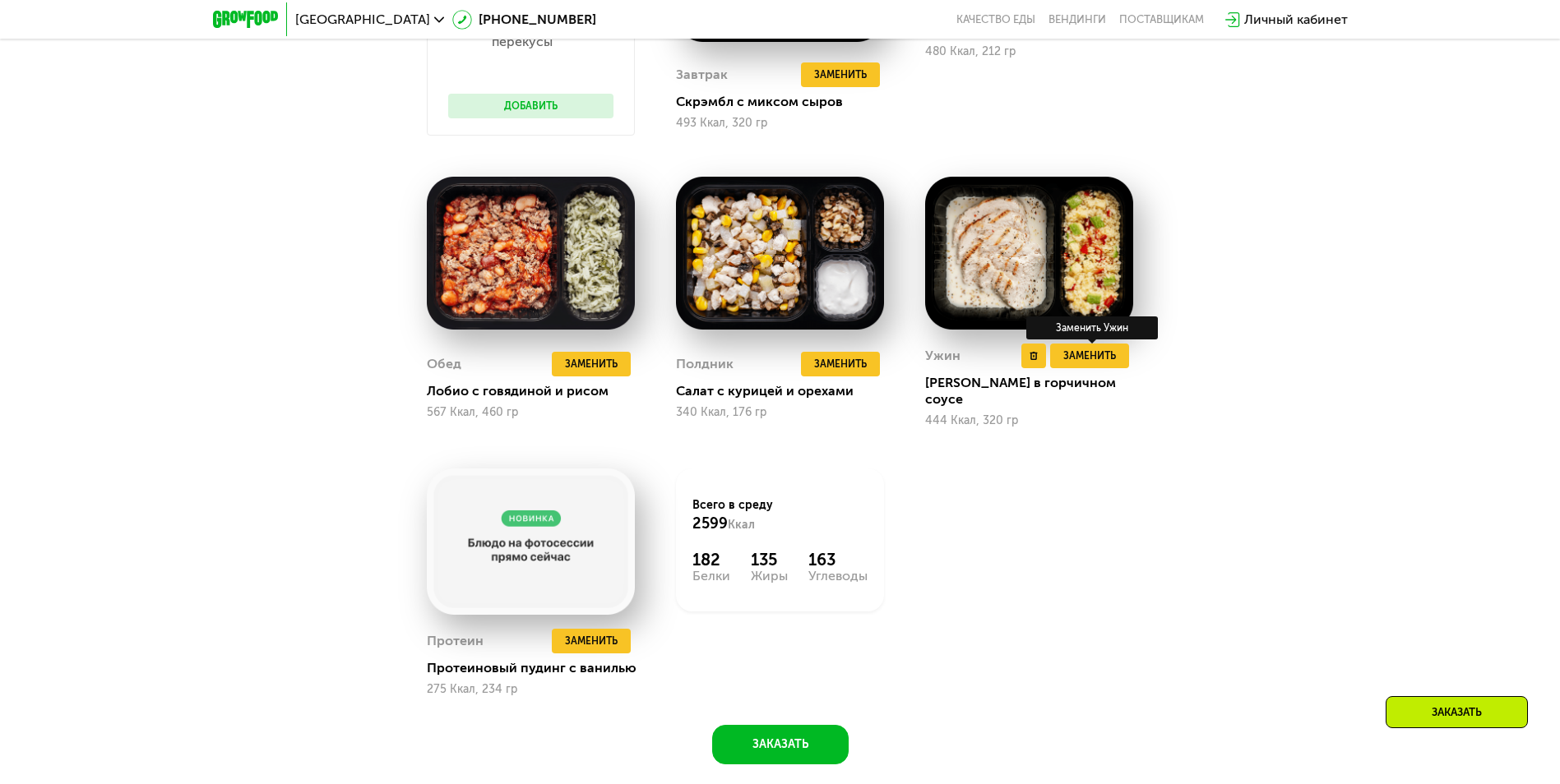
scroll to position [1268, 0]
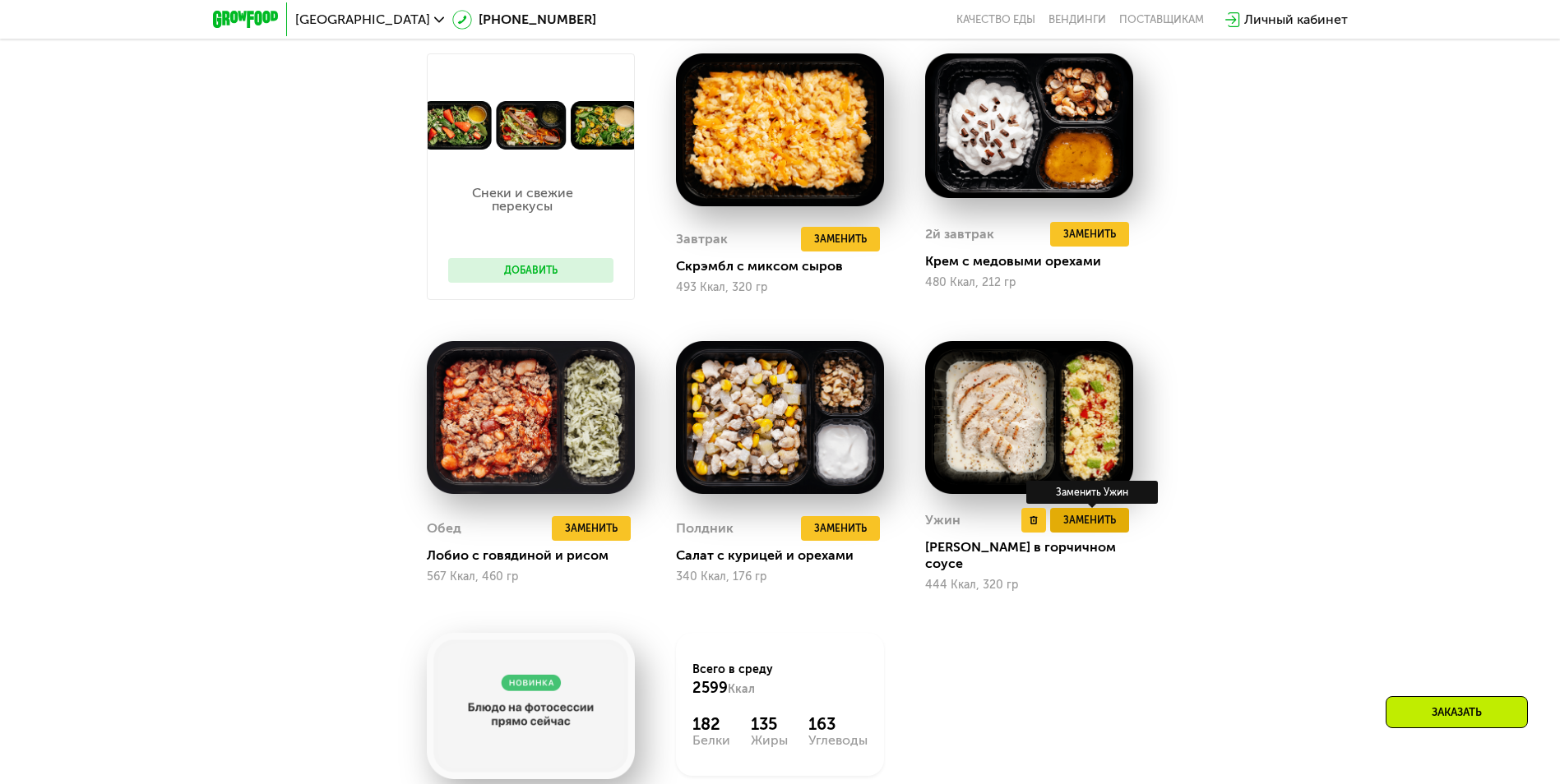
click at [1088, 525] on span "Заменить" at bounding box center [1089, 520] width 53 height 17
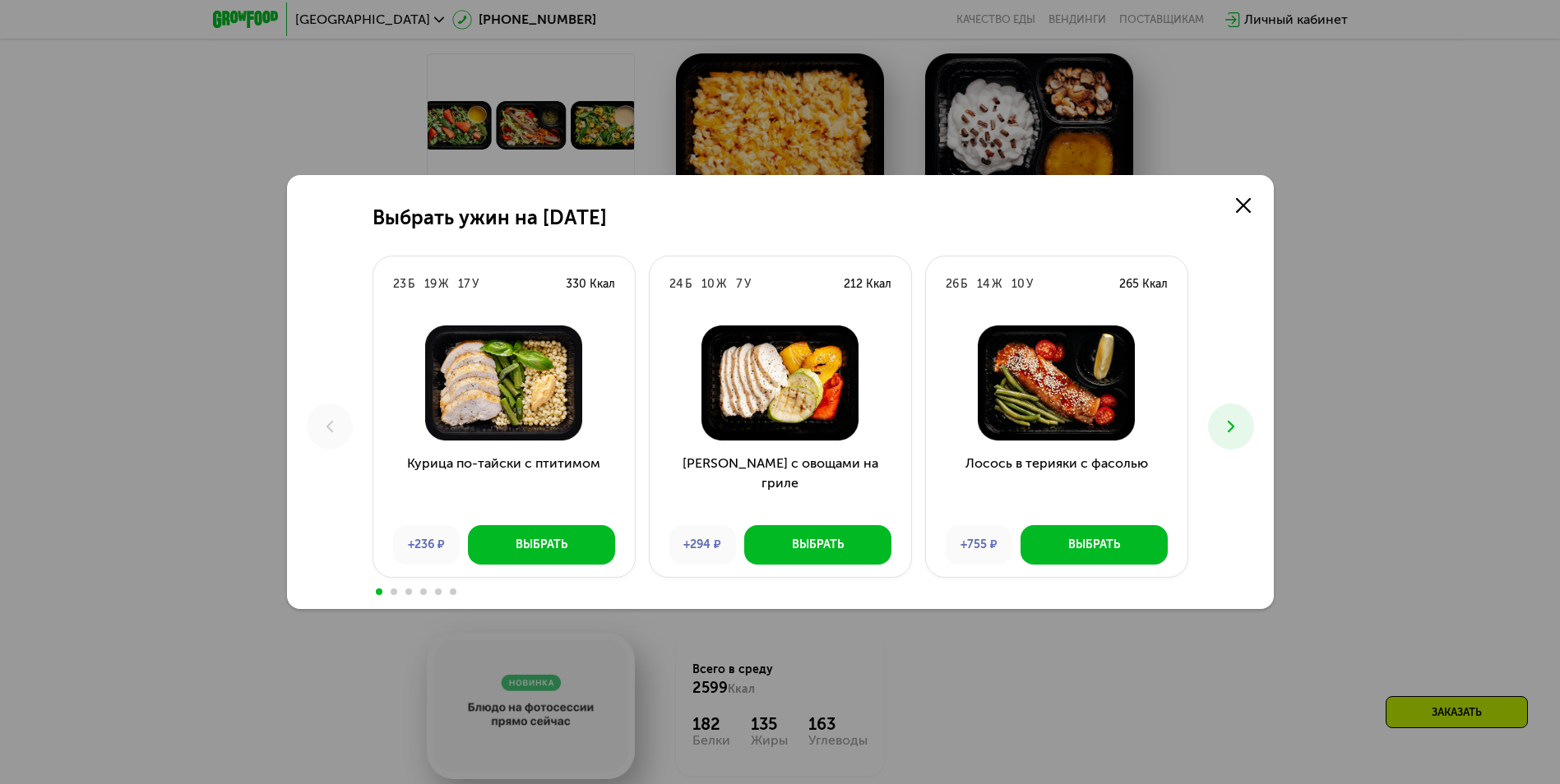
click at [1230, 411] on button at bounding box center [1231, 426] width 46 height 46
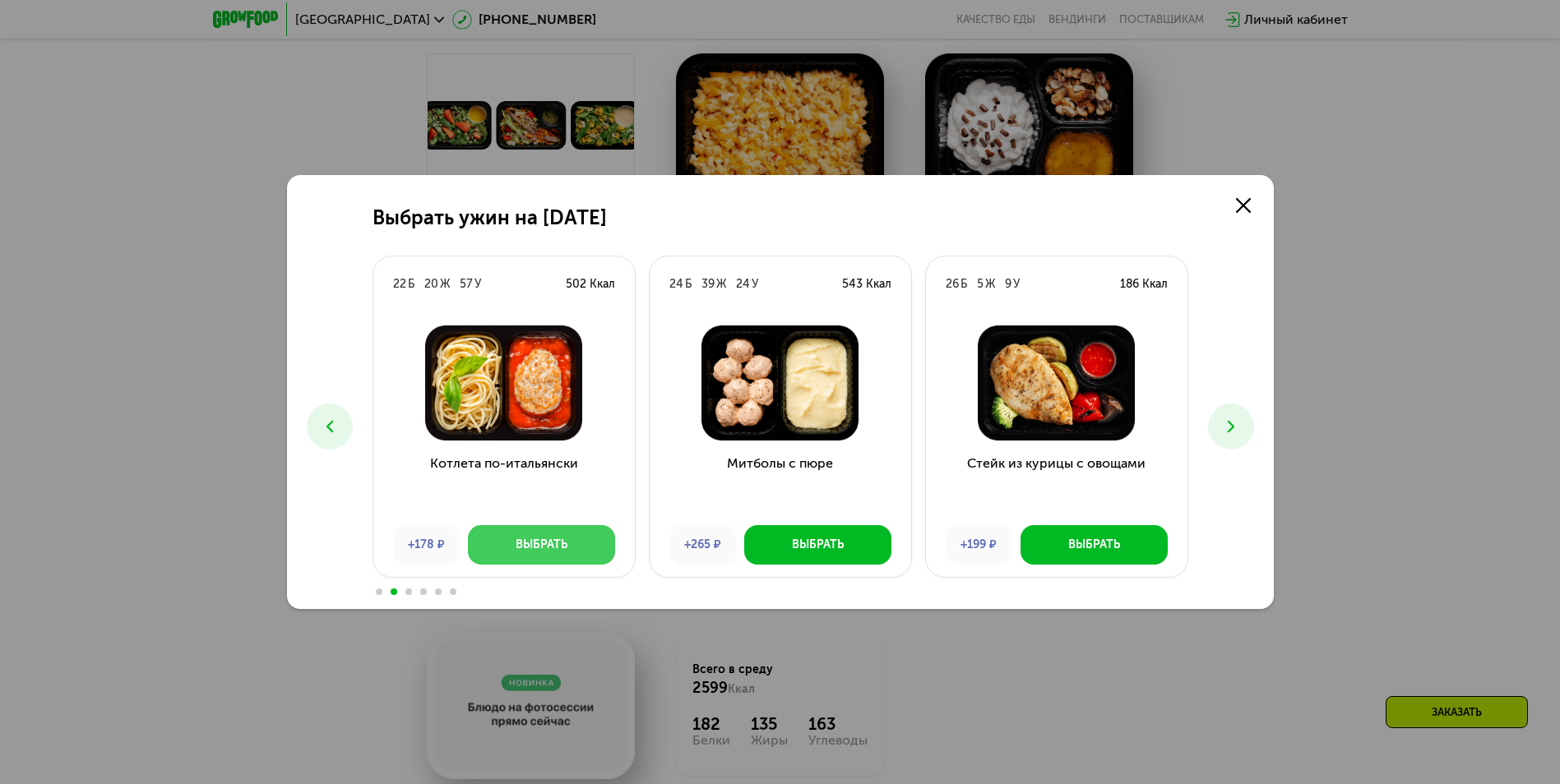
click at [521, 539] on div "Выбрать" at bounding box center [542, 545] width 52 height 17
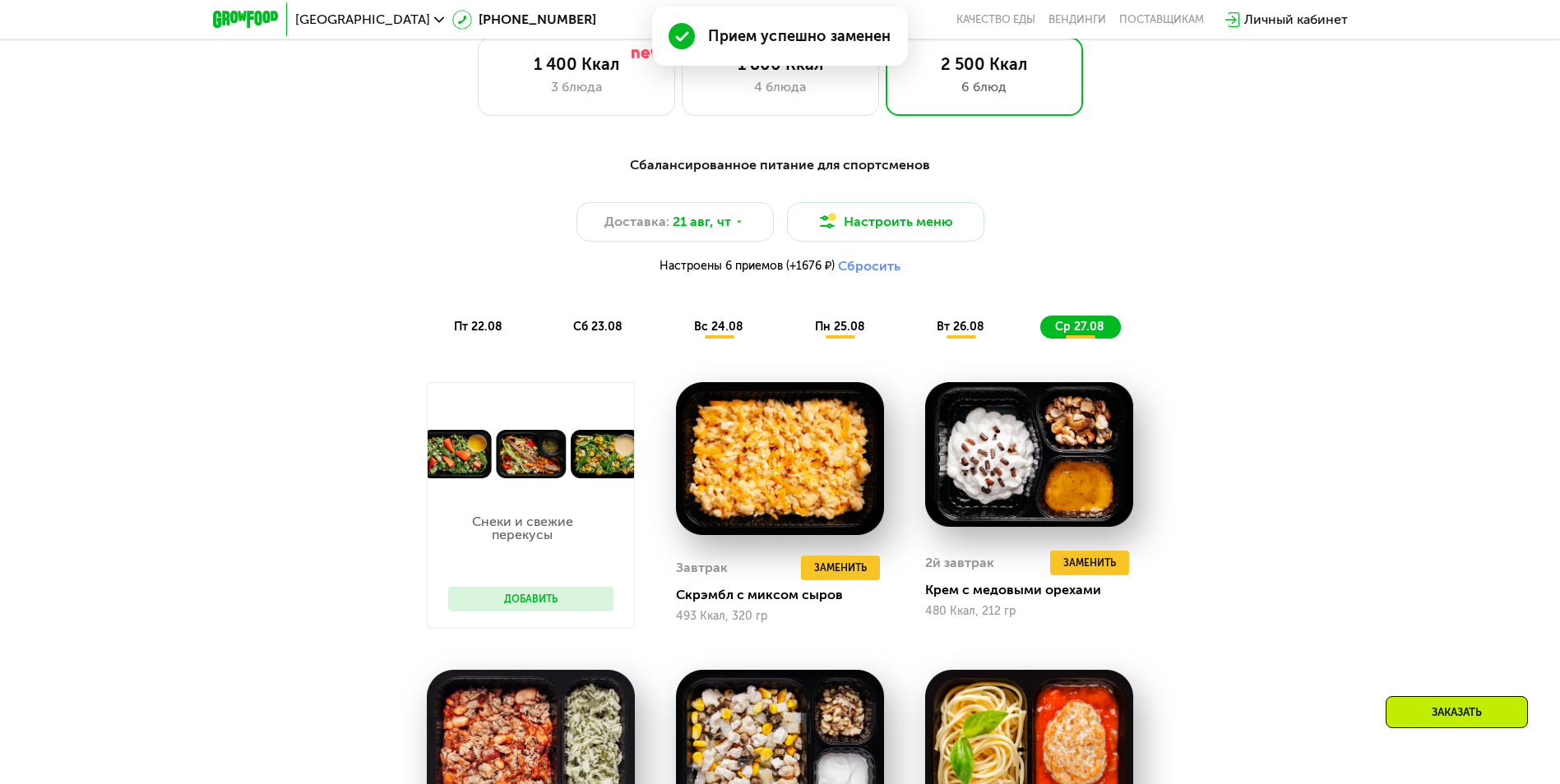
scroll to position [693, 0]
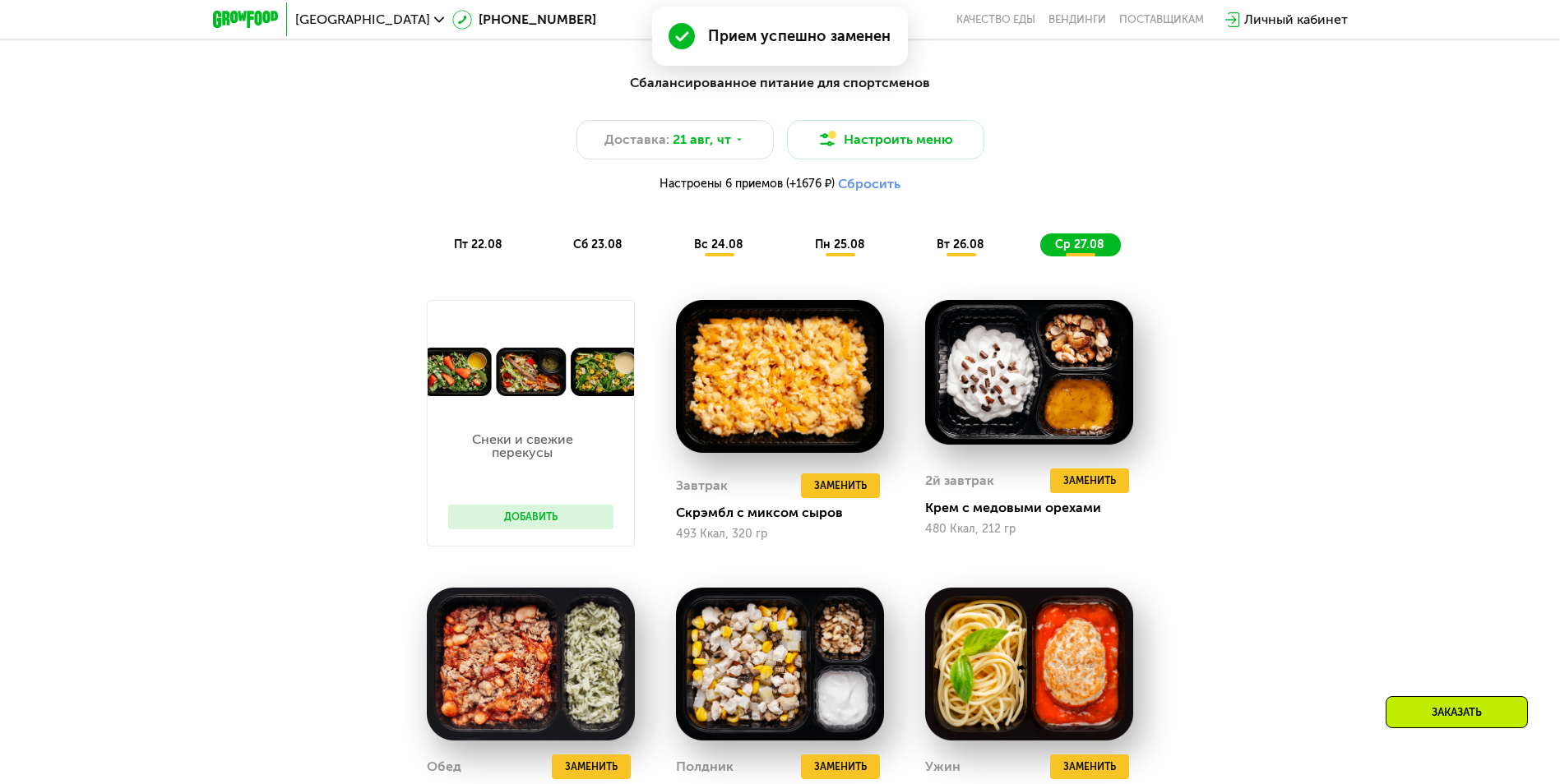
click at [1387, 712] on div "Заказать" at bounding box center [1456, 711] width 142 height 32
